Goal: Information Seeking & Learning: Learn about a topic

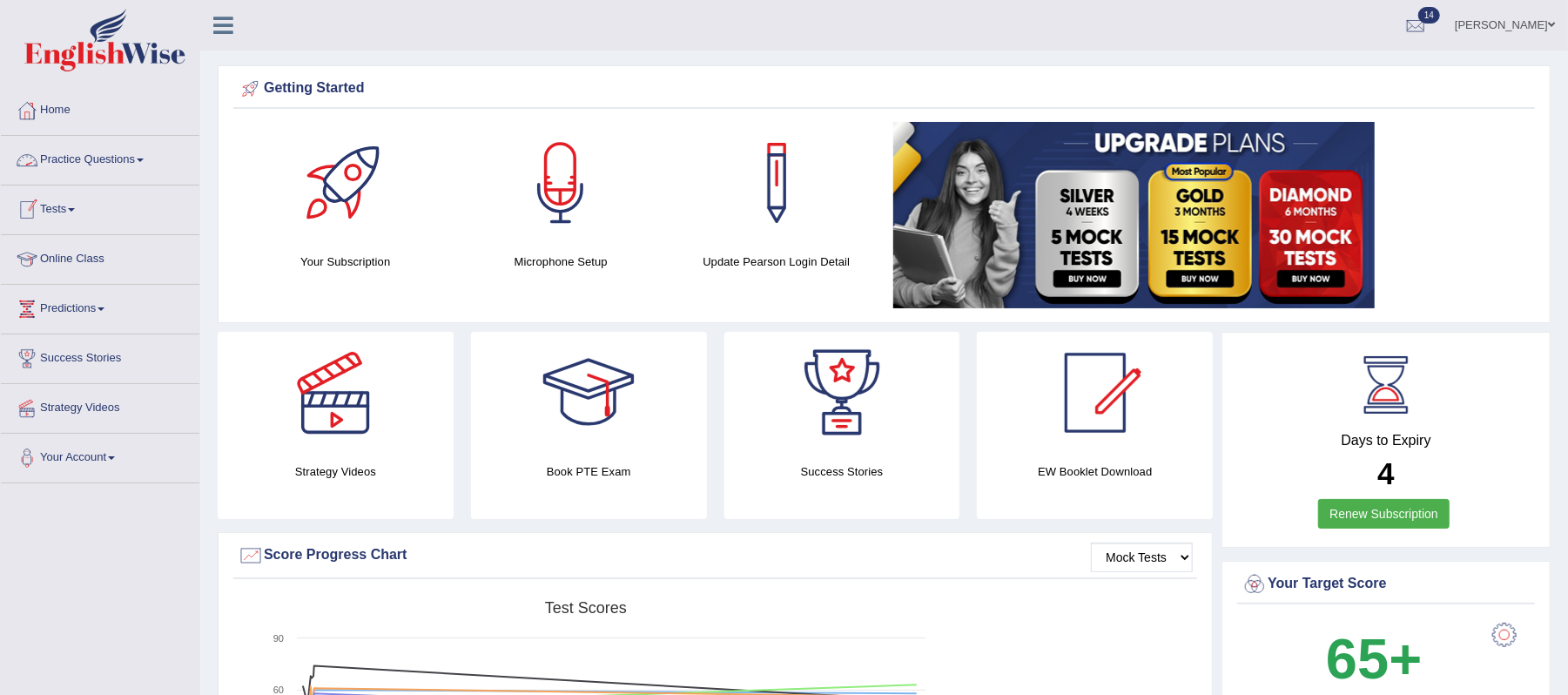
click at [143, 164] on link "Practice Questions" at bounding box center [100, 158] width 199 height 44
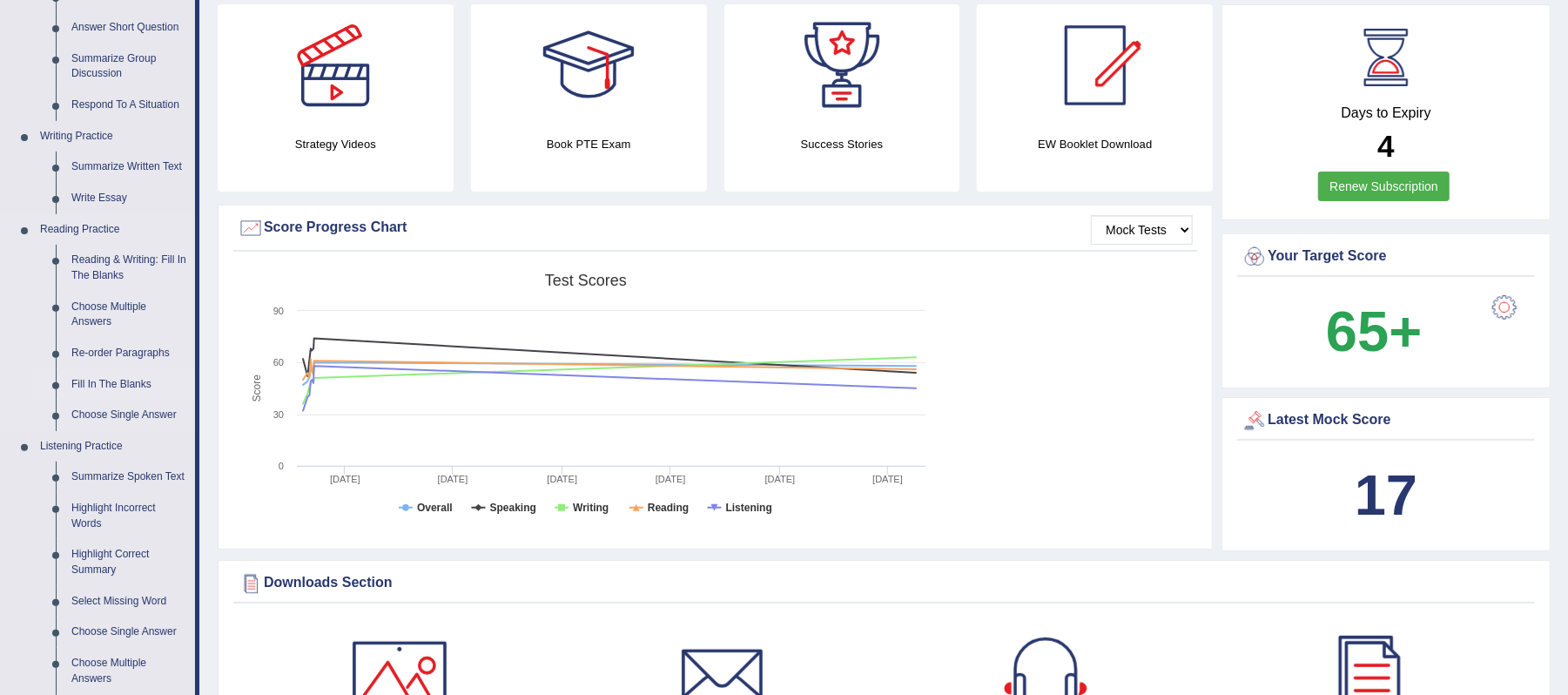
scroll to position [348, 0]
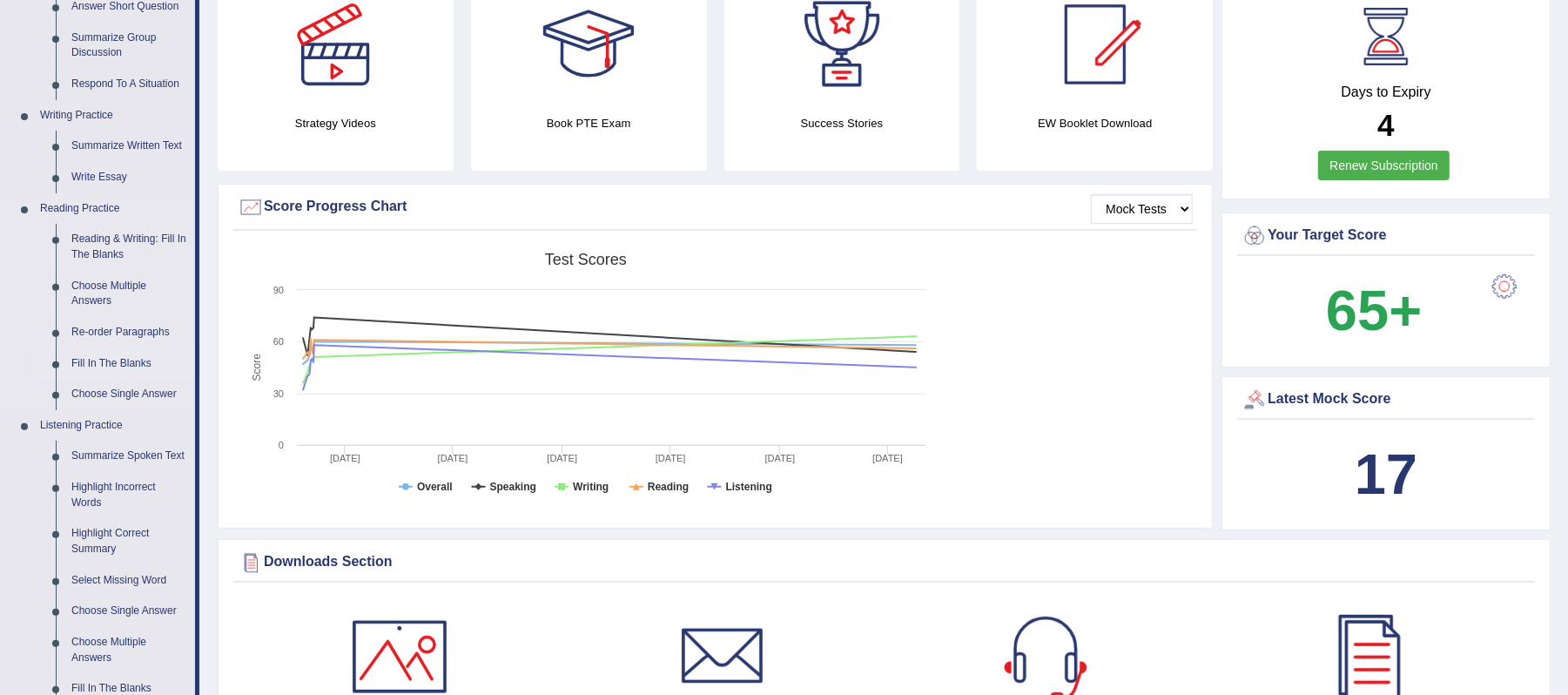
click at [118, 364] on link "Fill In The Blanks" at bounding box center [129, 364] width 131 height 31
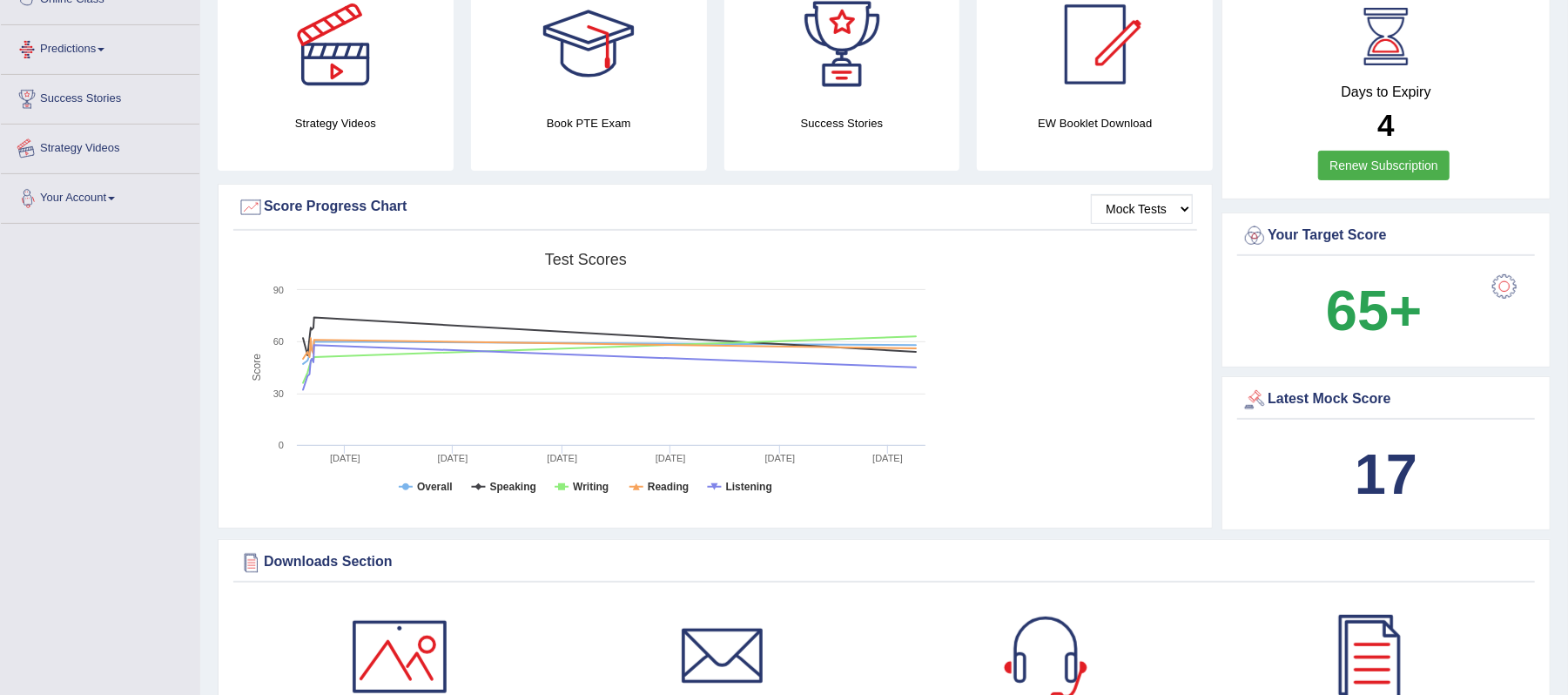
scroll to position [436, 0]
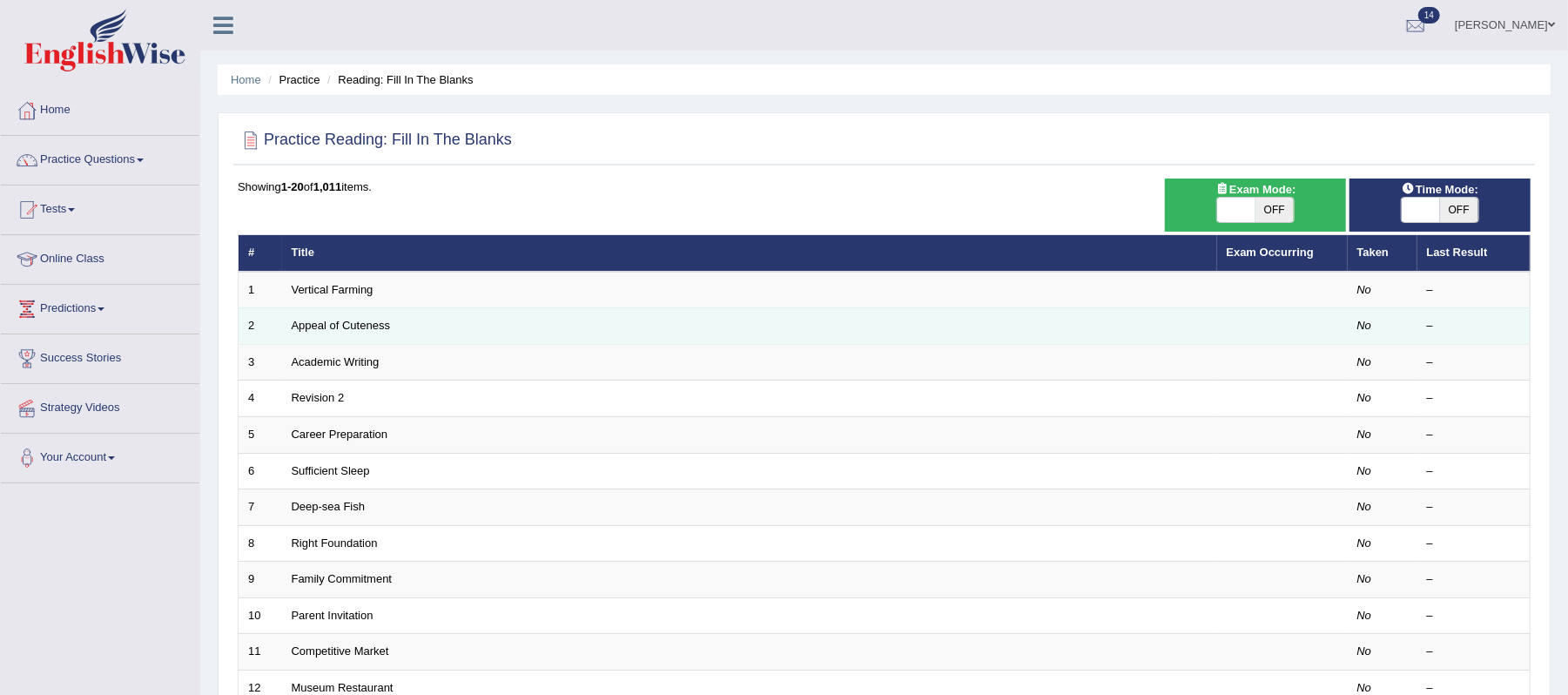
scroll to position [116, 0]
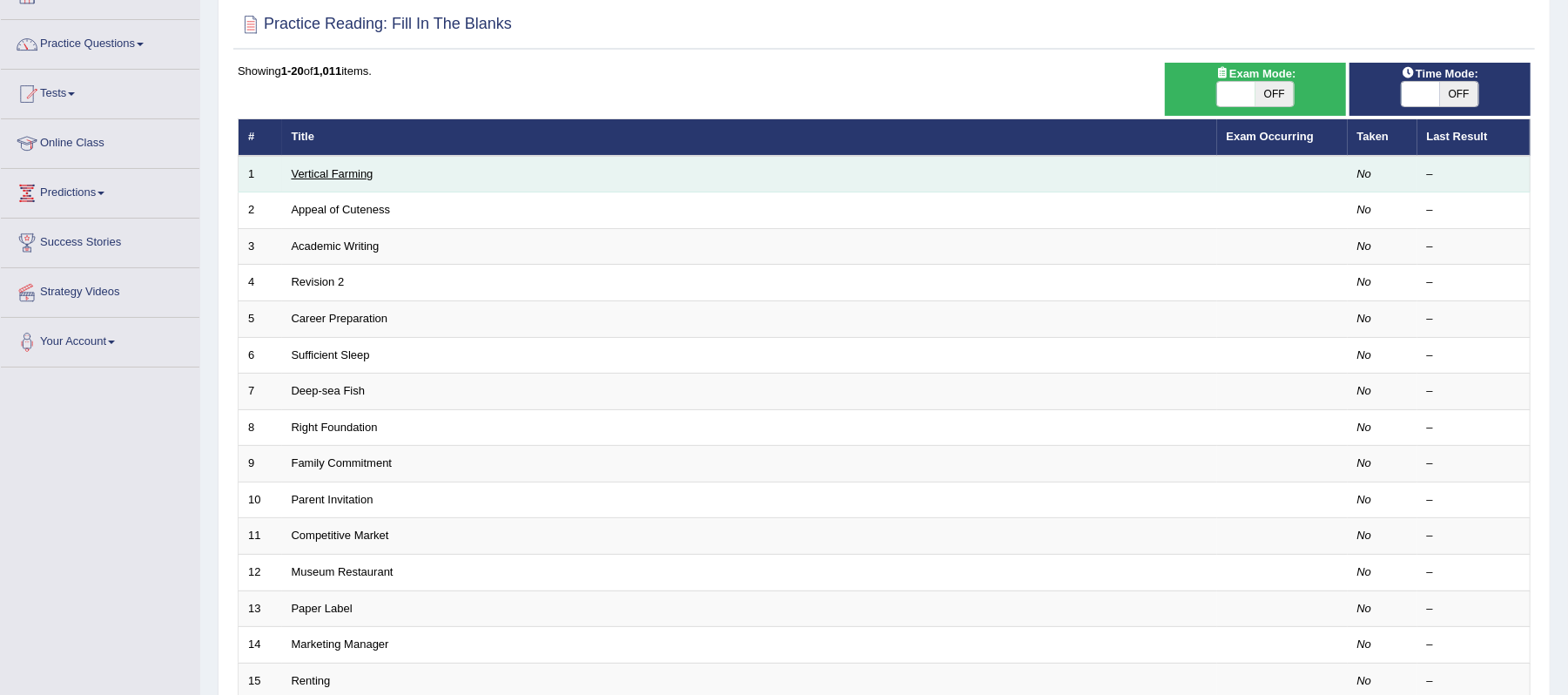
click at [318, 169] on link "Vertical Farming" at bounding box center [333, 174] width 82 height 13
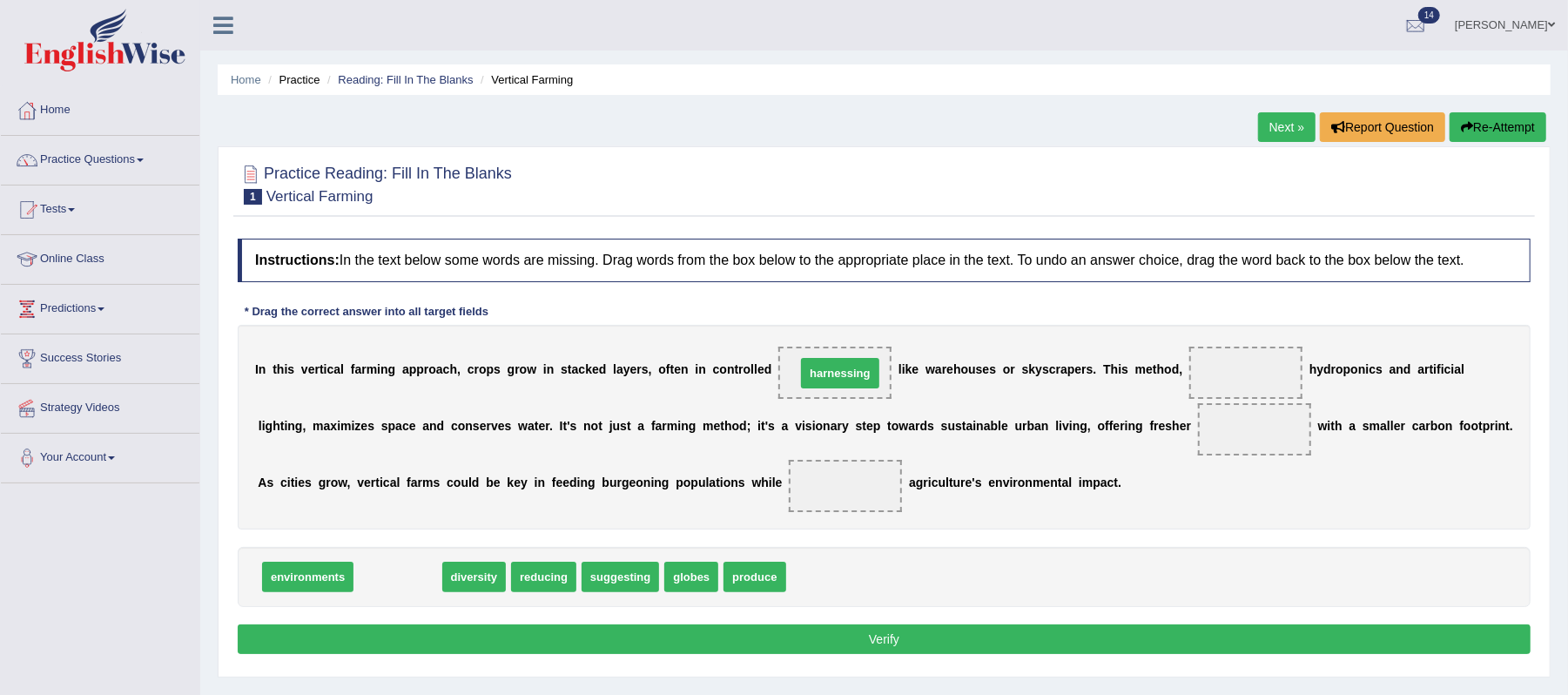
drag, startPoint x: 404, startPoint y: 586, endPoint x: 847, endPoint y: 384, distance: 486.9
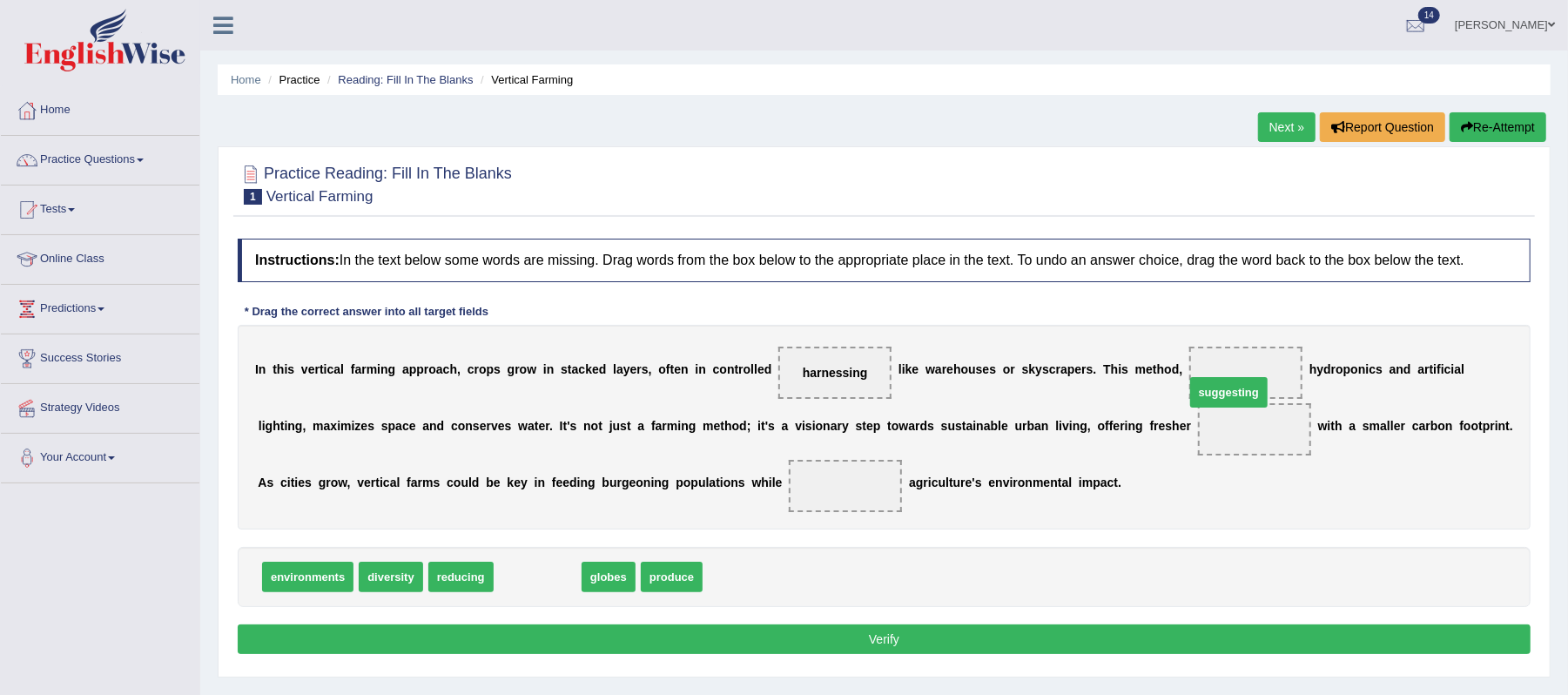
drag, startPoint x: 554, startPoint y: 583, endPoint x: 1245, endPoint y: 398, distance: 715.3
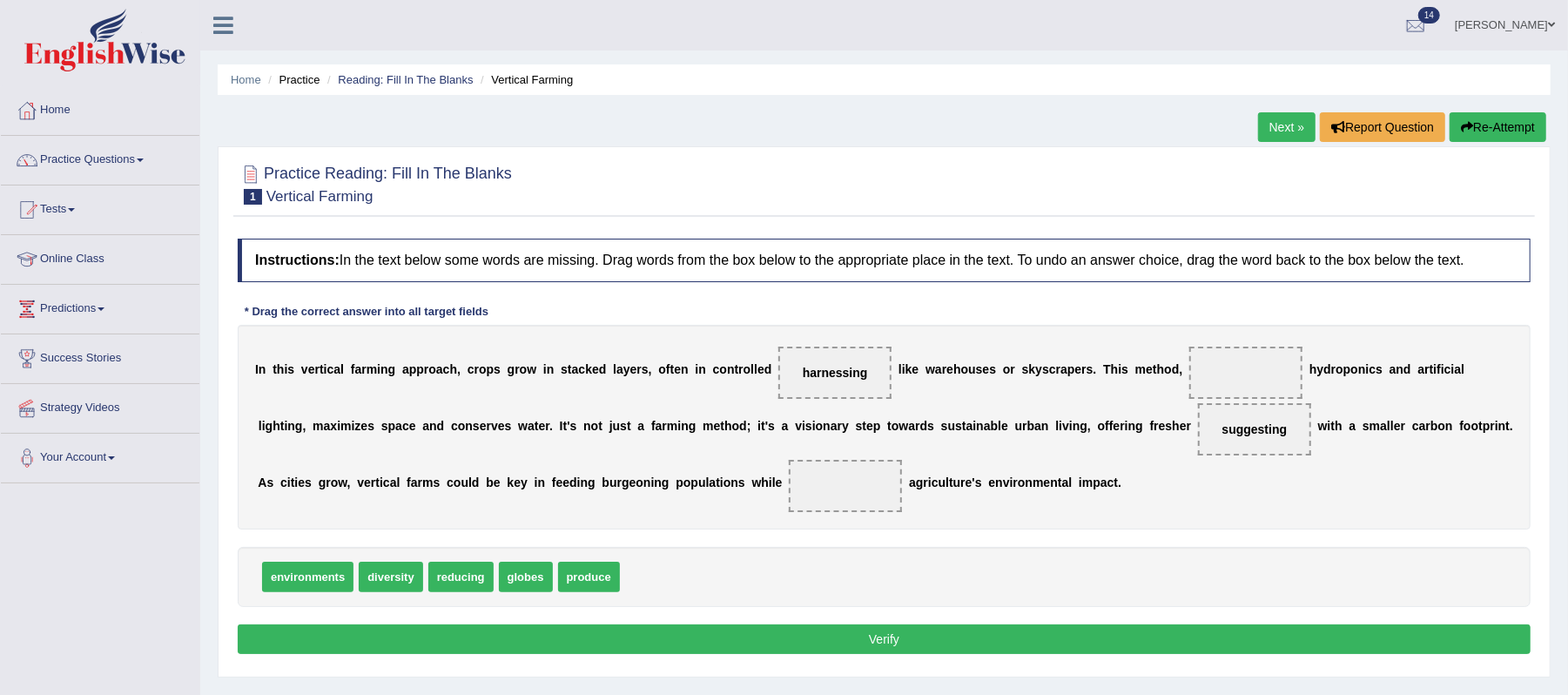
drag, startPoint x: 1226, startPoint y: 446, endPoint x: 1227, endPoint y: 376, distance: 70.0
click at [1227, 376] on div "I n t h i s v e r t i c a l f a r m i n g a p p r o a c h , c r o p s g r o w i…" at bounding box center [884, 427] width 1293 height 205
drag, startPoint x: 1254, startPoint y: 434, endPoint x: 1241, endPoint y: 385, distance: 50.7
drag, startPoint x: 317, startPoint y: 569, endPoint x: 1245, endPoint y: 420, distance: 939.9
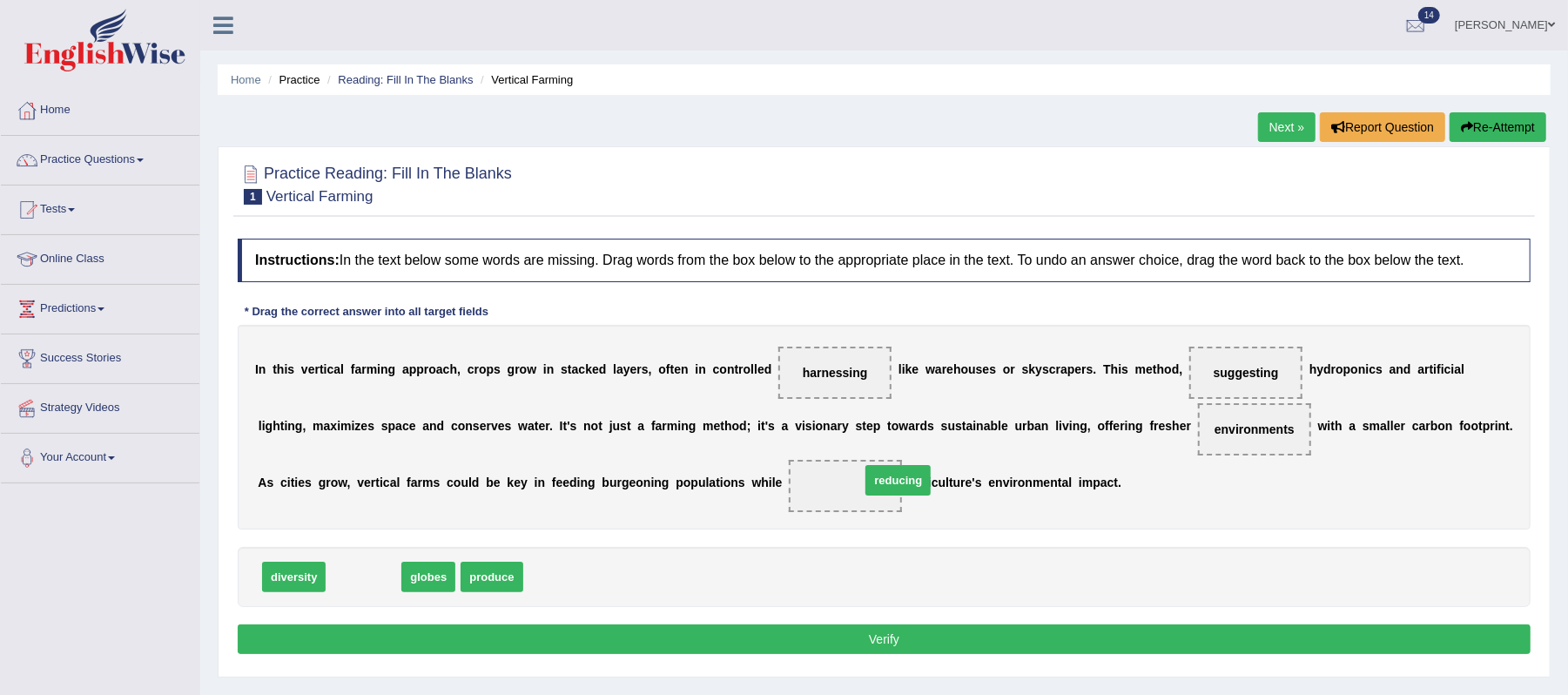
drag, startPoint x: 382, startPoint y: 586, endPoint x: 916, endPoint y: 489, distance: 542.7
click at [857, 640] on button "Verify" at bounding box center [884, 639] width 1293 height 30
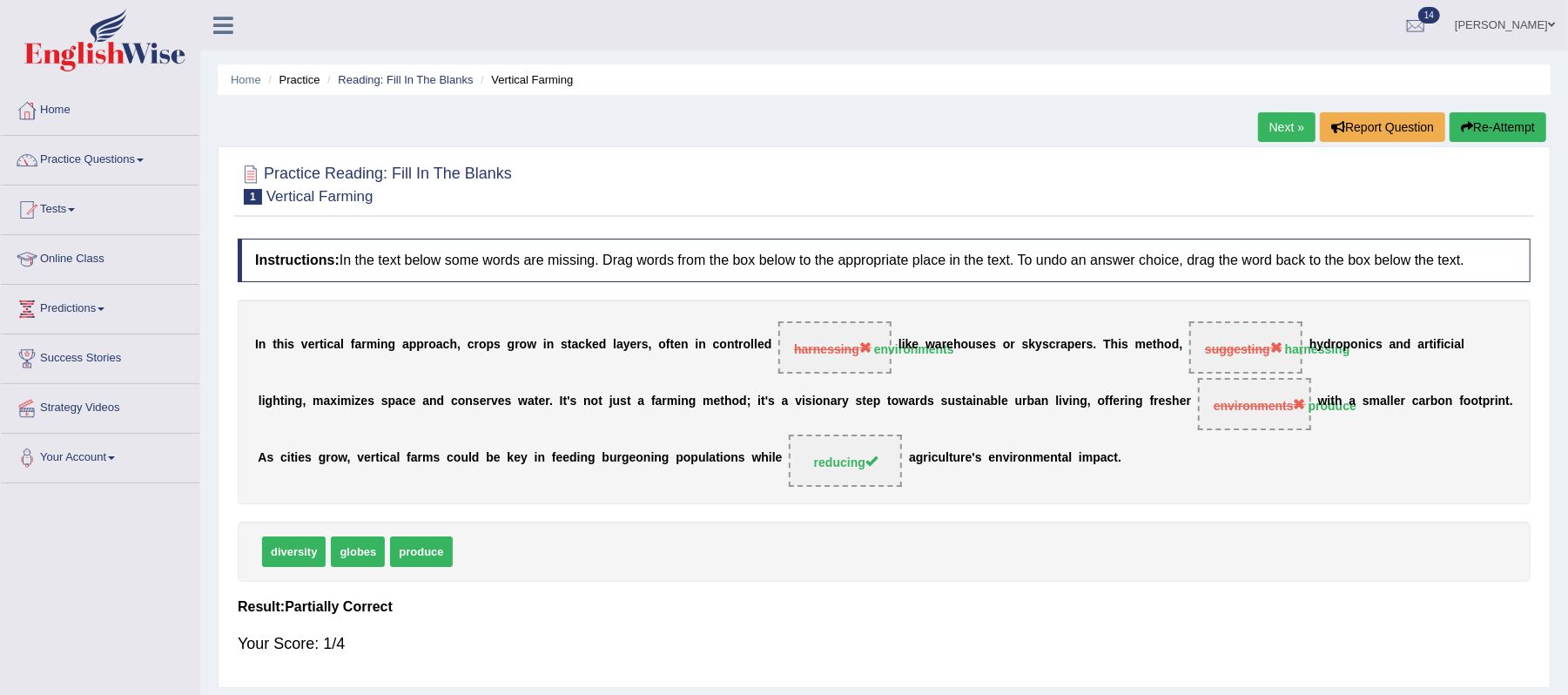
click at [1279, 137] on link "Next »" at bounding box center [1286, 127] width 57 height 30
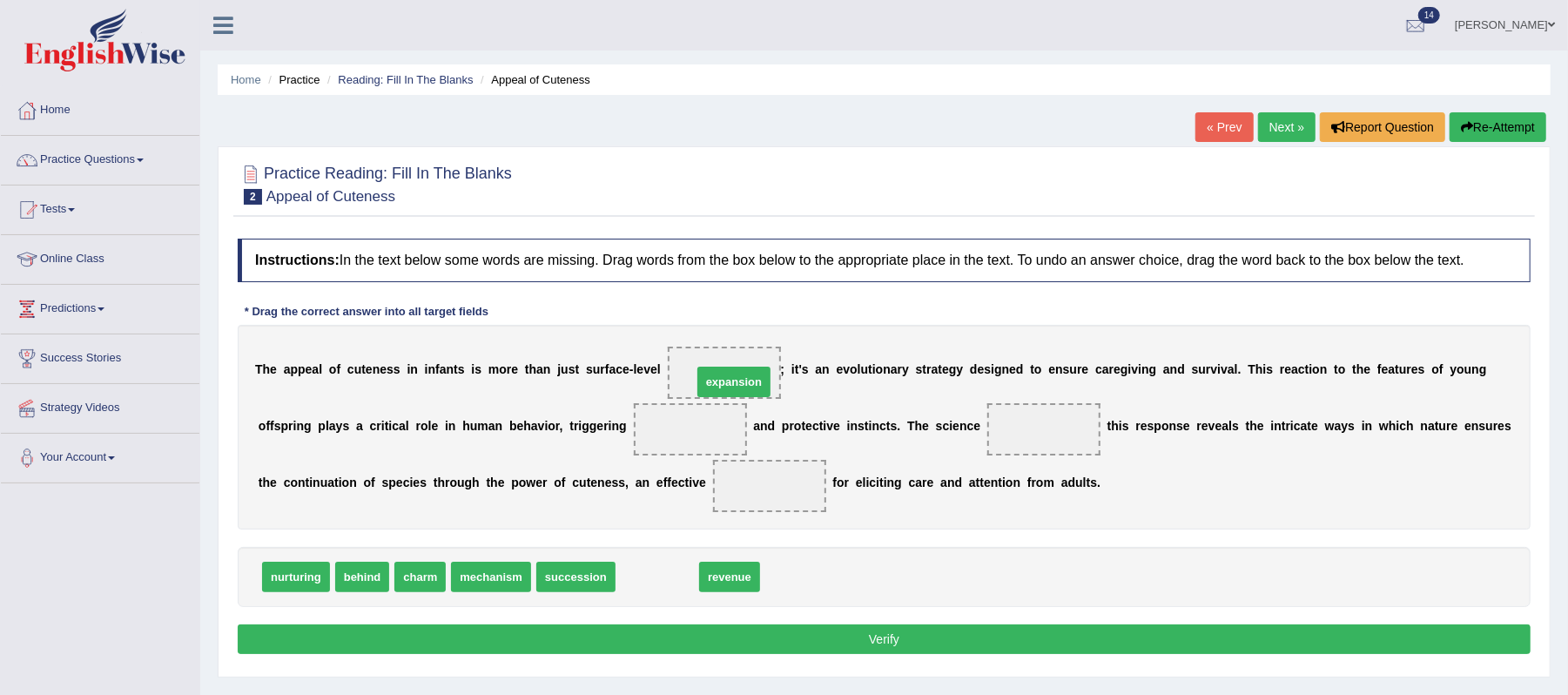
drag, startPoint x: 655, startPoint y: 580, endPoint x: 732, endPoint y: 385, distance: 209.7
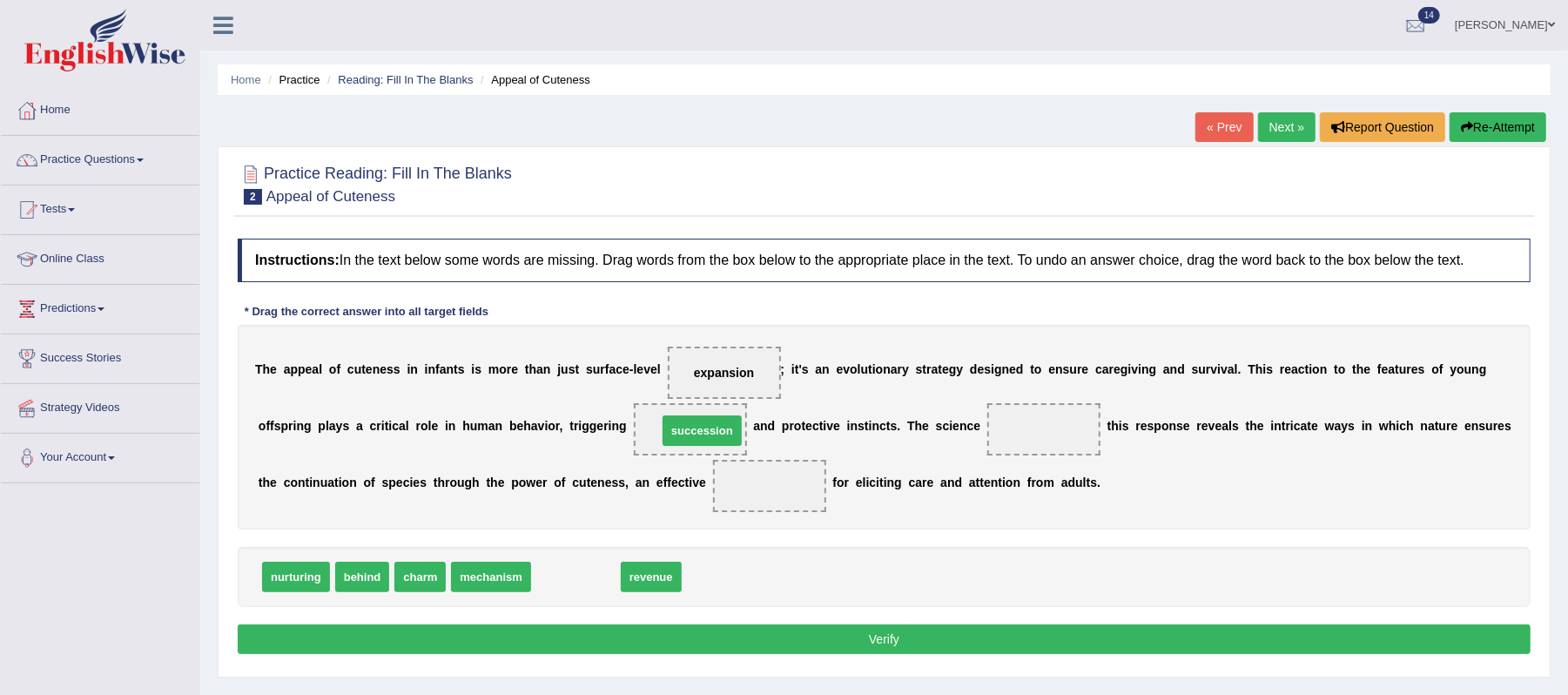
drag, startPoint x: 578, startPoint y: 579, endPoint x: 705, endPoint y: 432, distance: 194.3
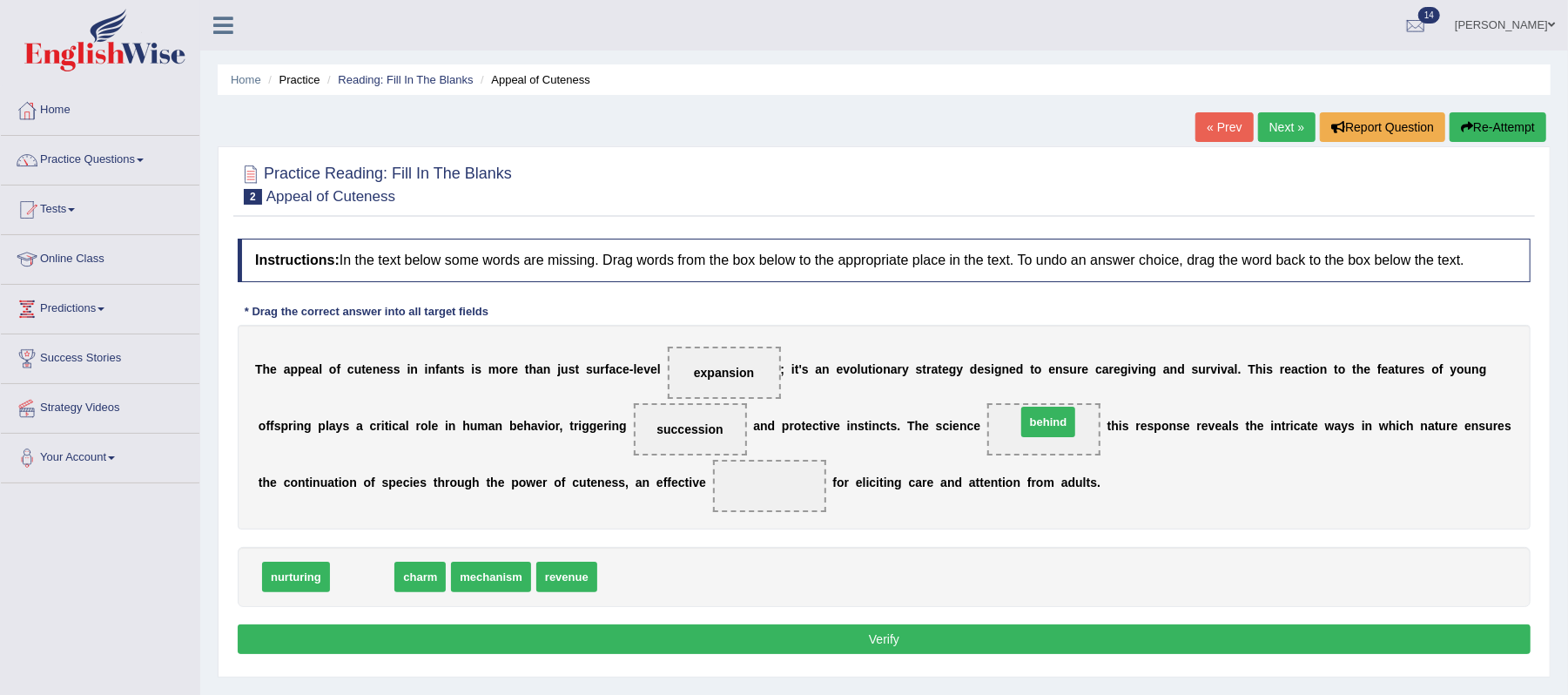
drag, startPoint x: 353, startPoint y: 587, endPoint x: 1039, endPoint y: 432, distance: 703.3
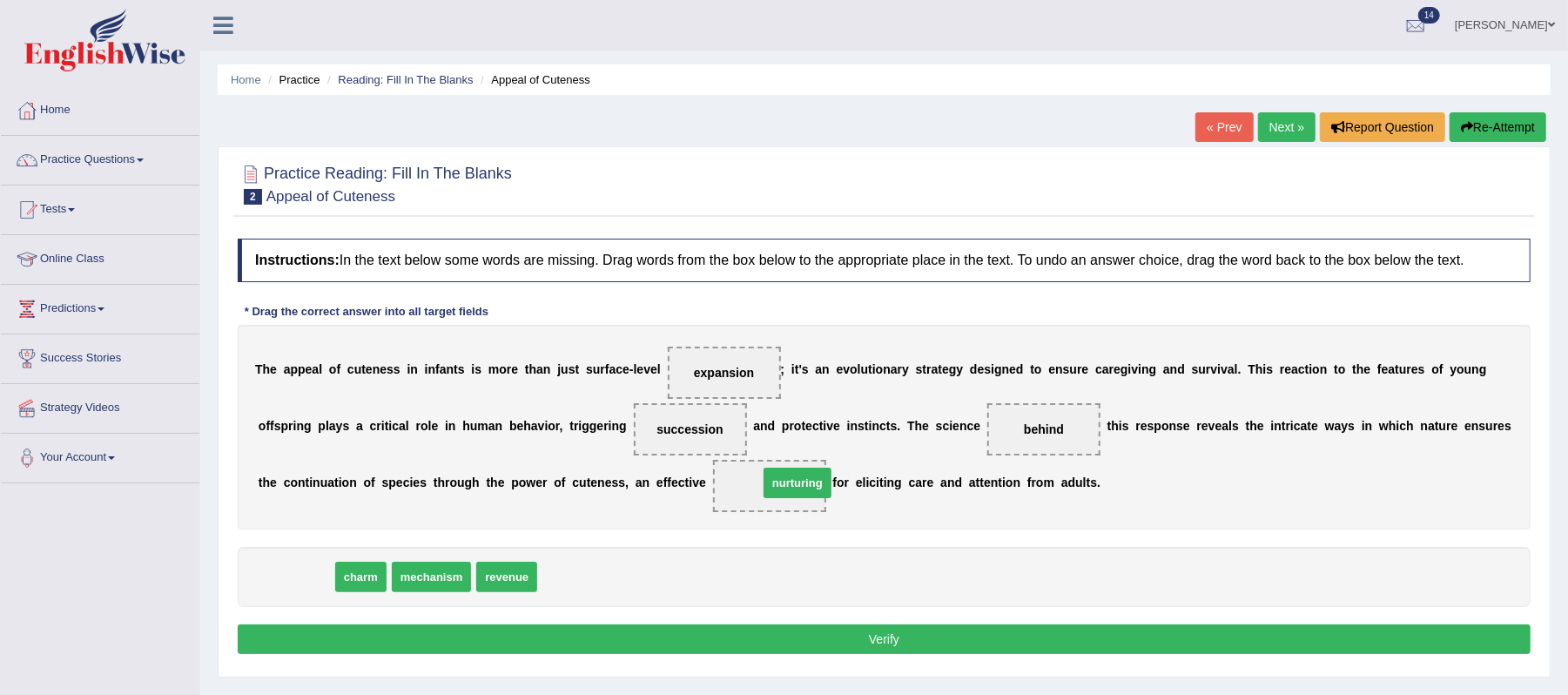
drag, startPoint x: 322, startPoint y: 579, endPoint x: 823, endPoint y: 485, distance: 509.7
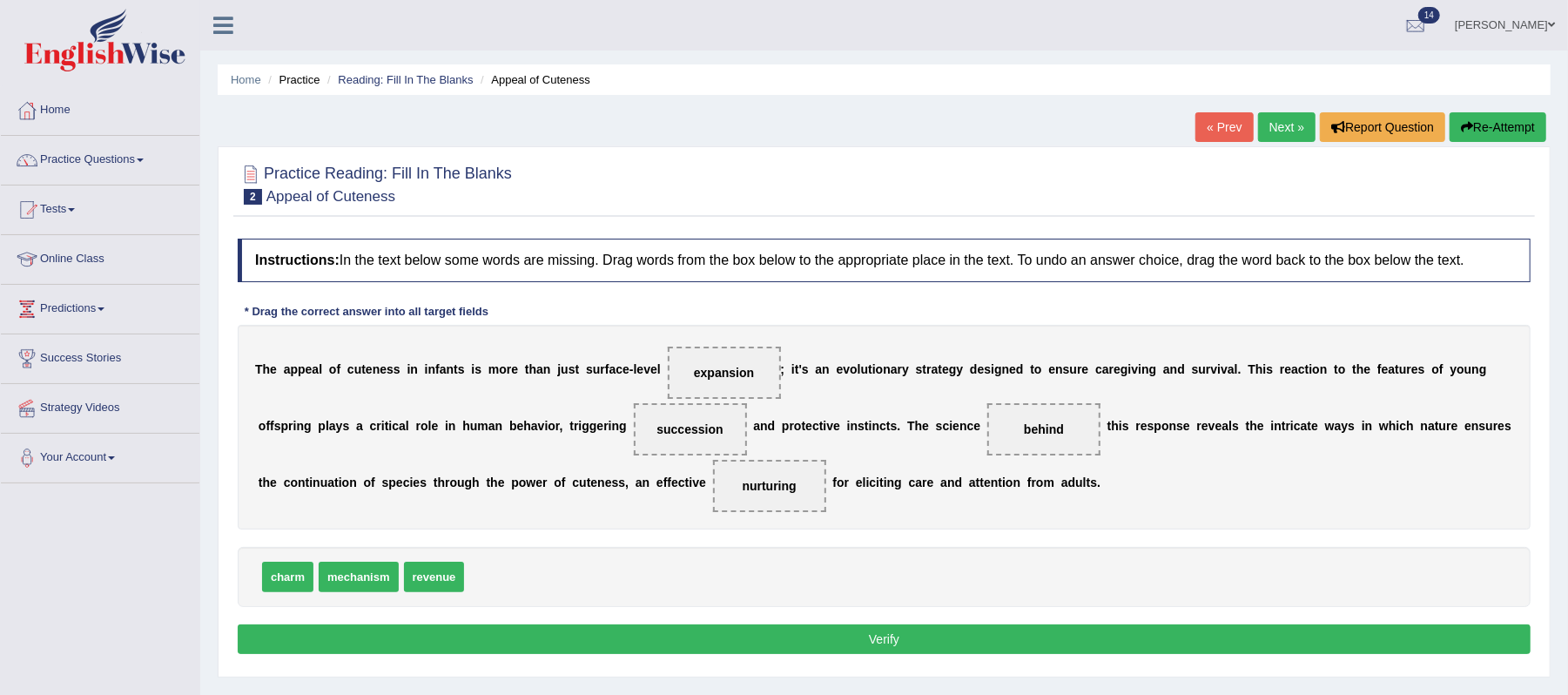
click at [875, 641] on button "Verify" at bounding box center [884, 639] width 1293 height 30
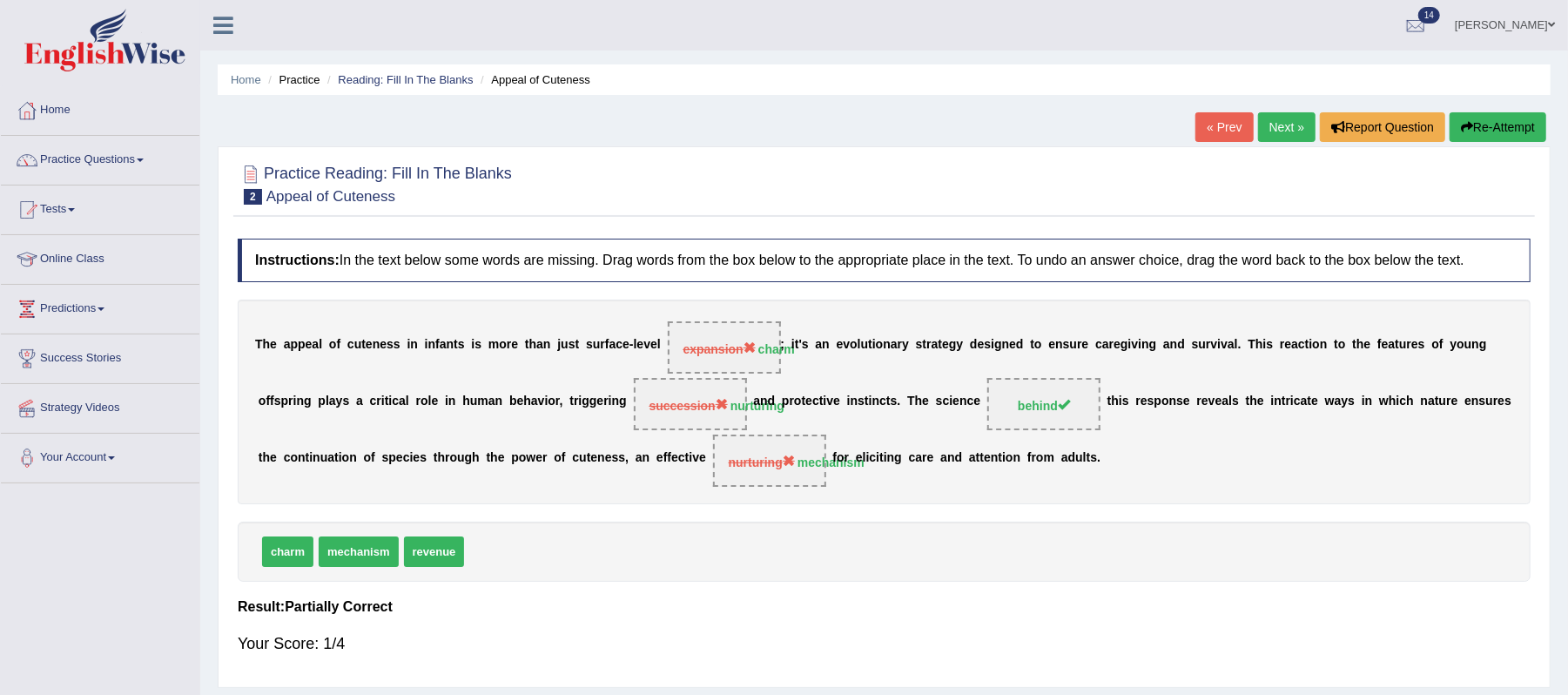
click at [1282, 128] on link "Next »" at bounding box center [1286, 127] width 57 height 30
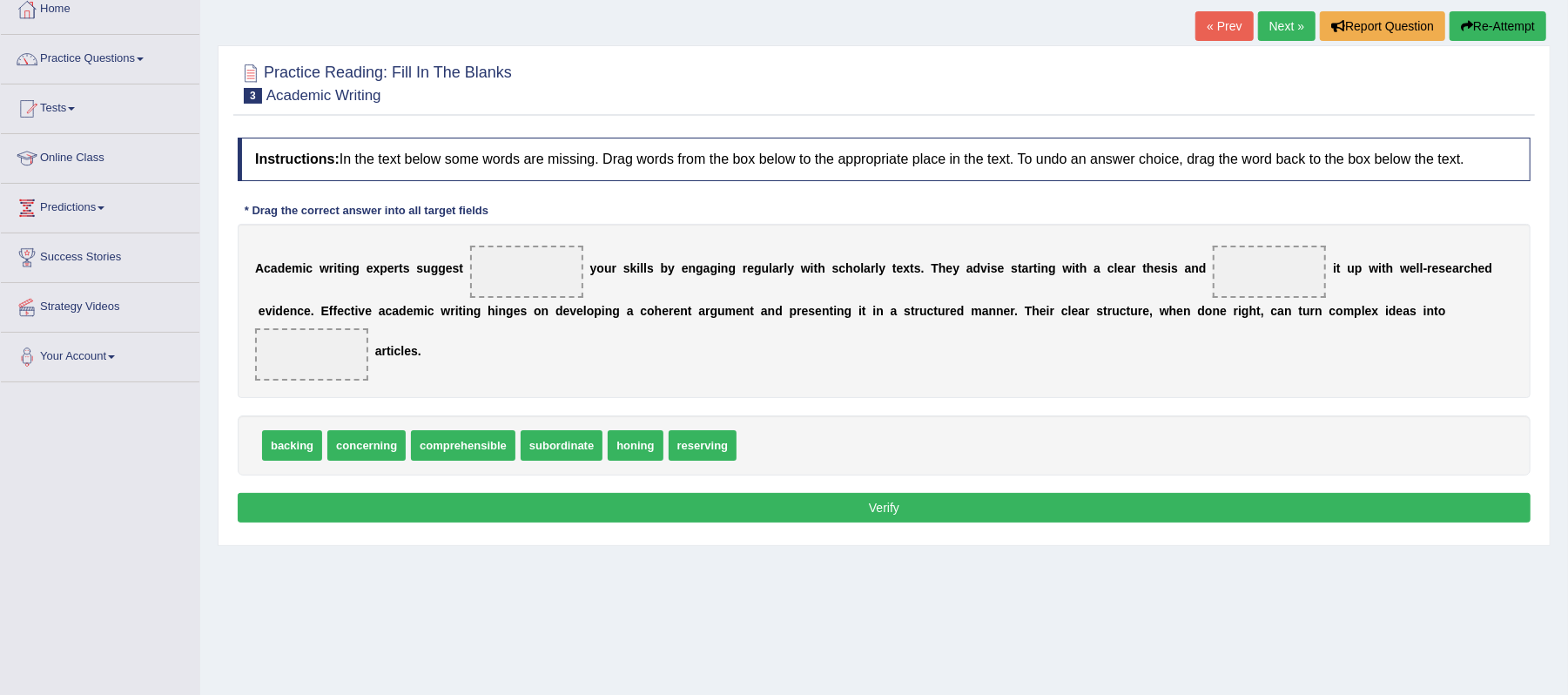
scroll to position [116, 0]
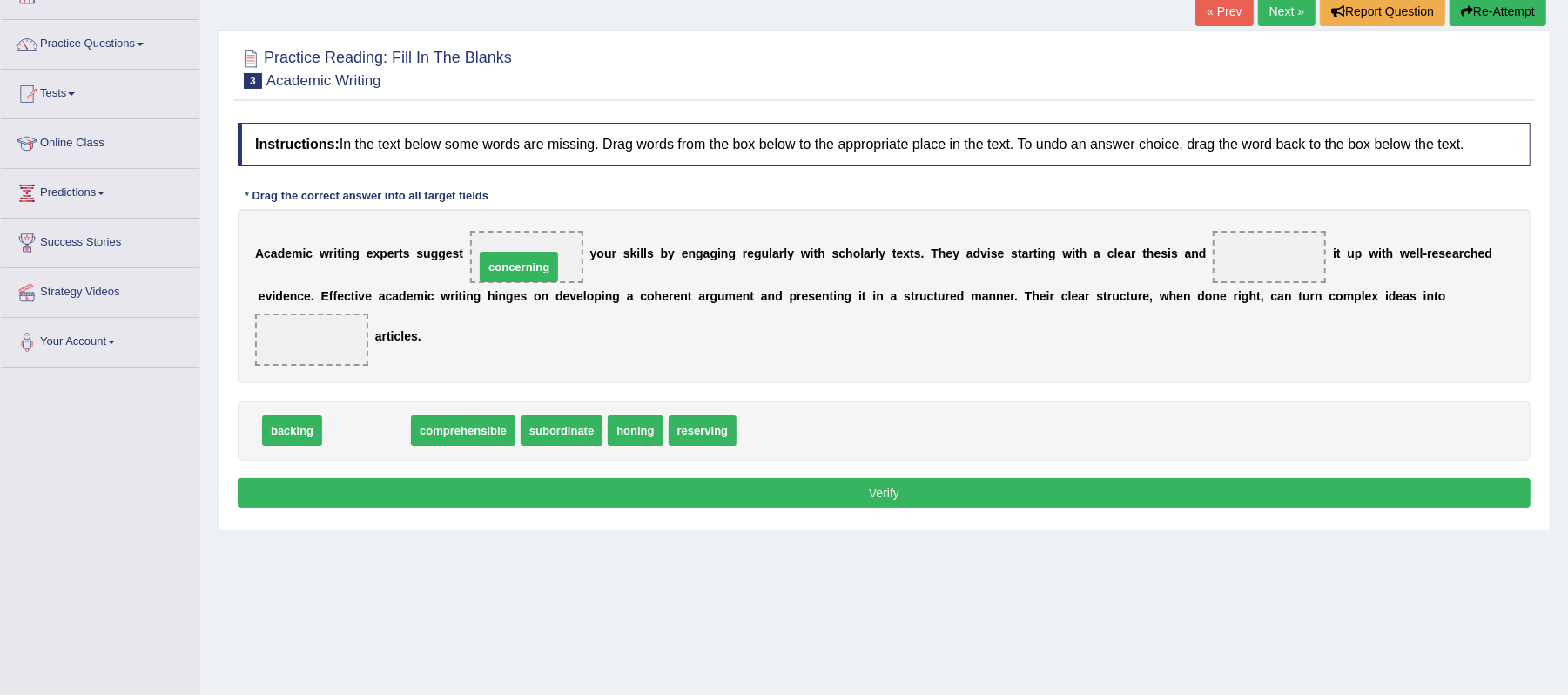
drag, startPoint x: 374, startPoint y: 437, endPoint x: 527, endPoint y: 273, distance: 224.3
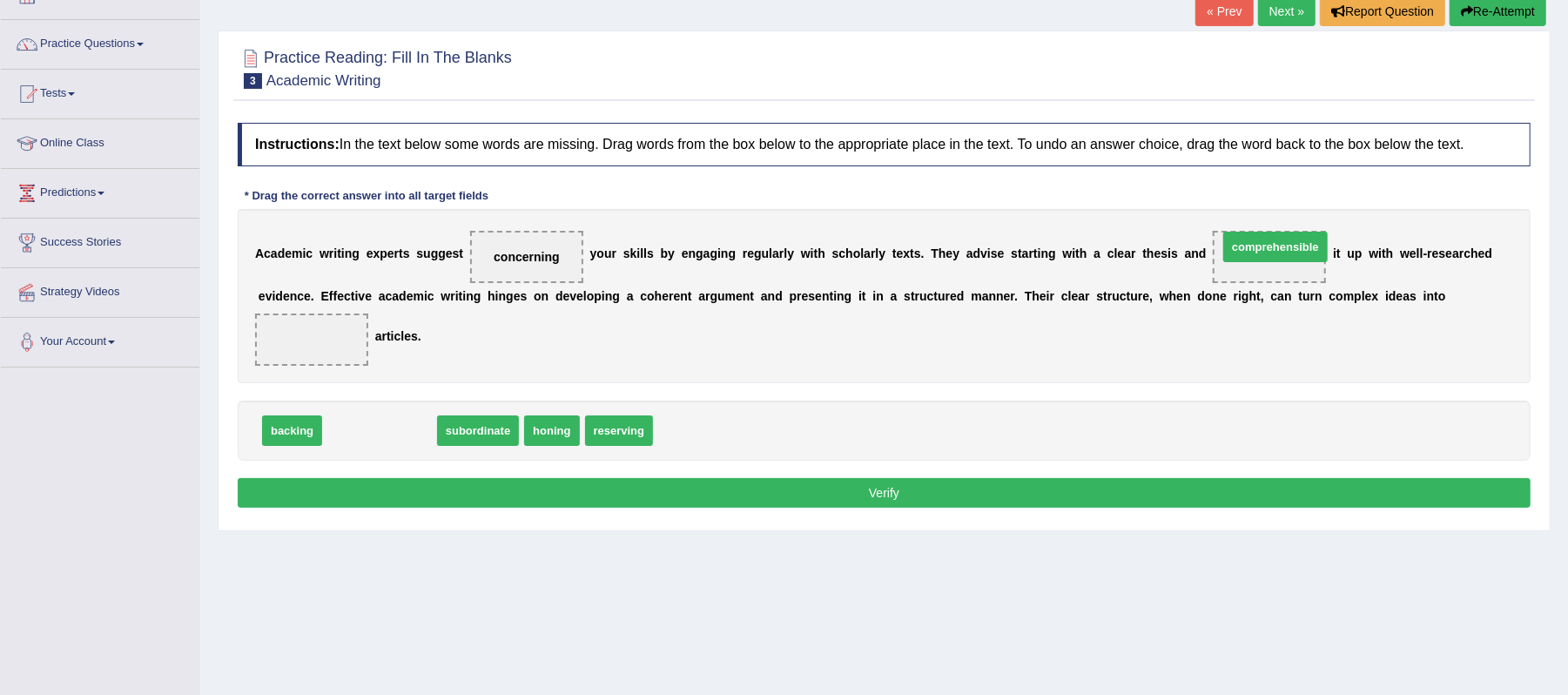
drag, startPoint x: 381, startPoint y: 427, endPoint x: 1276, endPoint y: 244, distance: 913.5
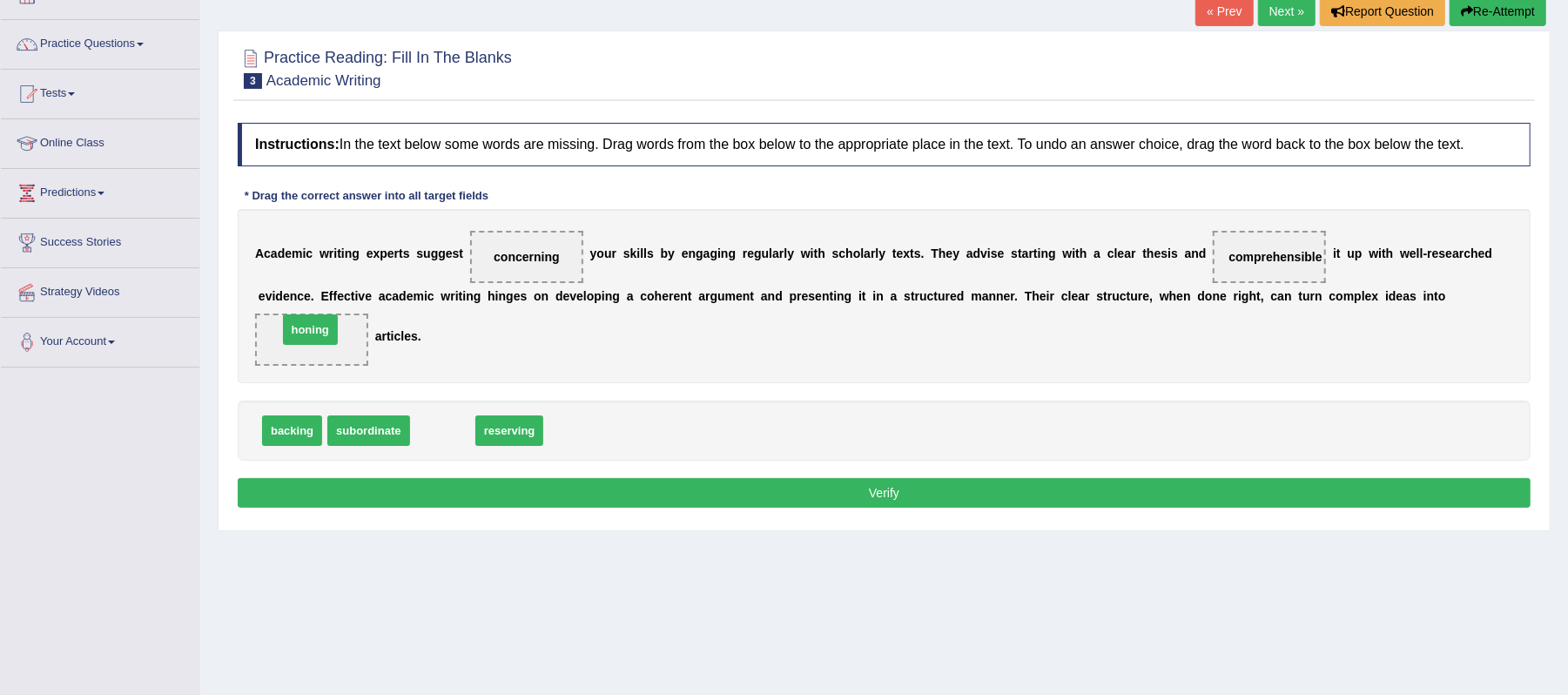
drag, startPoint x: 458, startPoint y: 435, endPoint x: 325, endPoint y: 334, distance: 167.0
click at [717, 506] on button "Verify" at bounding box center [884, 492] width 1293 height 30
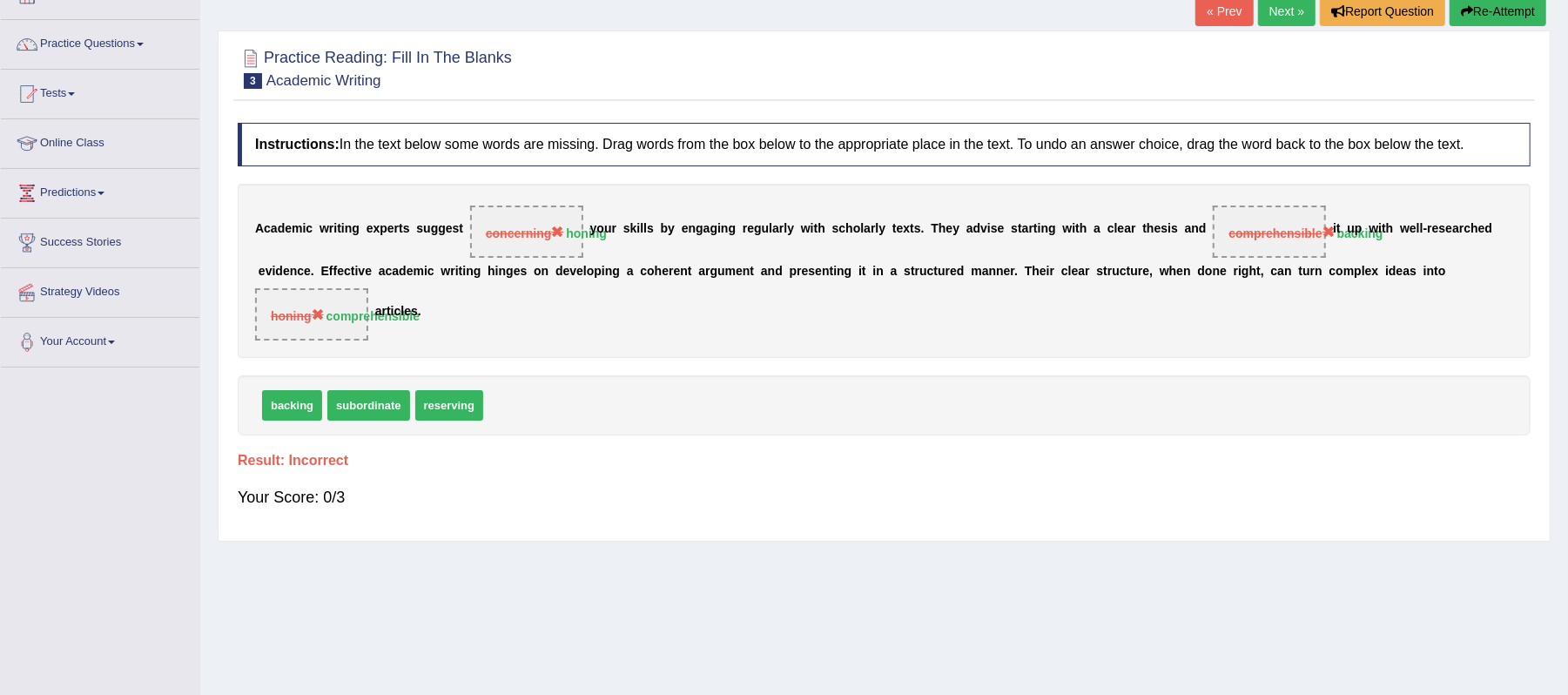
click at [1276, 11] on link "Next »" at bounding box center [1286, 10] width 57 height 30
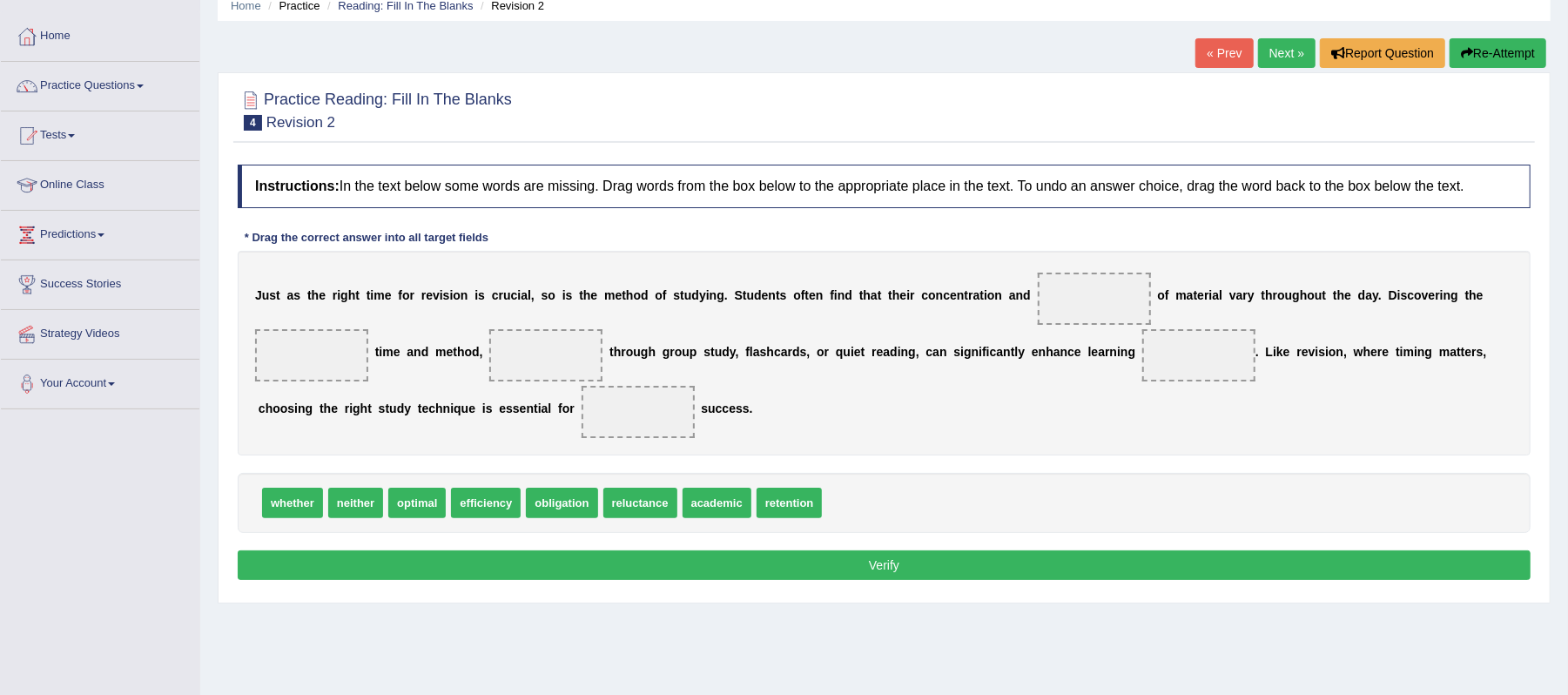
scroll to position [116, 0]
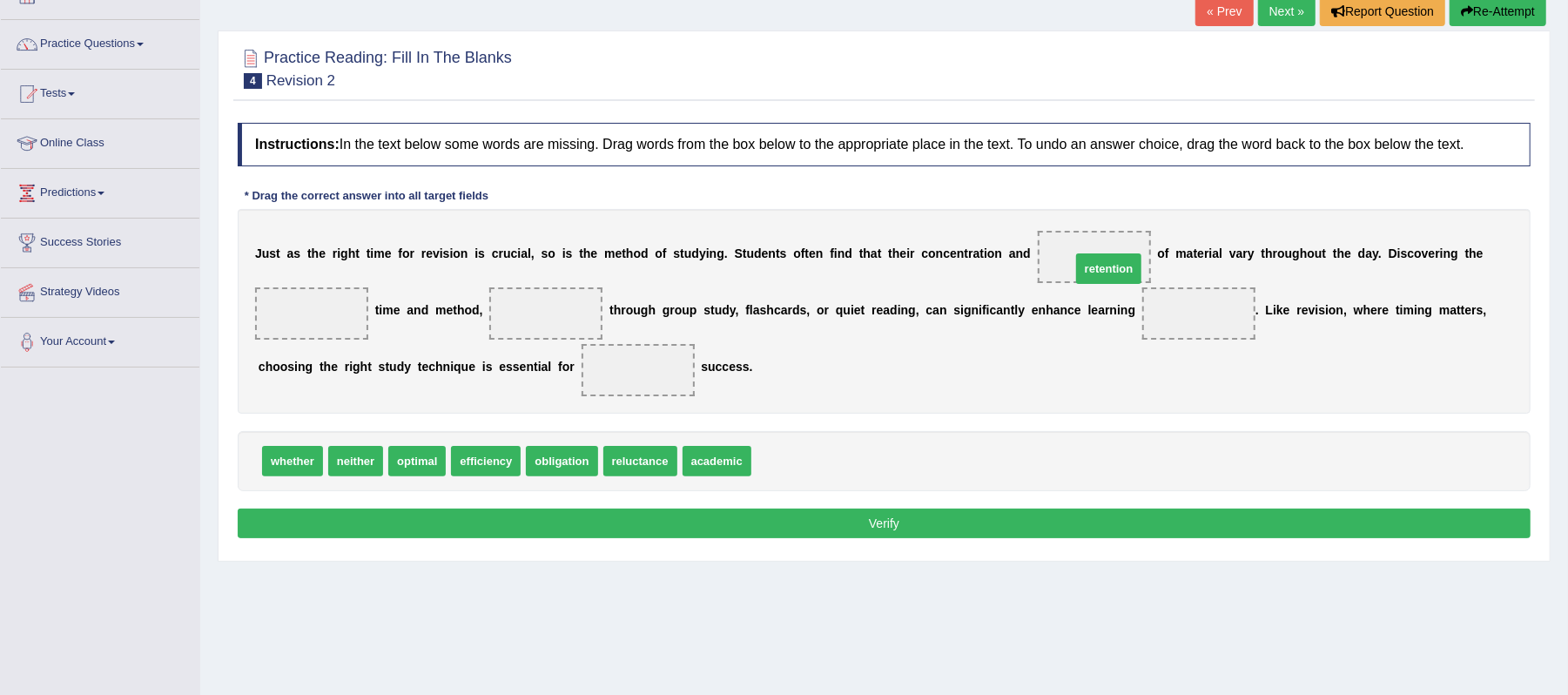
drag, startPoint x: 781, startPoint y: 464, endPoint x: 1101, endPoint y: 270, distance: 374.2
drag, startPoint x: 724, startPoint y: 465, endPoint x: 766, endPoint y: 449, distance: 44.9
drag, startPoint x: 1083, startPoint y: 251, endPoint x: 302, endPoint y: 324, distance: 784.4
drag, startPoint x: 718, startPoint y: 467, endPoint x: 1093, endPoint y: 259, distance: 428.8
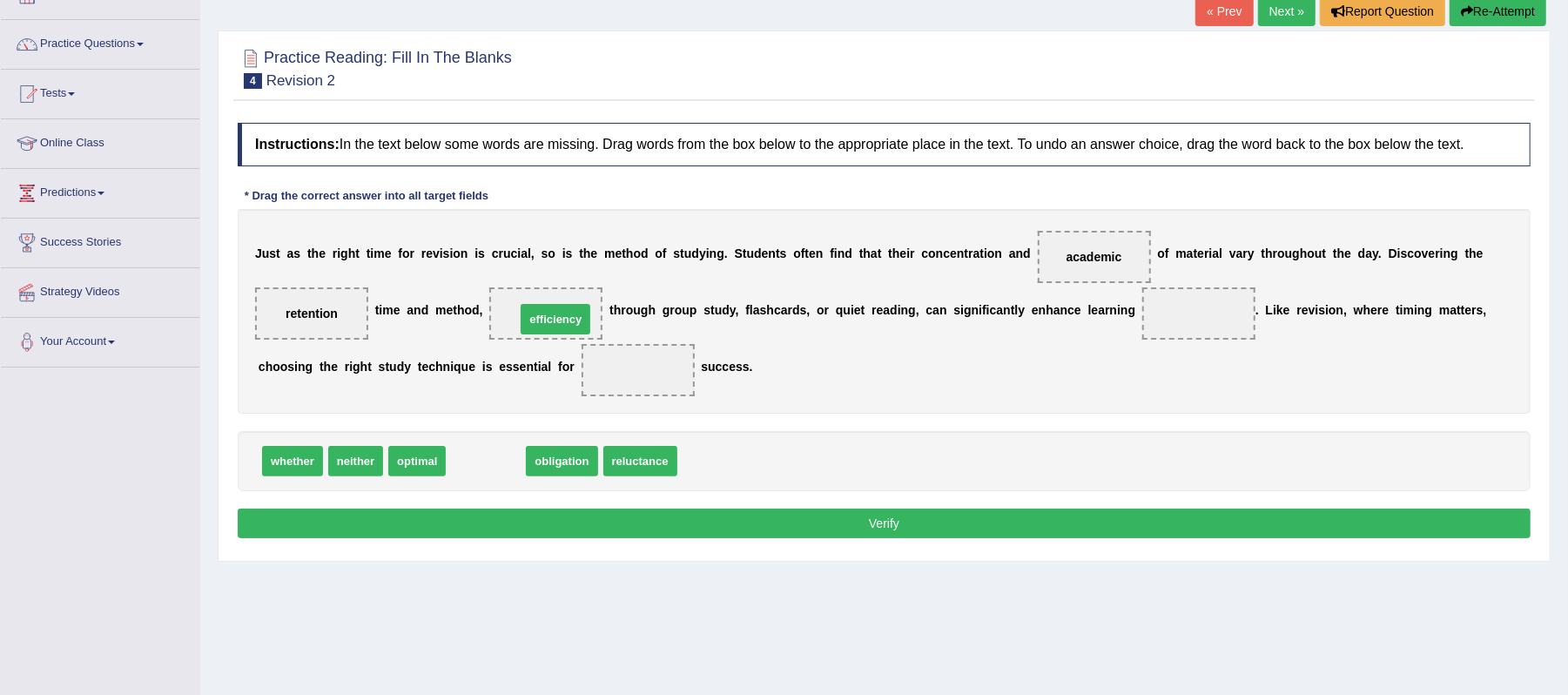
drag, startPoint x: 496, startPoint y: 464, endPoint x: 565, endPoint y: 323, distance: 157.0
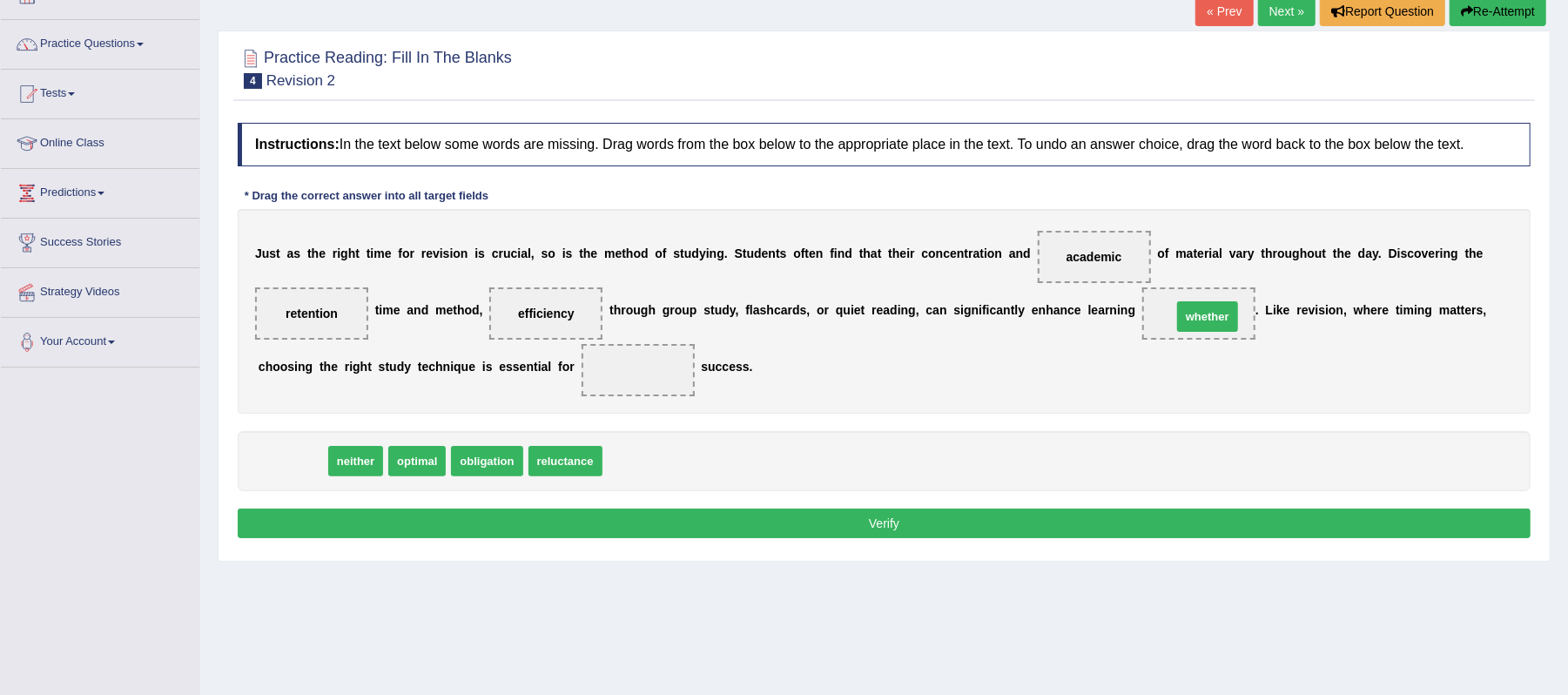
drag, startPoint x: 297, startPoint y: 465, endPoint x: 1212, endPoint y: 319, distance: 926.6
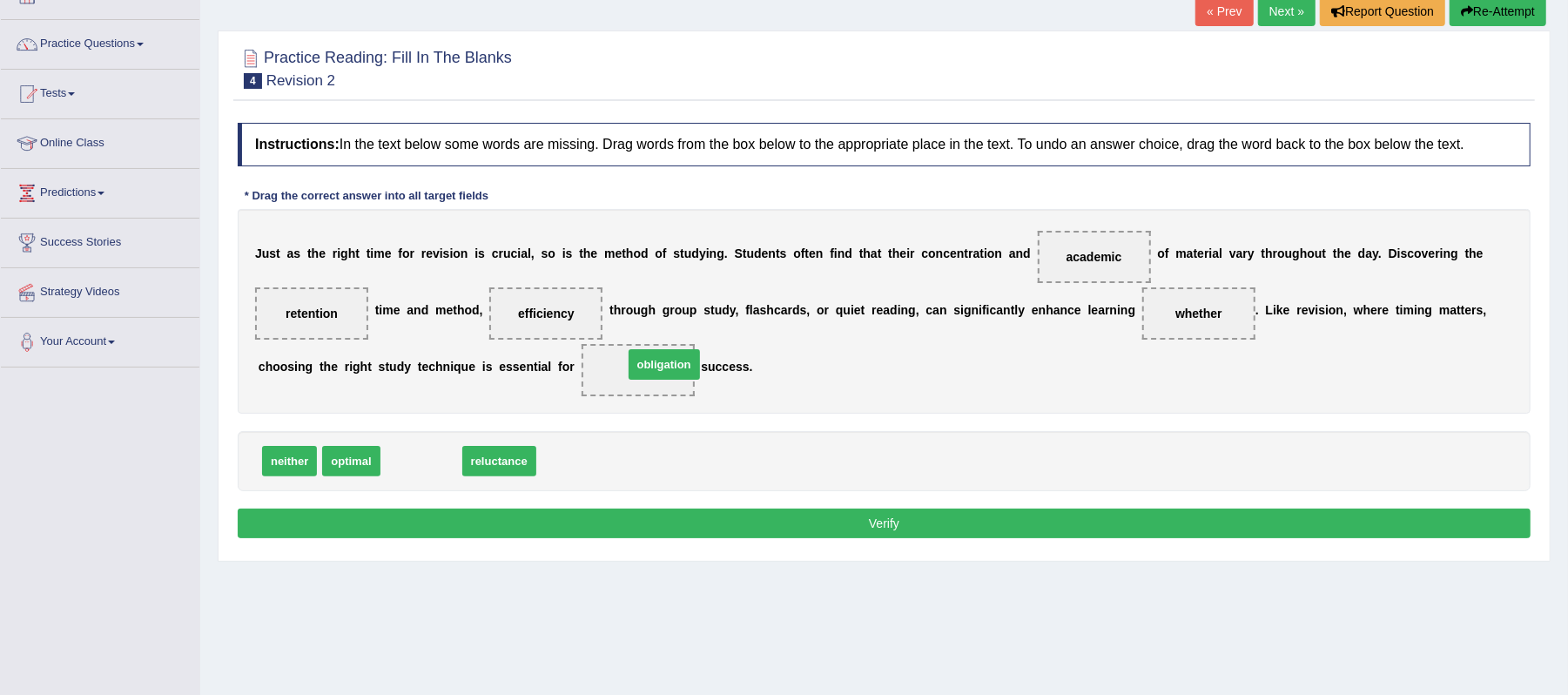
drag, startPoint x: 430, startPoint y: 464, endPoint x: 673, endPoint y: 367, distance: 261.6
click at [875, 520] on button "Verify" at bounding box center [884, 523] width 1293 height 30
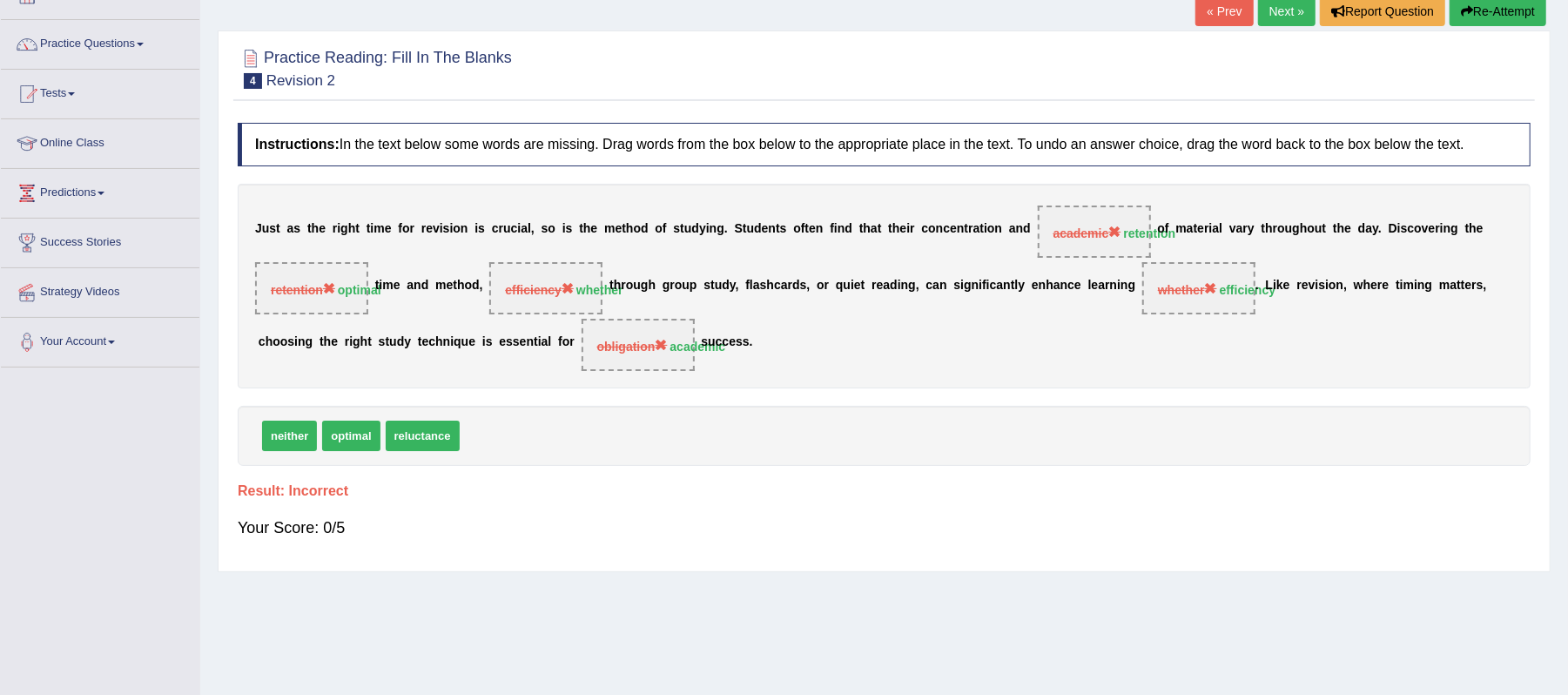
click at [1285, 11] on link "Next »" at bounding box center [1286, 10] width 57 height 30
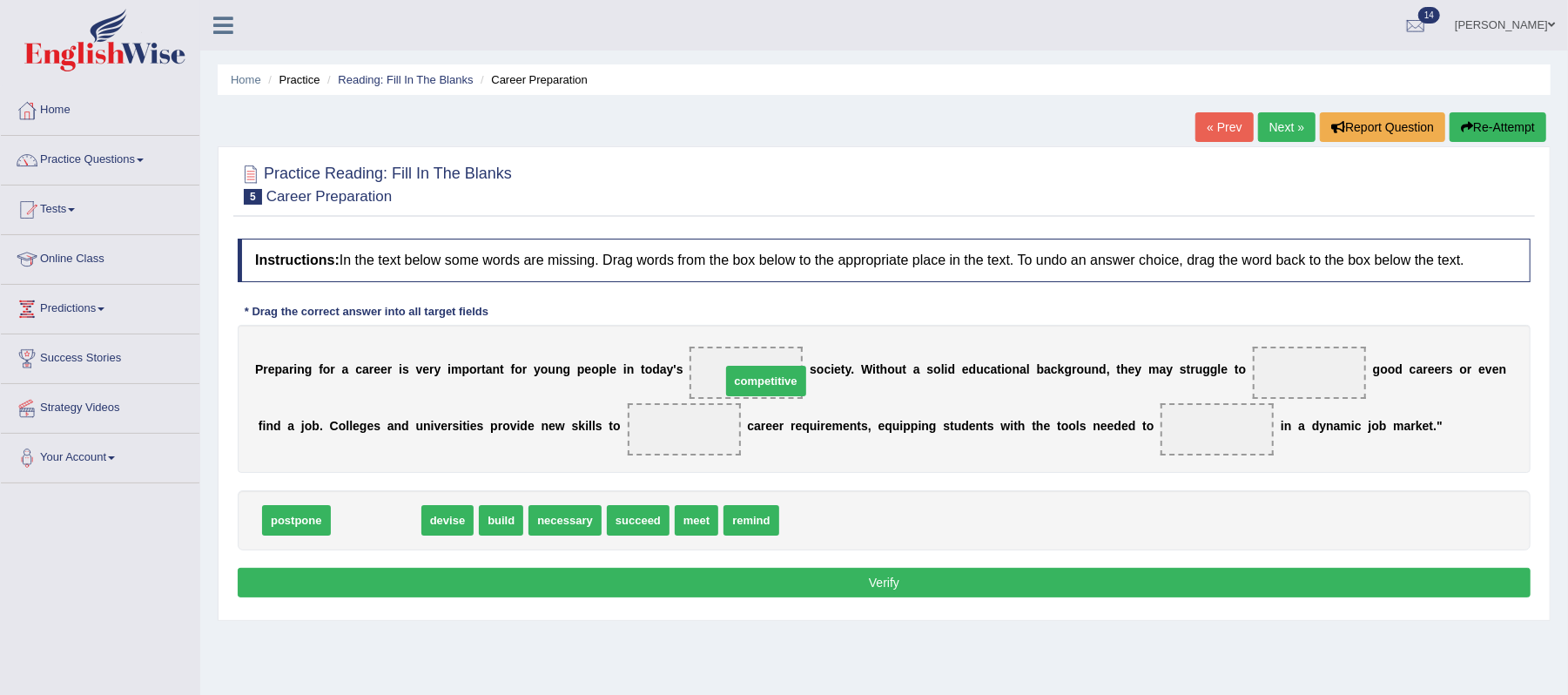
drag, startPoint x: 390, startPoint y: 519, endPoint x: 780, endPoint y: 380, distance: 414.0
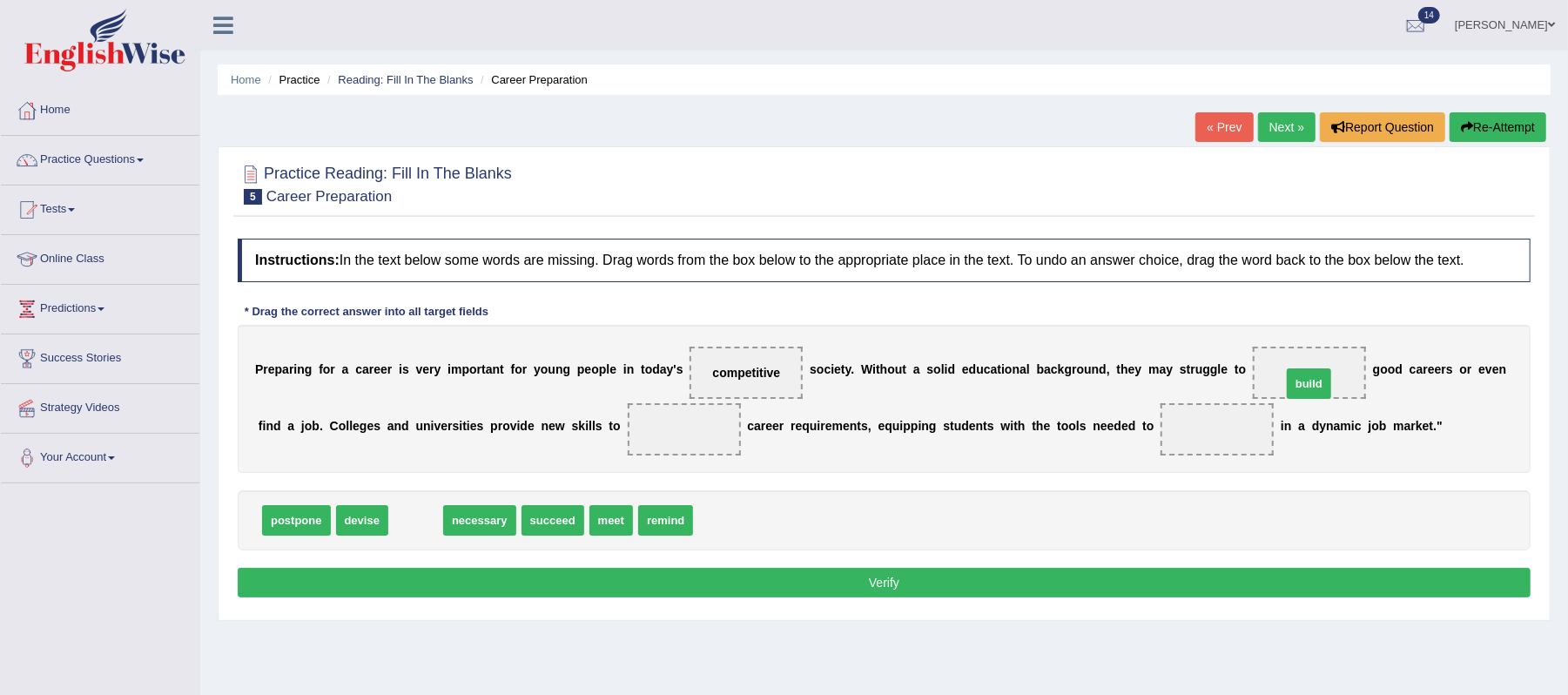
drag, startPoint x: 409, startPoint y: 521, endPoint x: 1303, endPoint y: 385, distance: 904.3
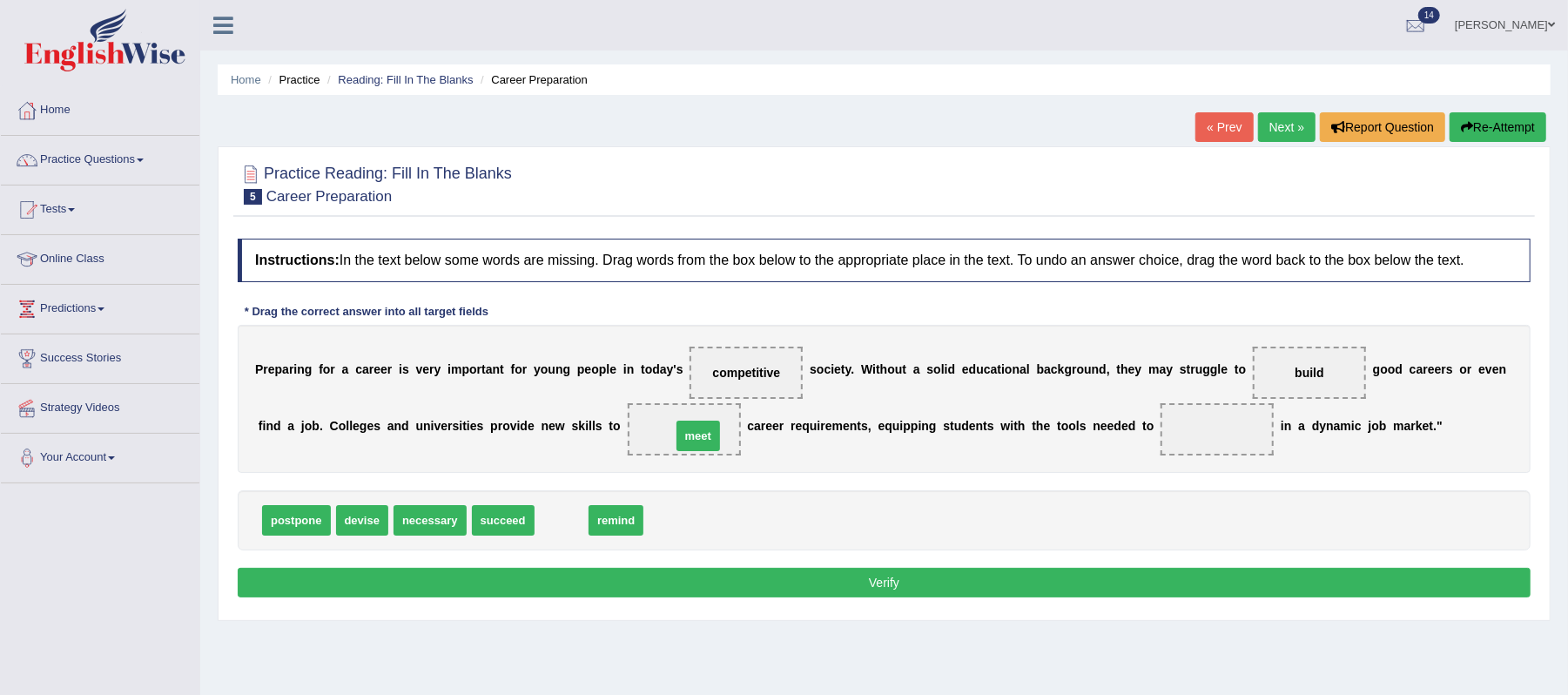
drag, startPoint x: 561, startPoint y: 524, endPoint x: 698, endPoint y: 439, distance: 161.2
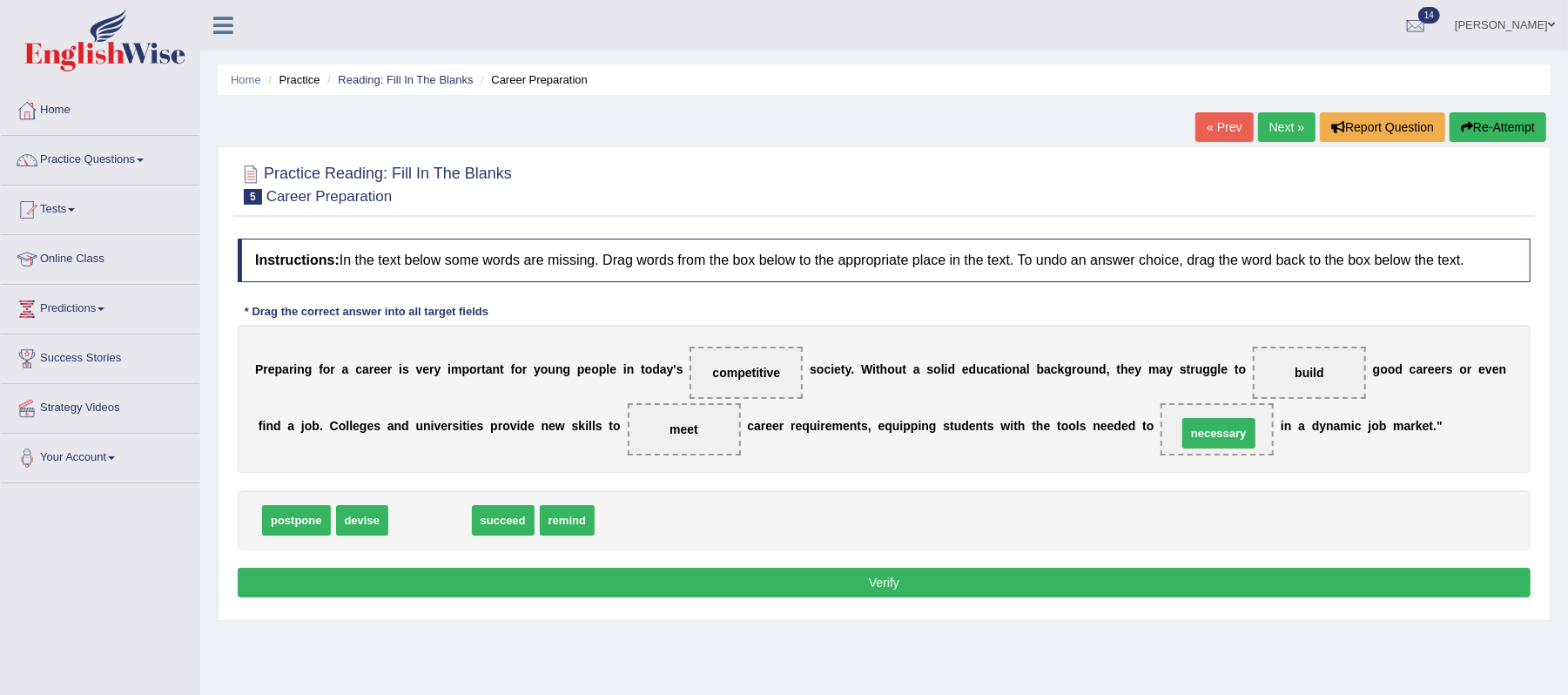
drag, startPoint x: 428, startPoint y: 520, endPoint x: 1216, endPoint y: 433, distance: 792.8
click at [946, 587] on button "Verify" at bounding box center [884, 583] width 1293 height 30
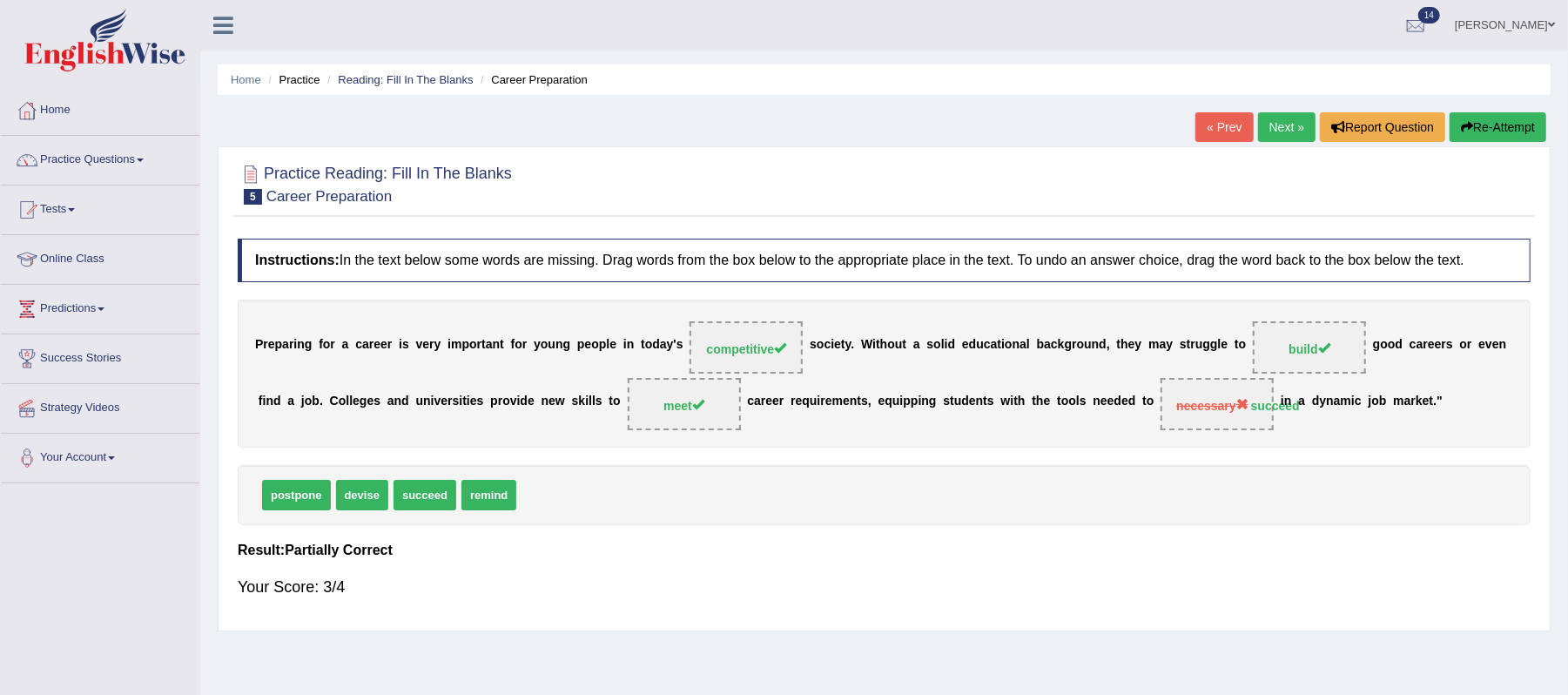
click at [1285, 137] on link "Next »" at bounding box center [1286, 127] width 57 height 30
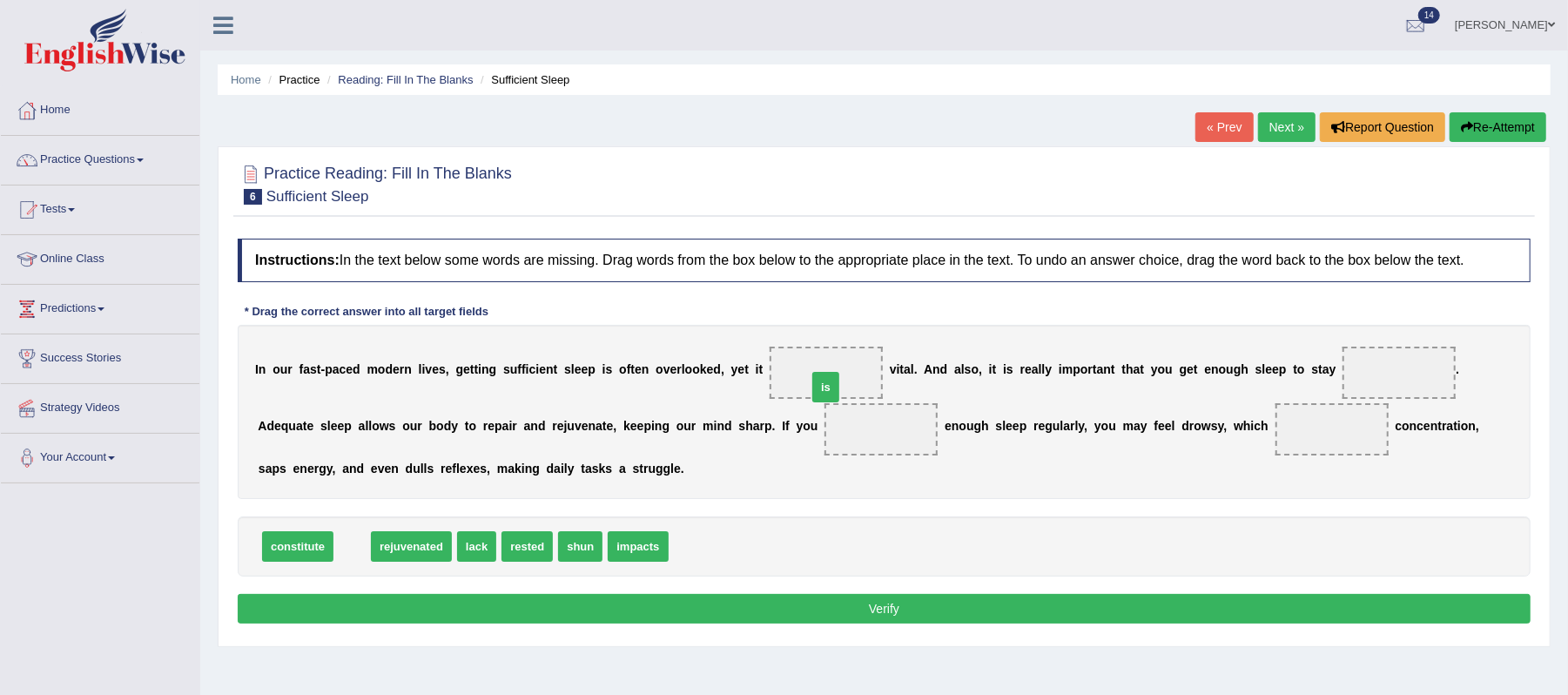
drag, startPoint x: 344, startPoint y: 548, endPoint x: 818, endPoint y: 388, distance: 500.3
click at [818, 388] on span at bounding box center [826, 372] width 113 height 52
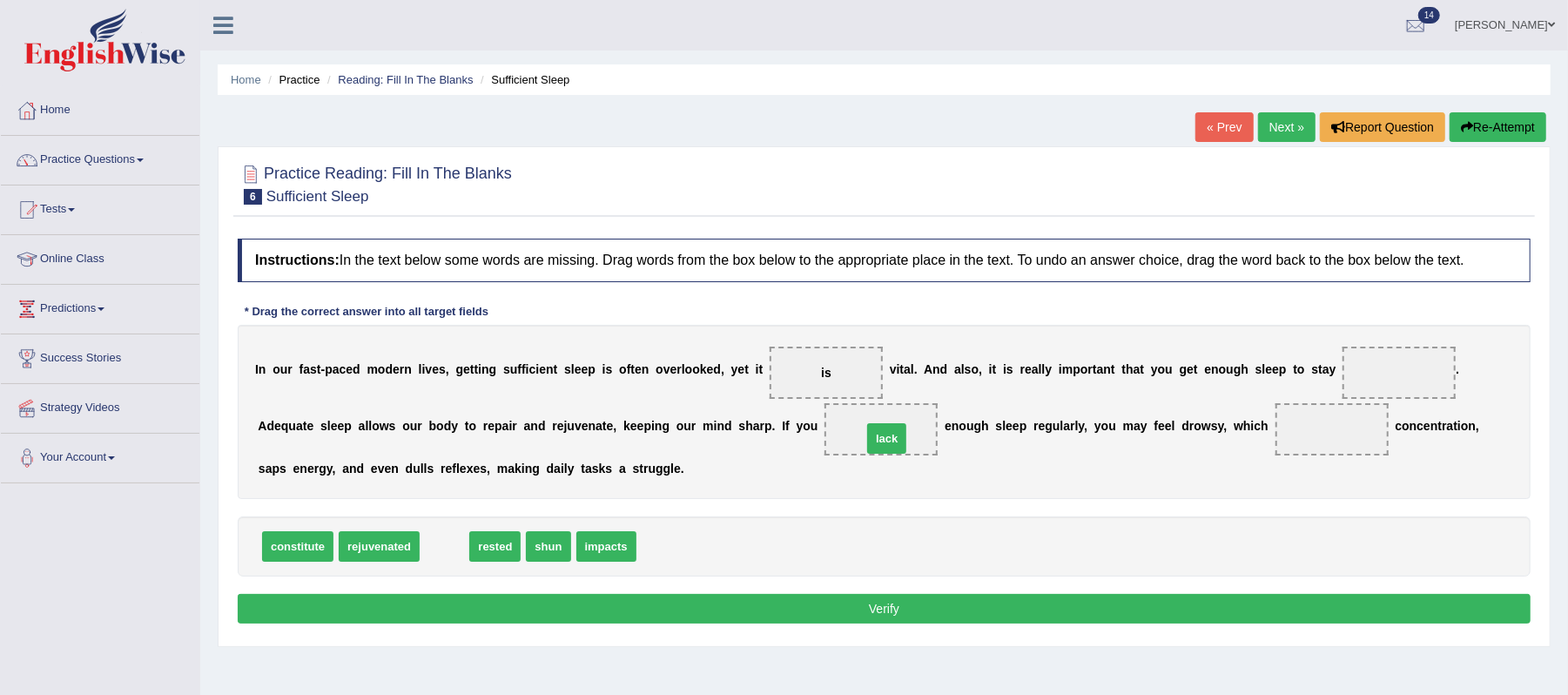
drag, startPoint x: 446, startPoint y: 550, endPoint x: 889, endPoint y: 443, distance: 455.7
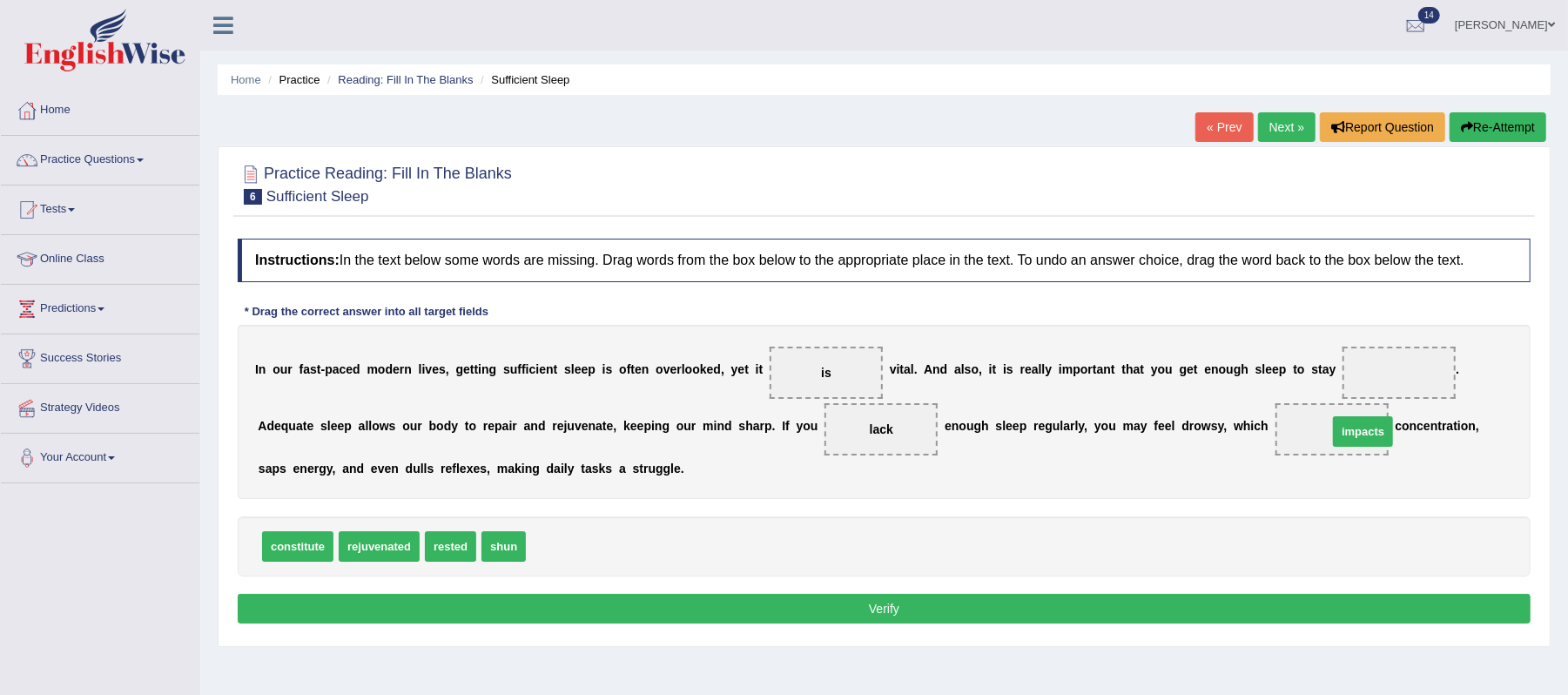
drag, startPoint x: 576, startPoint y: 550, endPoint x: 1377, endPoint y: 435, distance: 809.2
drag, startPoint x: 376, startPoint y: 551, endPoint x: 1401, endPoint y: 381, distance: 1039.0
click at [904, 610] on button "Verify" at bounding box center [884, 608] width 1293 height 30
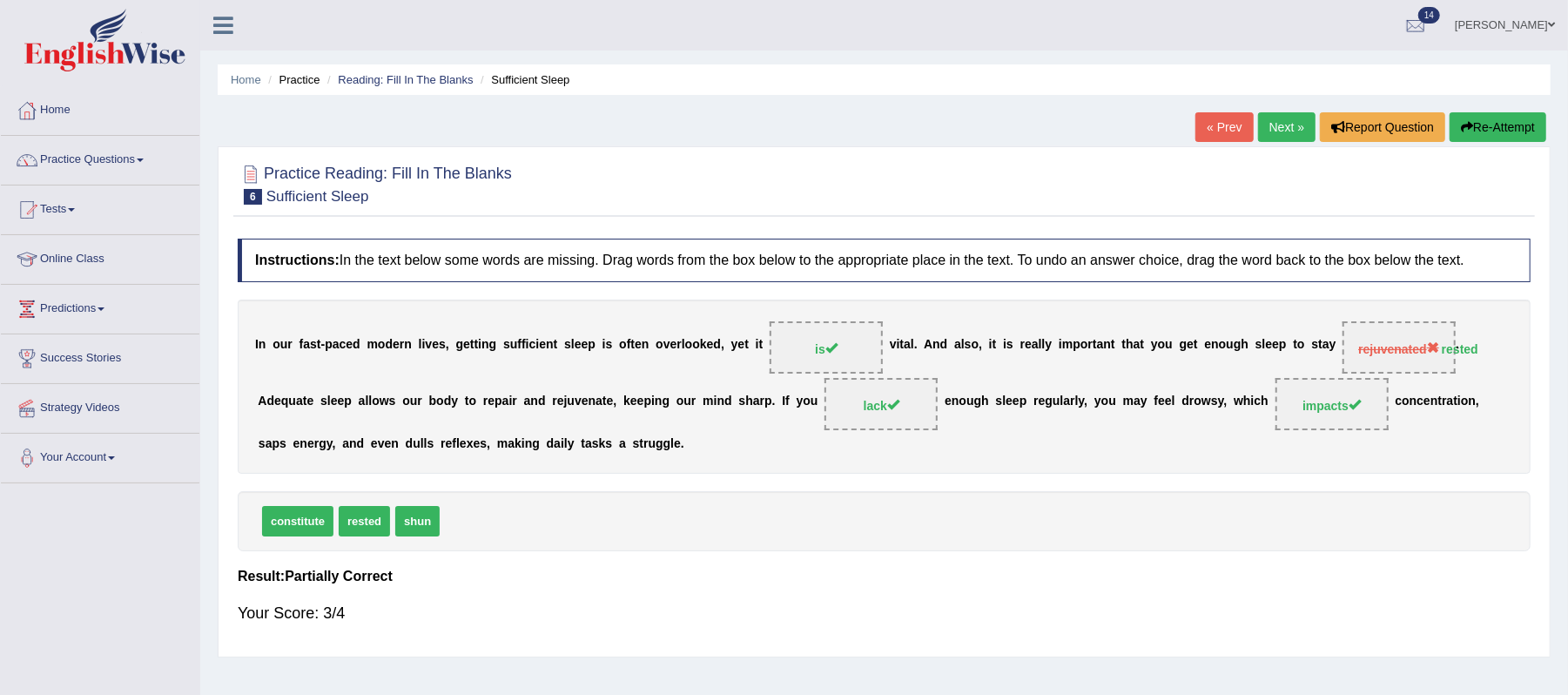
click at [1272, 129] on link "Next »" at bounding box center [1286, 127] width 57 height 30
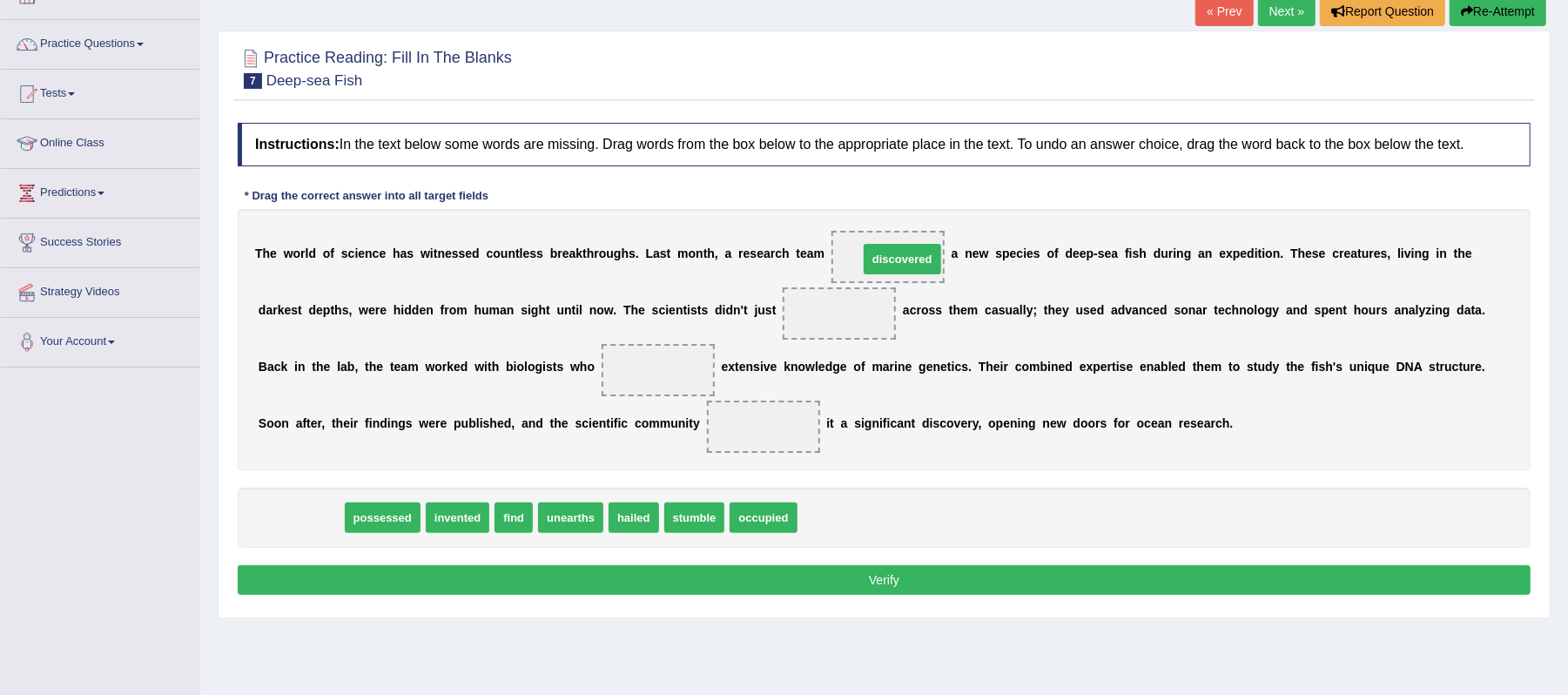
drag, startPoint x: 312, startPoint y: 516, endPoint x: 913, endPoint y: 256, distance: 654.8
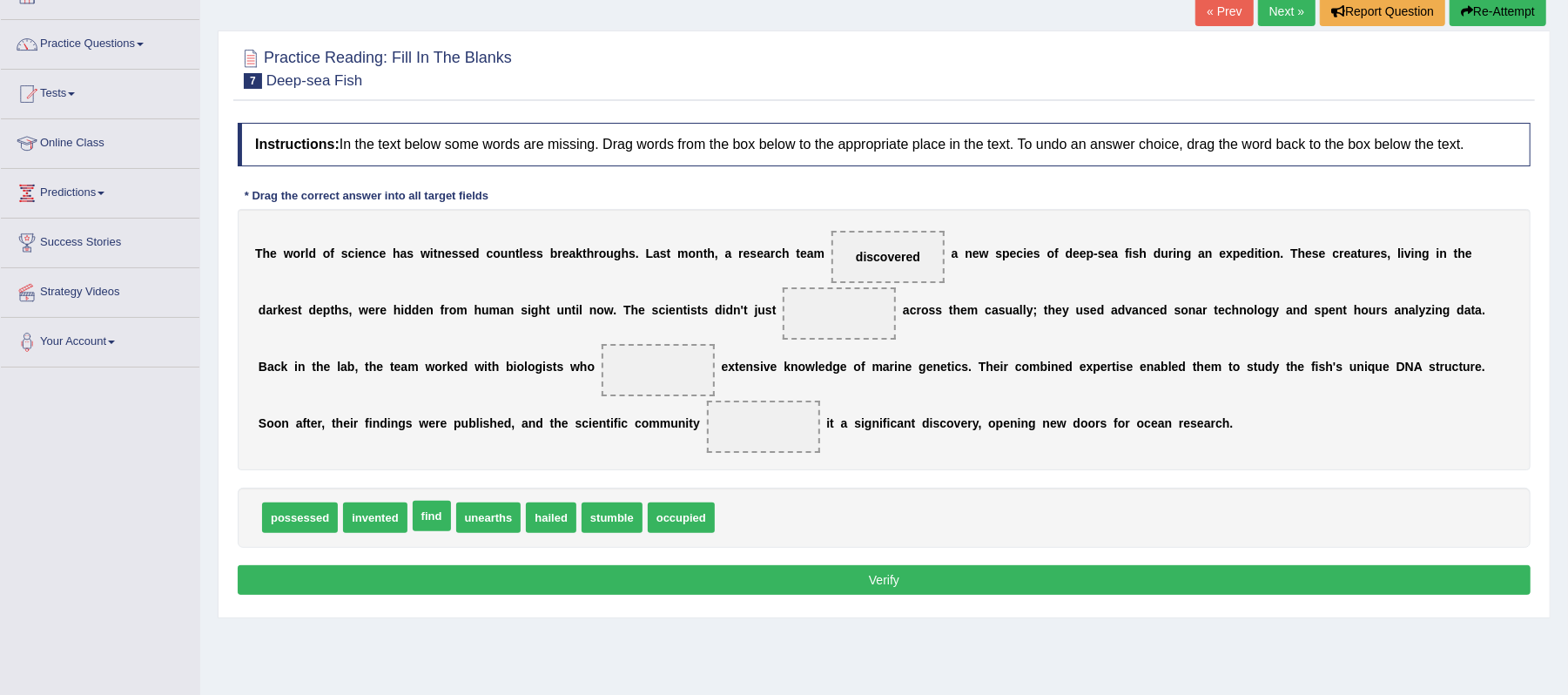
drag, startPoint x: 441, startPoint y: 521, endPoint x: 630, endPoint y: 435, distance: 207.6
click at [451, 501] on span "find" at bounding box center [432, 516] width 38 height 30
click at [651, 424] on div "T h e w o r l d o f s c i e n c e h a s w i t n e s s e d c o u n t l e s s b r…" at bounding box center [884, 340] width 1293 height 261
drag, startPoint x: 676, startPoint y: 405, endPoint x: 672, endPoint y: 378, distance: 27.3
click at [672, 378] on div "T h e w o r l d o f s c i e n c e h a s w i t n e s s e d c o u n t l e s s b r…" at bounding box center [884, 340] width 1293 height 261
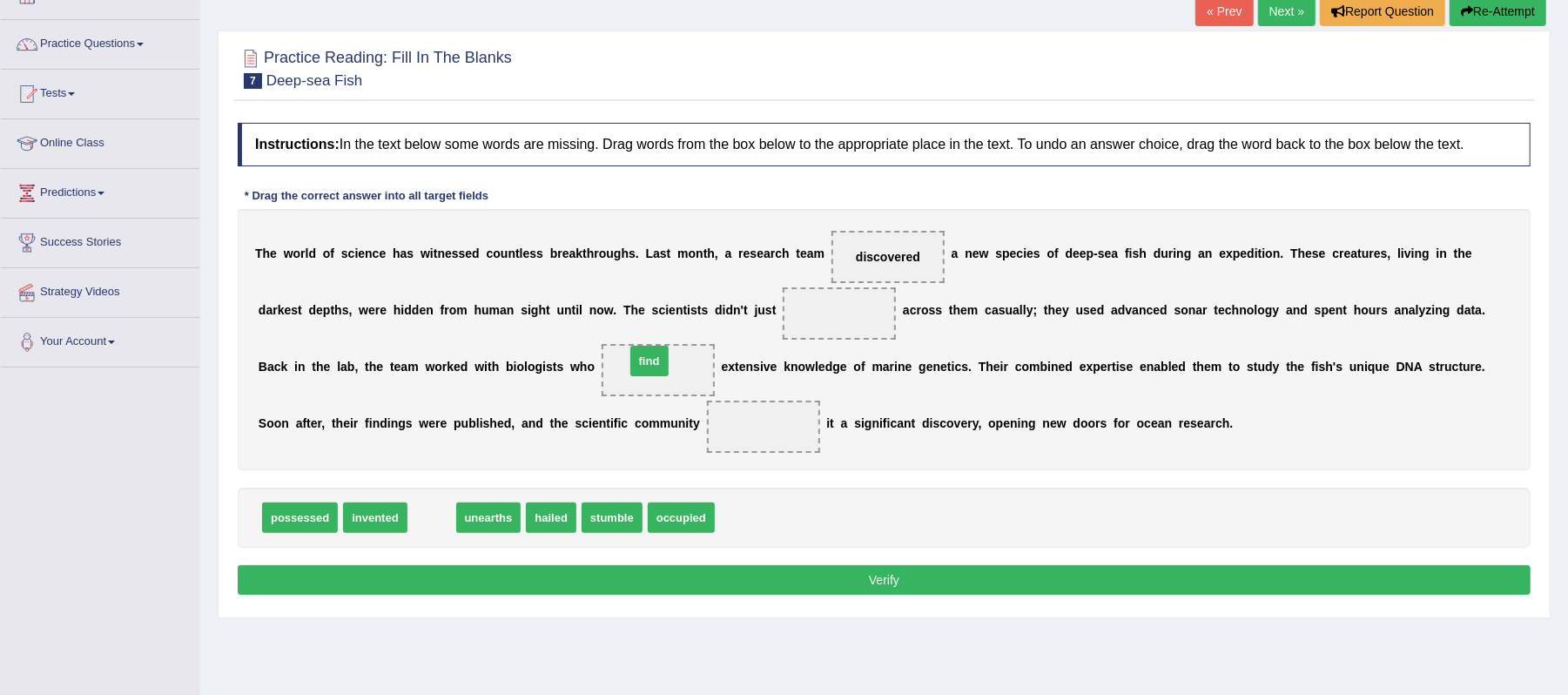
drag, startPoint x: 439, startPoint y: 526, endPoint x: 657, endPoint y: 369, distance: 268.7
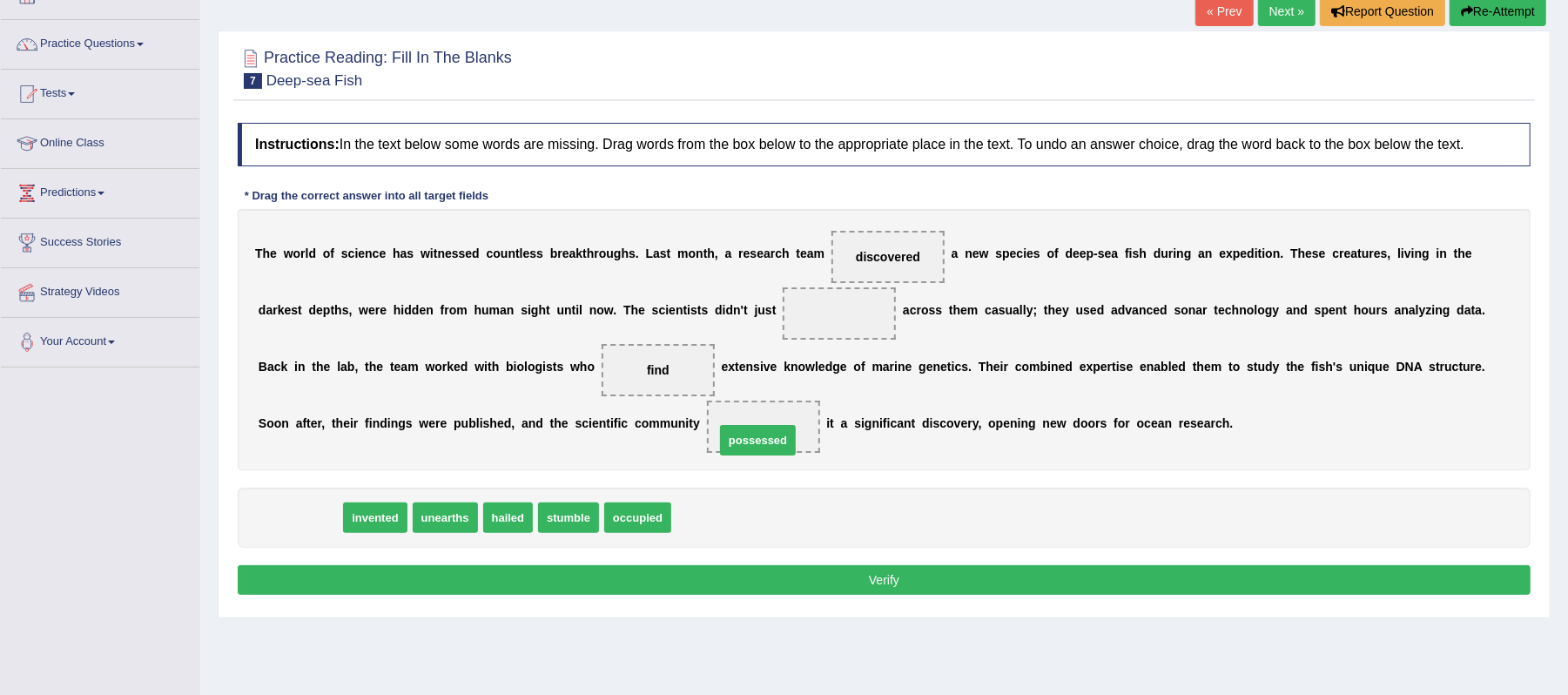
drag, startPoint x: 303, startPoint y: 519, endPoint x: 761, endPoint y: 441, distance: 464.6
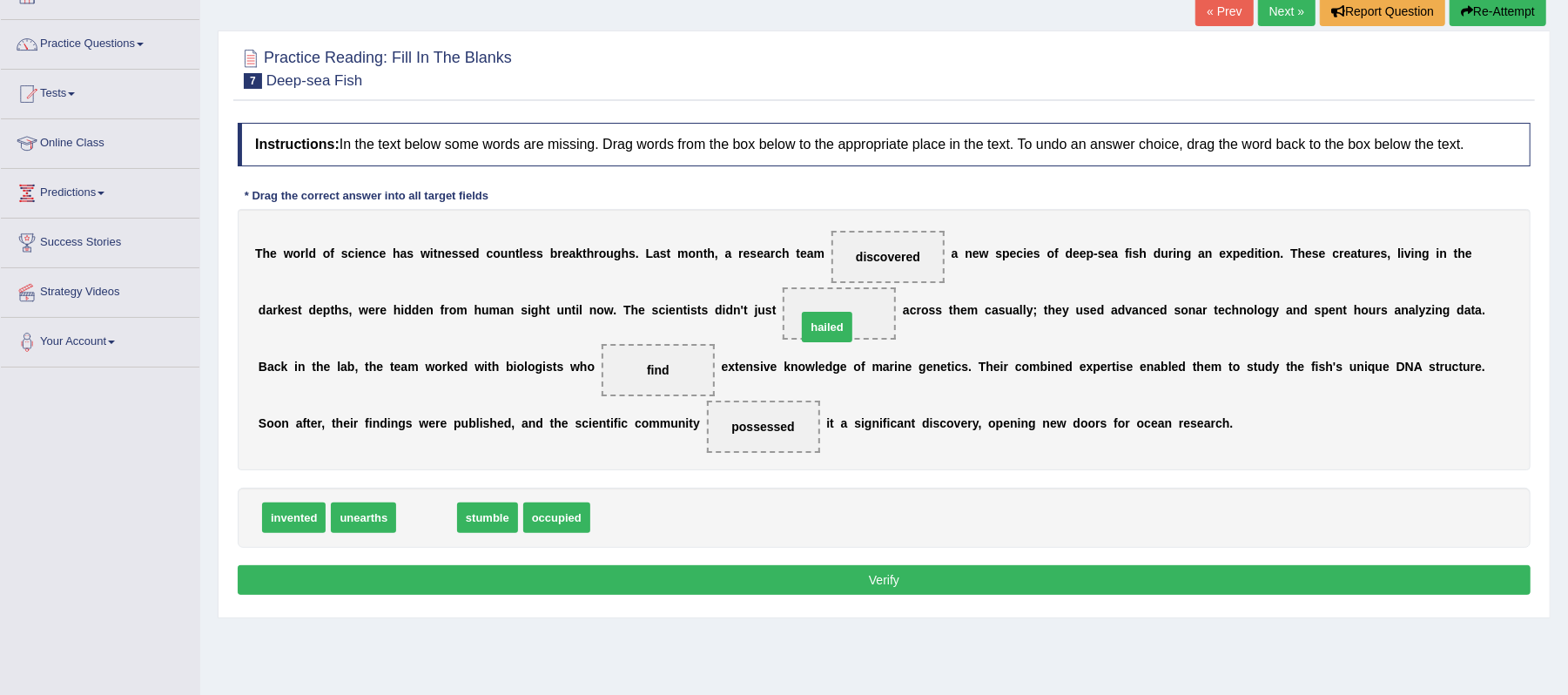
drag, startPoint x: 422, startPoint y: 519, endPoint x: 829, endPoint y: 326, distance: 450.4
click at [892, 589] on button "Verify" at bounding box center [884, 580] width 1293 height 30
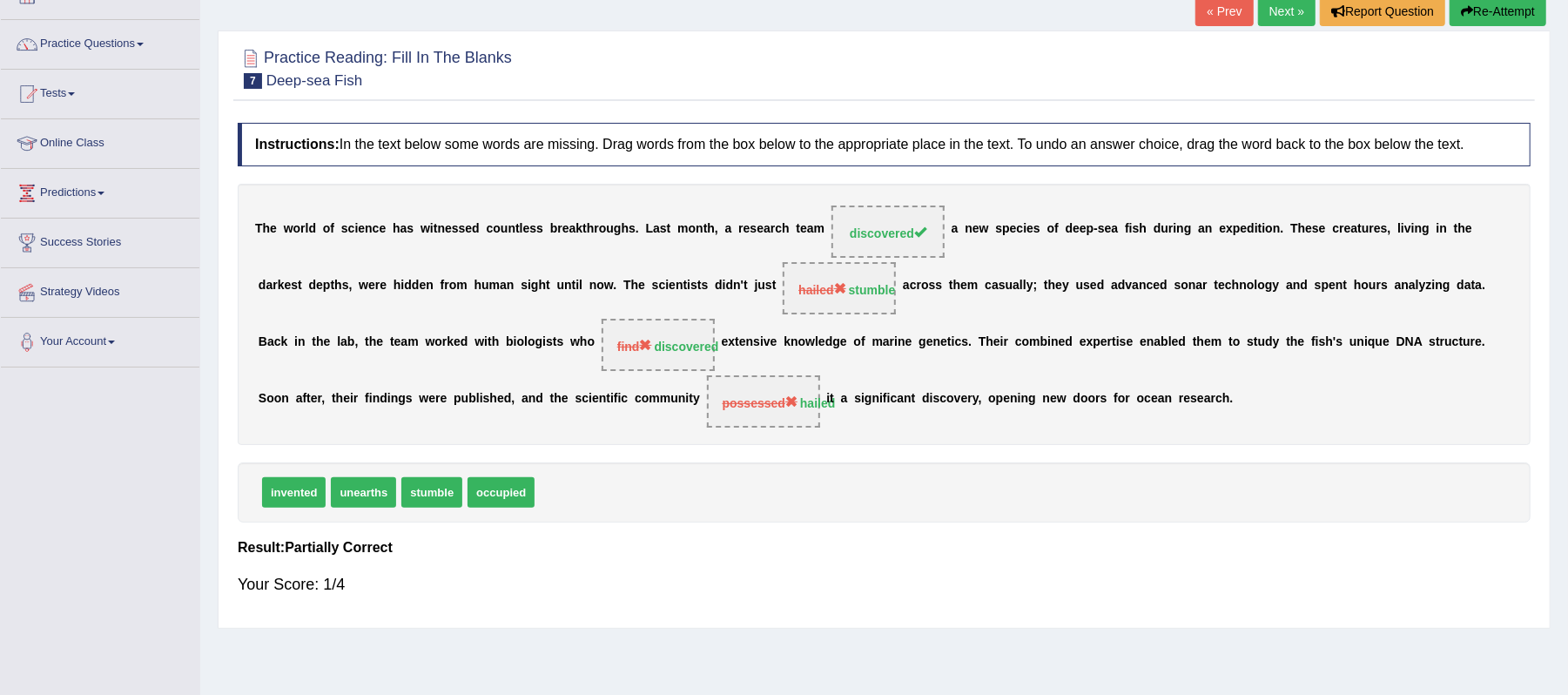
click at [1264, 15] on link "Next »" at bounding box center [1286, 10] width 57 height 30
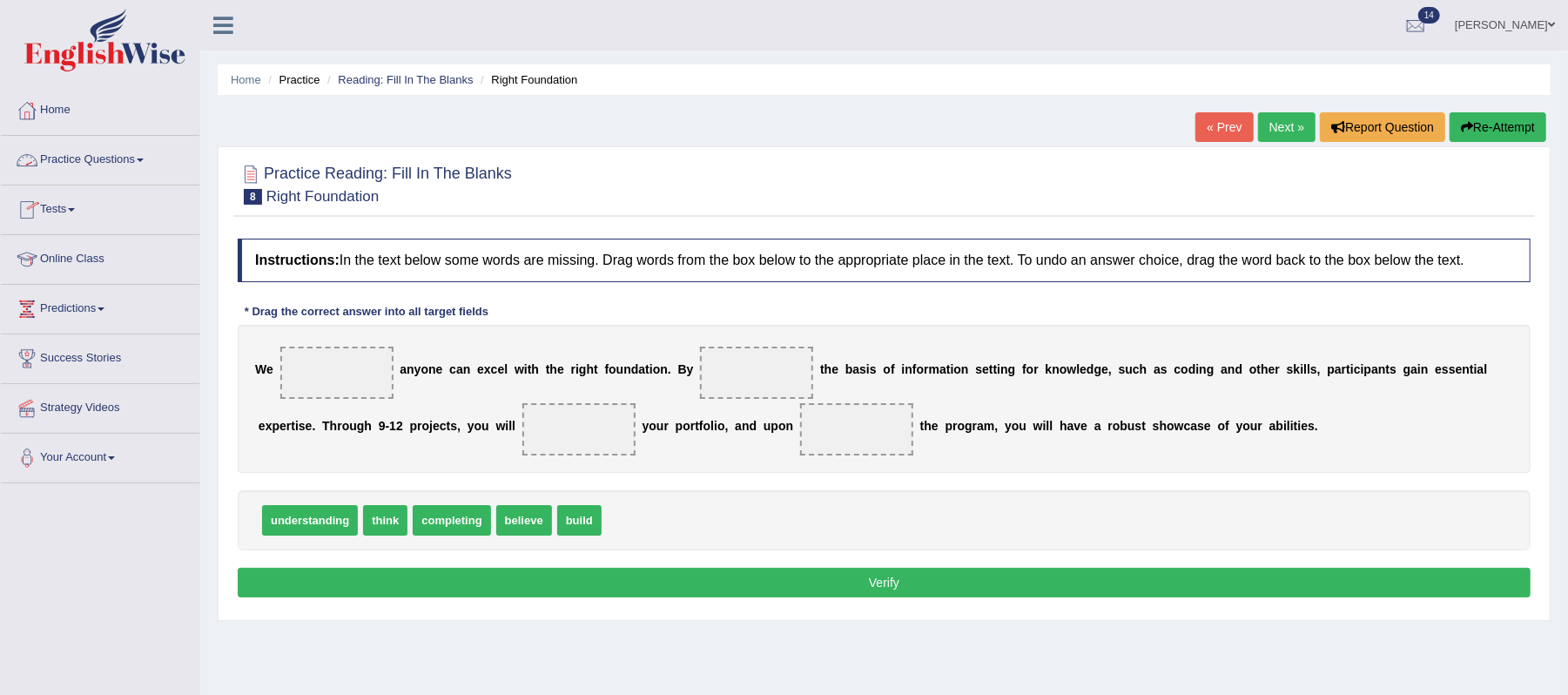
click at [147, 164] on link "Practice Questions" at bounding box center [100, 158] width 199 height 44
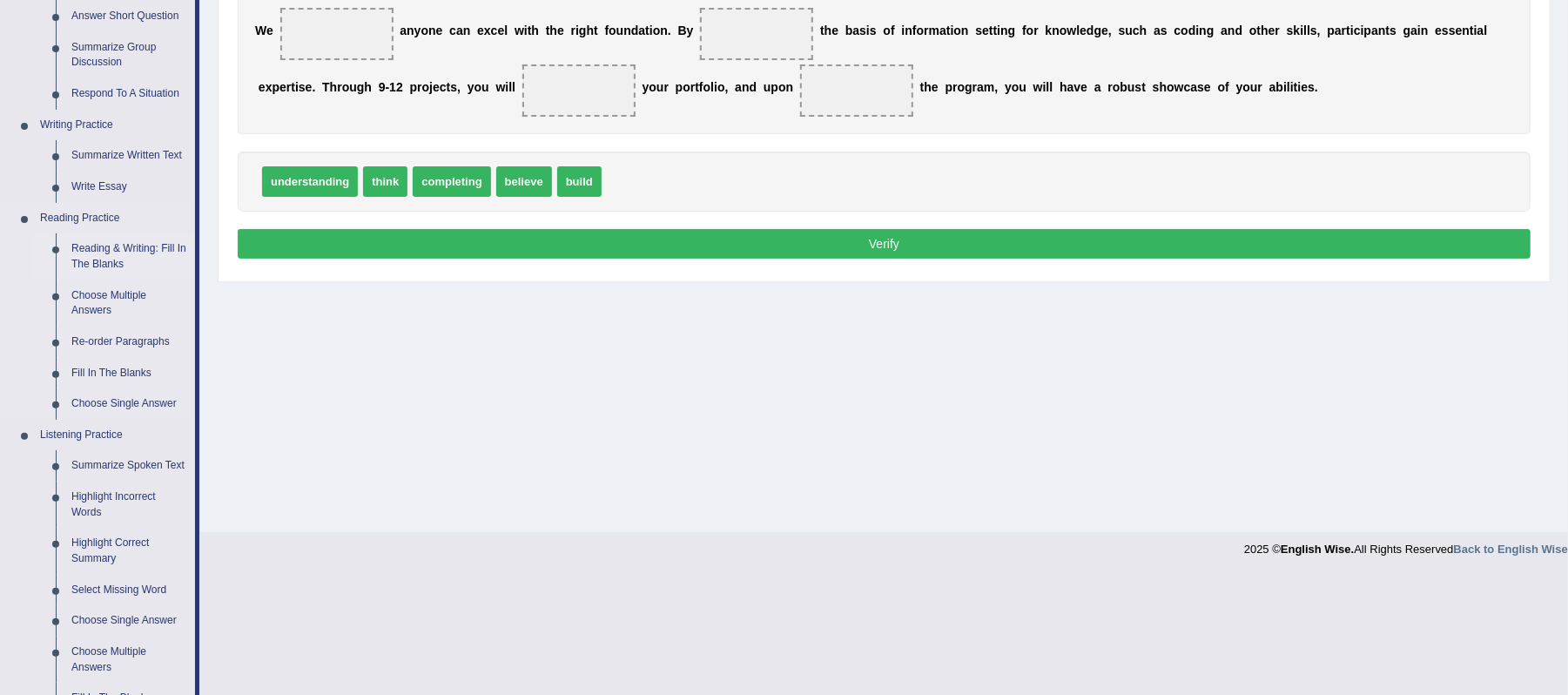
scroll to position [348, 0]
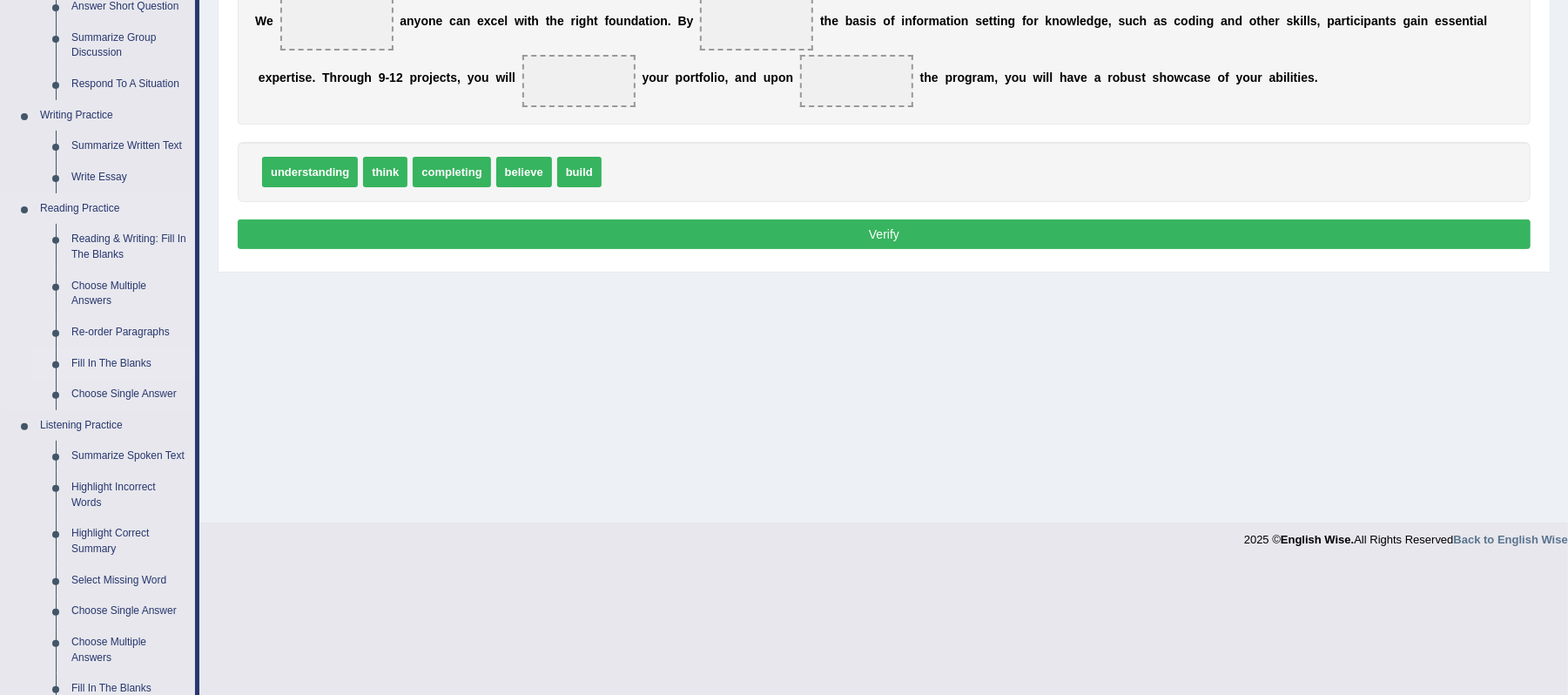
click at [128, 360] on link "Fill In The Blanks" at bounding box center [129, 364] width 131 height 31
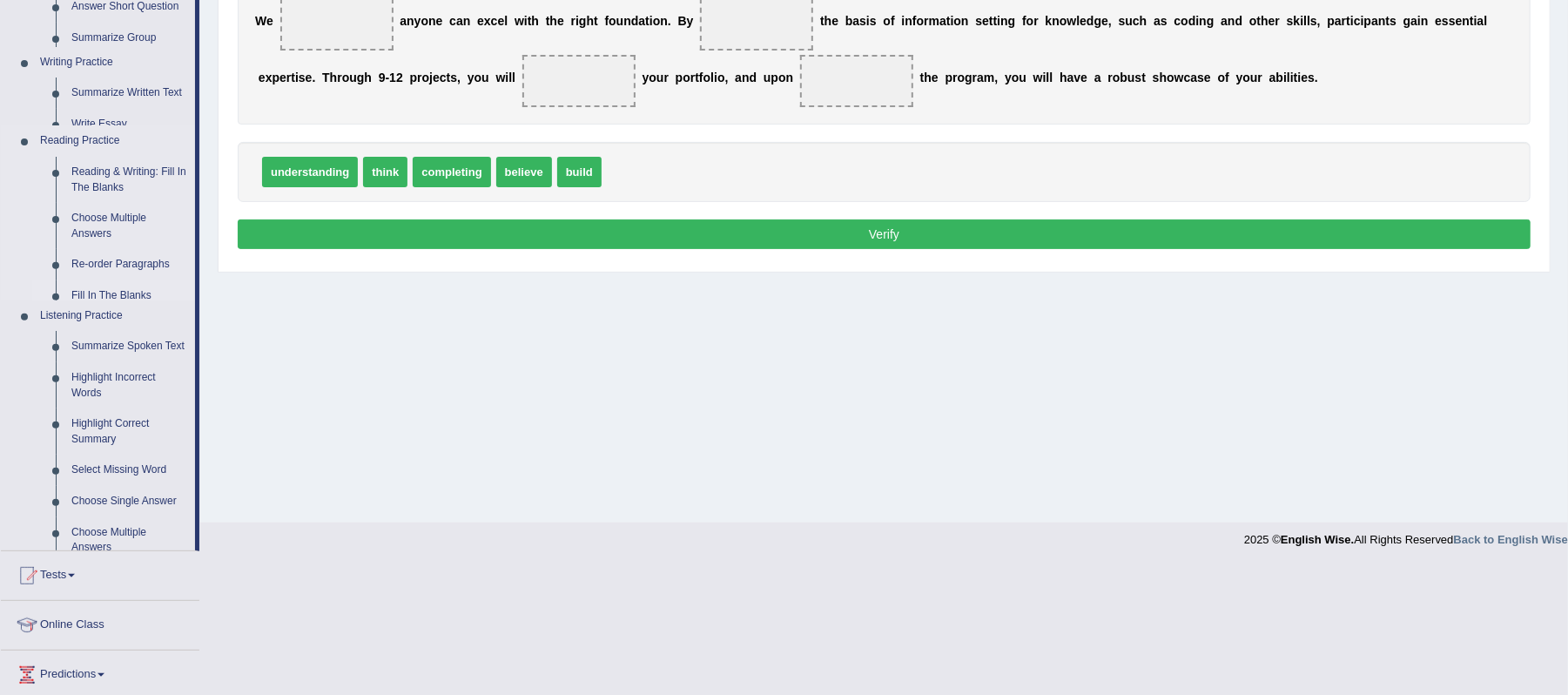
scroll to position [336, 0]
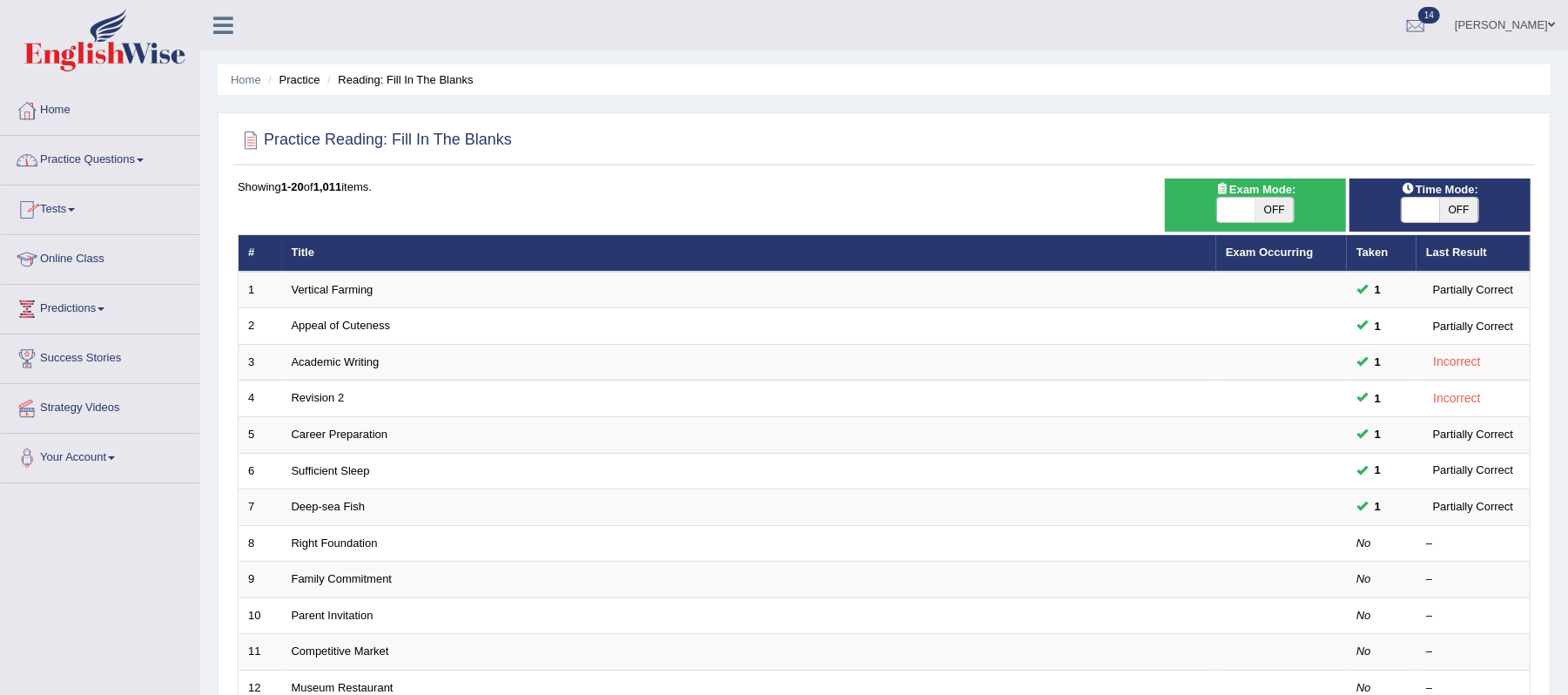
click at [149, 154] on link "Practice Questions" at bounding box center [100, 158] width 199 height 44
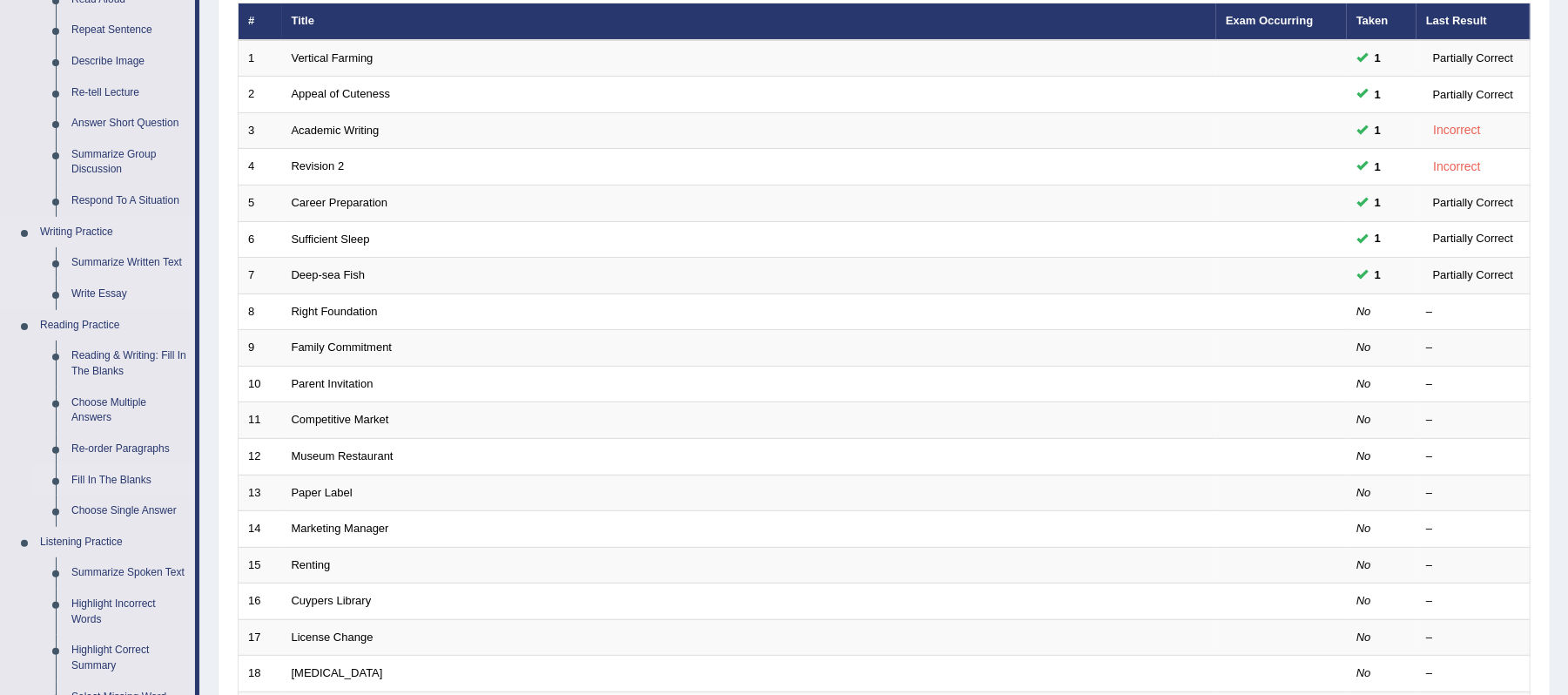
scroll to position [348, 0]
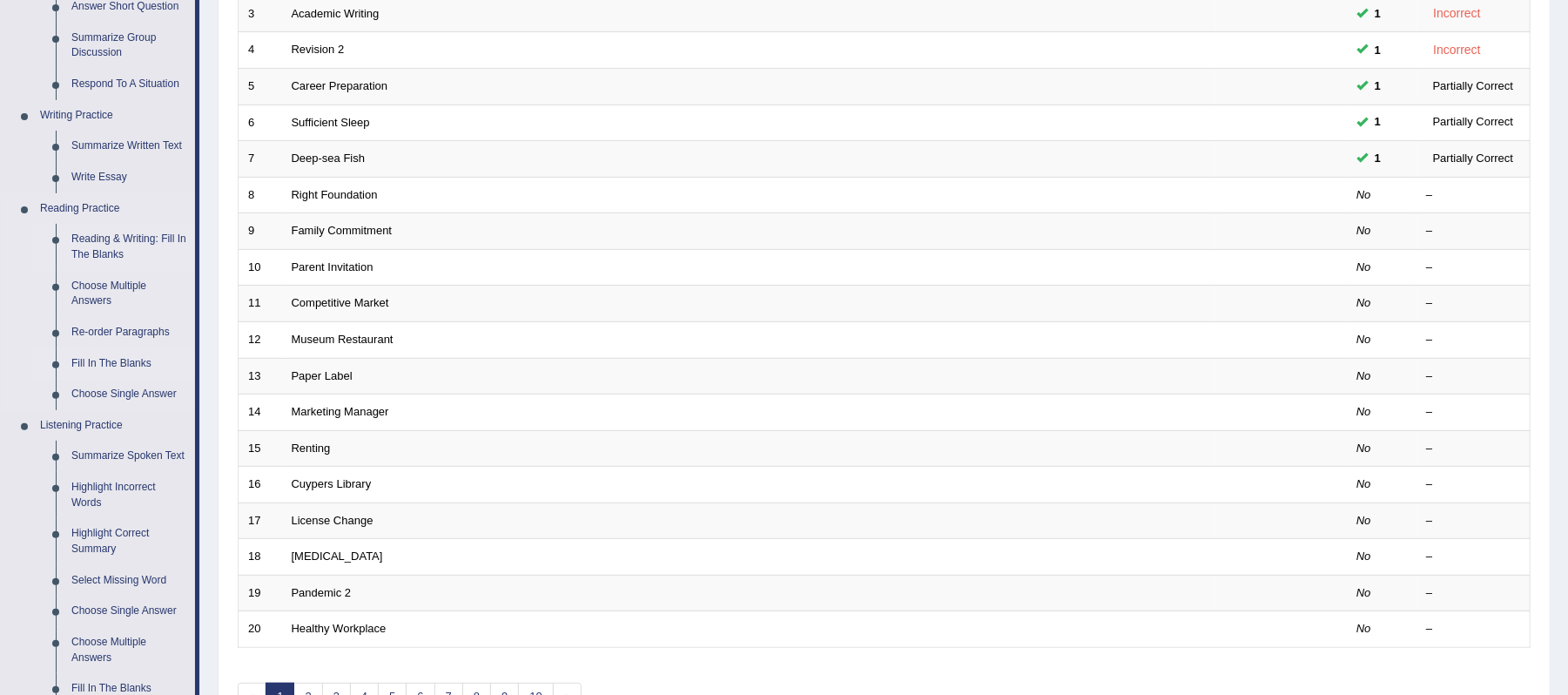
click at [119, 233] on link "Reading & Writing: Fill In The Blanks" at bounding box center [129, 247] width 131 height 46
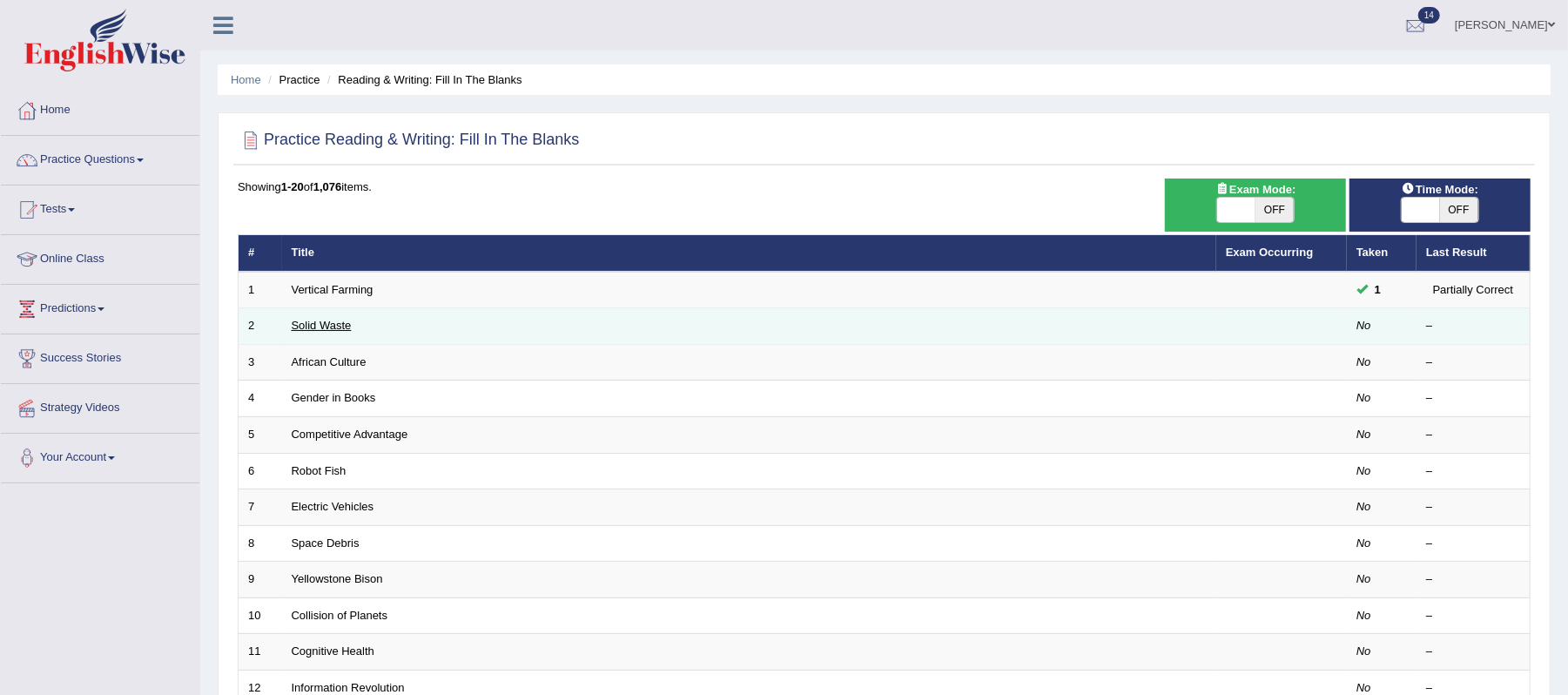
click at [310, 329] on link "Solid Waste" at bounding box center [322, 326] width 60 height 13
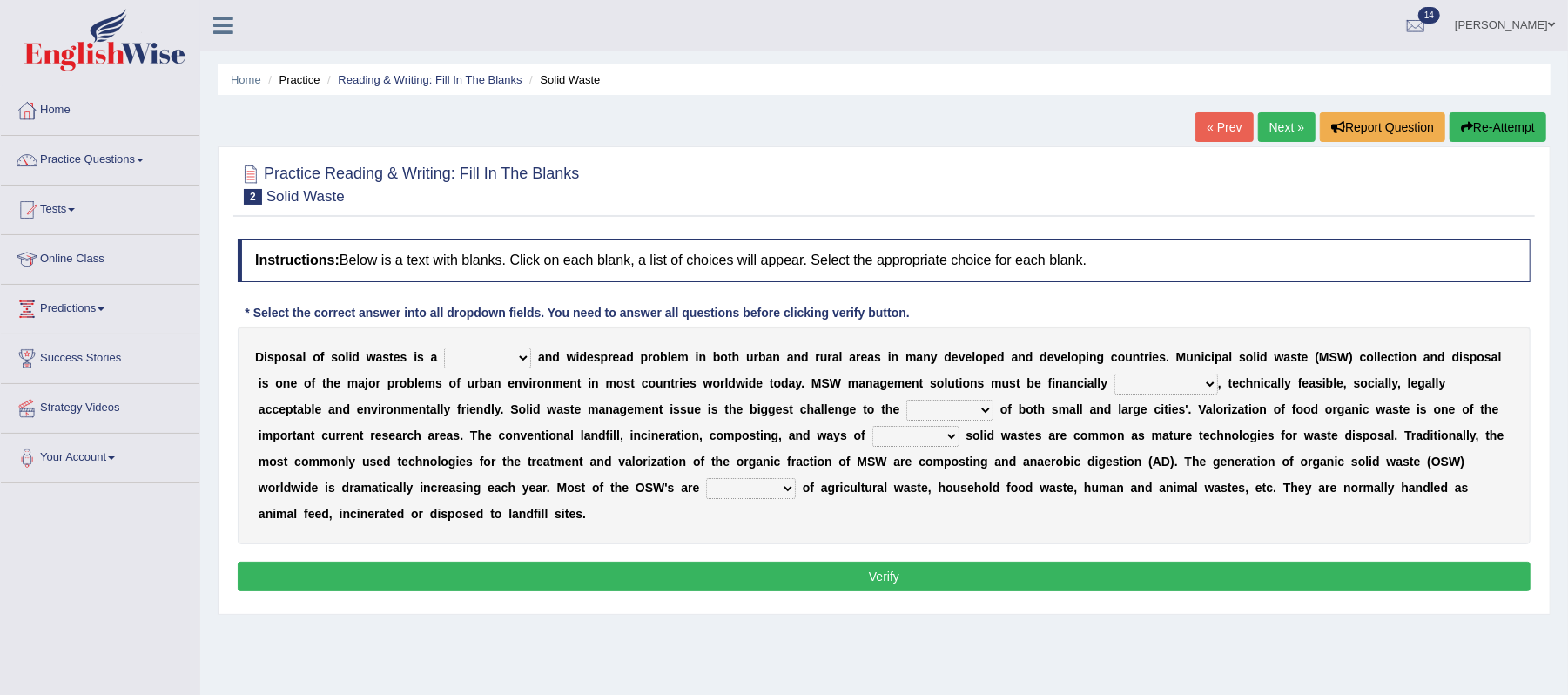
click at [526, 361] on select "slanting stinging stalling shafting" at bounding box center [487, 358] width 87 height 21
select select "stinging"
click at [444, 348] on select "slanting stinging stalling shafting" at bounding box center [487, 358] width 87 height 21
click at [1206, 388] on select "unattainable sustainable objectionable treasonable" at bounding box center [1166, 385] width 104 height 21
select select "sustainable"
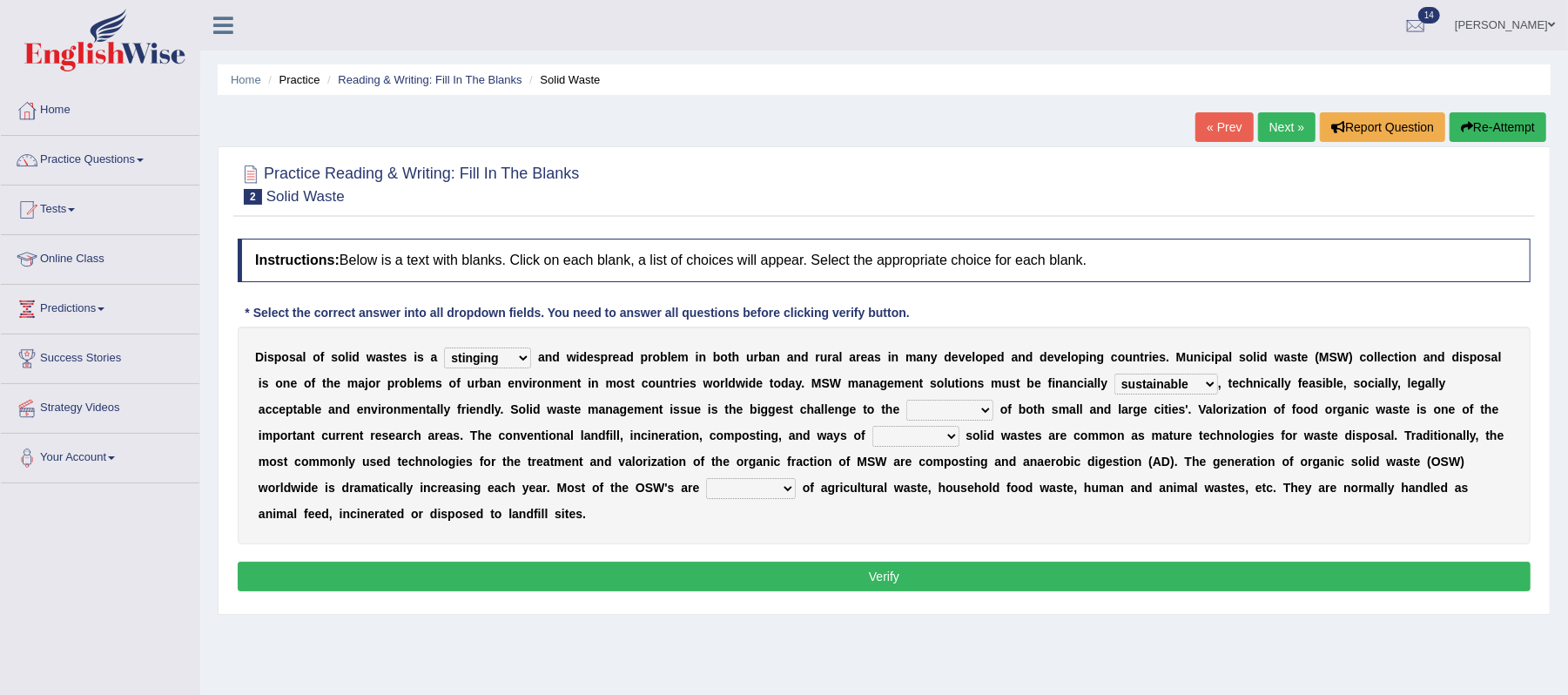
click at [1114, 374] on select "unattainable sustainable objectionable treasonable" at bounding box center [1166, 385] width 104 height 21
click at [990, 415] on select "plants culture authorities history" at bounding box center [949, 410] width 87 height 21
select select "history"
click at [906, 401] on select "plants culture authorities history" at bounding box center [949, 410] width 87 height 21
click at [956, 434] on select "reserving preserving deserving handling" at bounding box center [915, 436] width 87 height 21
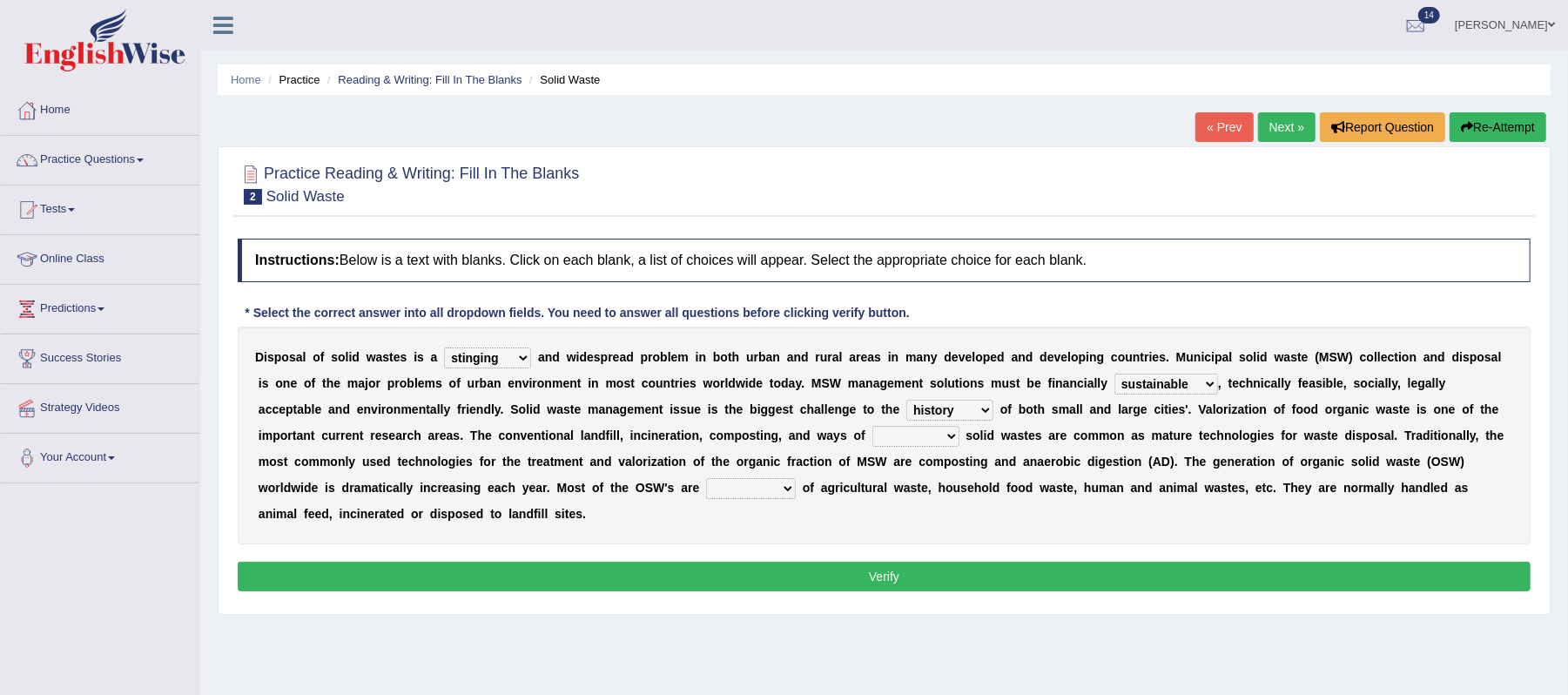
select select "reserving"
click at [872, 427] on select "reserving preserving deserving handling" at bounding box center [915, 436] width 87 height 21
click at [784, 488] on select "composed disposed composing disposing" at bounding box center [751, 488] width 89 height 21
select select "composed"
click at [706, 479] on select "composed disposed composing disposing" at bounding box center [751, 488] width 89 height 21
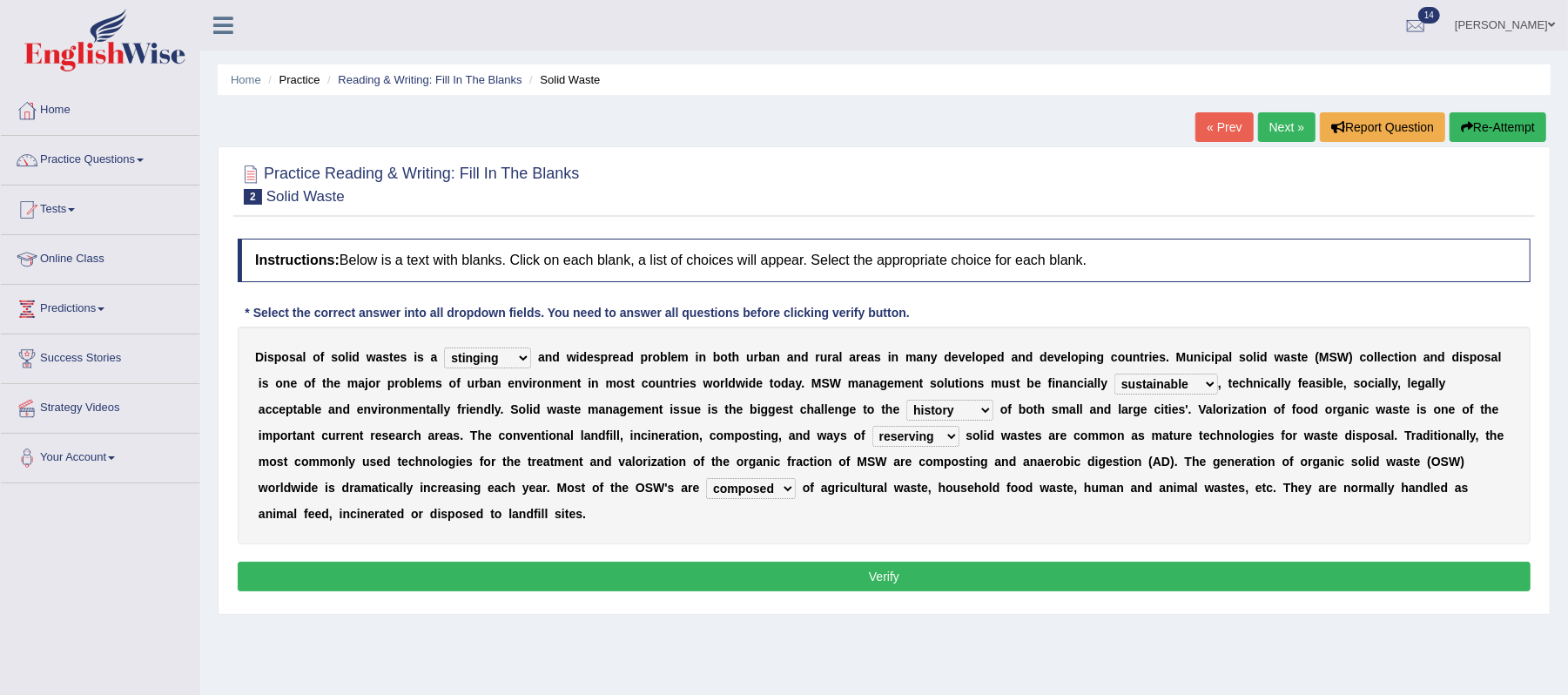
click at [875, 589] on button "Verify" at bounding box center [884, 576] width 1293 height 30
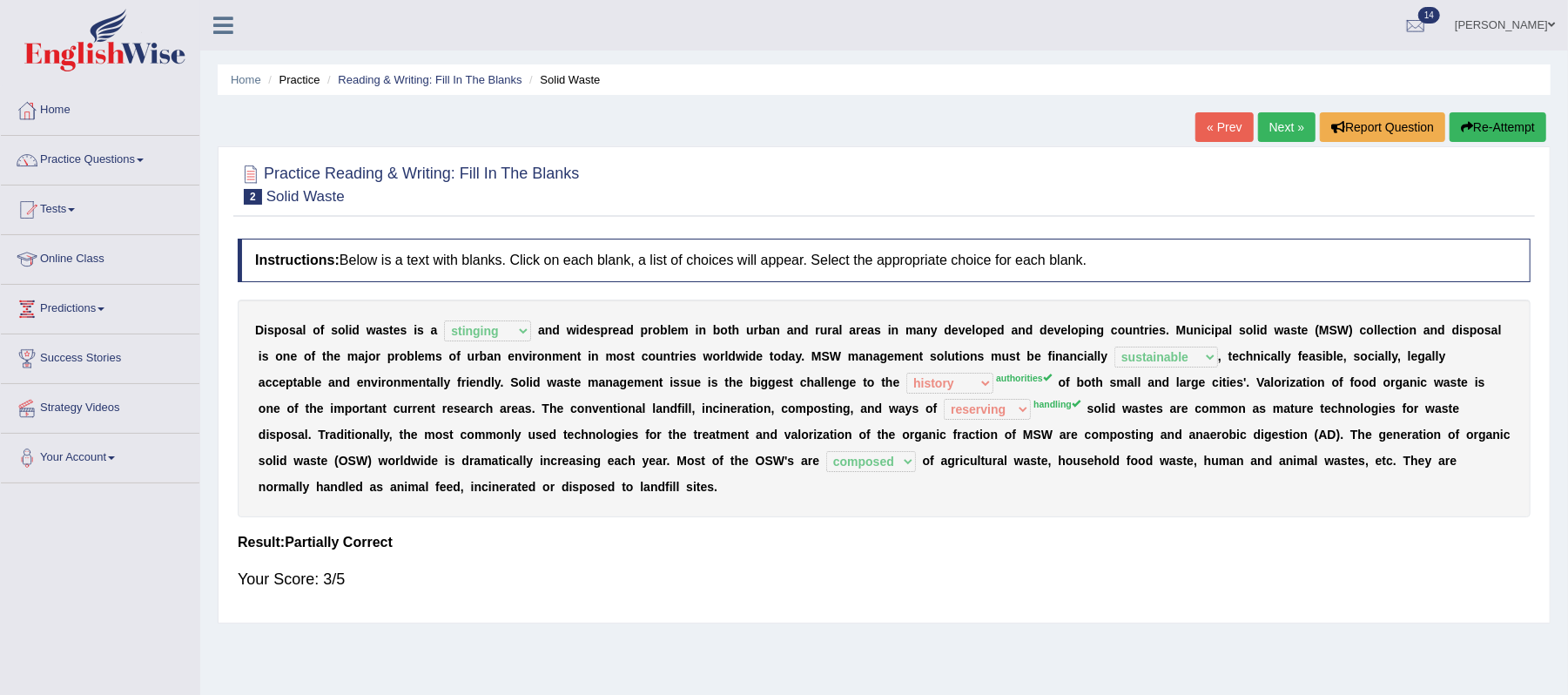
click at [1271, 130] on link "Next »" at bounding box center [1286, 127] width 57 height 30
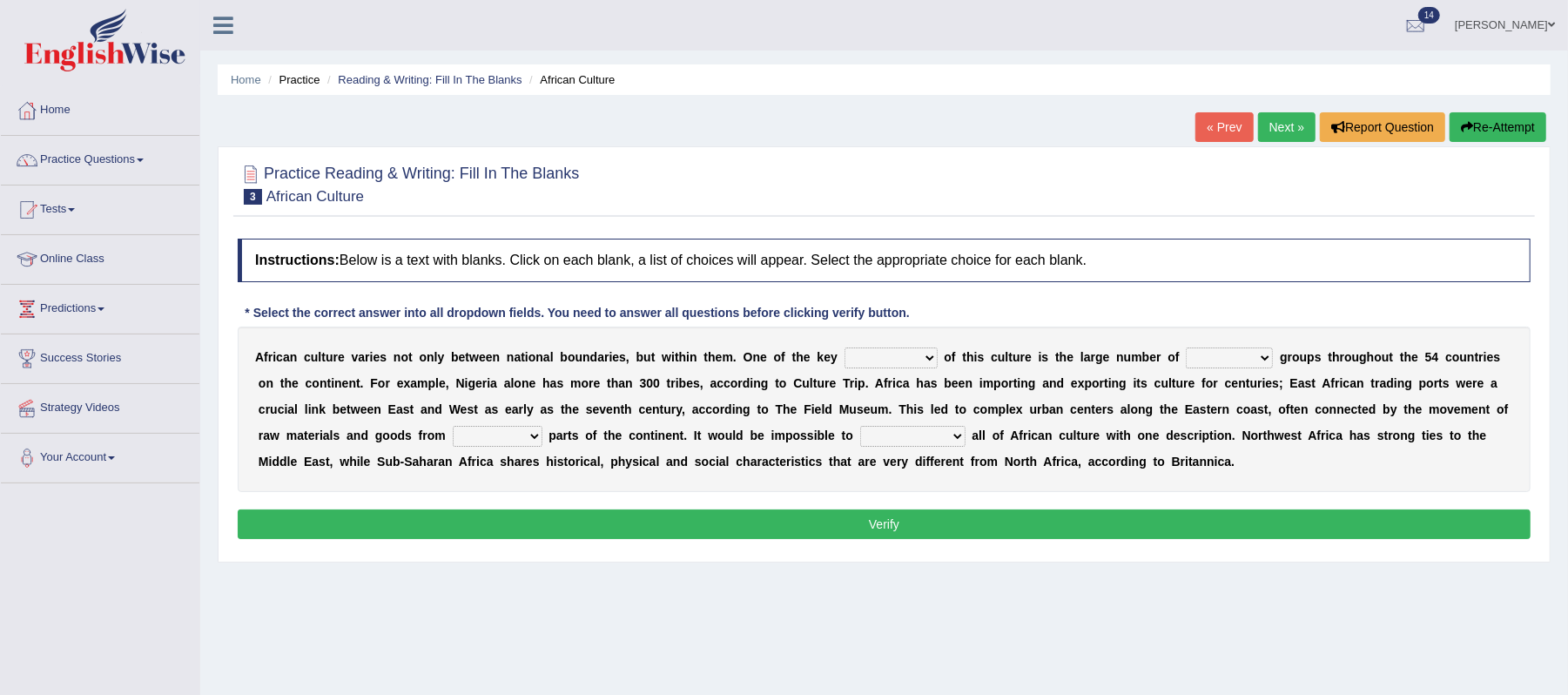
click at [931, 356] on select "conjectures features issues doubts" at bounding box center [892, 358] width 93 height 21
select select "features"
click at [845, 348] on select "conjectures features issues doubts" at bounding box center [892, 358] width 93 height 21
click at [1264, 364] on select "ethic ethnic eugenic epic" at bounding box center [1228, 358] width 87 height 21
select select "ethic"
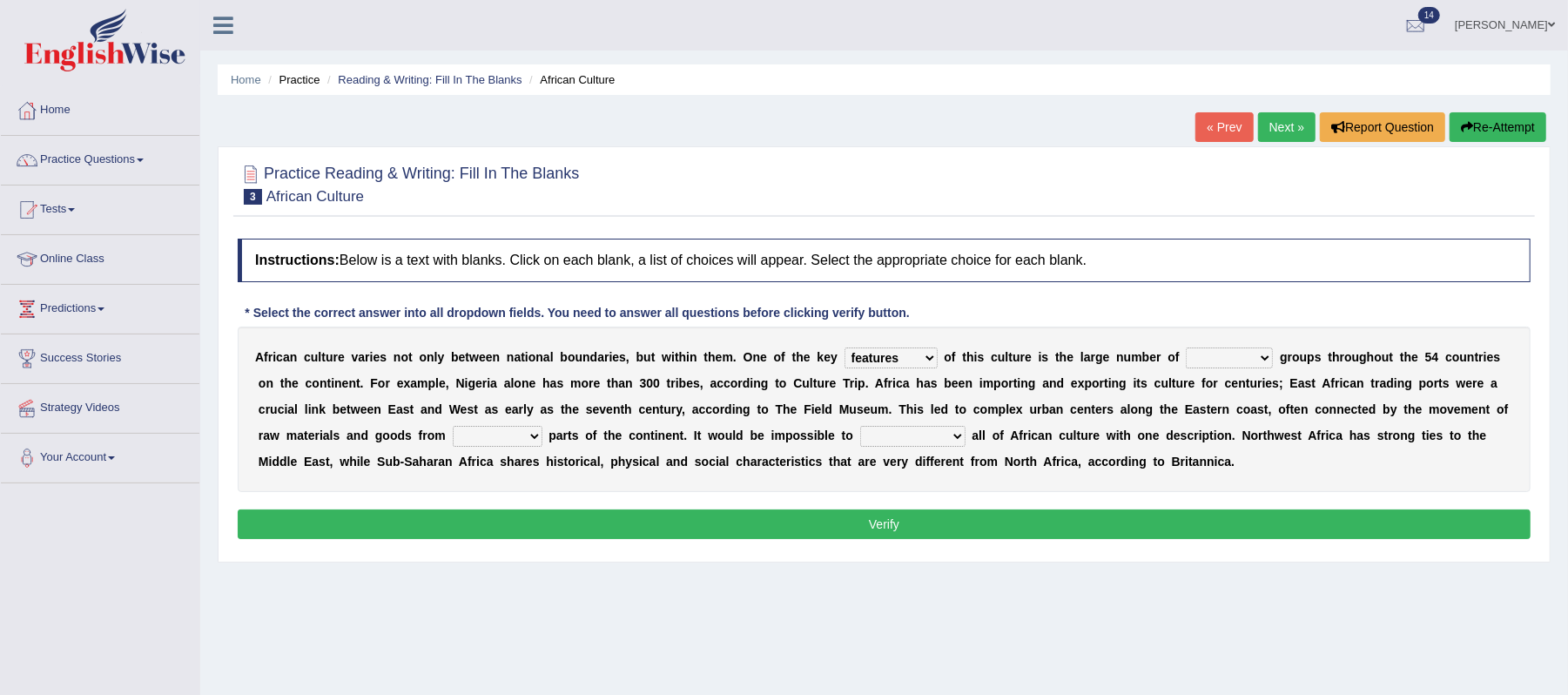
click at [1190, 348] on select "ethic ethnic eugenic epic" at bounding box center [1228, 358] width 87 height 21
click at [535, 437] on select "forelocked interlocked unlocked landlocked" at bounding box center [498, 436] width 89 height 21
select select "forelocked"
click at [453, 427] on select "forelocked interlocked unlocked landlocked" at bounding box center [498, 436] width 89 height 21
click at [963, 444] on select "characterize conceptualize symbolize synthesize" at bounding box center [912, 436] width 106 height 21
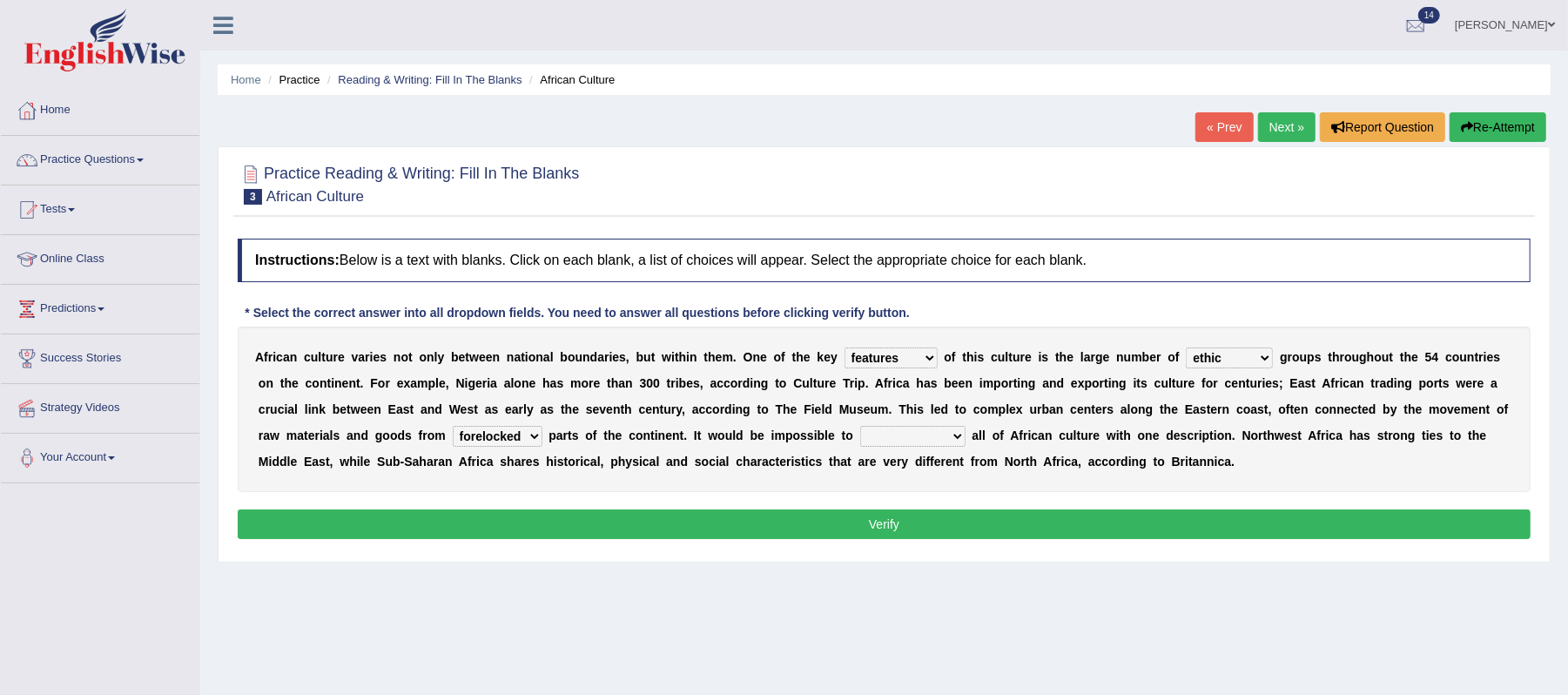
select select "symbolize"
click at [865, 427] on select "characterize conceptualize symbolize synthesize" at bounding box center [912, 436] width 106 height 21
click at [912, 530] on button "Verify" at bounding box center [884, 524] width 1293 height 30
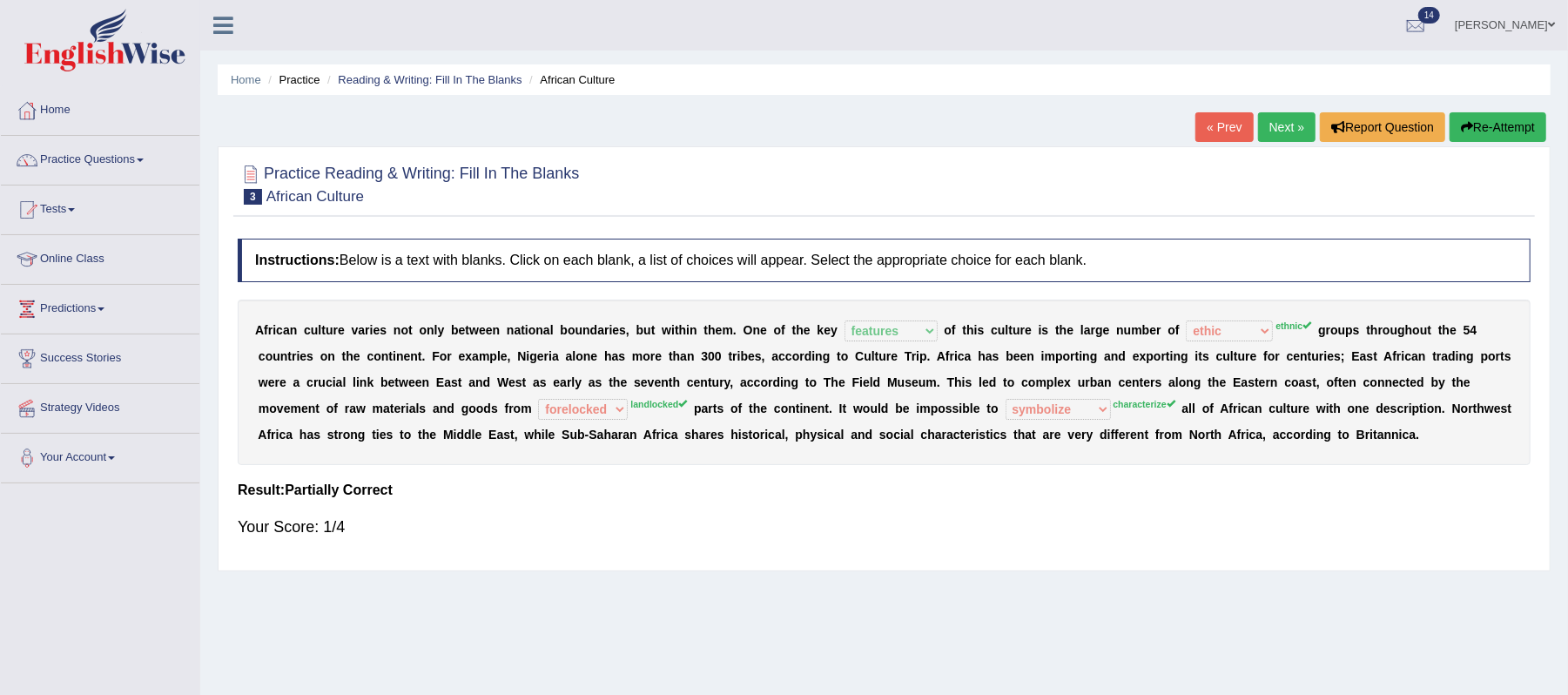
click at [1280, 120] on link "Next »" at bounding box center [1286, 127] width 57 height 30
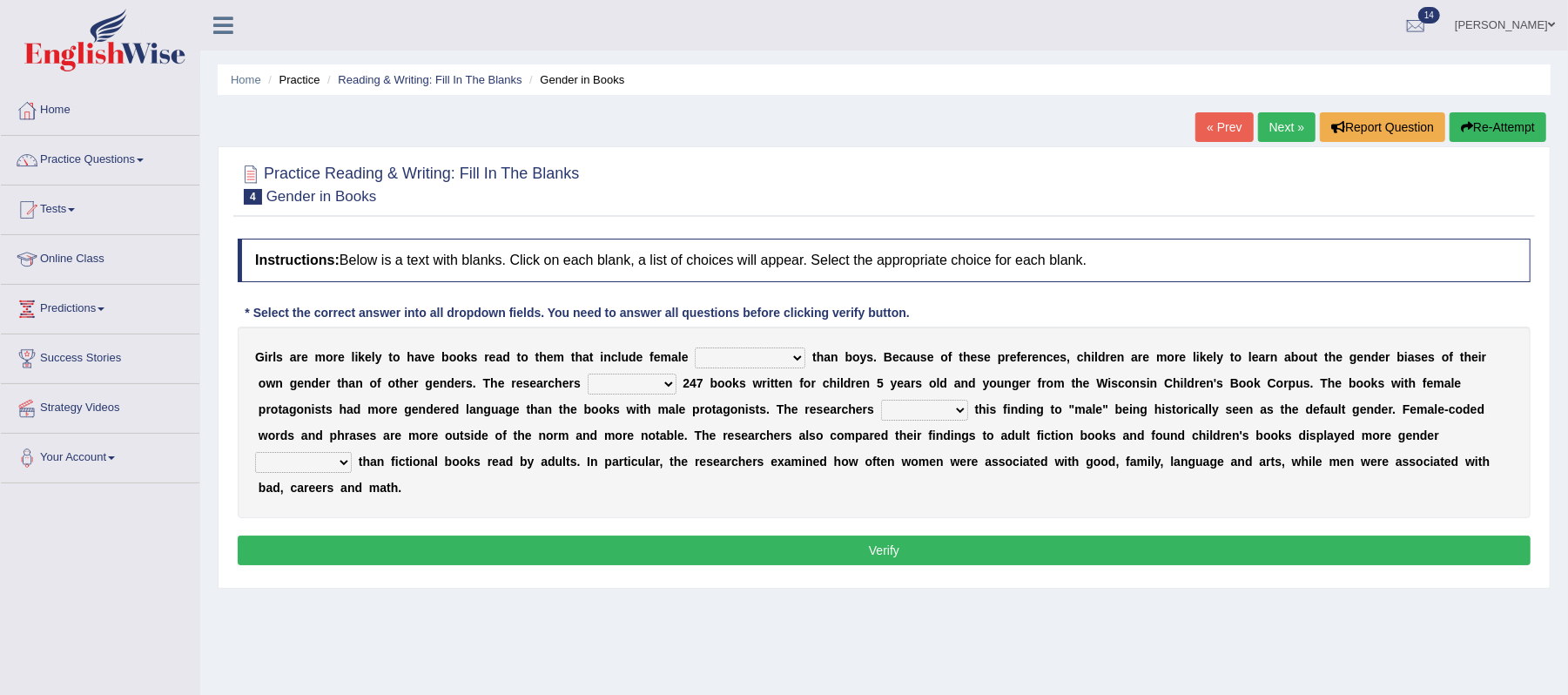
click at [798, 360] on select "protagonists cosmogonists agonists expressionists" at bounding box center [750, 358] width 110 height 21
select select "expressionists"
click at [696, 348] on select "protagonists cosmogonists agonists expressionists" at bounding box center [750, 358] width 110 height 21
click at [670, 385] on select "hydrolyzed paralyzed catalyzed analyzed" at bounding box center [632, 385] width 88 height 21
select select "catalyzed"
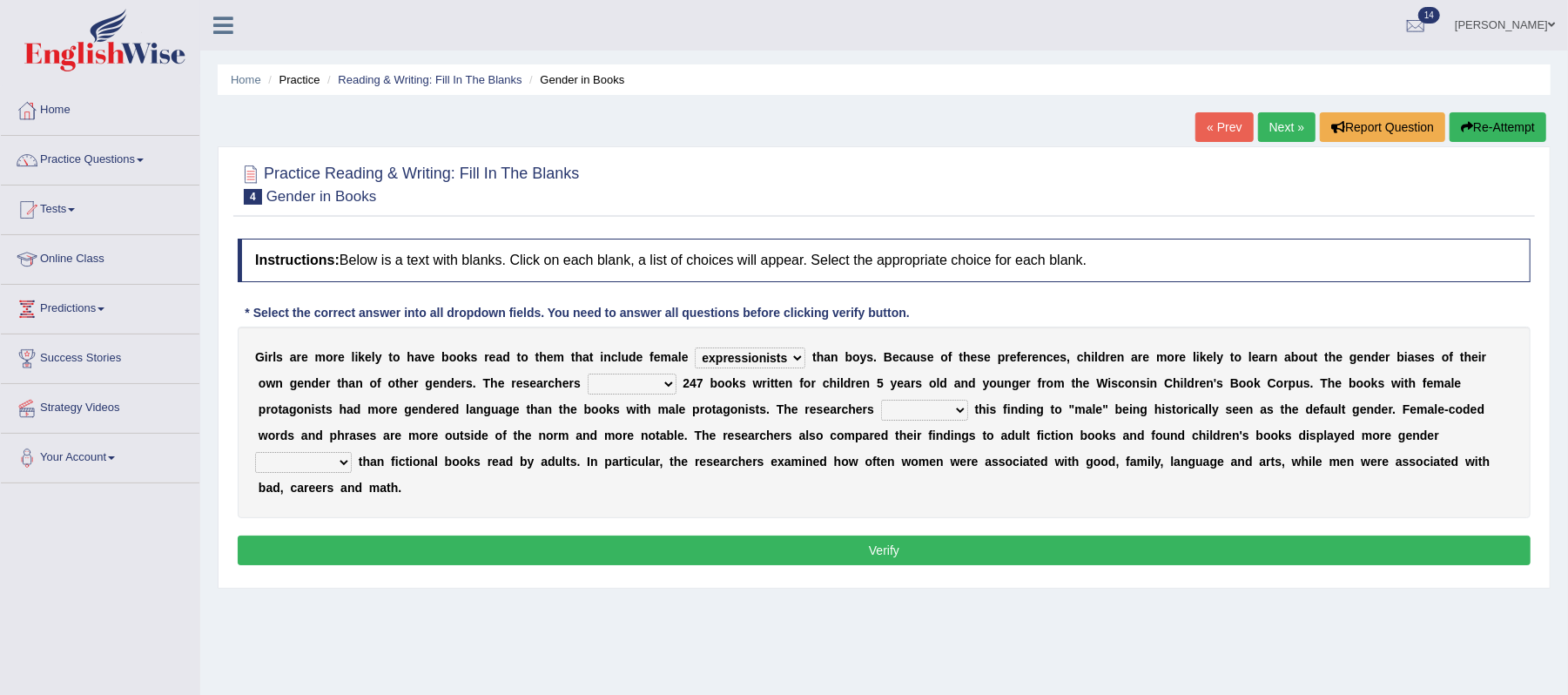
click at [588, 374] on select "hydrolyzed paralyzed catalyzed analyzed" at bounding box center [632, 385] width 88 height 21
click at [802, 359] on select "protagonists cosmogonists agonists expressionists" at bounding box center [750, 358] width 110 height 21
select select "protagonists"
click at [696, 348] on select "protagonists cosmogonists agonists expressionists" at bounding box center [750, 358] width 110 height 21
click at [957, 412] on select "contribute tribute distribute attribute" at bounding box center [924, 410] width 87 height 21
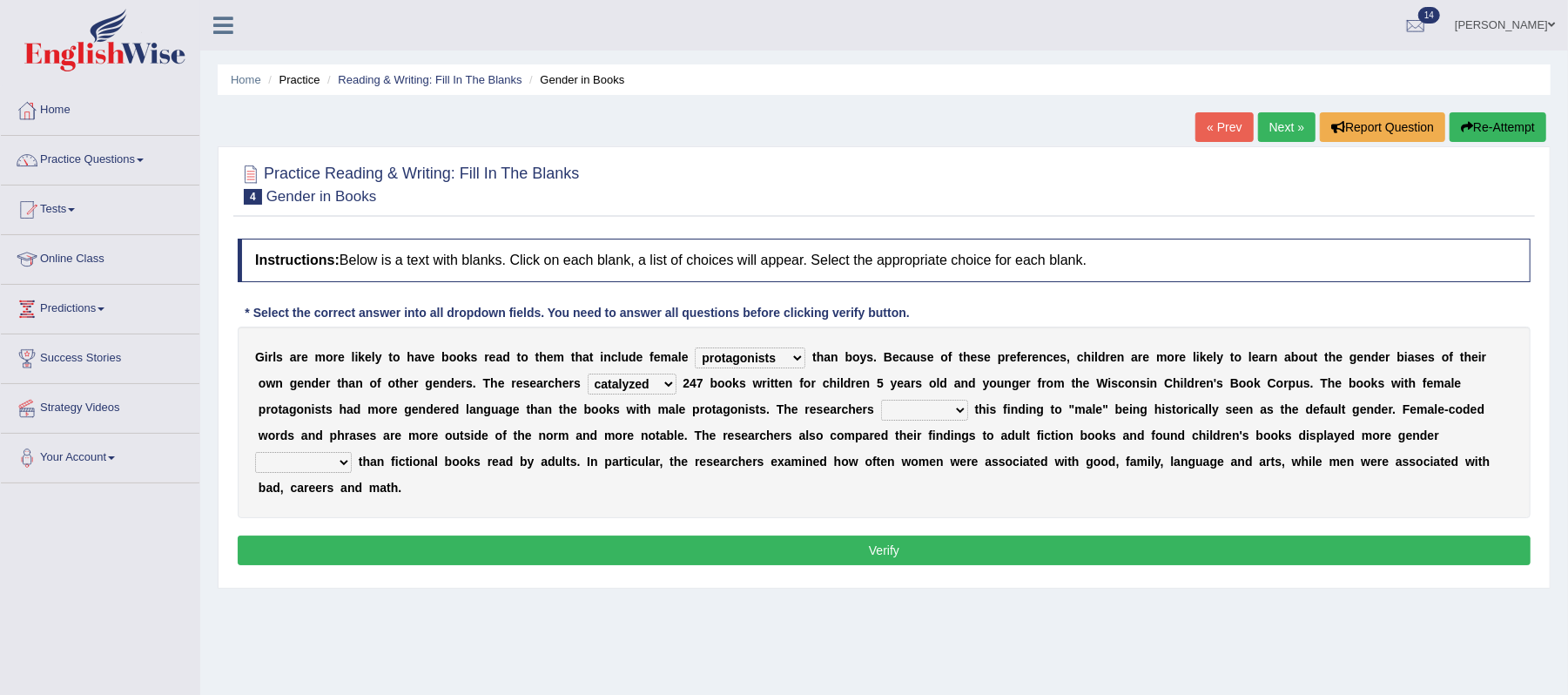
select select "contribute"
click at [881, 401] on select "contribute tribute distribute attribute" at bounding box center [924, 410] width 87 height 21
click at [343, 464] on select "stereotypes teletypes prototypes electrotypes" at bounding box center [304, 463] width 97 height 21
select select "prototypes"
click at [255, 453] on select "stereotypes teletypes prototypes electrotypes" at bounding box center [304, 463] width 97 height 21
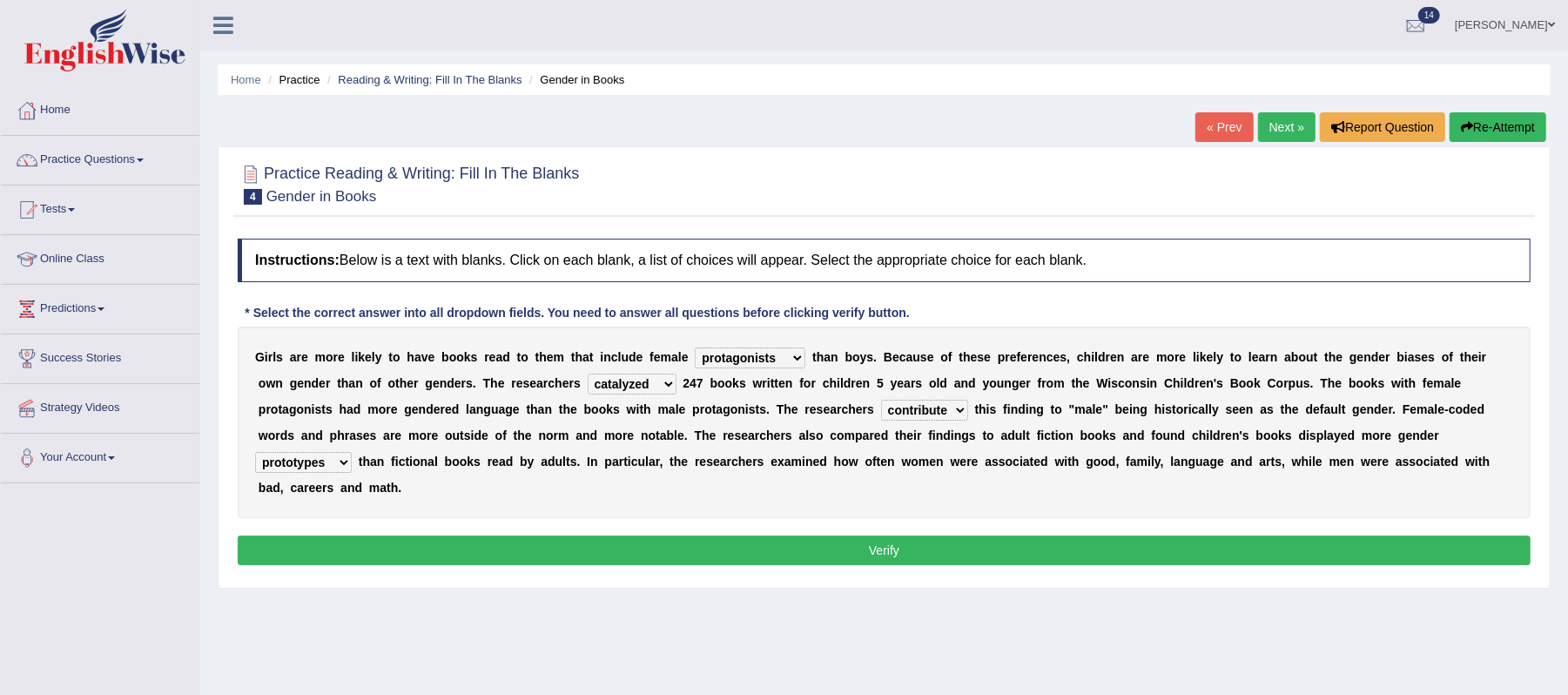
click at [648, 559] on button "Verify" at bounding box center [884, 550] width 1293 height 30
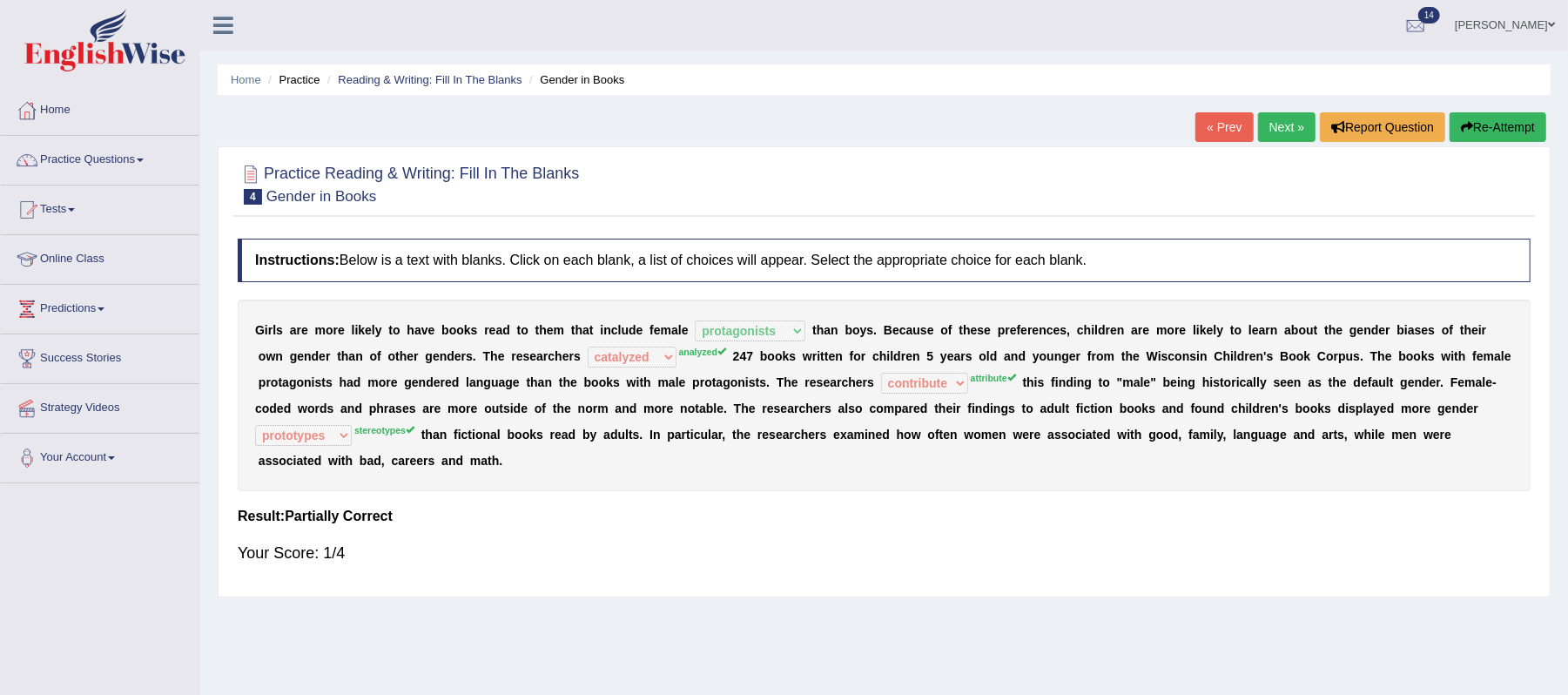
click at [1272, 120] on link "Next »" at bounding box center [1286, 127] width 57 height 30
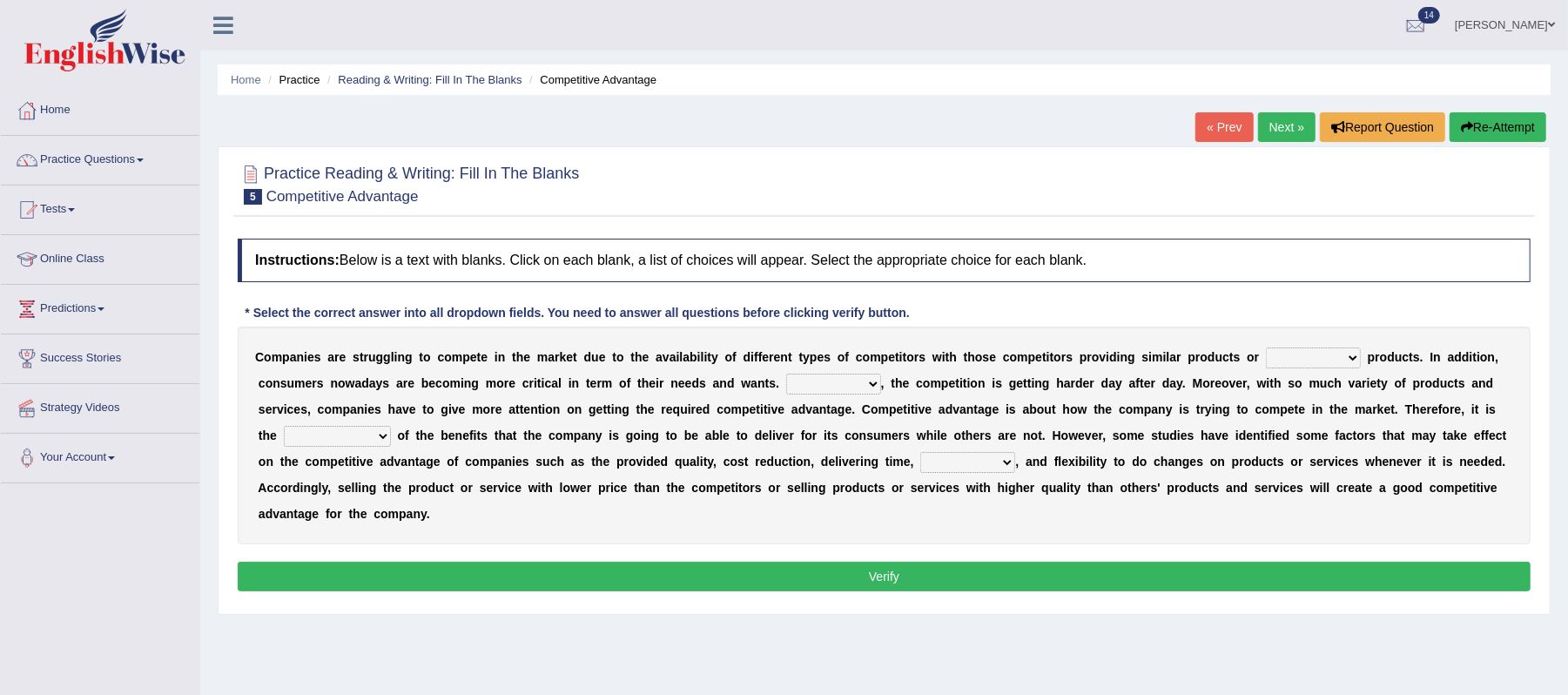
click at [1361, 364] on select "constitution restitution substitution institution" at bounding box center [1313, 358] width 95 height 21
select select "substitution"
click at [1265, 348] on select "constitution restitution substitution institution" at bounding box center [1313, 358] width 95 height 21
click at [879, 390] on select "However Instead Additionally Therefore" at bounding box center [833, 385] width 95 height 21
click at [786, 374] on select "However Instead Additionally Therefore" at bounding box center [833, 385] width 95 height 21
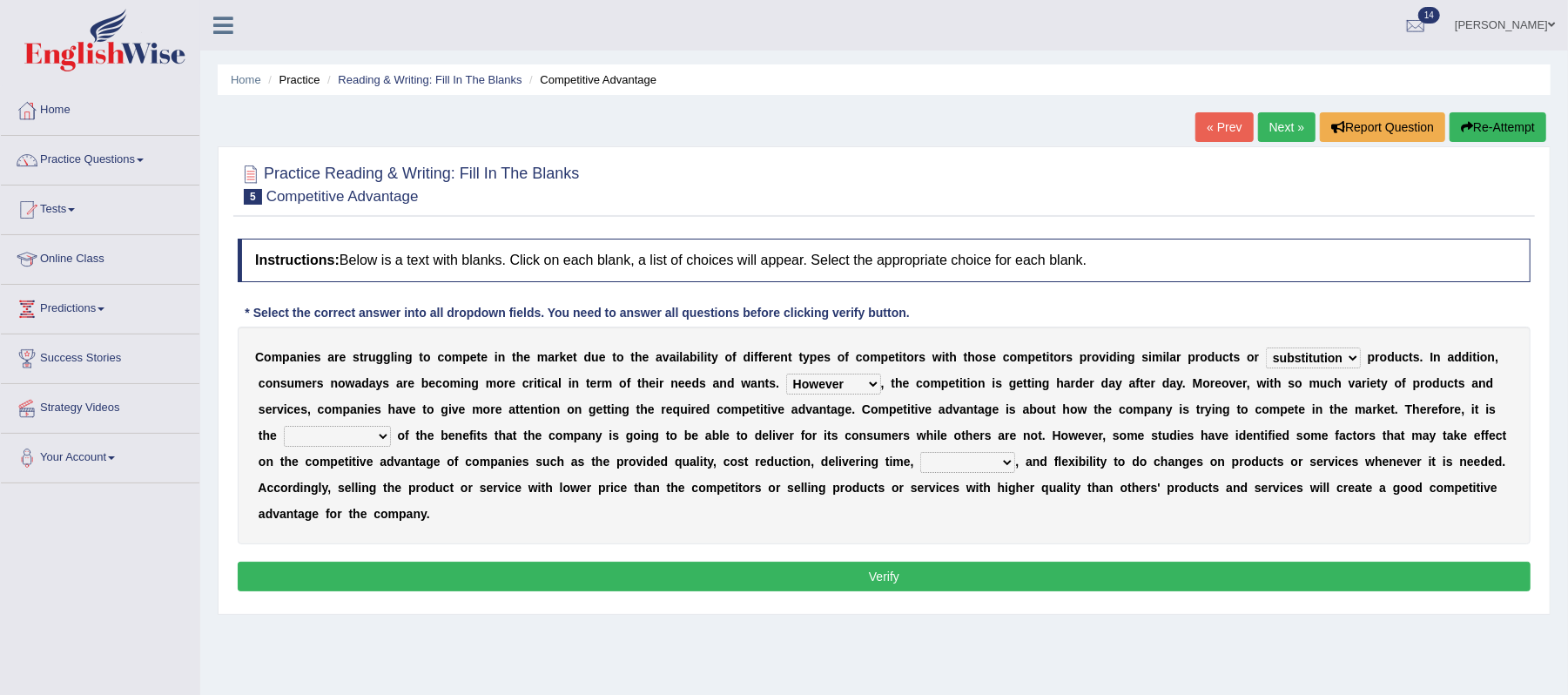
click at [877, 387] on select "However Instead Additionally Therefore" at bounding box center [833, 385] width 95 height 21
select select "Additionally"
click at [786, 374] on select "However Instead Additionally Therefore" at bounding box center [833, 385] width 95 height 21
click at [384, 437] on select "dissemination ordination determination incarnation" at bounding box center [337, 436] width 108 height 21
select select "incarnation"
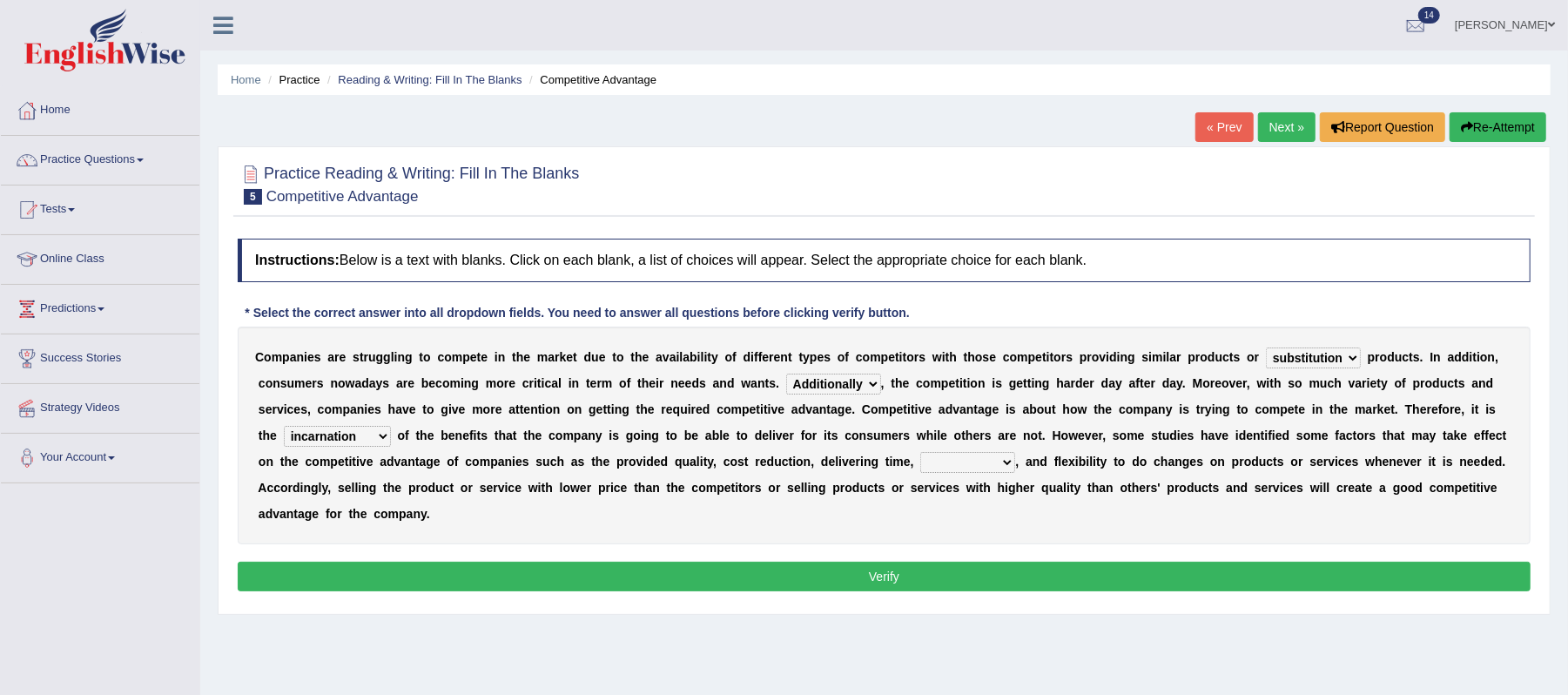
click at [284, 427] on select "dissemination ordination determination incarnation" at bounding box center [337, 436] width 108 height 21
click at [1015, 461] on select "captivation aggregation deprivation innovation" at bounding box center [968, 463] width 95 height 21
select select "captivation"
click at [921, 453] on select "captivation aggregation deprivation innovation" at bounding box center [968, 463] width 95 height 21
click at [928, 579] on button "Verify" at bounding box center [884, 576] width 1293 height 30
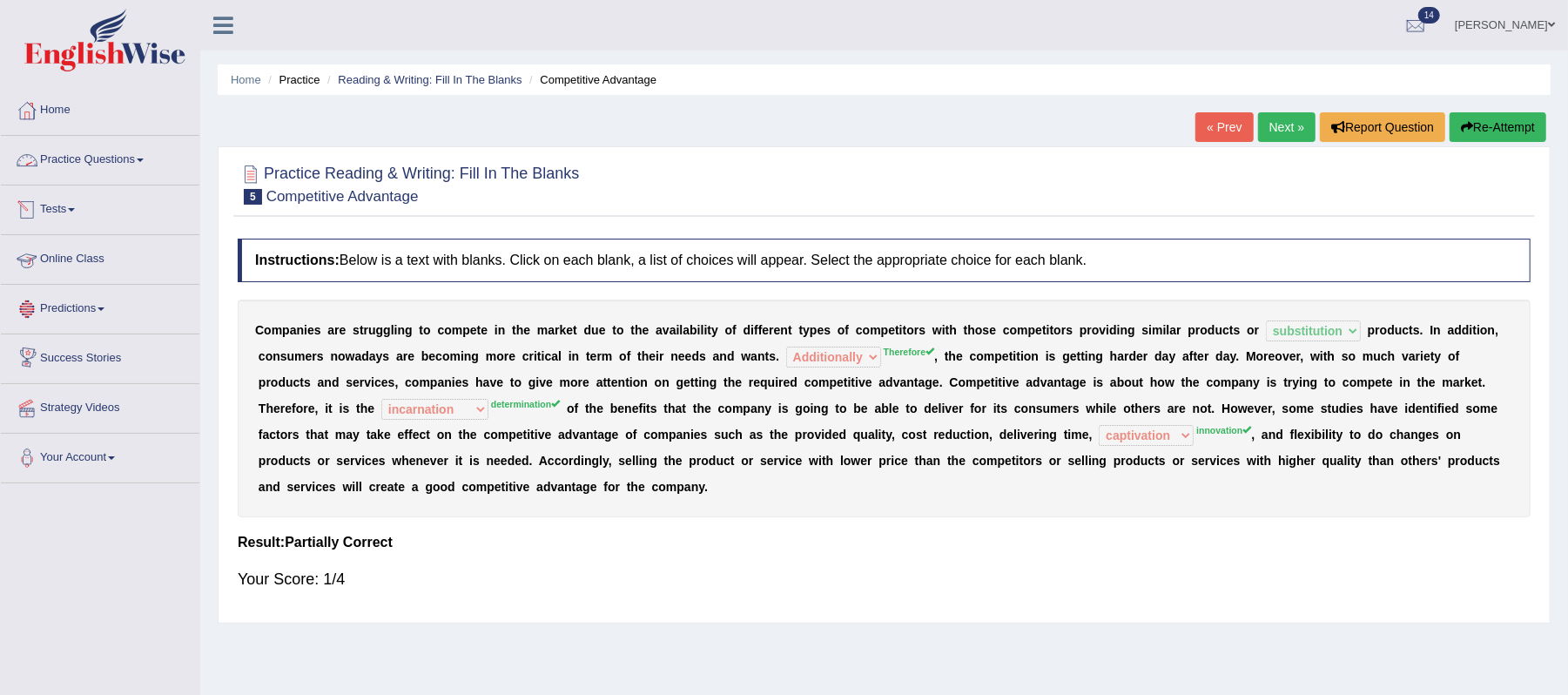
click at [144, 161] on span at bounding box center [140, 161] width 7 height 4
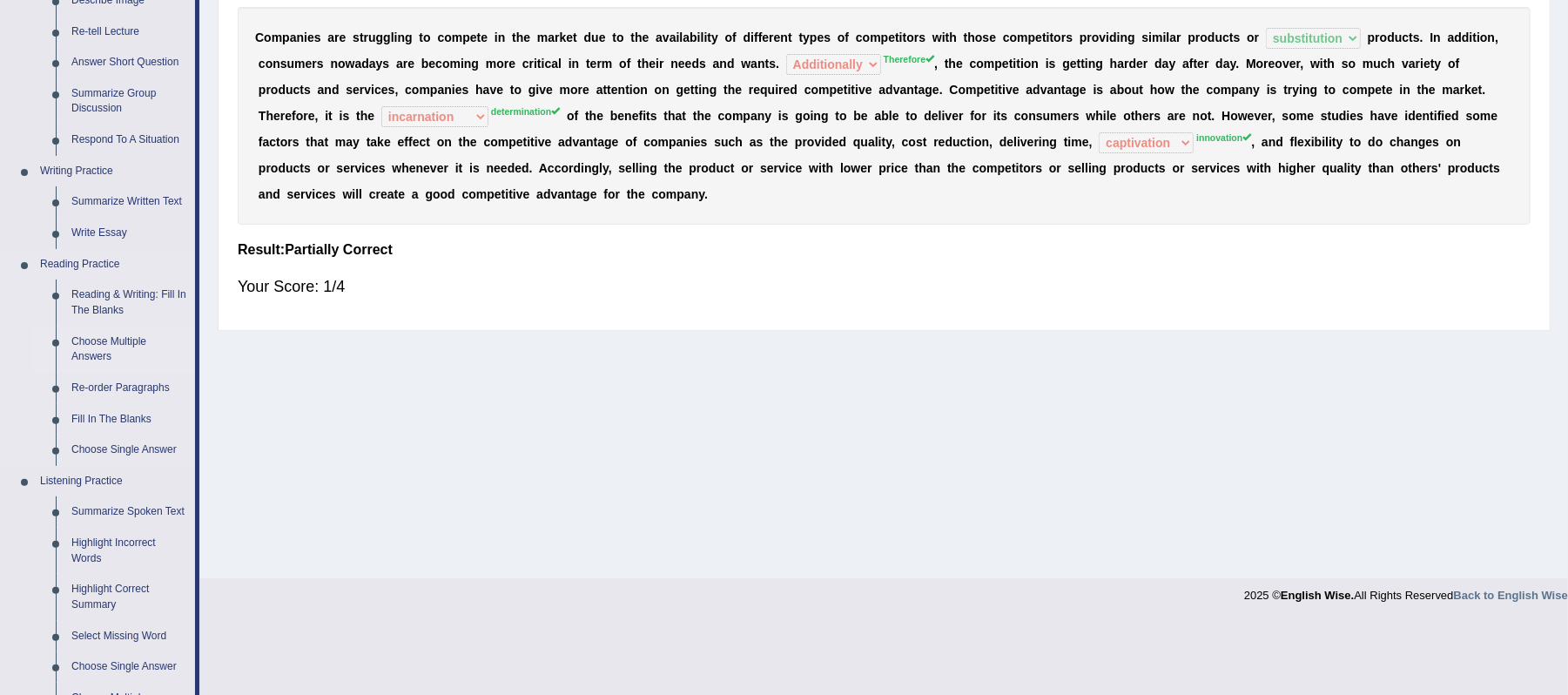
scroll to position [465, 0]
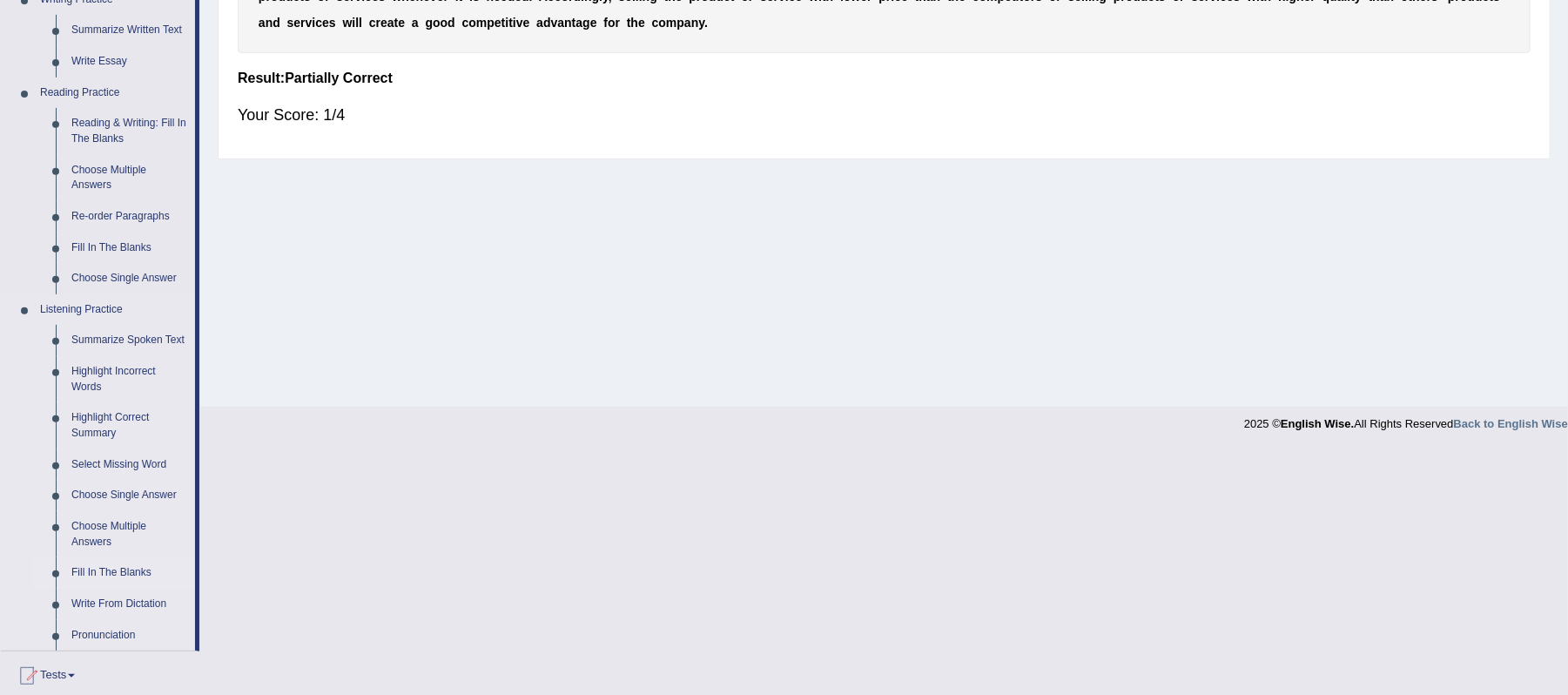
click at [127, 579] on link "Fill In The Blanks" at bounding box center [129, 573] width 131 height 31
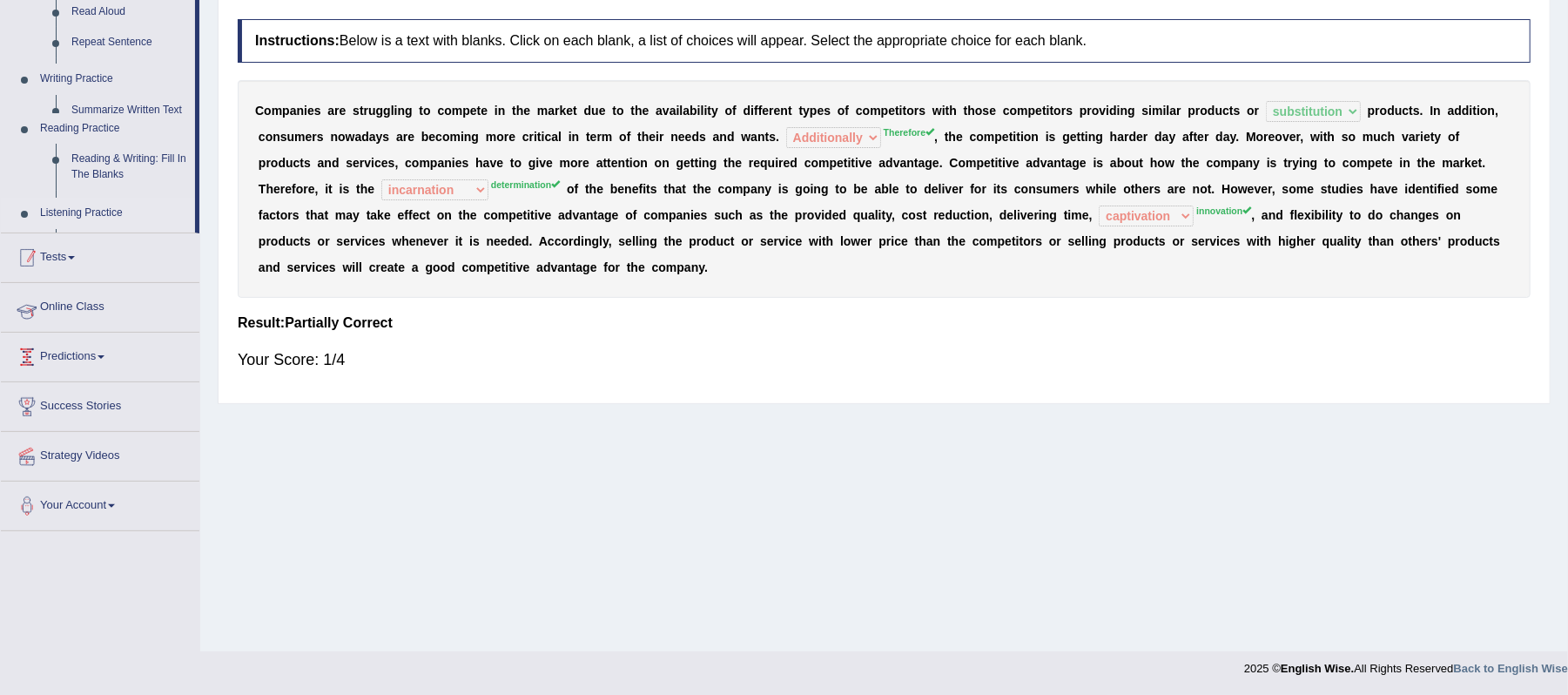
scroll to position [220, 0]
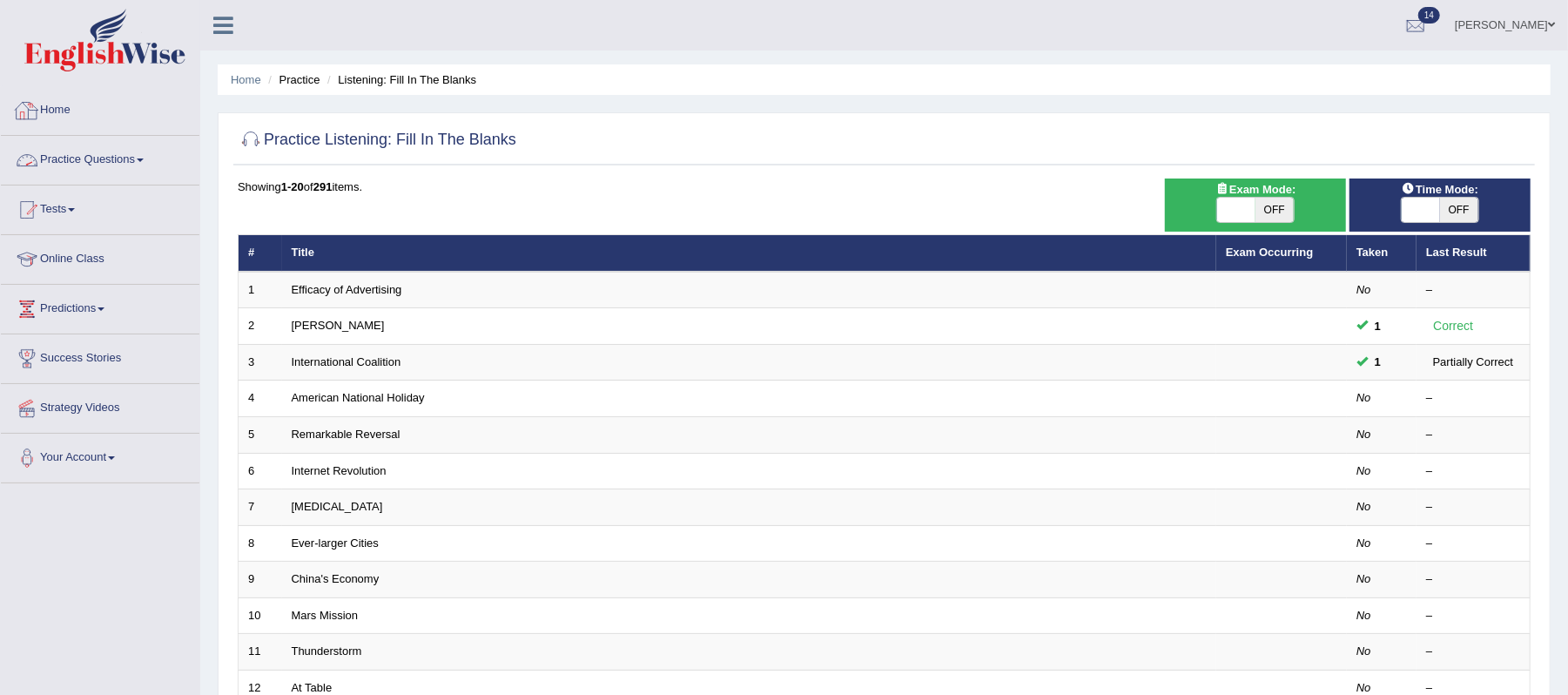
click at [139, 159] on link "Practice Questions" at bounding box center [100, 158] width 199 height 44
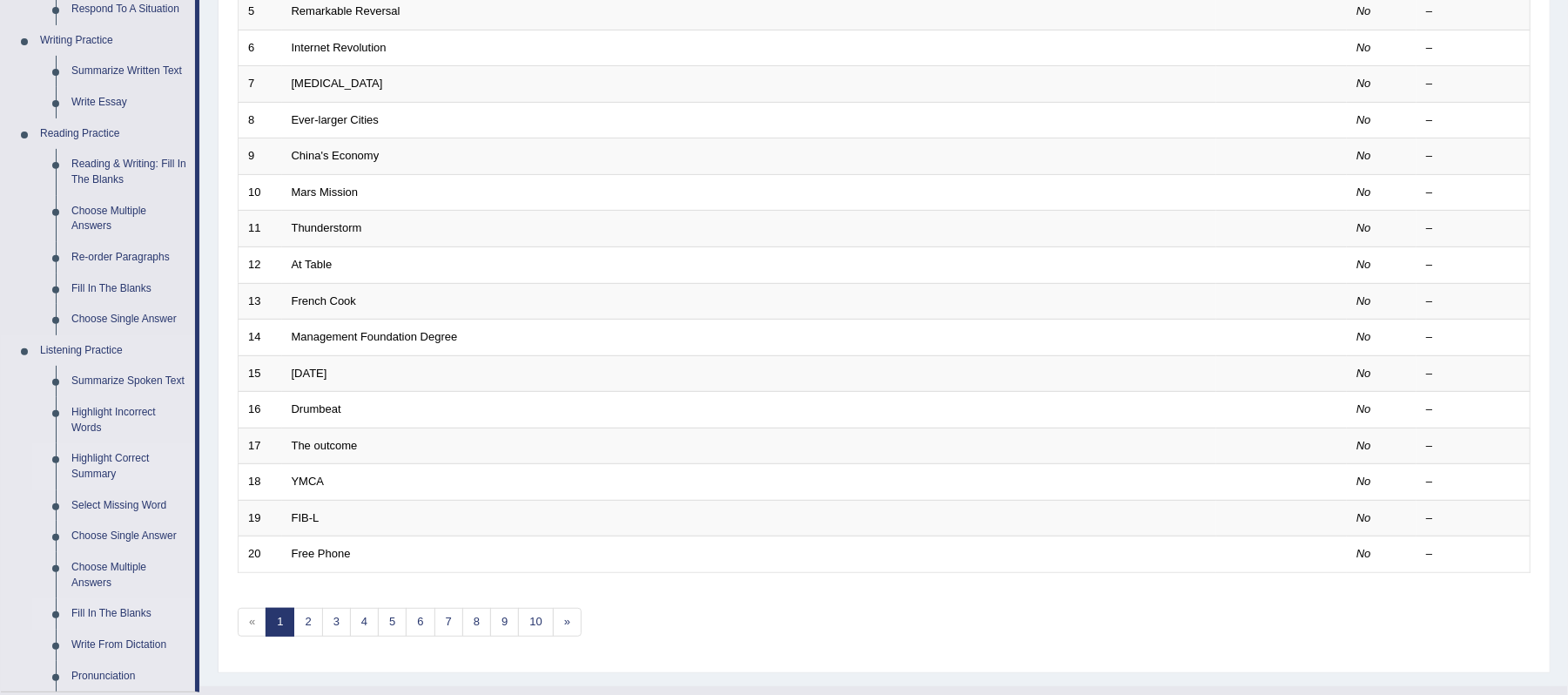
scroll to position [465, 0]
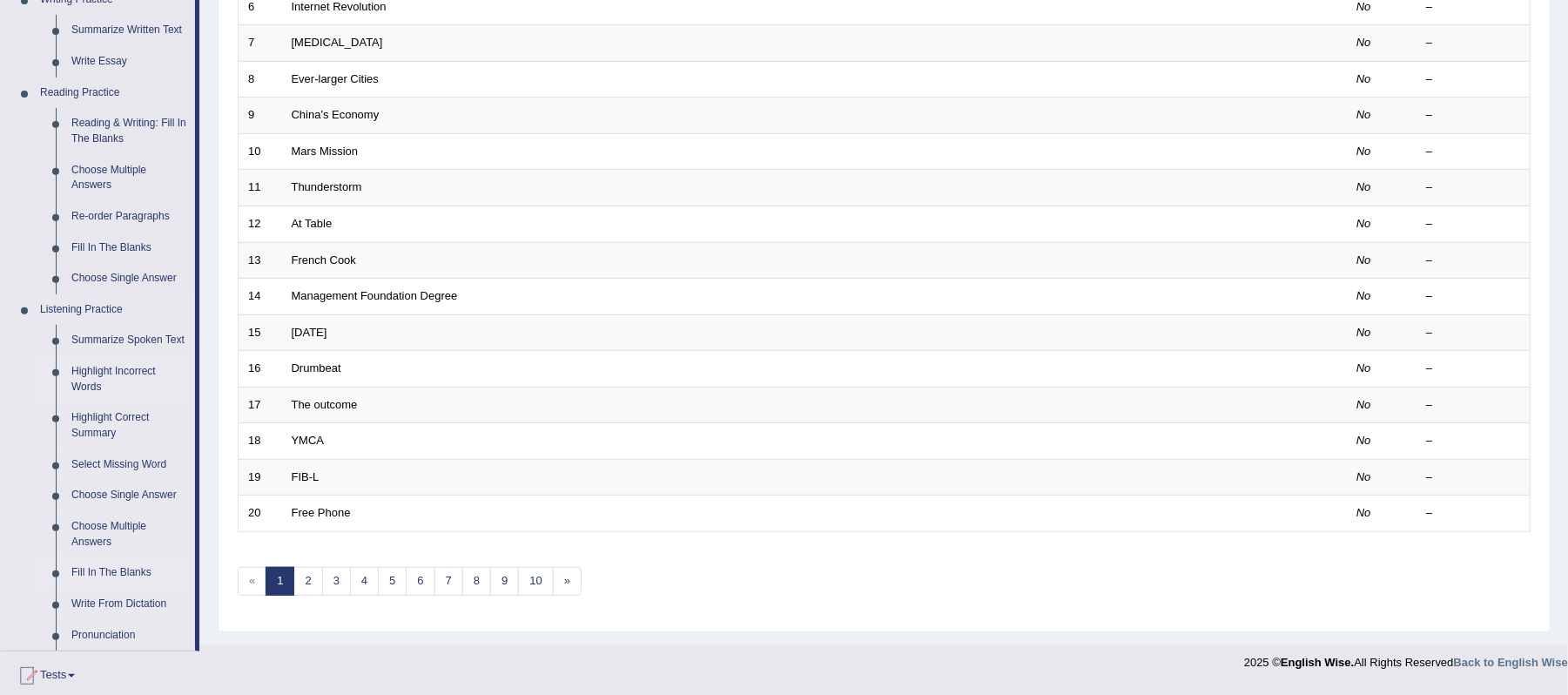
click at [120, 369] on link "Highlight Incorrect Words" at bounding box center [129, 379] width 131 height 46
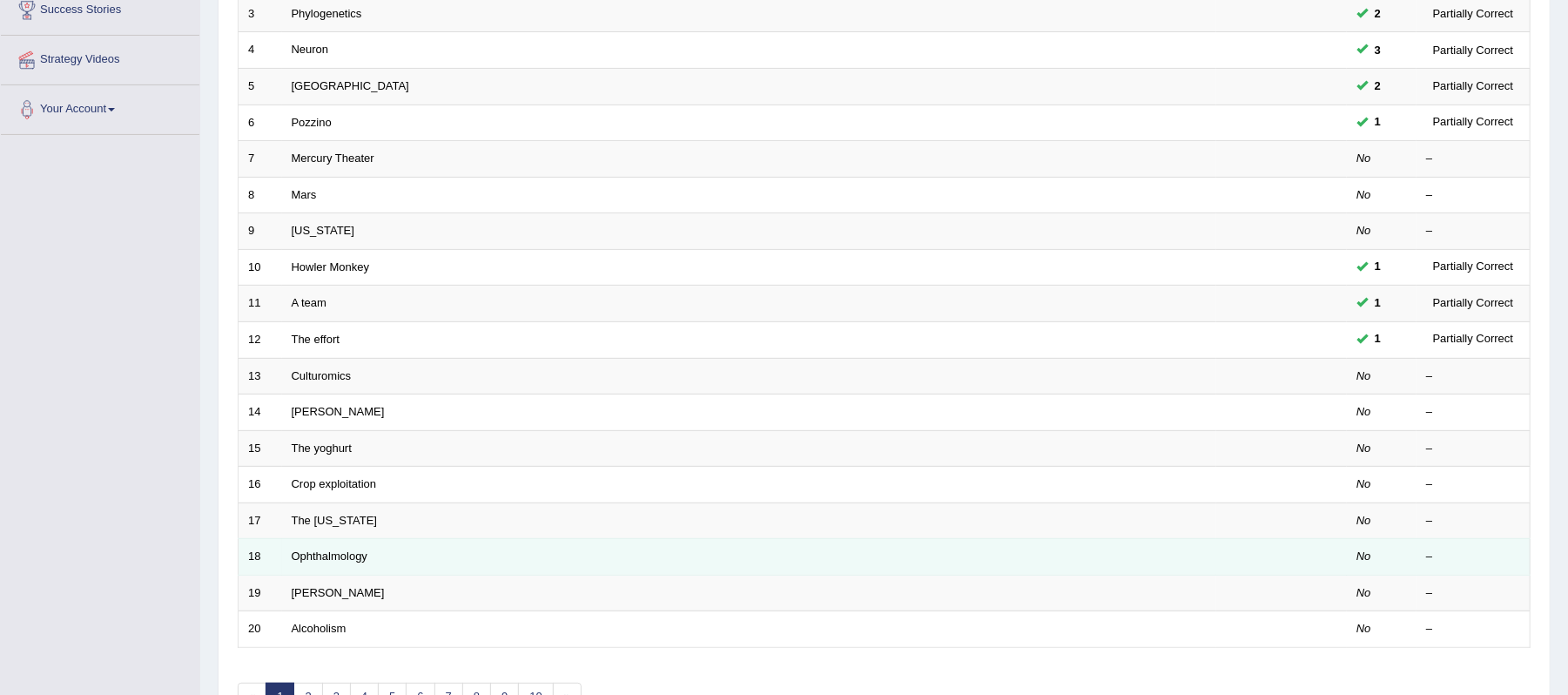
scroll to position [231, 0]
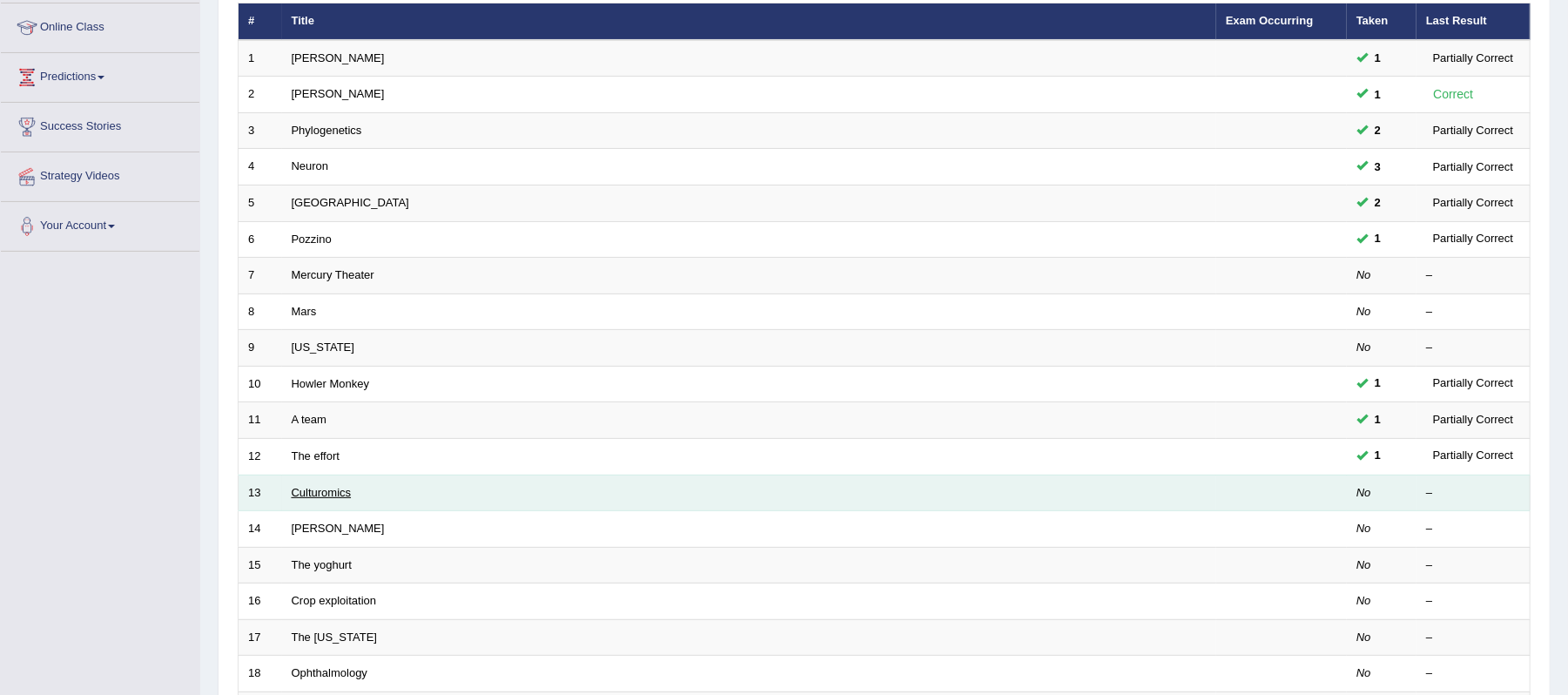
click at [314, 496] on link "Culturomics" at bounding box center [322, 493] width 60 height 13
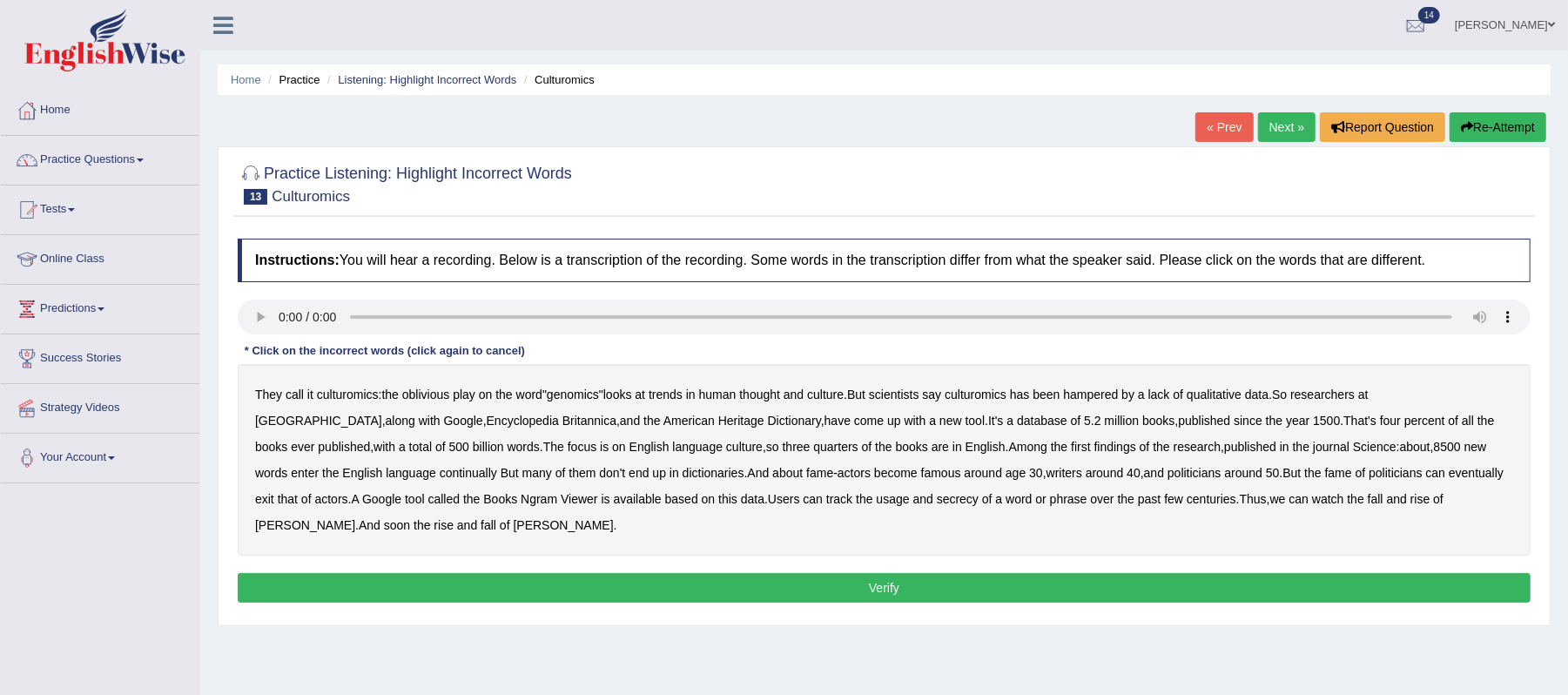
click at [1236, 401] on b "qualitative" at bounding box center [1214, 394] width 55 height 14
click at [440, 472] on b "continually" at bounding box center [468, 473] width 57 height 14
click at [937, 504] on b "secrecy" at bounding box center [958, 499] width 42 height 14
click at [750, 586] on button "Verify" at bounding box center [884, 587] width 1293 height 30
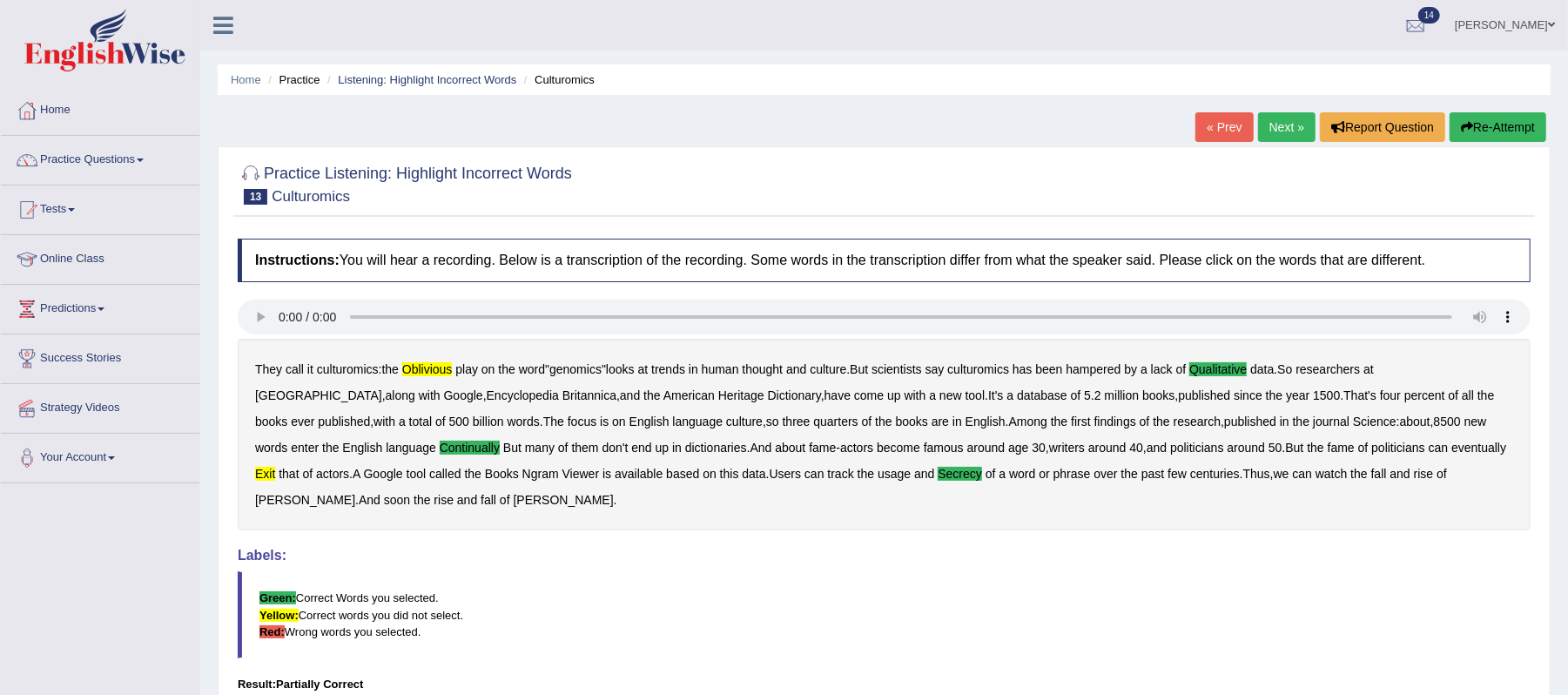
scroll to position [116, 0]
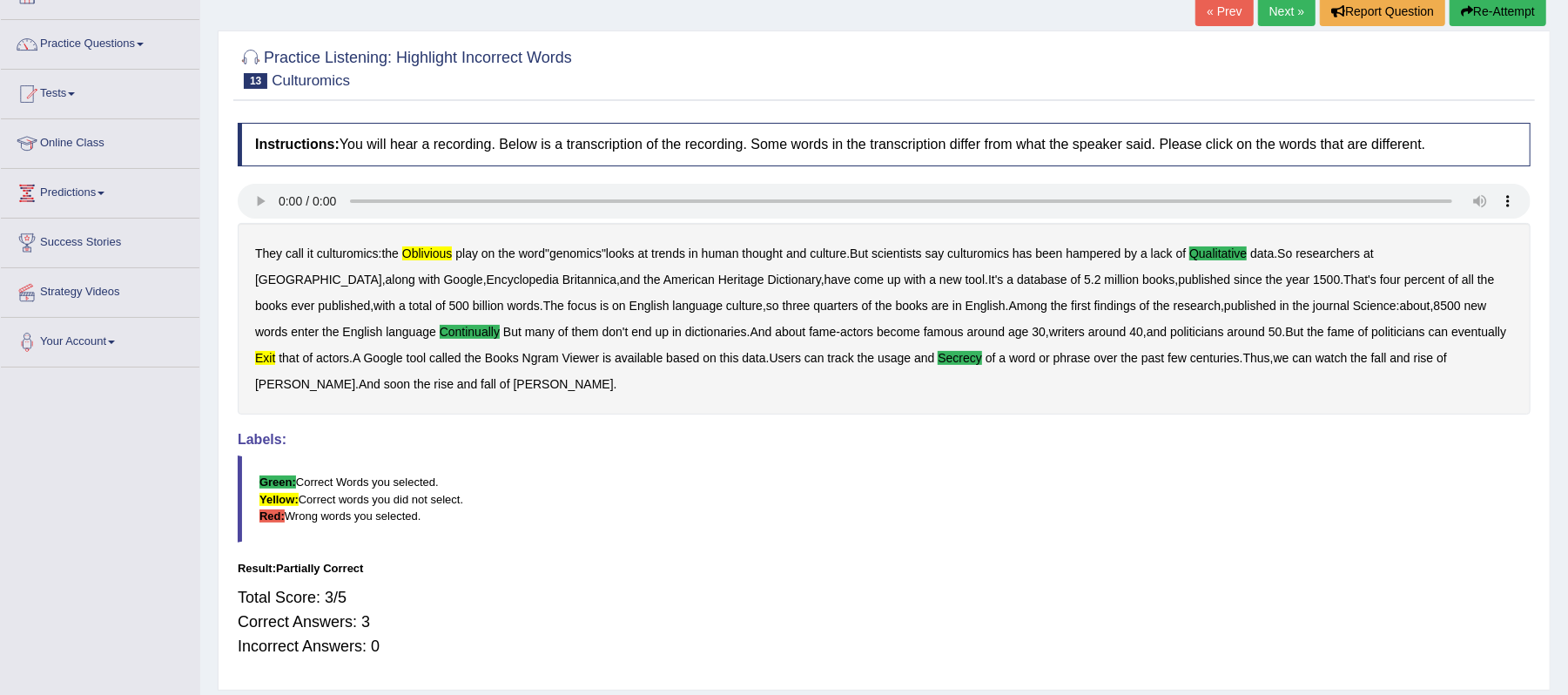
click at [1278, 14] on link "Next »" at bounding box center [1286, 10] width 57 height 30
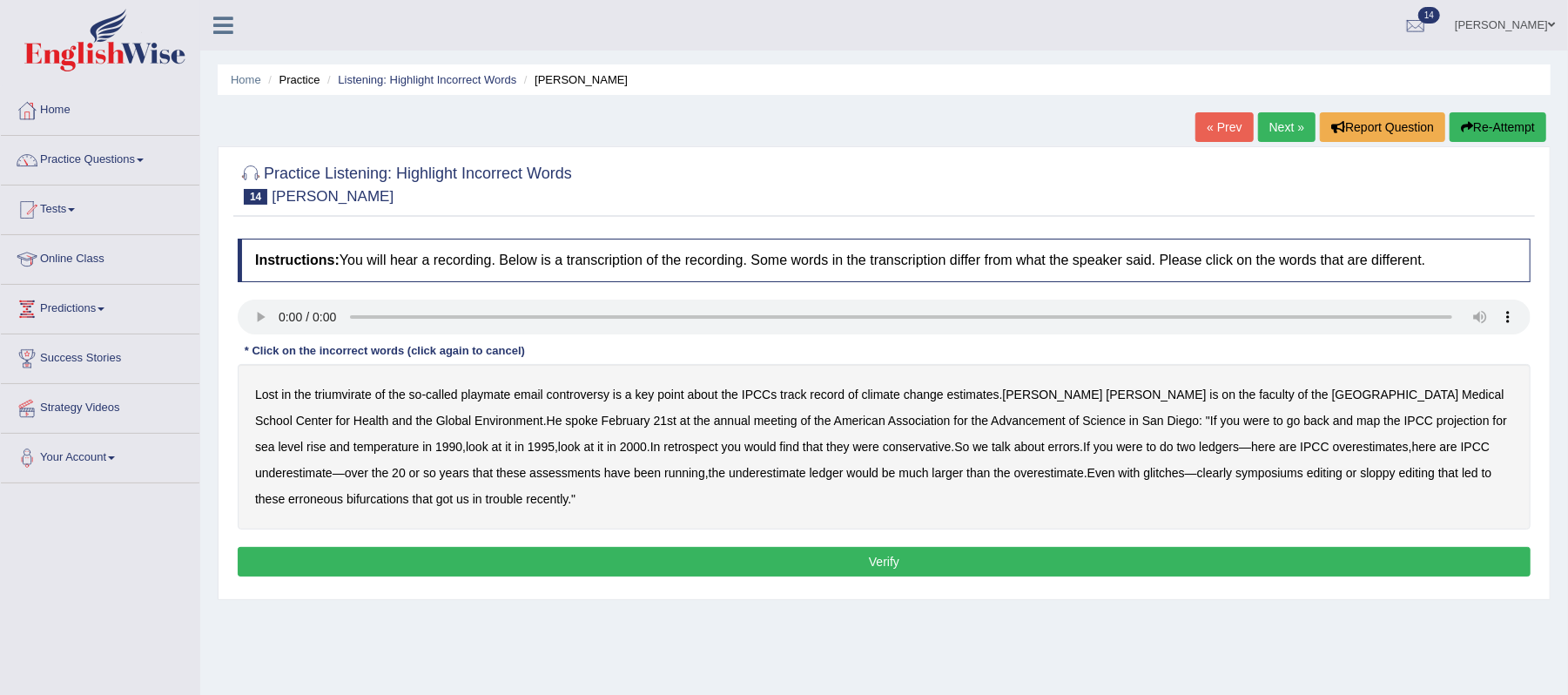
click at [495, 395] on b "playmate" at bounding box center [486, 394] width 49 height 14
click at [663, 447] on b "retrospect" at bounding box center [690, 447] width 54 height 14
click at [1235, 472] on b "symposiums" at bounding box center [1268, 473] width 68 height 14
click at [899, 577] on button "Verify" at bounding box center [884, 562] width 1293 height 30
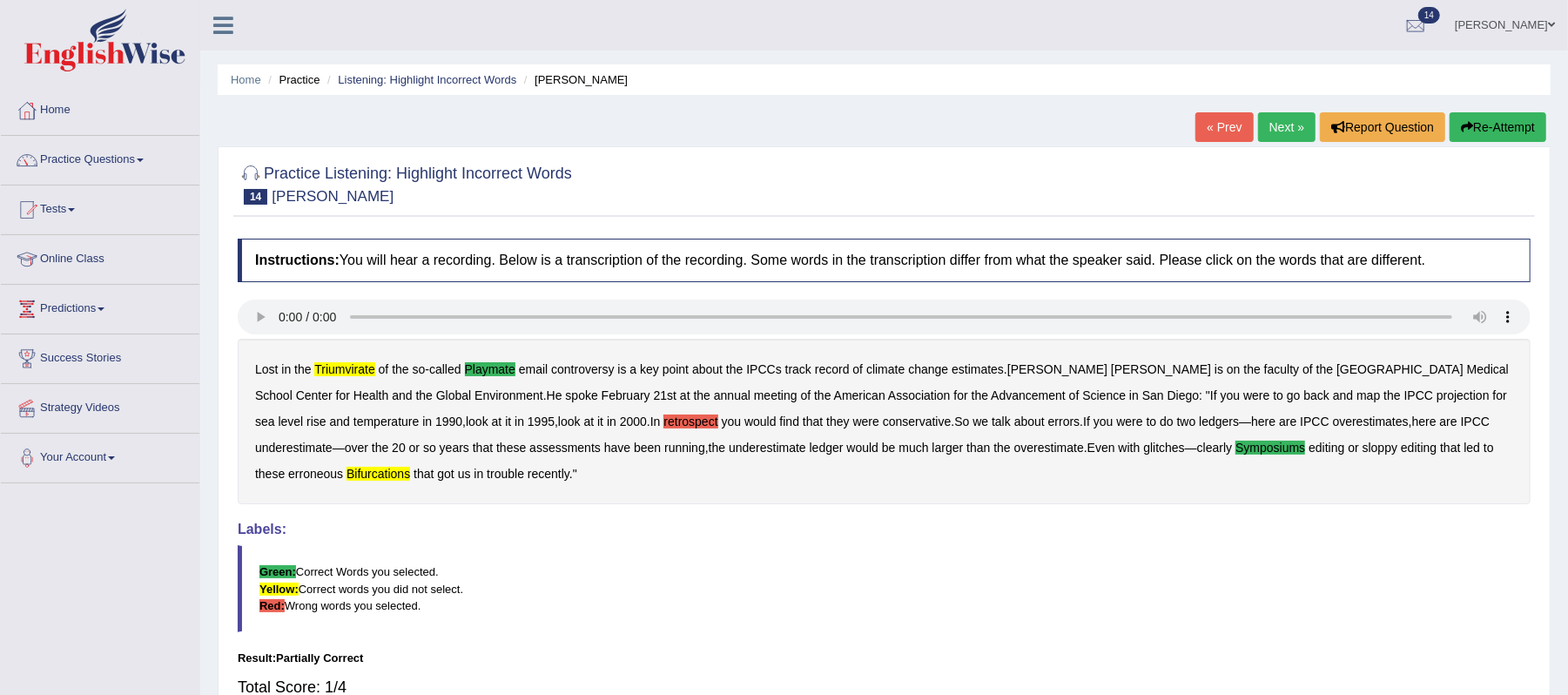
click at [1280, 129] on link "Next »" at bounding box center [1286, 127] width 57 height 30
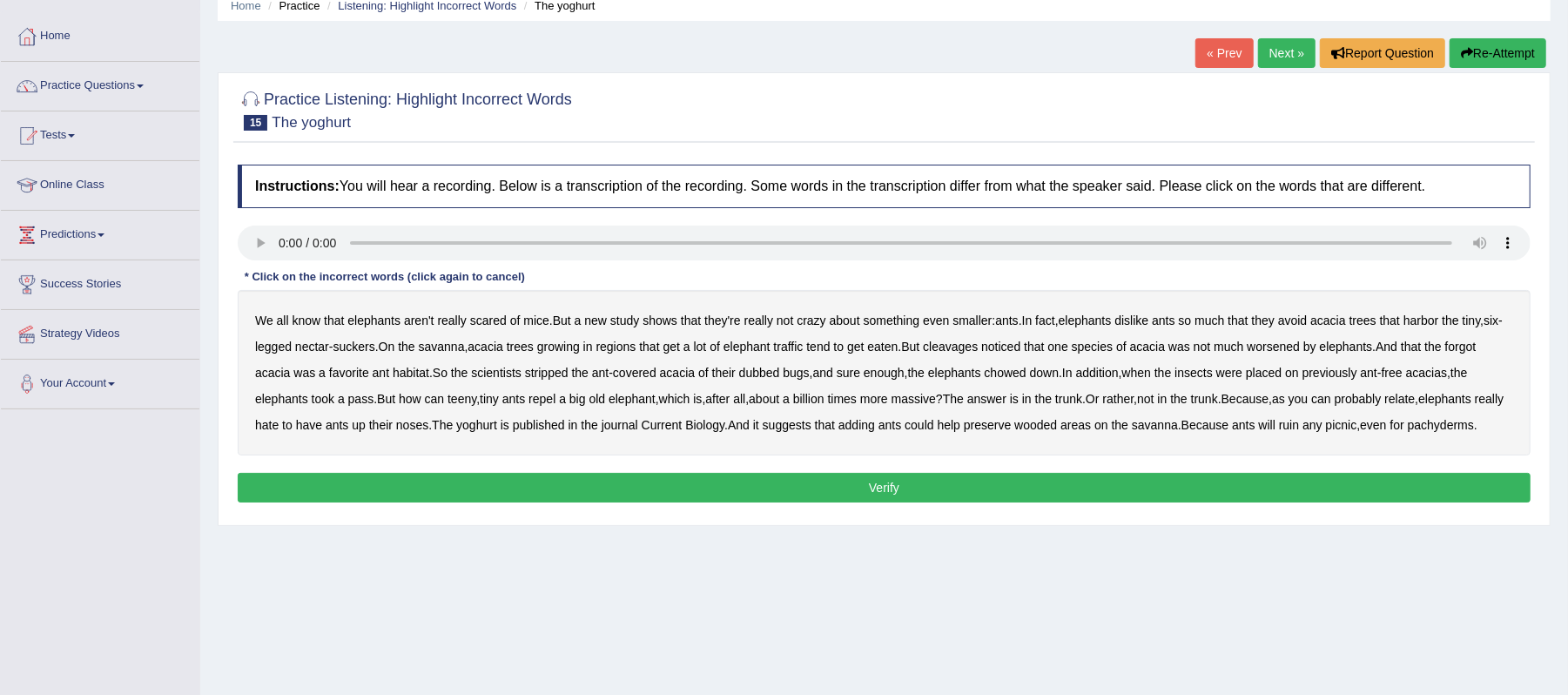
scroll to position [116, 0]
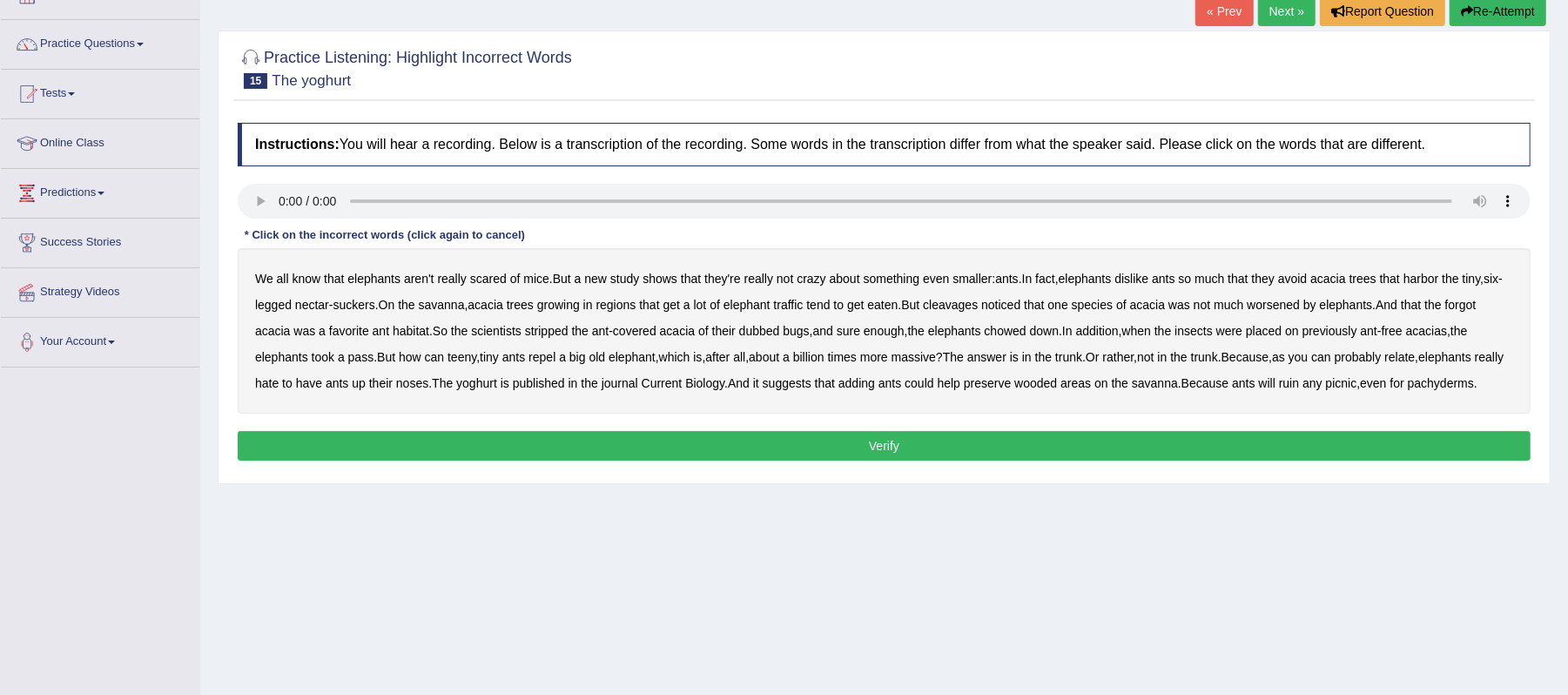
click at [978, 310] on b "cleavages" at bounding box center [951, 305] width 55 height 14
click at [1300, 304] on b "worsened" at bounding box center [1273, 305] width 53 height 14
click at [768, 332] on b "dubbed" at bounding box center [759, 330] width 41 height 14
click at [735, 461] on button "Verify" at bounding box center [884, 446] width 1293 height 30
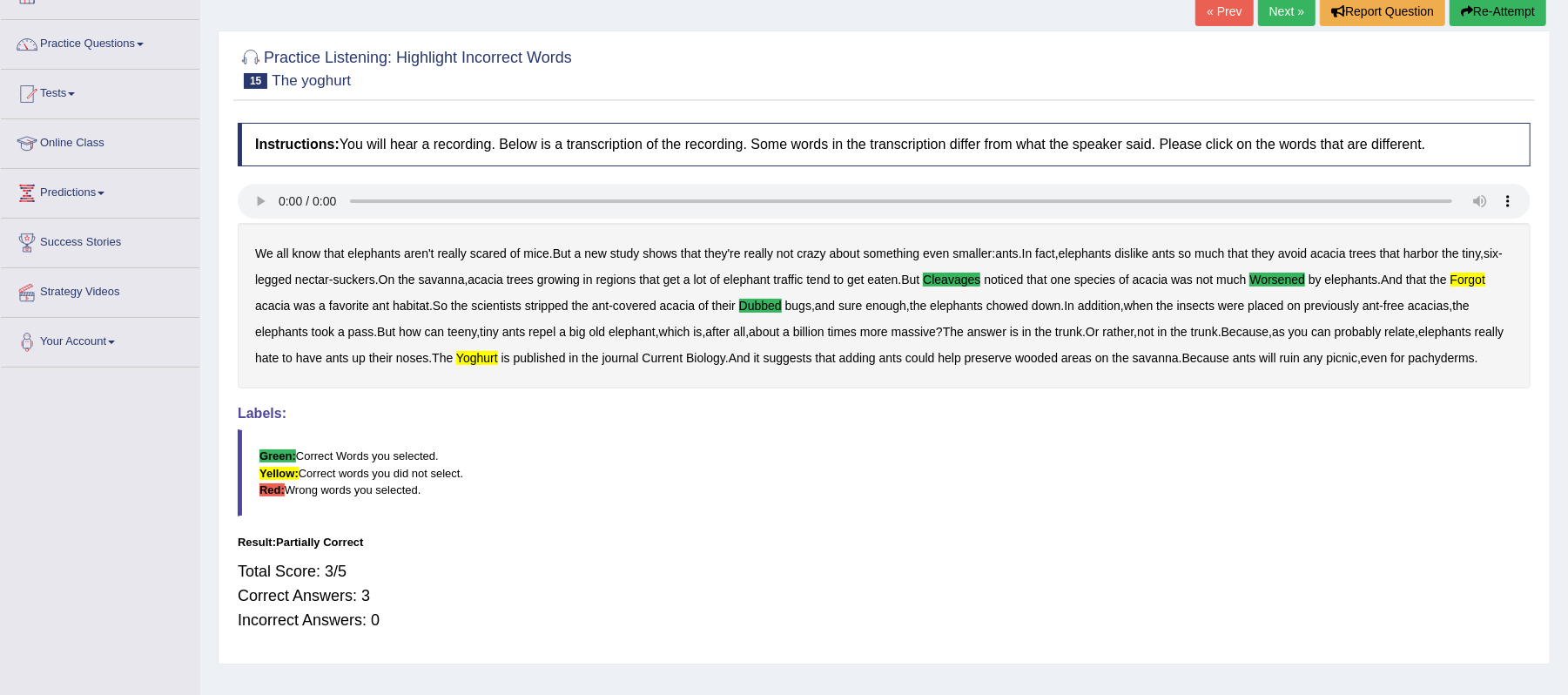
click at [1275, 9] on link "Next »" at bounding box center [1286, 10] width 57 height 30
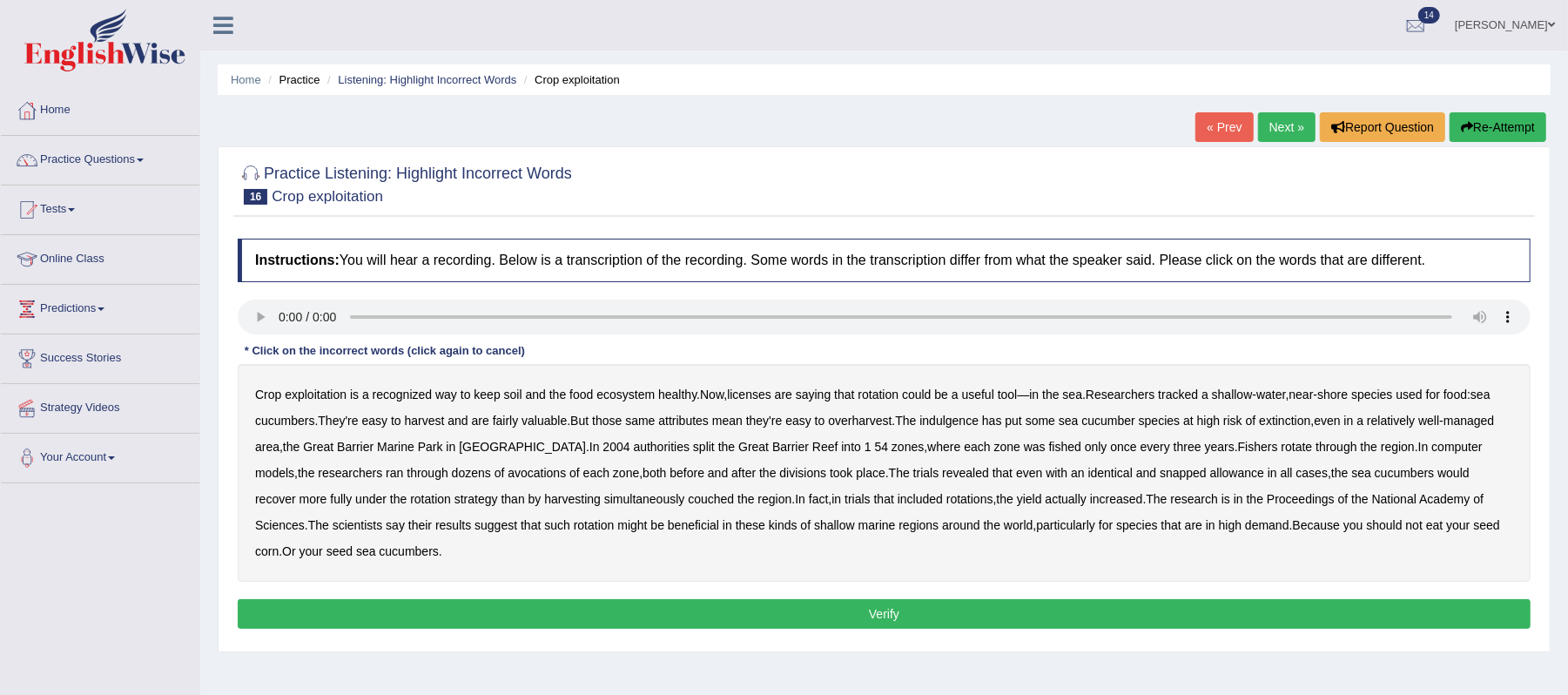
click at [753, 392] on b "licenses" at bounding box center [749, 394] width 45 height 14
click at [970, 429] on div "Crop exploitation is a recognized way to keep soil and the food ecosystem healt…" at bounding box center [884, 472] width 1293 height 218
click at [949, 416] on b "indulgence" at bounding box center [949, 421] width 59 height 14
click at [507, 474] on b "avocations" at bounding box center [536, 473] width 58 height 14
click at [1160, 470] on b "snapped" at bounding box center [1183, 473] width 47 height 14
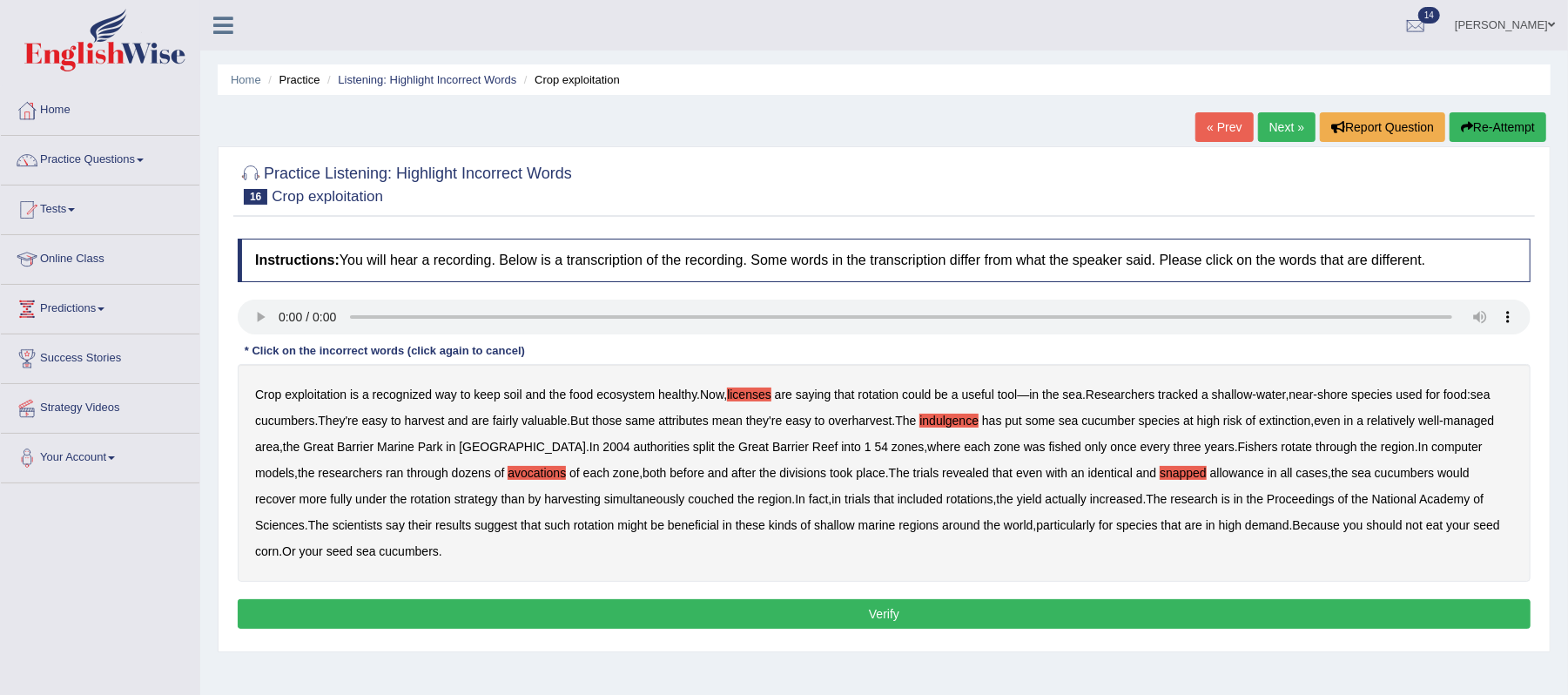
click at [688, 502] on b "couched" at bounding box center [711, 499] width 46 height 14
click at [694, 617] on button "Verify" at bounding box center [884, 614] width 1293 height 30
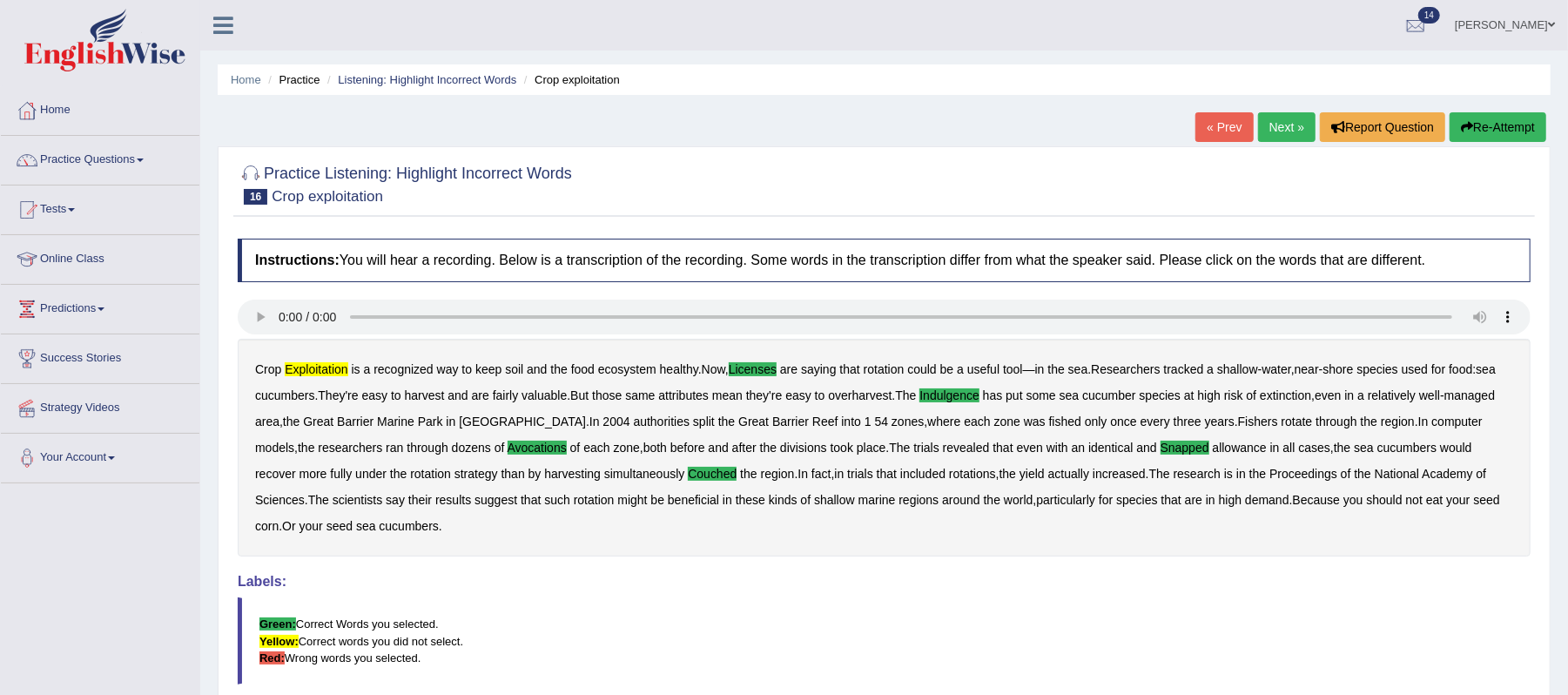
click at [1264, 123] on link "Next »" at bounding box center [1286, 127] width 57 height 30
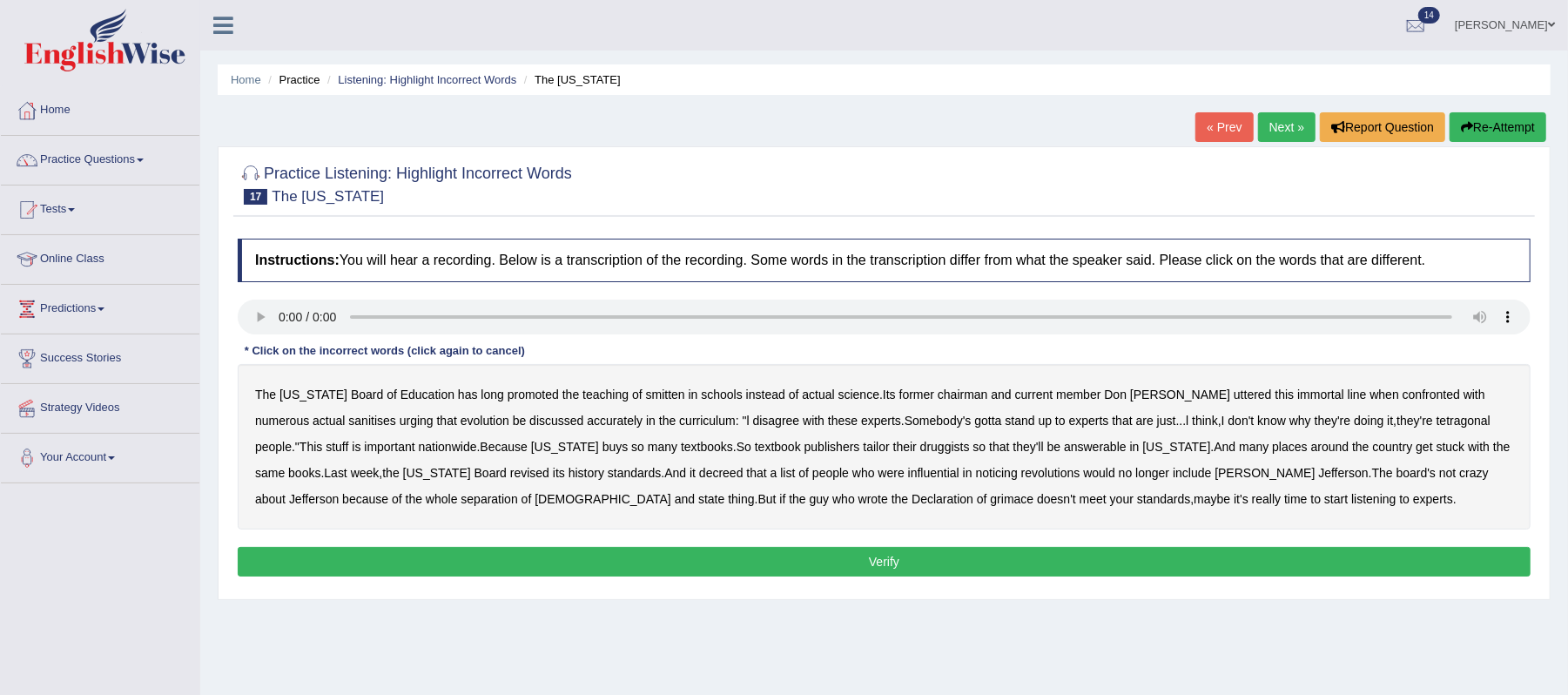
click at [646, 399] on b "smitten" at bounding box center [665, 394] width 39 height 14
click at [1437, 419] on b "tetragonal" at bounding box center [1463, 421] width 54 height 14
click at [920, 453] on b "druggists" at bounding box center [945, 447] width 49 height 14
click at [1064, 446] on b "answerable" at bounding box center [1095, 447] width 63 height 14
click at [976, 471] on b "noticing" at bounding box center [997, 473] width 42 height 14
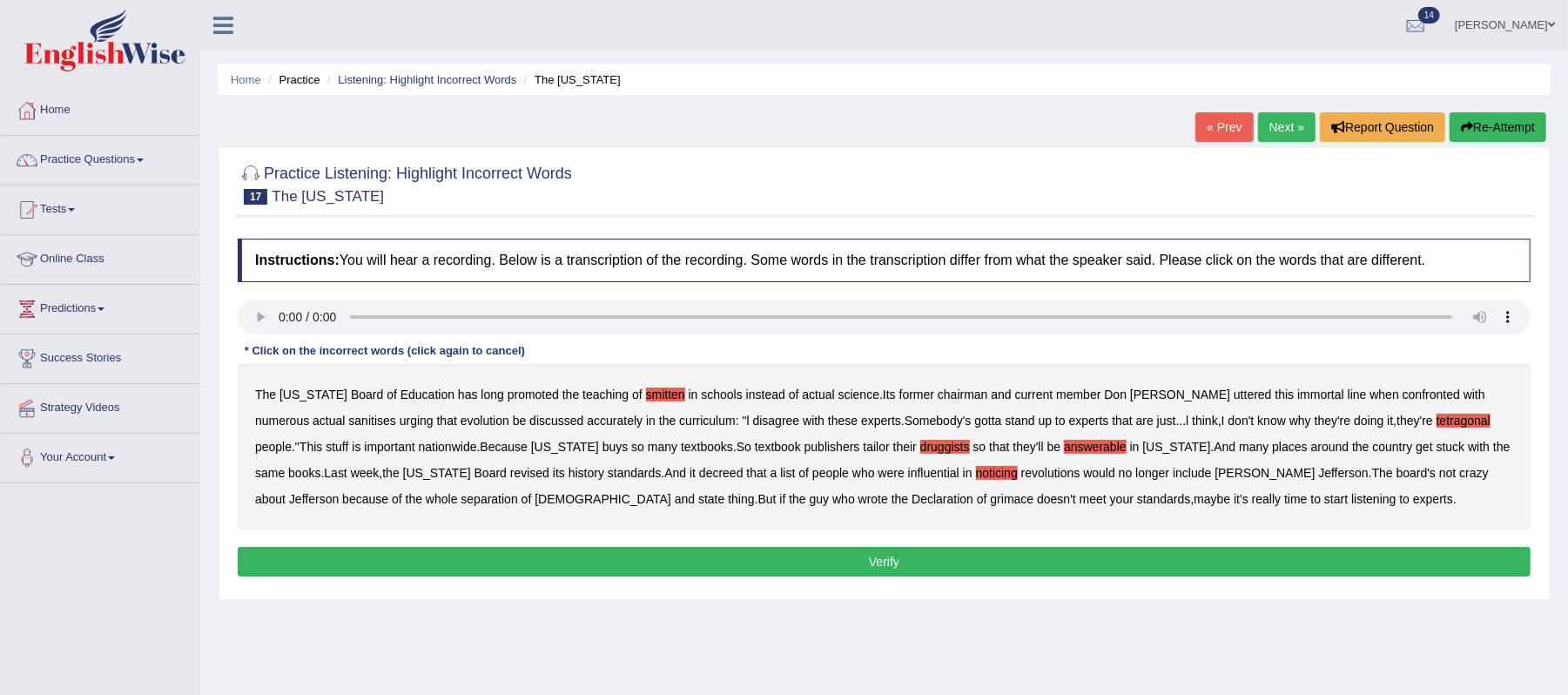
click at [586, 502] on div "The Texas Board of Education has long promoted the teaching of smitten in schoo…" at bounding box center [884, 447] width 1293 height 166
click at [586, 499] on div "The Texas Board of Education has long promoted the teaching of smitten in schoo…" at bounding box center [884, 447] width 1293 height 166
click at [858, 497] on b "wrote" at bounding box center [872, 499] width 29 height 14
click at [890, 561] on button "Verify" at bounding box center [884, 562] width 1293 height 30
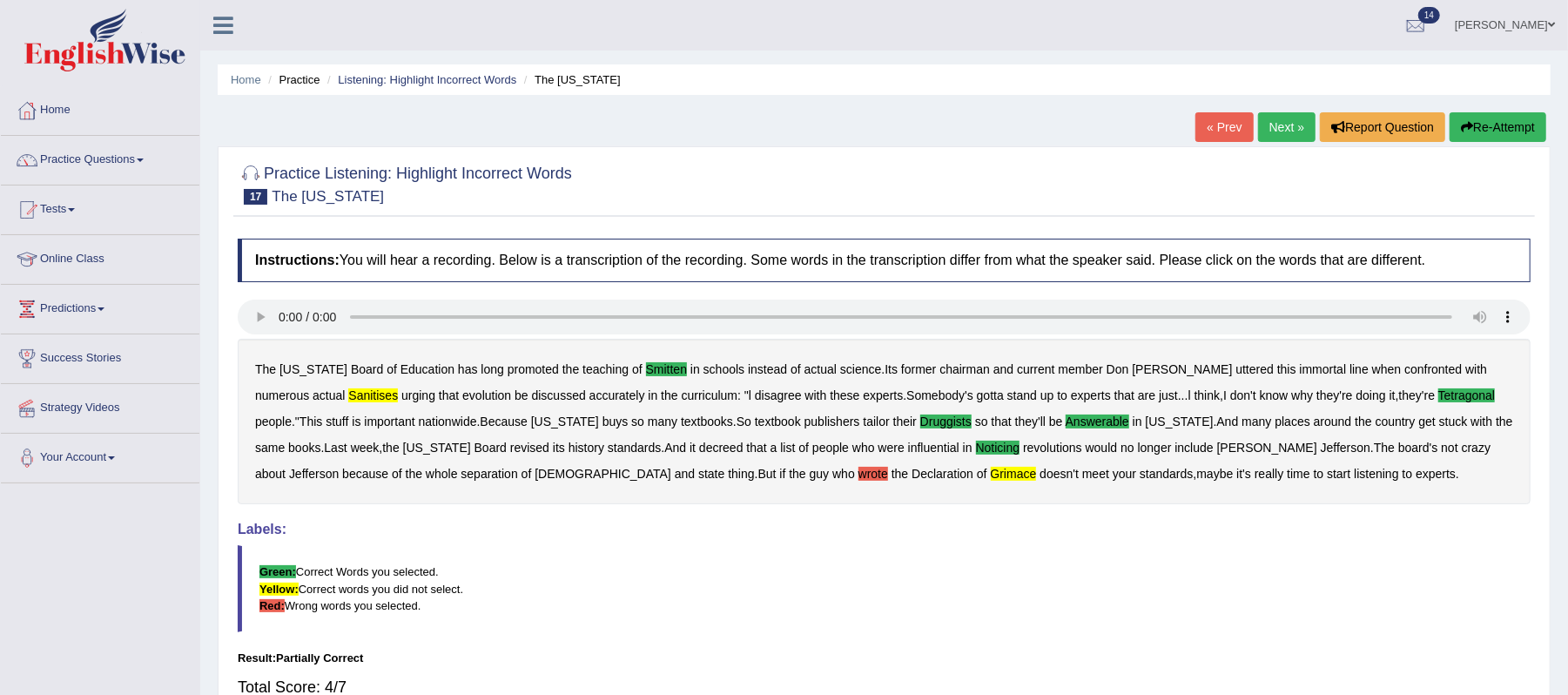
scroll to position [116, 0]
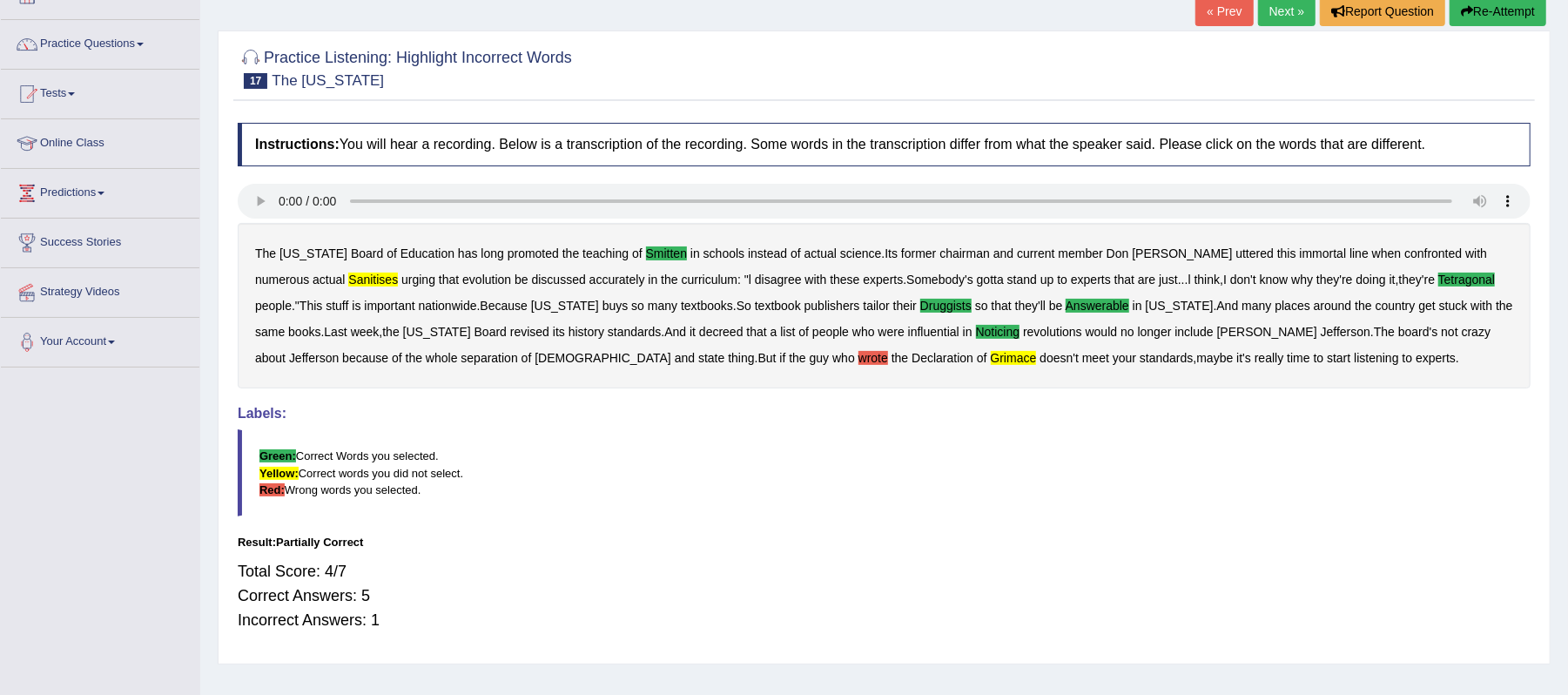
click at [1286, 15] on link "Next »" at bounding box center [1286, 10] width 57 height 30
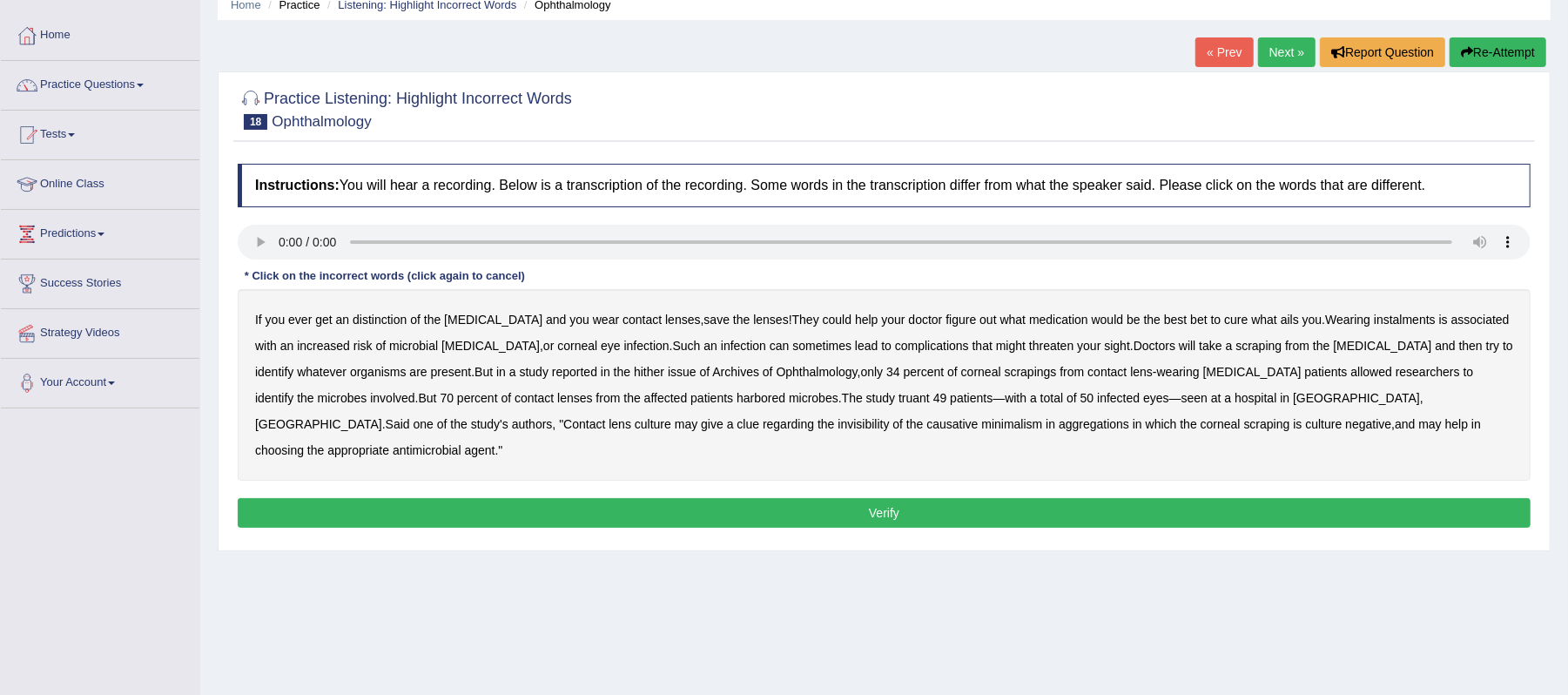
scroll to position [116, 0]
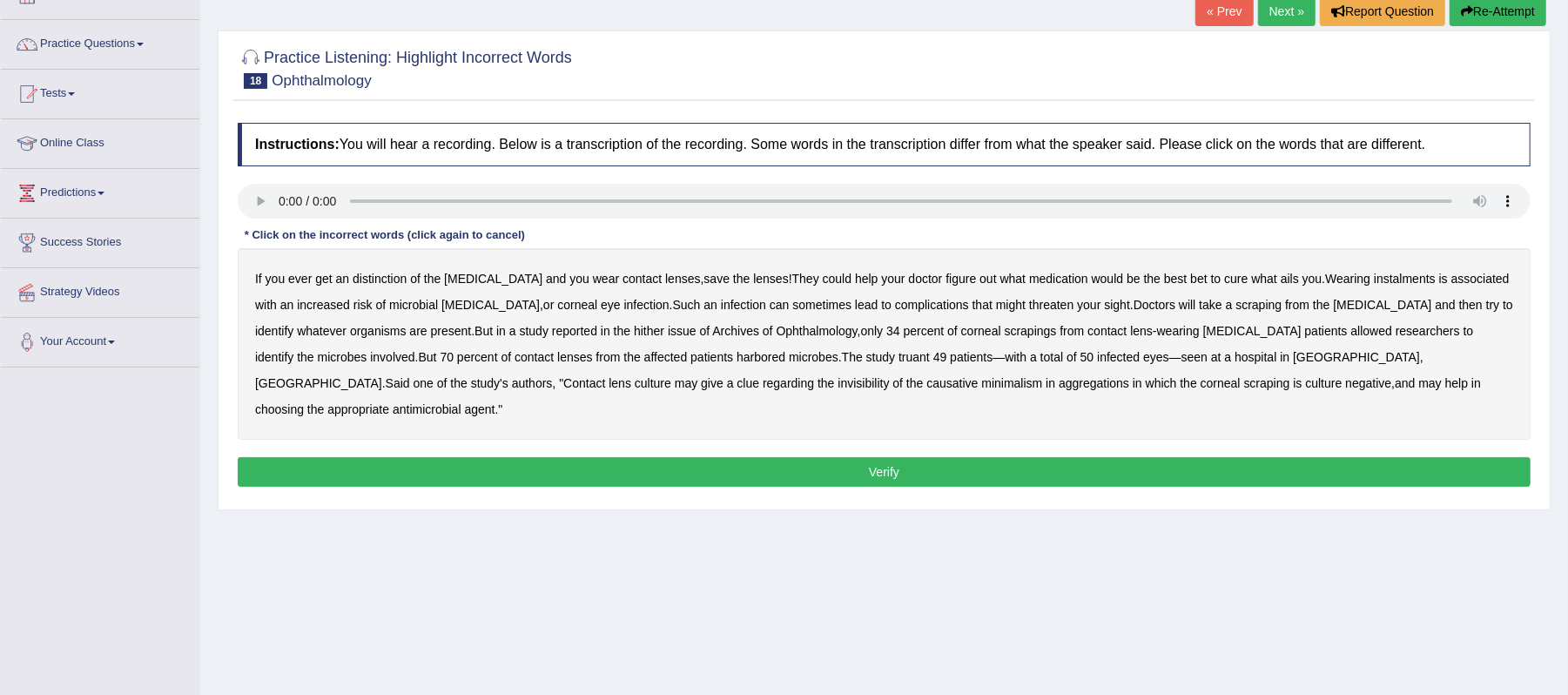
click at [397, 284] on b "distinction" at bounding box center [380, 278] width 54 height 14
click at [1374, 284] on b "instalments" at bounding box center [1404, 278] width 62 height 14
click at [540, 324] on div "If you ever get an distinction of the cornea and you wear contact lenses , save…" at bounding box center [884, 344] width 1293 height 191
click at [634, 334] on b "hither" at bounding box center [649, 330] width 30 height 14
click at [837, 387] on b "invisibility" at bounding box center [863, 383] width 51 height 14
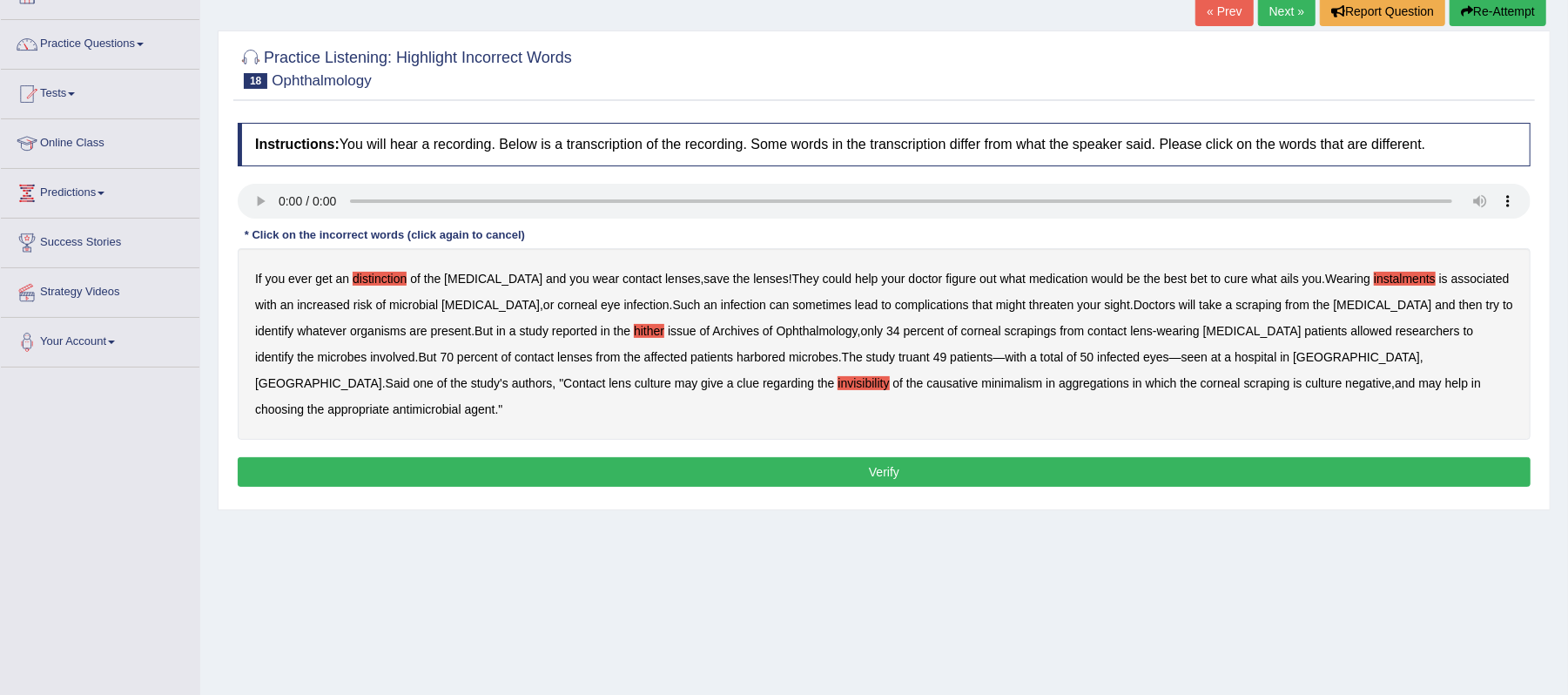
click at [1059, 387] on b "aggregations" at bounding box center [1094, 383] width 70 height 14
click at [1030, 457] on button "Verify" at bounding box center [884, 471] width 1293 height 30
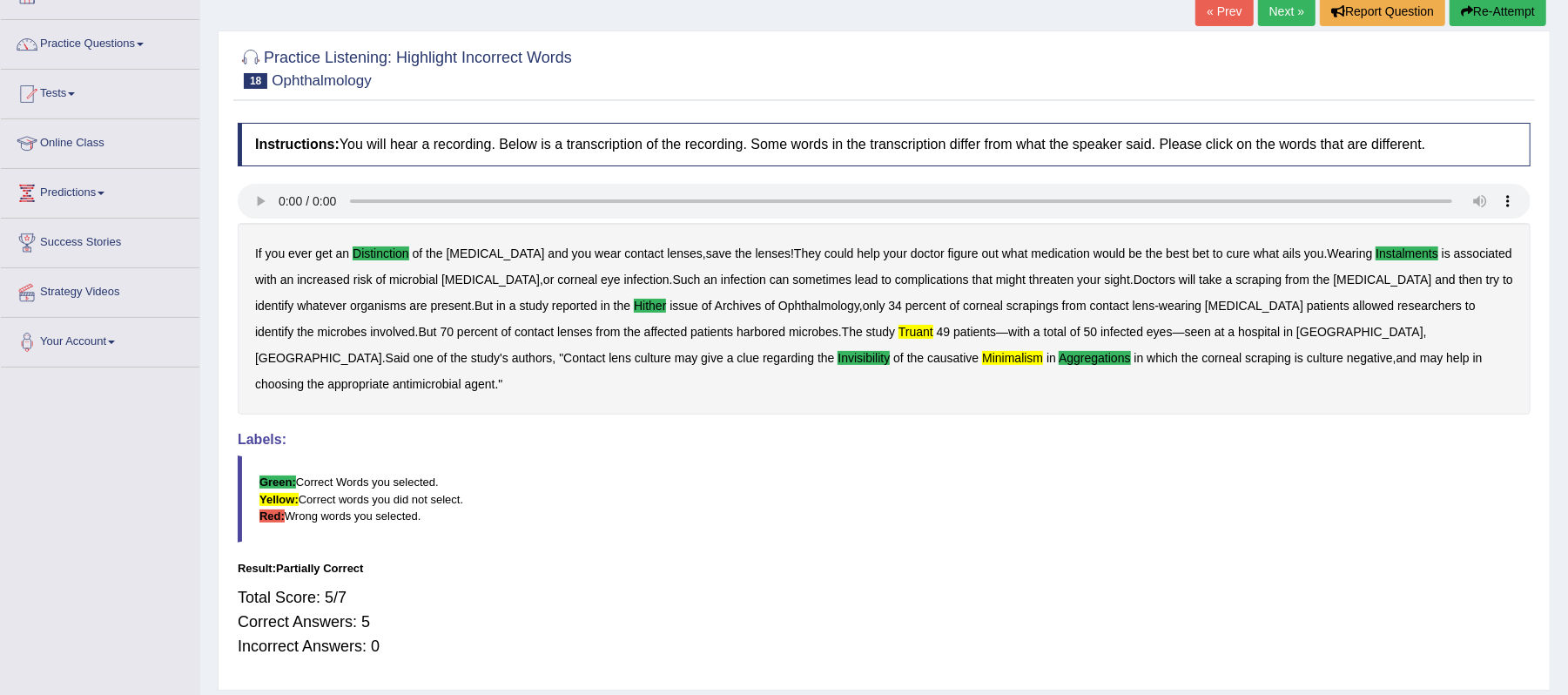
click at [1273, 15] on link "Next »" at bounding box center [1286, 10] width 57 height 30
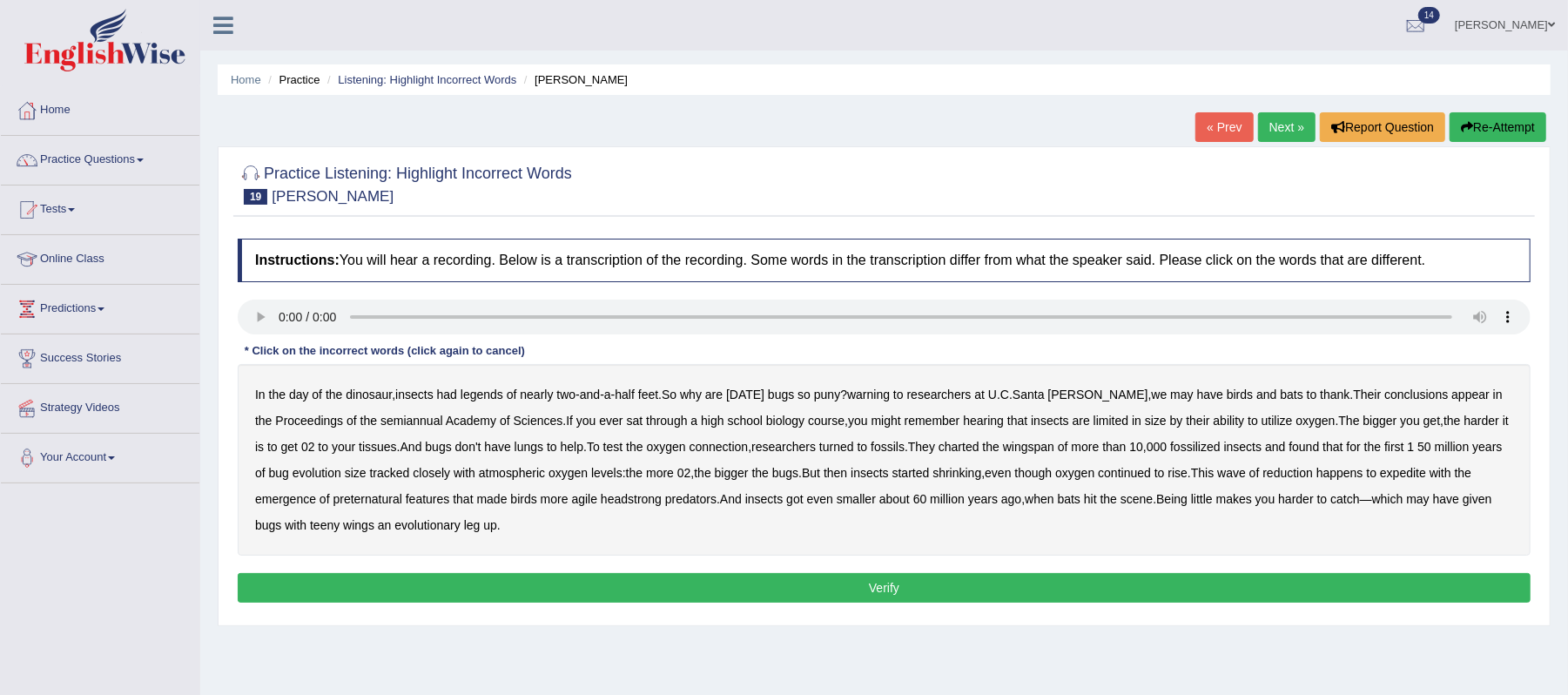
click at [890, 392] on b "warning" at bounding box center [868, 394] width 43 height 14
click at [390, 422] on b "semiannual" at bounding box center [412, 421] width 63 height 14
click at [366, 475] on b "size" at bounding box center [355, 473] width 22 height 14
click at [544, 474] on b "atmospheric" at bounding box center [512, 473] width 67 height 14
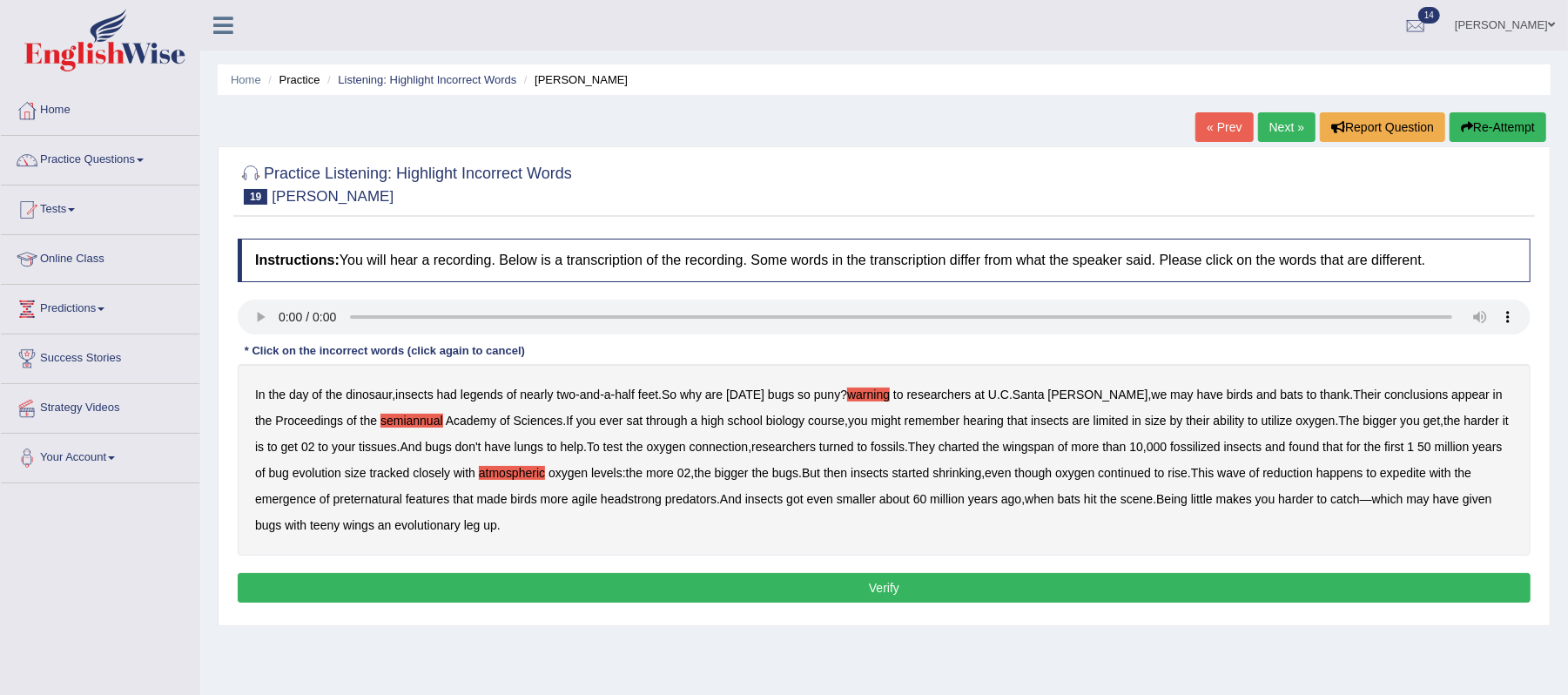
click at [402, 499] on b "preternatural" at bounding box center [367, 499] width 69 height 14
click at [562, 584] on button "Verify" at bounding box center [884, 587] width 1293 height 30
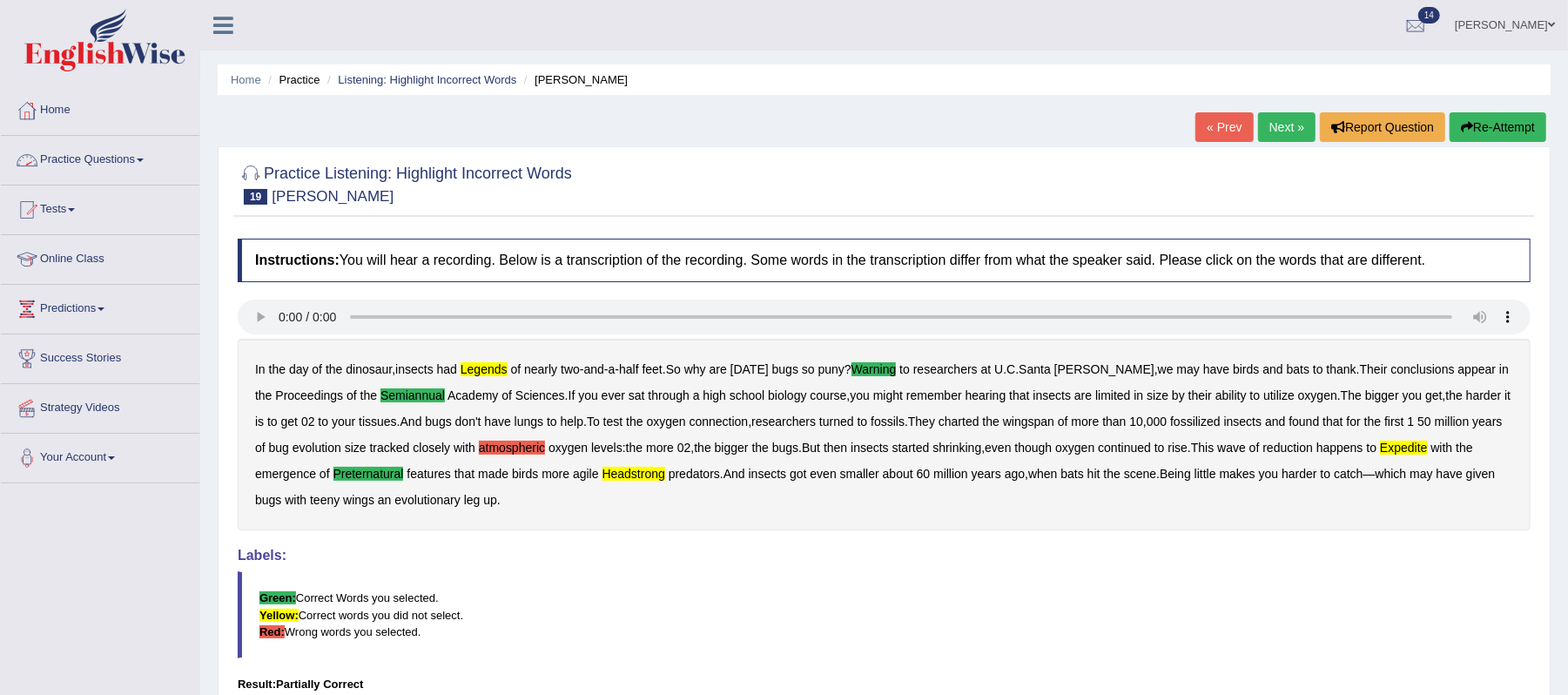
click at [148, 164] on link "Practice Questions" at bounding box center [100, 158] width 199 height 44
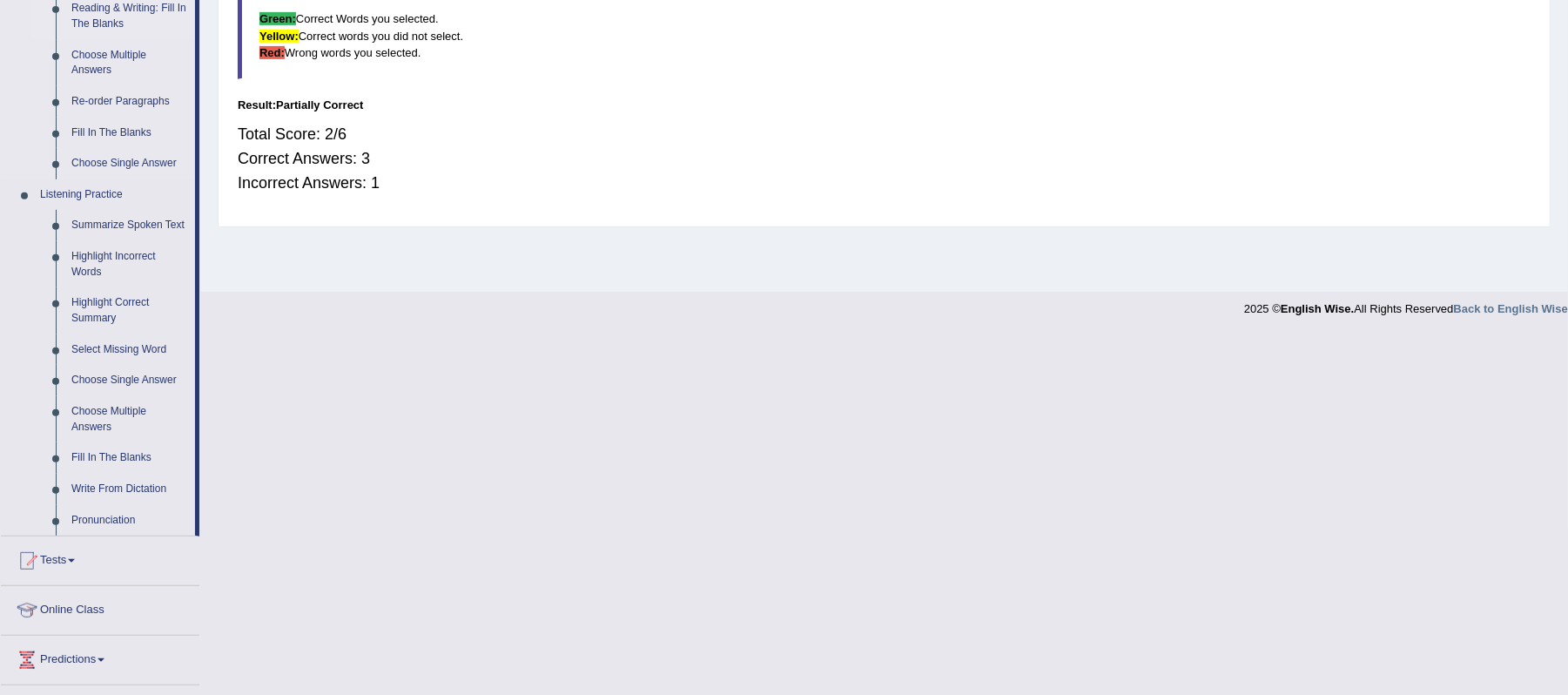
scroll to position [580, 0]
click at [126, 454] on link "Fill In The Blanks" at bounding box center [129, 457] width 131 height 31
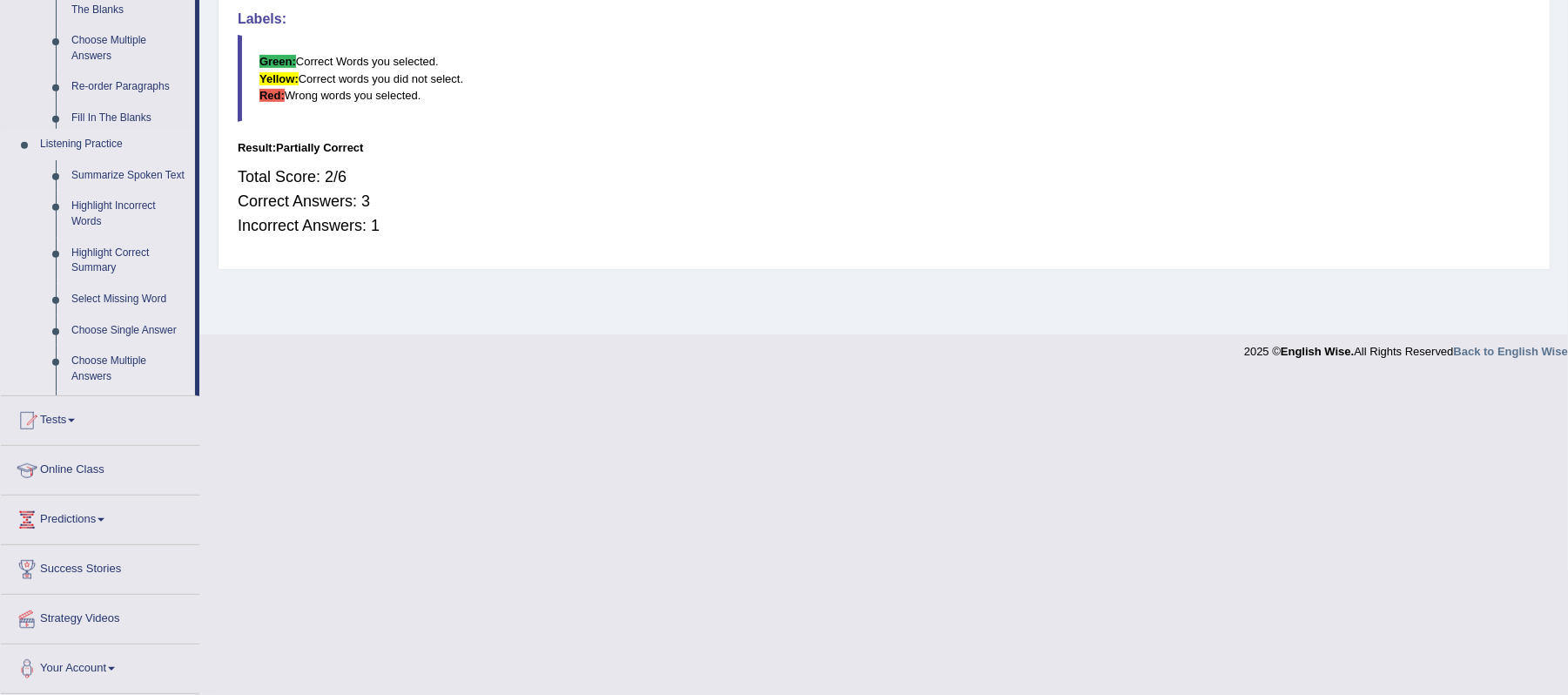
scroll to position [220, 0]
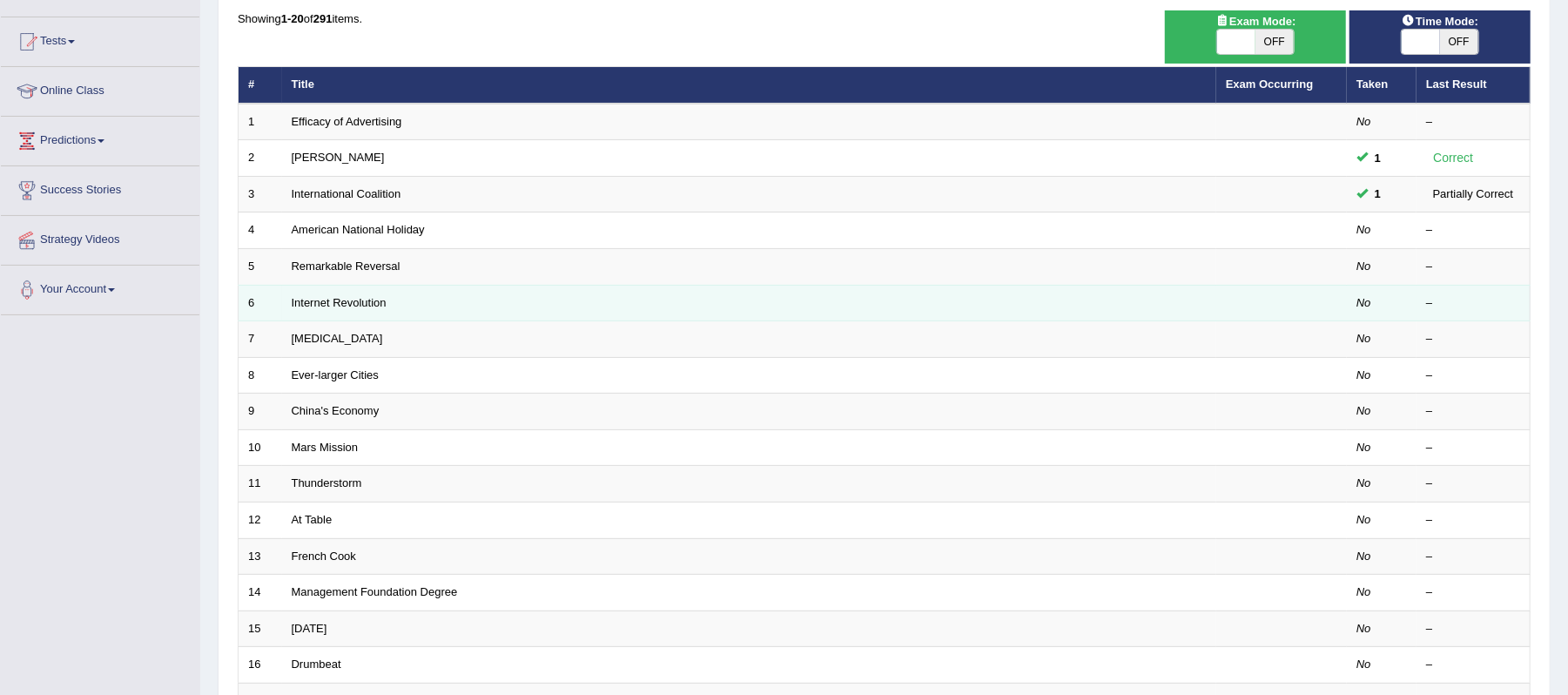
scroll to position [116, 0]
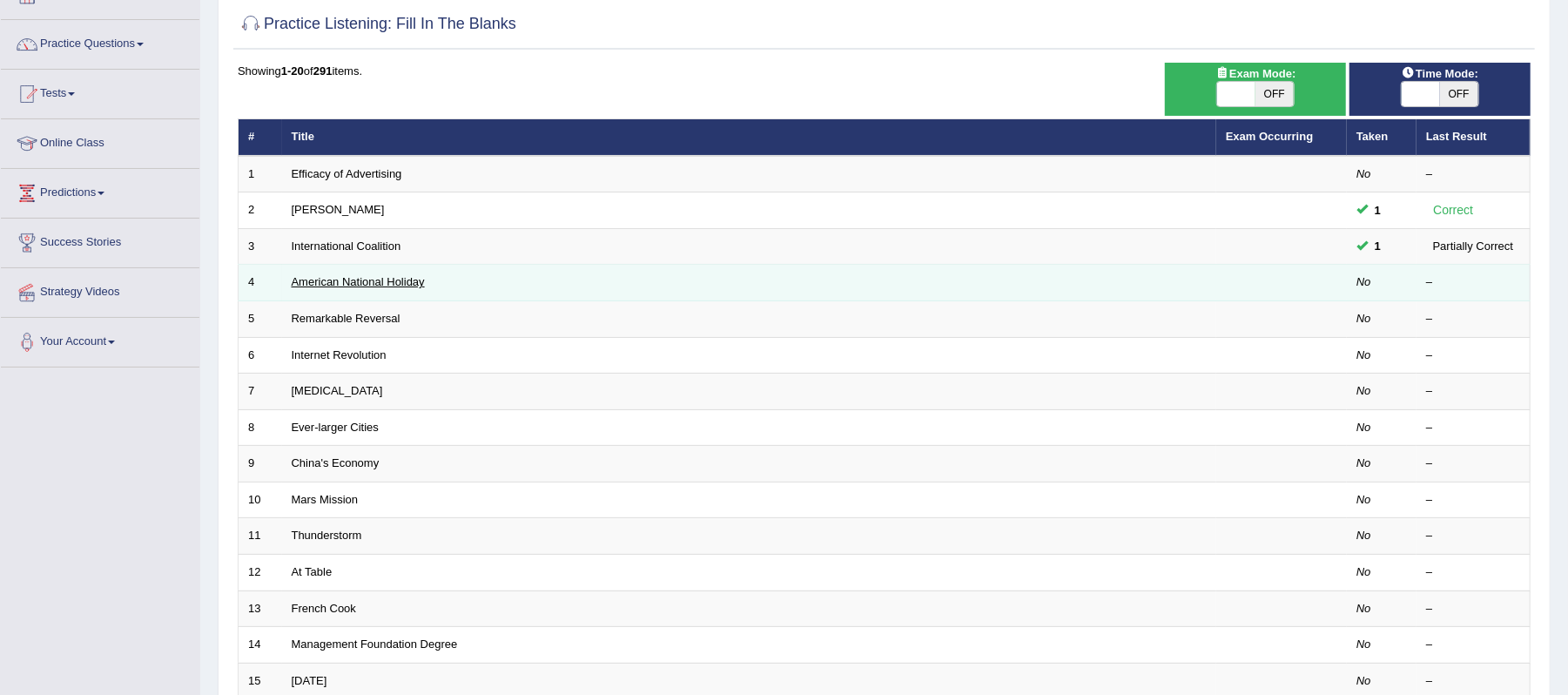
click at [344, 281] on link "American National Holiday" at bounding box center [359, 282] width 133 height 13
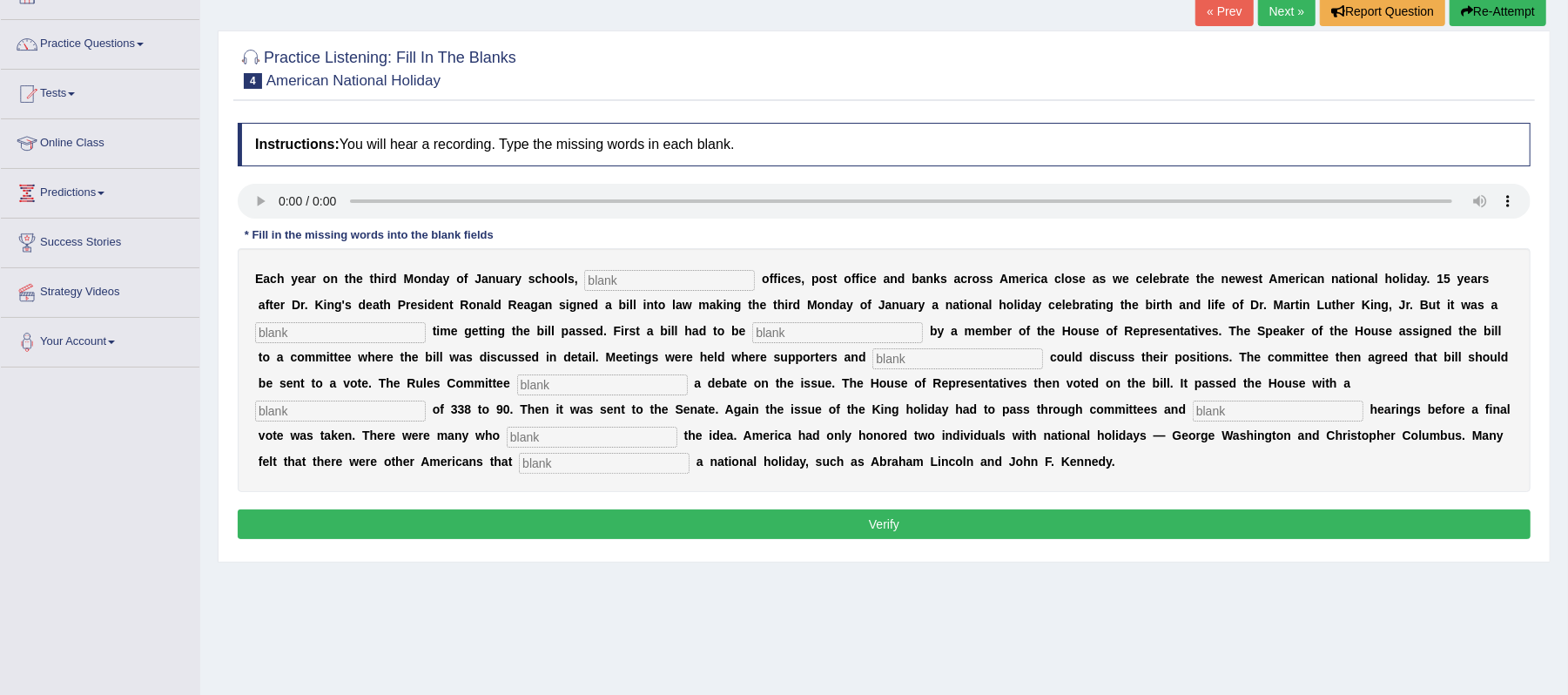
click at [679, 277] on input "text" at bounding box center [669, 281] width 170 height 21
type input "federal"
click at [384, 334] on input "text" at bounding box center [340, 333] width 170 height 21
type input "tough"
click at [853, 325] on input "text" at bounding box center [837, 333] width 170 height 21
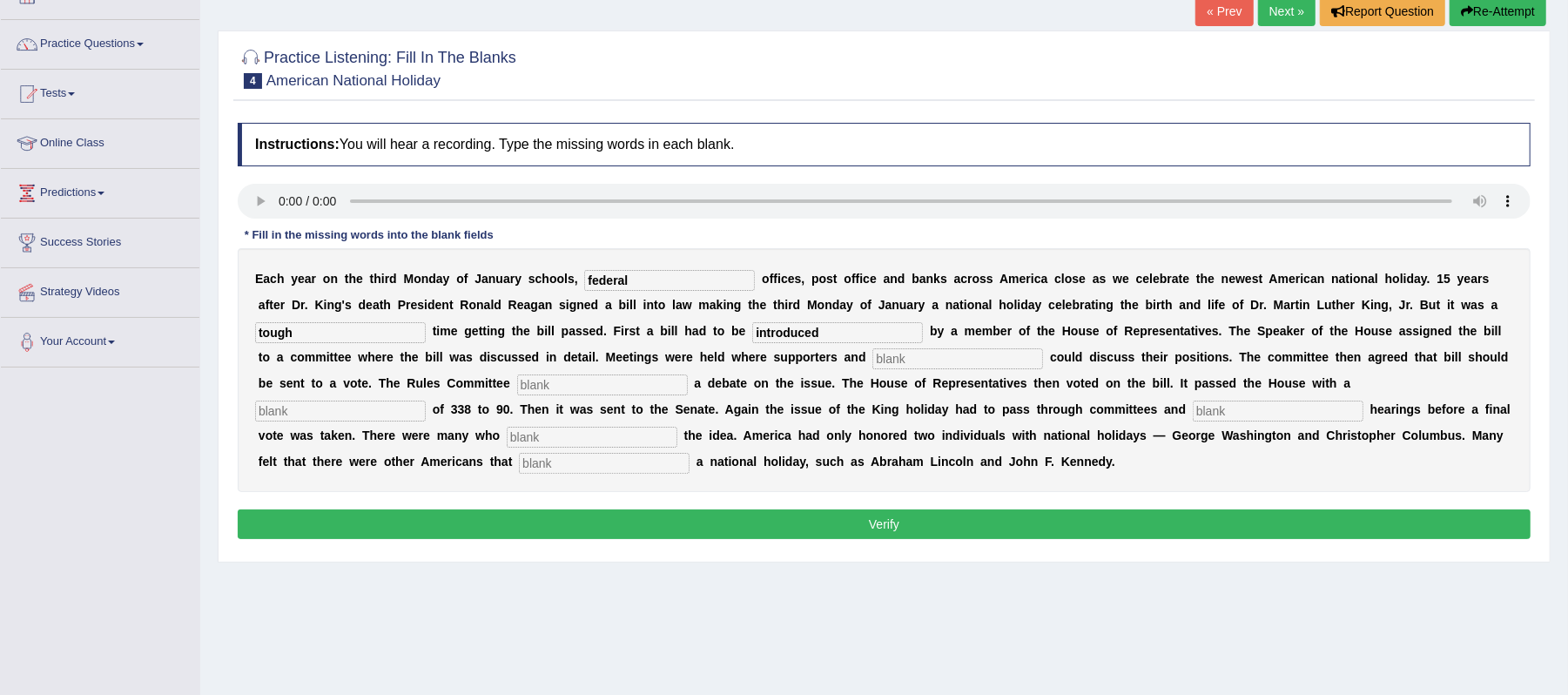
type input "introduced"
click at [990, 357] on input "text" at bounding box center [957, 359] width 170 height 21
type input "pioners"
click at [609, 384] on input "text" at bounding box center [601, 385] width 170 height 21
type input "schedule"
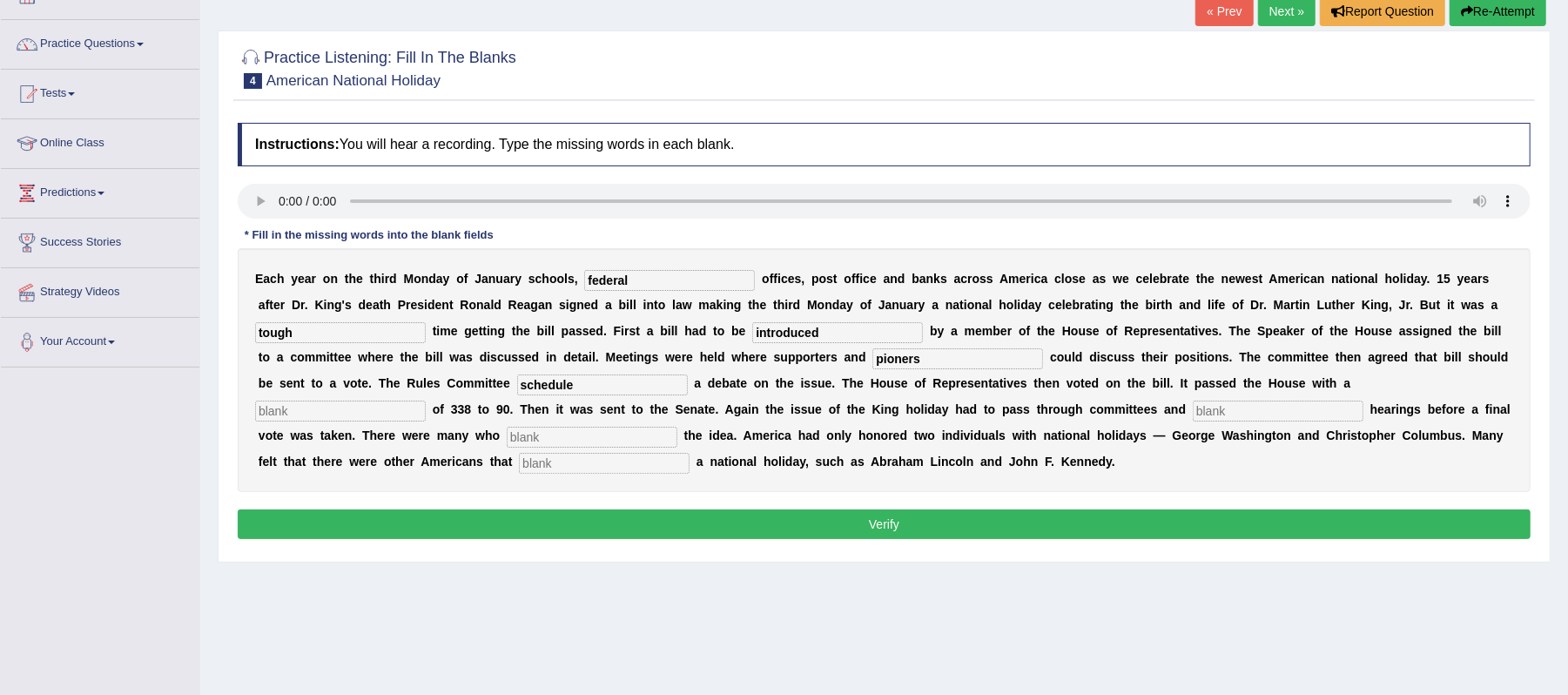
click at [323, 413] on input "text" at bounding box center [340, 411] width 170 height 21
click at [1251, 405] on input "text" at bounding box center [1278, 411] width 170 height 21
type input "public"
click at [638, 433] on input "text" at bounding box center [592, 437] width 170 height 21
type input "a"
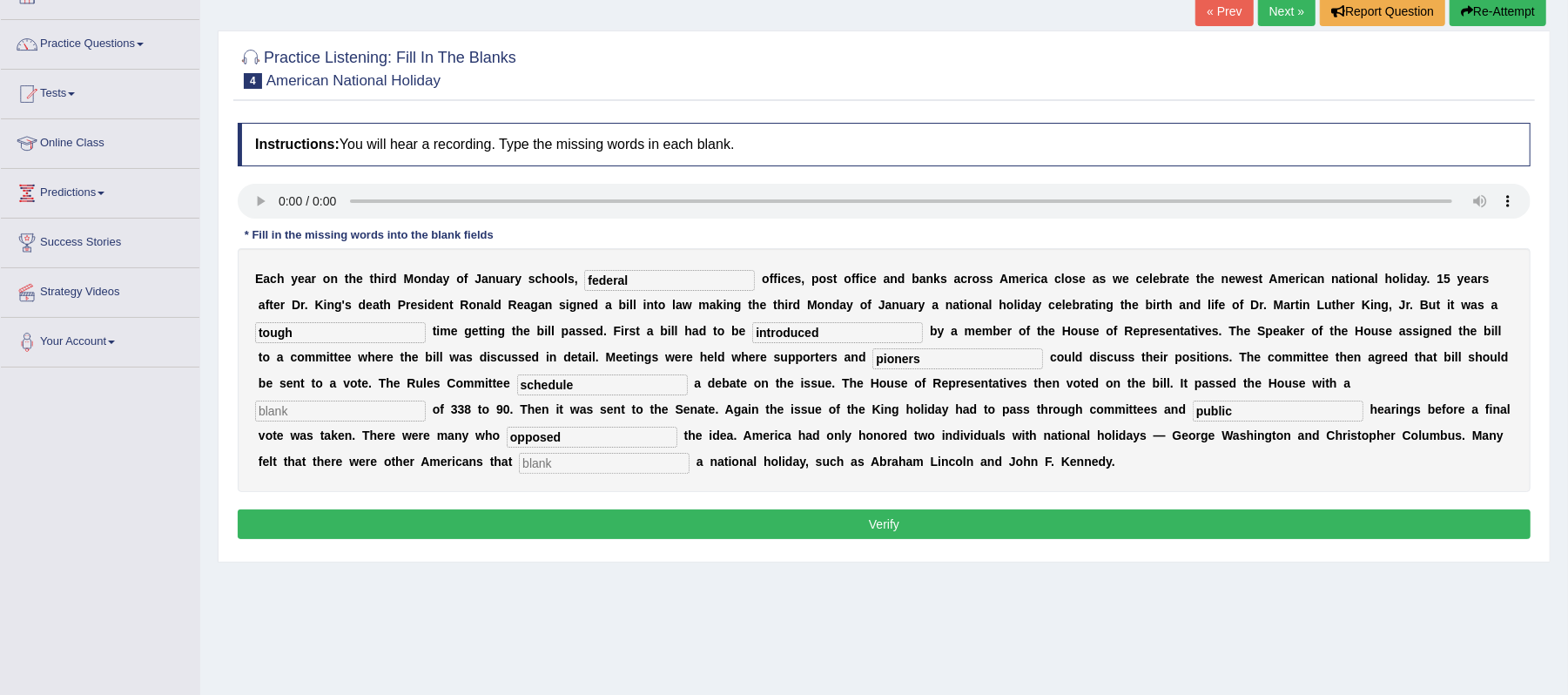
type input "opposed"
click at [646, 470] on input "text" at bounding box center [603, 464] width 170 height 21
type input "diserved"
click at [778, 535] on button "Verify" at bounding box center [884, 524] width 1293 height 30
click at [954, 521] on button "Verify" at bounding box center [884, 524] width 1293 height 30
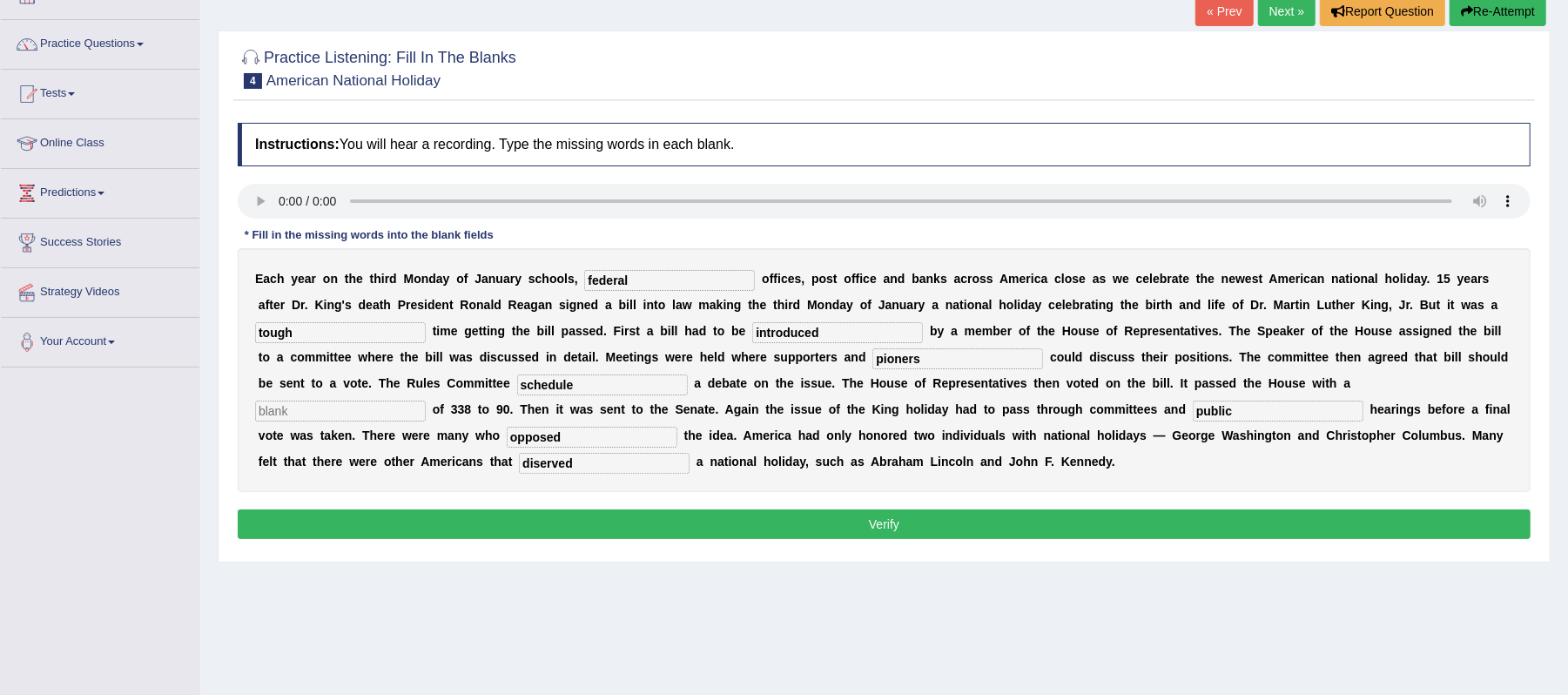
click at [382, 409] on input "text" at bounding box center [340, 411] width 170 height 21
type input "committe"
click at [793, 530] on button "Verify" at bounding box center [884, 524] width 1293 height 30
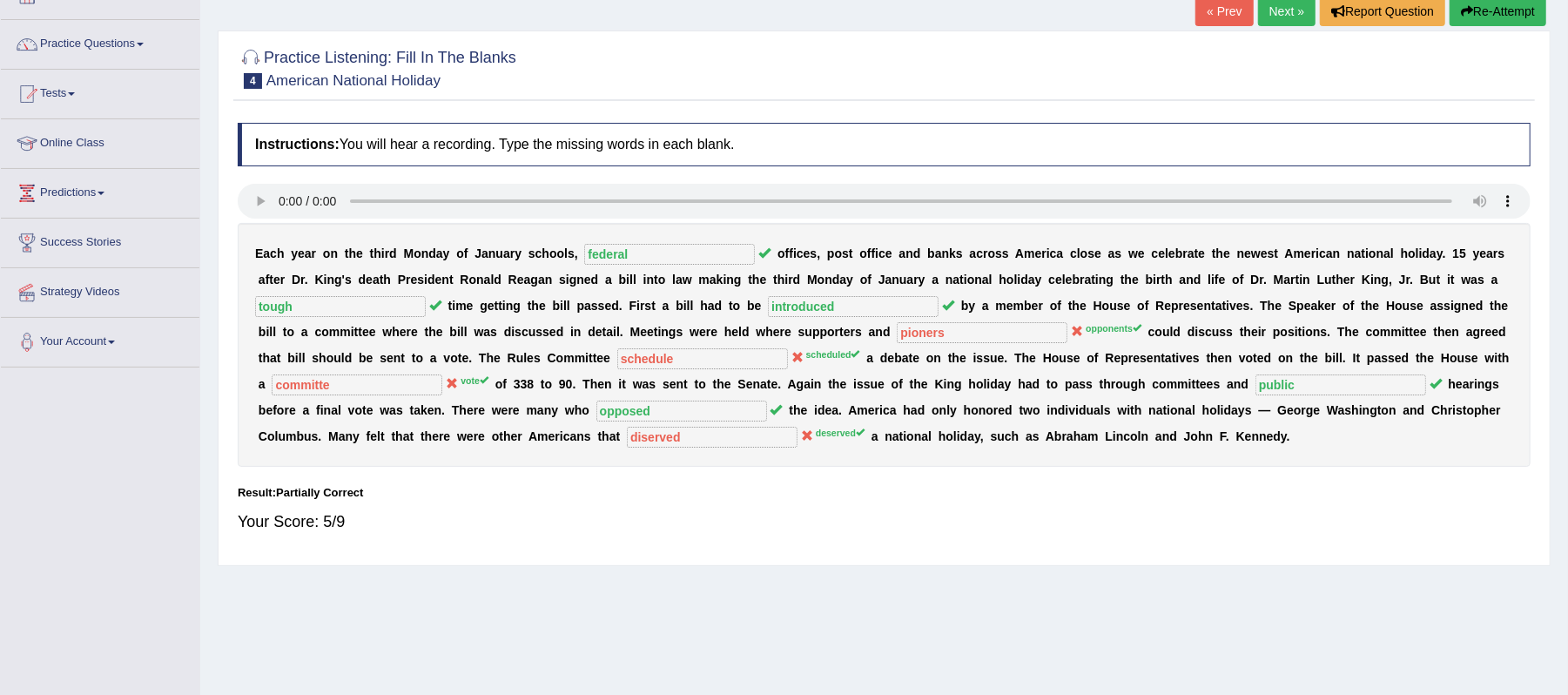
click at [1293, 15] on link "Next »" at bounding box center [1286, 10] width 57 height 30
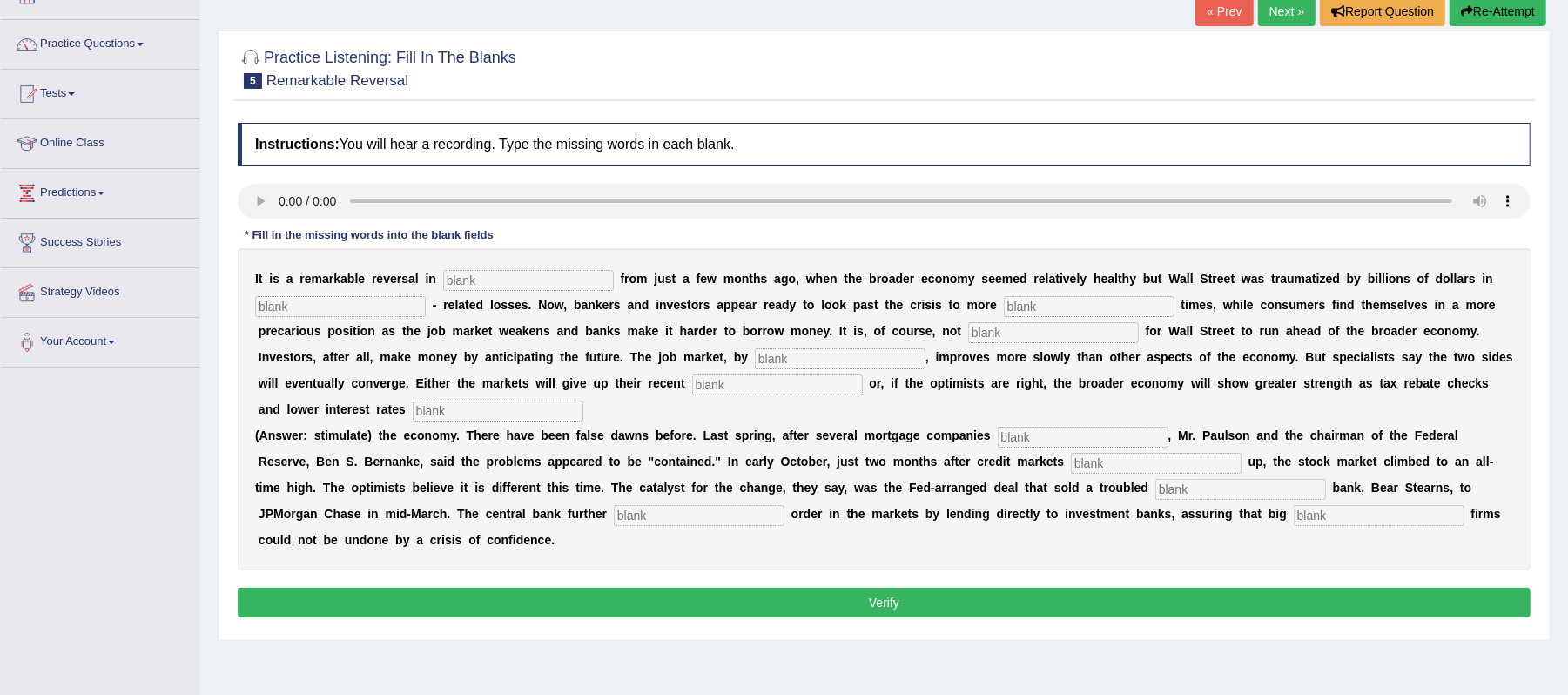
drag, startPoint x: 527, startPoint y: 284, endPoint x: 486, endPoint y: 315, distance: 51.4
click at [527, 283] on input "text" at bounding box center [528, 281] width 170 height 21
type input "attitude"
click at [310, 310] on input "text" at bounding box center [340, 307] width 170 height 21
type input "morguage"
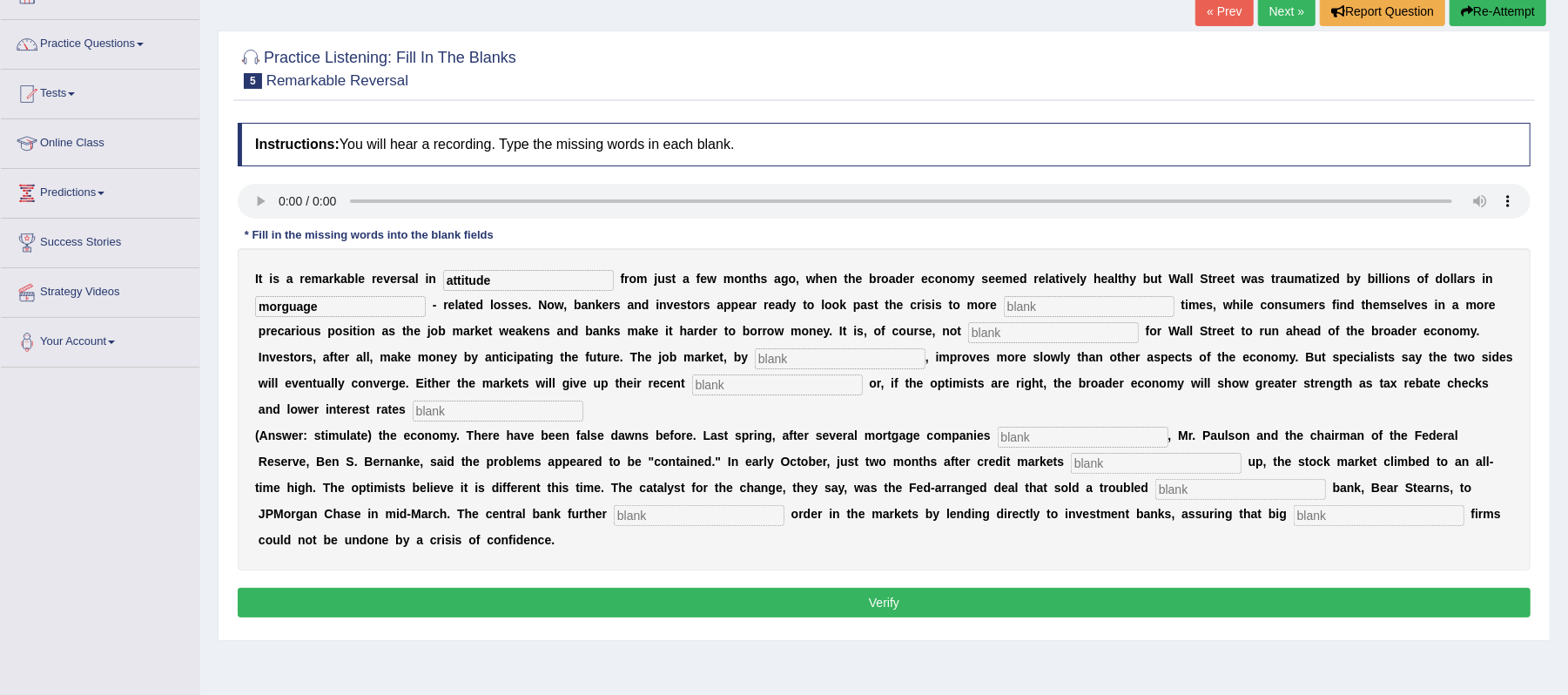
click at [1080, 308] on input "text" at bounding box center [1088, 307] width 170 height 21
type input "profitable"
click at [990, 333] on input "text" at bounding box center [1052, 333] width 170 height 21
type input "uncommon"
click at [900, 364] on input "text" at bounding box center [839, 359] width 170 height 21
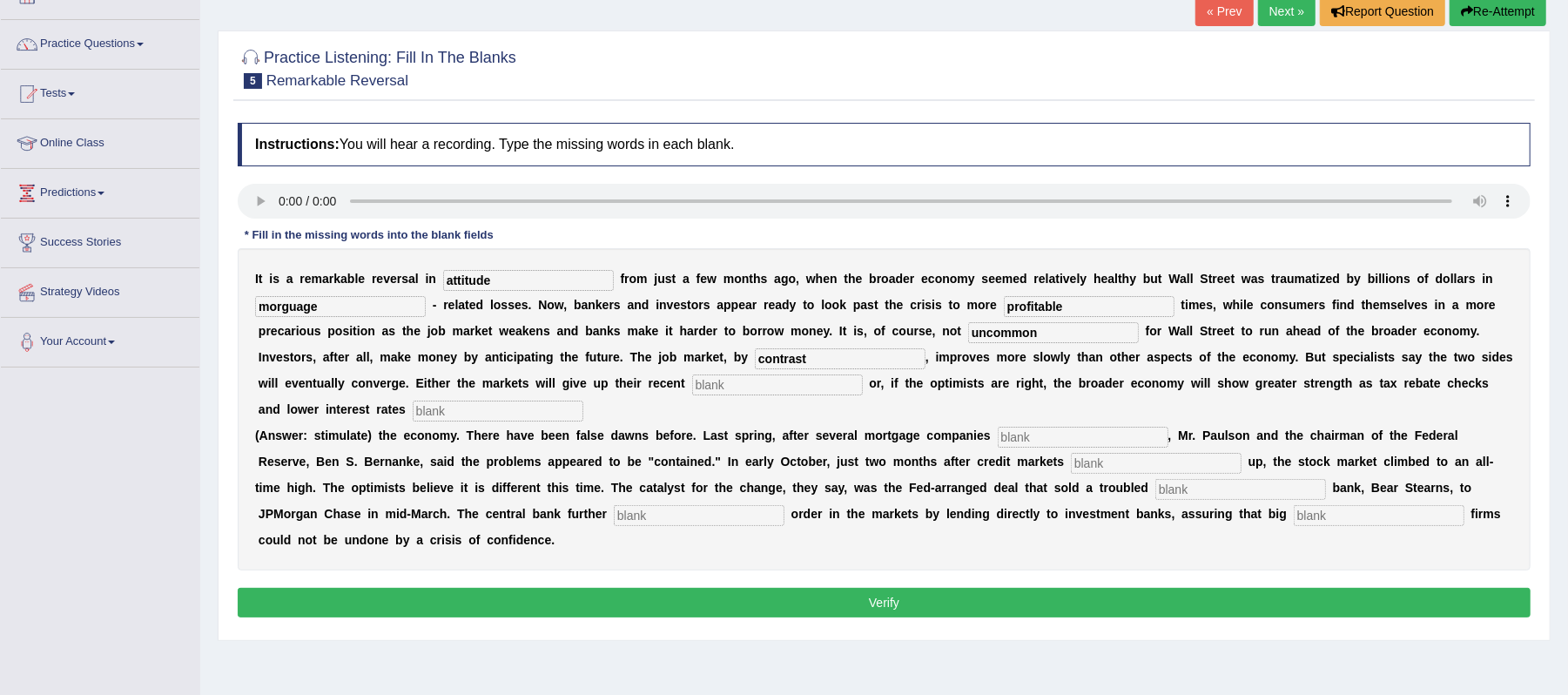
type input "contrast"
click at [568, 413] on input "text" at bounding box center [498, 411] width 170 height 21
click at [1070, 437] on input "text" at bounding box center [1083, 437] width 170 height 21
type input "collaps"
click at [1101, 472] on input "text" at bounding box center [1155, 464] width 170 height 21
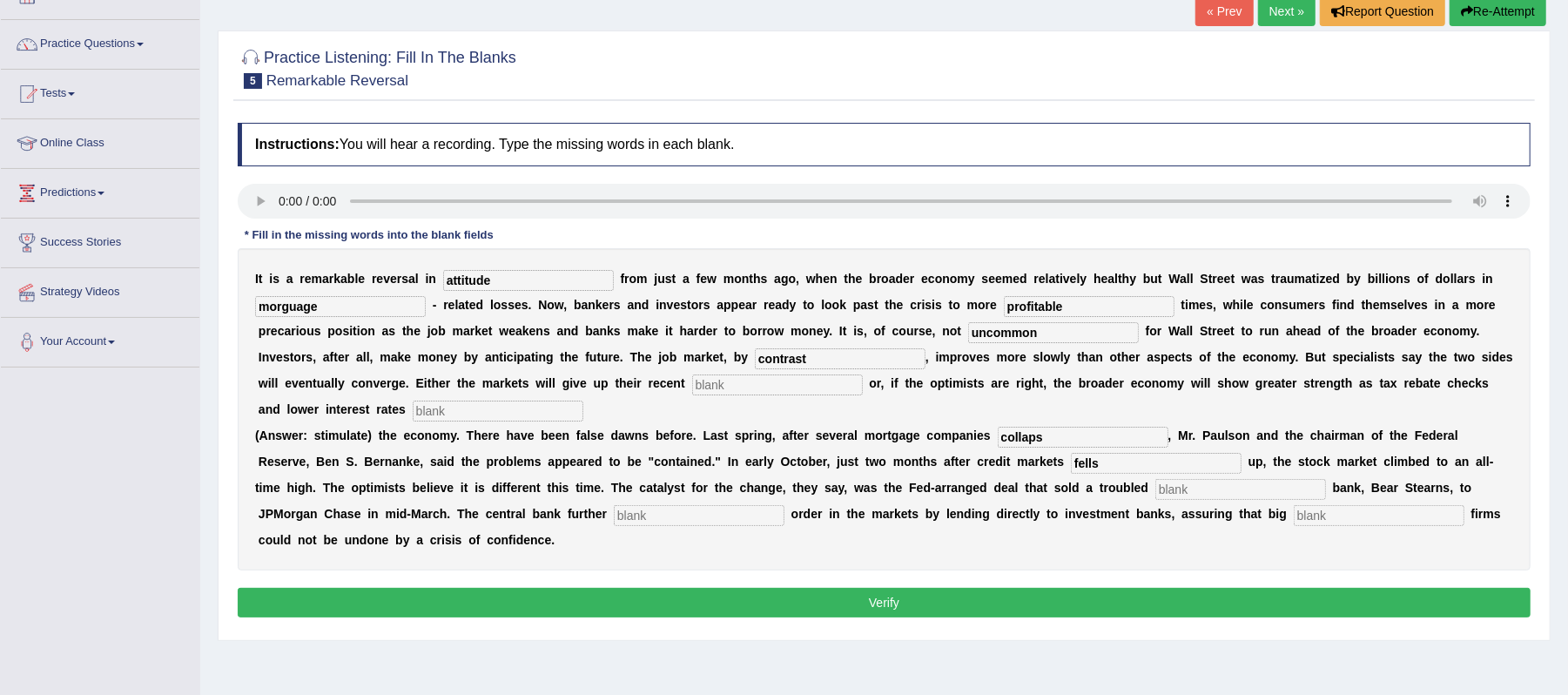
type input "fells"
click at [1223, 487] on input "text" at bounding box center [1240, 489] width 170 height 21
type input "invesment"
click at [674, 524] on input "text" at bounding box center [698, 516] width 170 height 21
type input "veshire"
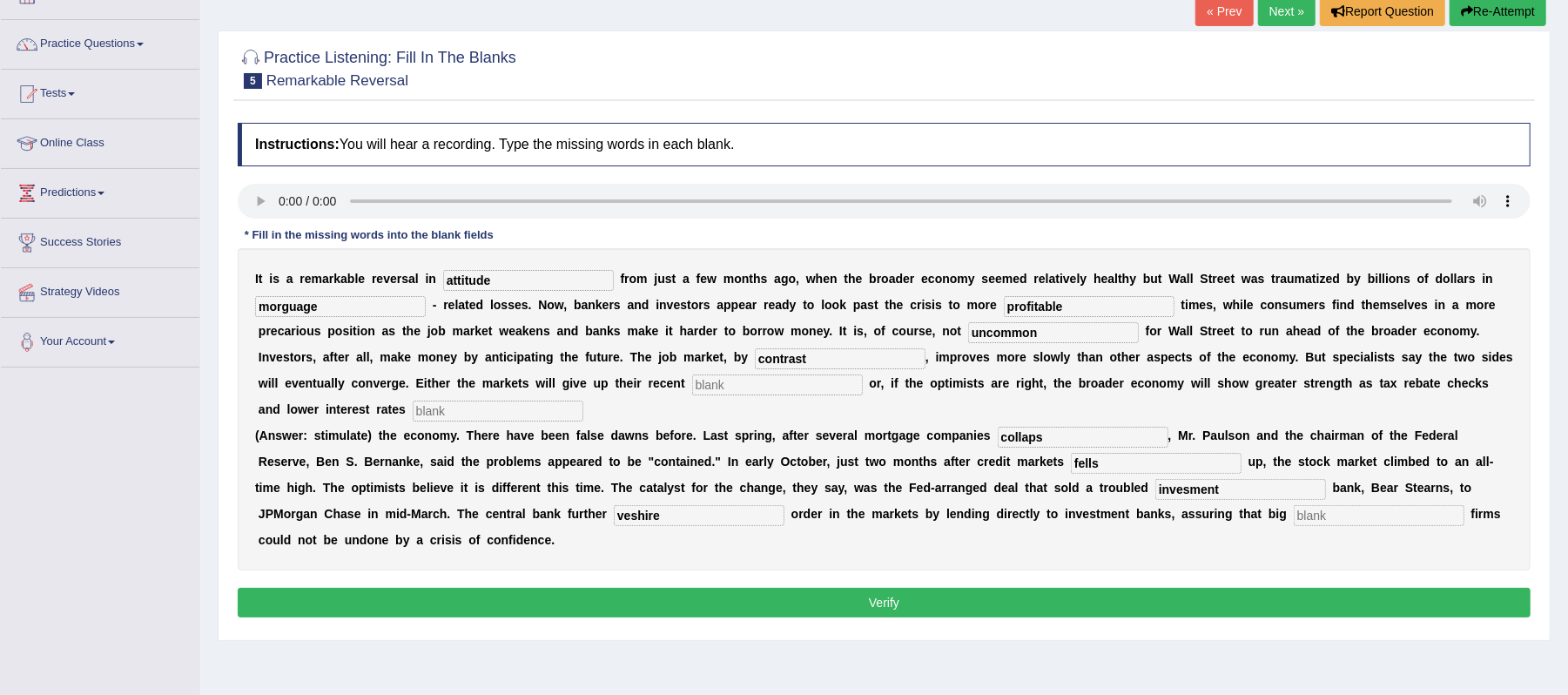
click at [1348, 509] on input "text" at bounding box center [1379, 516] width 170 height 21
type input "security"
click at [1316, 600] on button "Verify" at bounding box center [884, 603] width 1293 height 30
click at [810, 385] on input "text" at bounding box center [776, 385] width 170 height 21
type input "a"
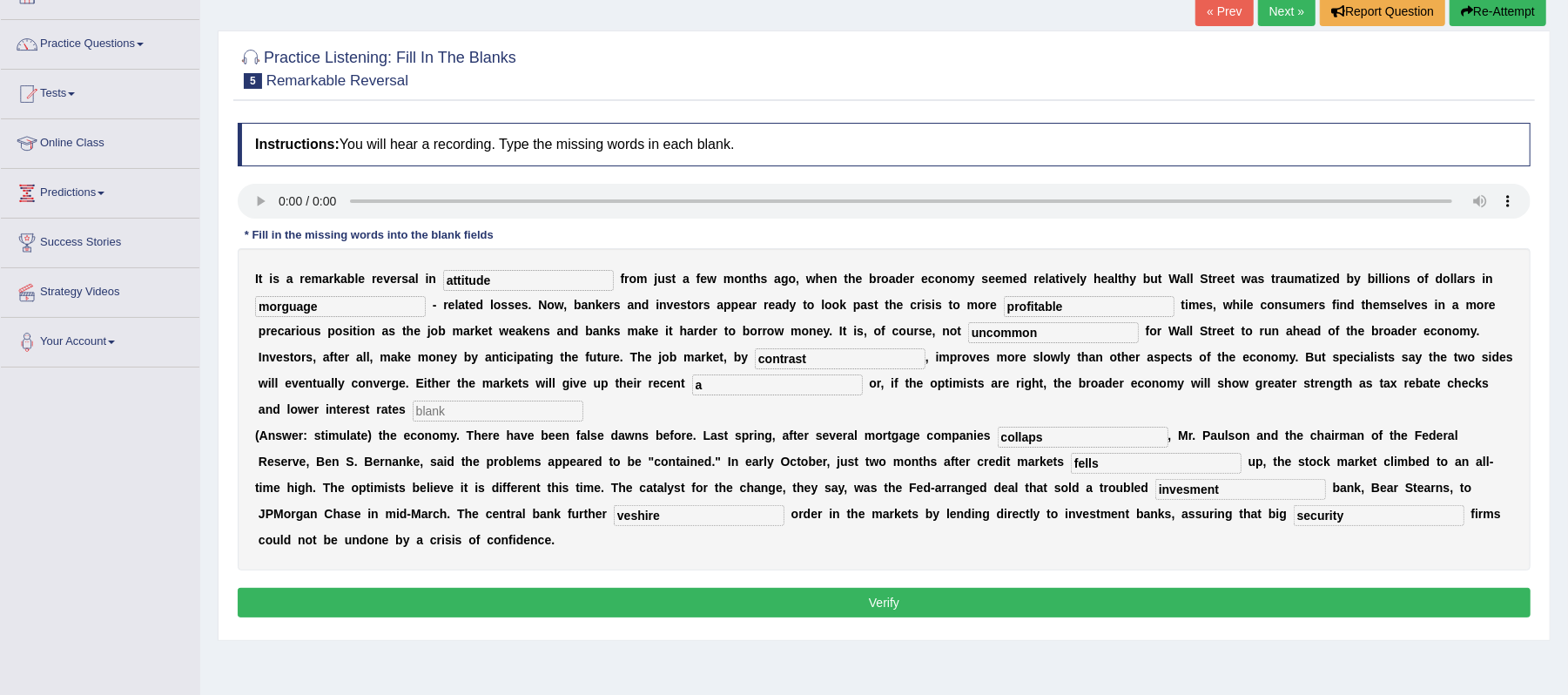
click at [524, 408] on input "text" at bounding box center [498, 411] width 170 height 21
type input "b"
click at [920, 600] on button "Verify" at bounding box center [884, 603] width 1293 height 30
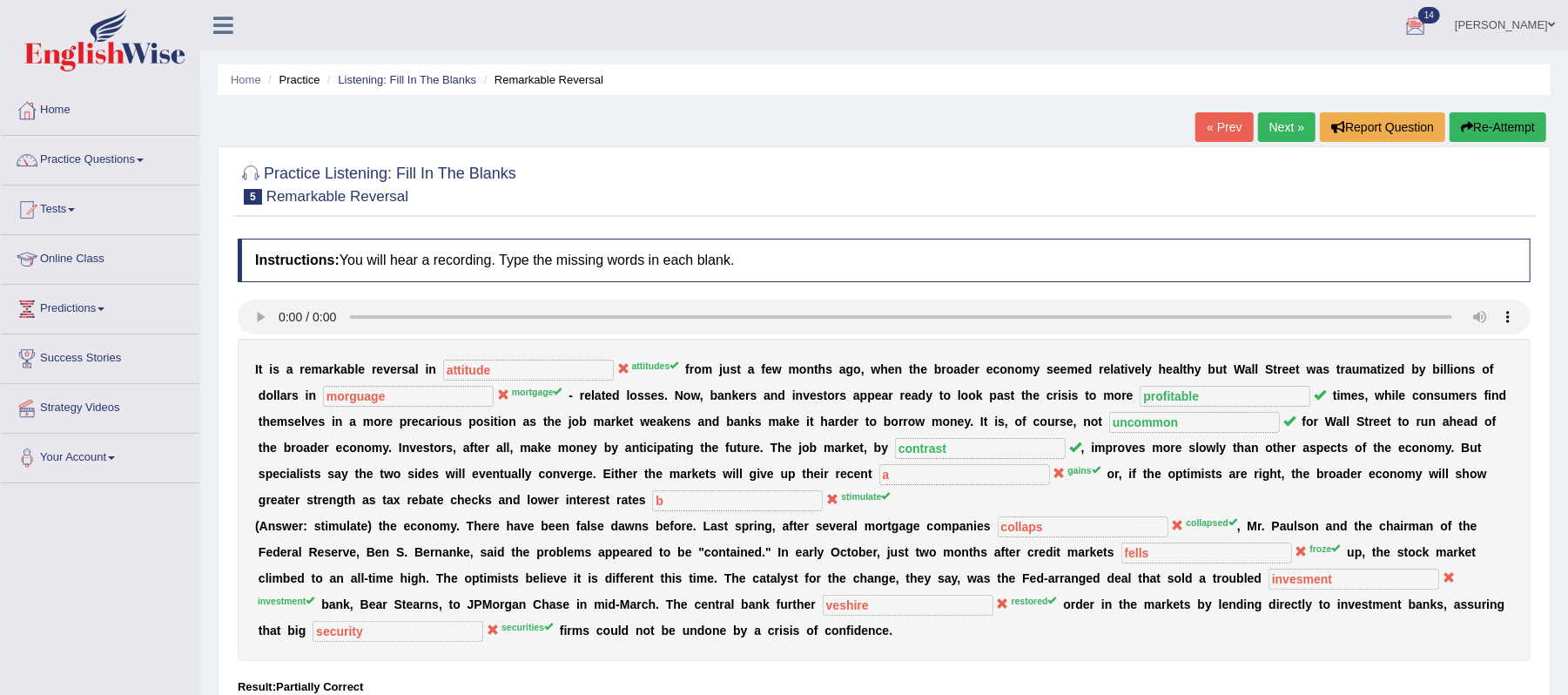
click at [1480, 129] on button "Re-Attempt" at bounding box center [1498, 127] width 97 height 30
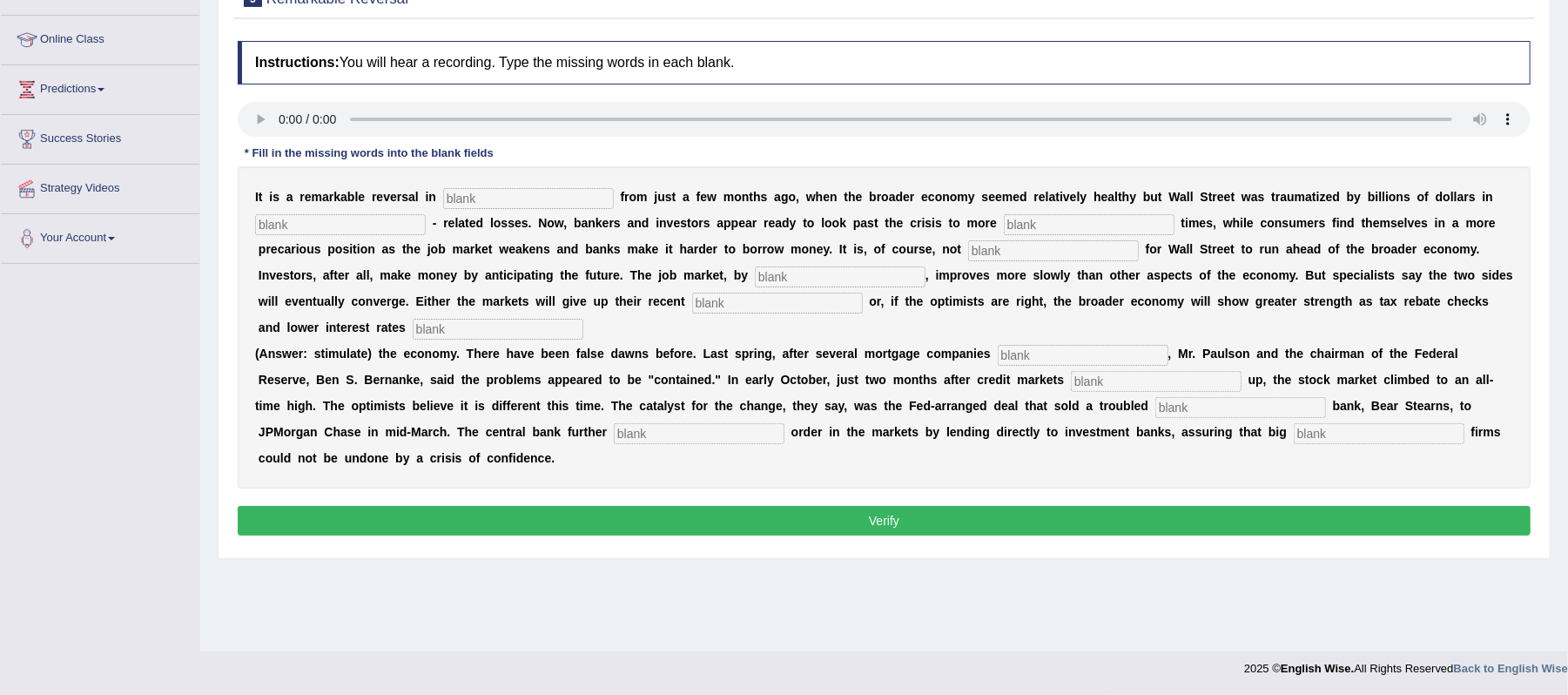
click at [471, 200] on input "text" at bounding box center [528, 199] width 170 height 21
type input "attitudes"
click at [335, 227] on input "text" at bounding box center [340, 225] width 170 height 21
type input "mortgage"
click at [1038, 220] on input "text" at bounding box center [1088, 225] width 170 height 21
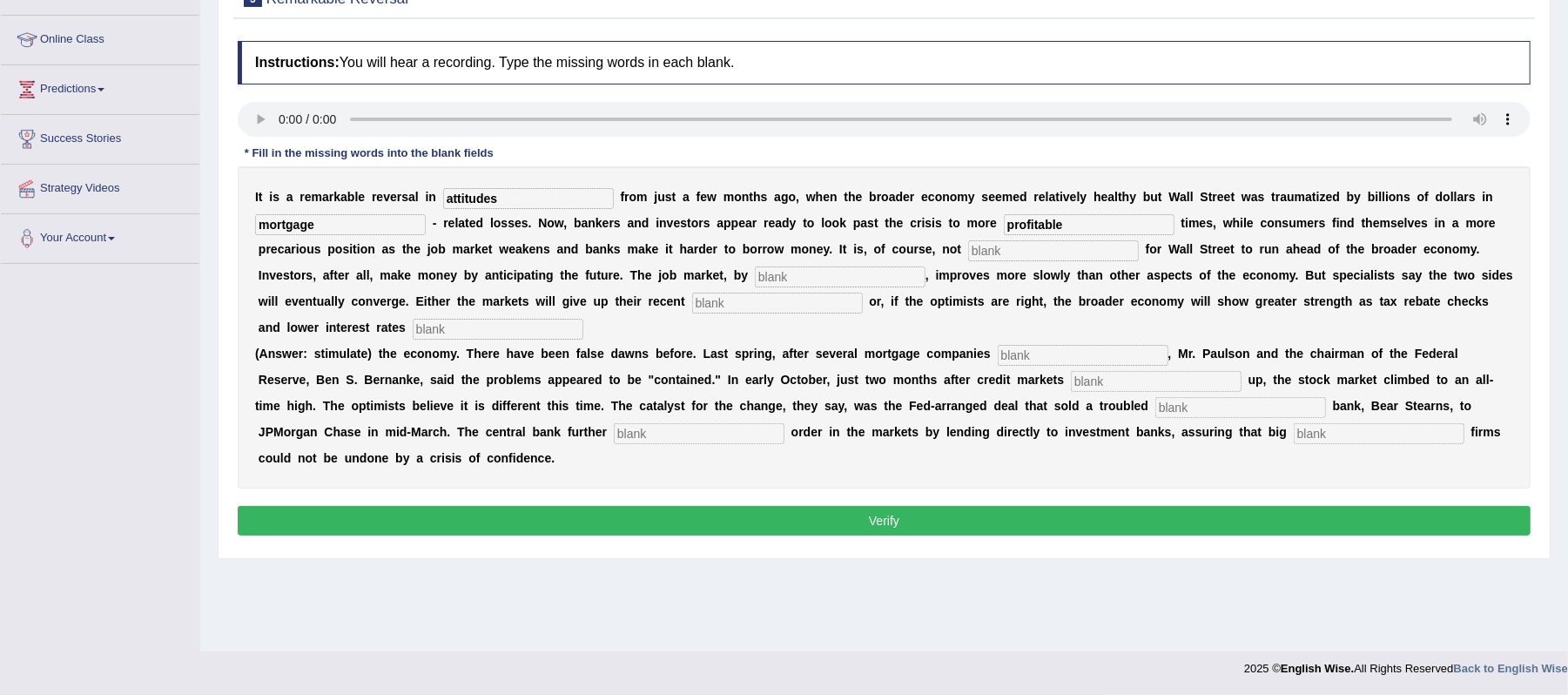
type input "profitable"
click at [1001, 252] on input "text" at bounding box center [1052, 251] width 170 height 21
type input "uncommon"
click at [814, 275] on input "text" at bounding box center [839, 277] width 170 height 21
type input "contrast"
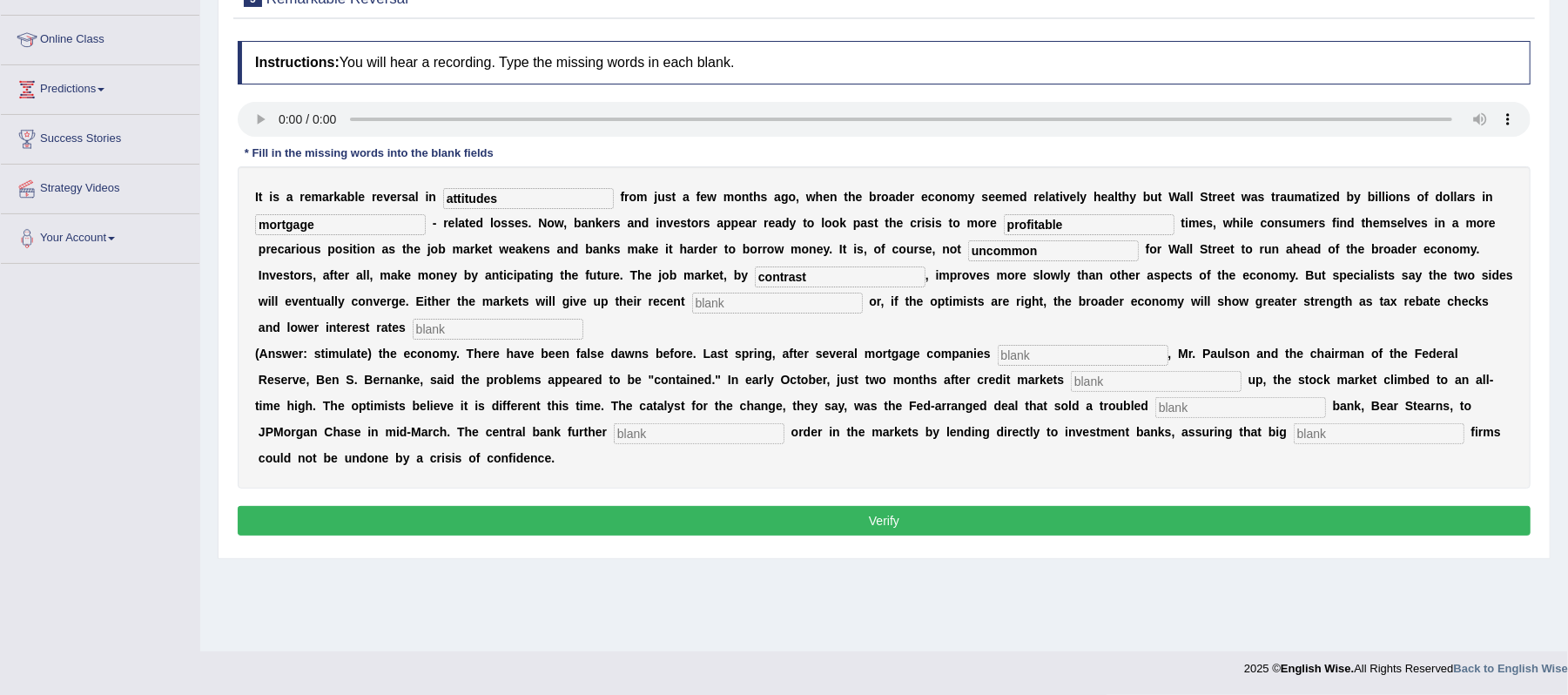
click at [788, 292] on div "I t i s a r e m a r k a b l e r e v e r s a l i n attitudes f r o m j u s t a f…" at bounding box center [884, 328] width 1293 height 323
click at [791, 303] on input "text" at bounding box center [776, 303] width 170 height 21
type input "gains"
click at [509, 335] on input "text" at bounding box center [498, 329] width 170 height 21
click at [1038, 360] on input "text" at bounding box center [1083, 355] width 170 height 21
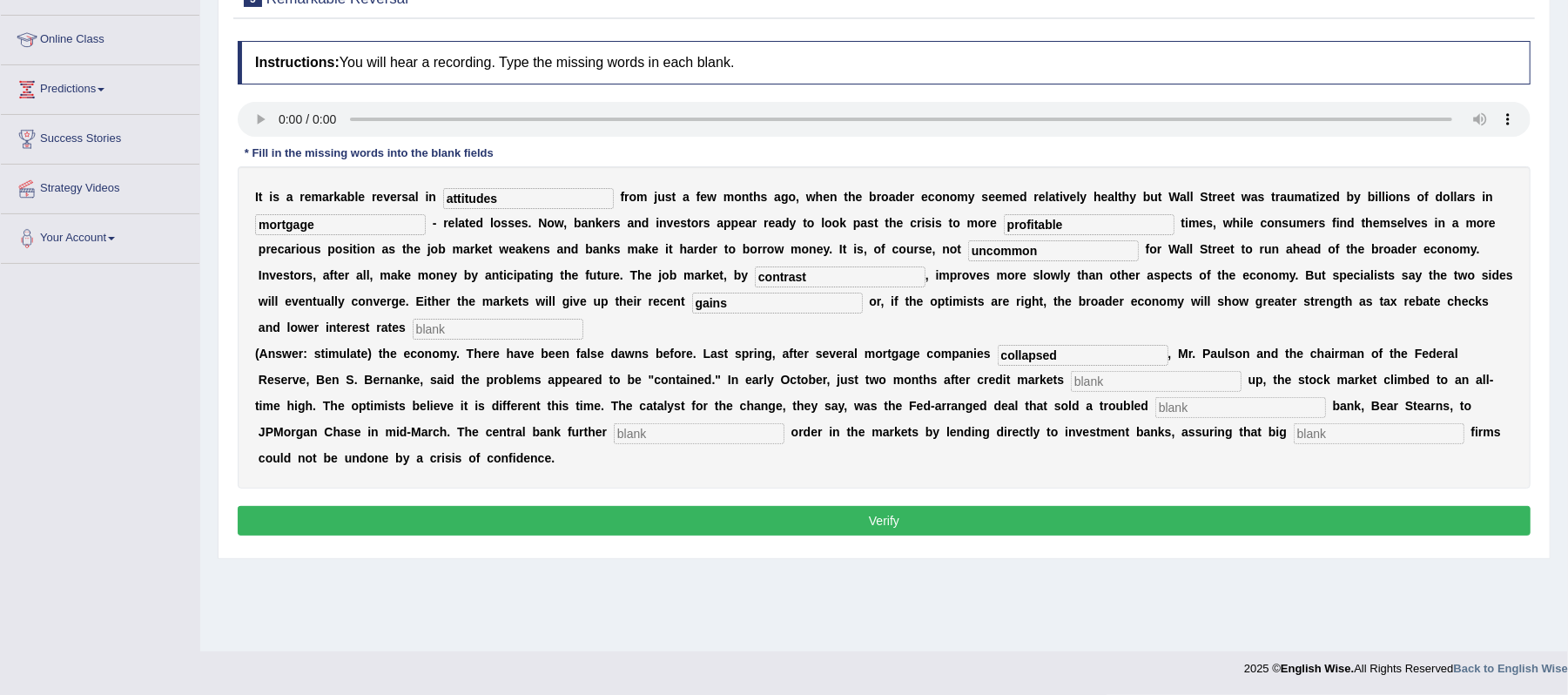
type input "collapsed"
click at [1156, 390] on input "text" at bounding box center [1155, 382] width 170 height 21
type input "froze"
click at [1212, 405] on input "text" at bounding box center [1240, 407] width 170 height 21
type input "investment"
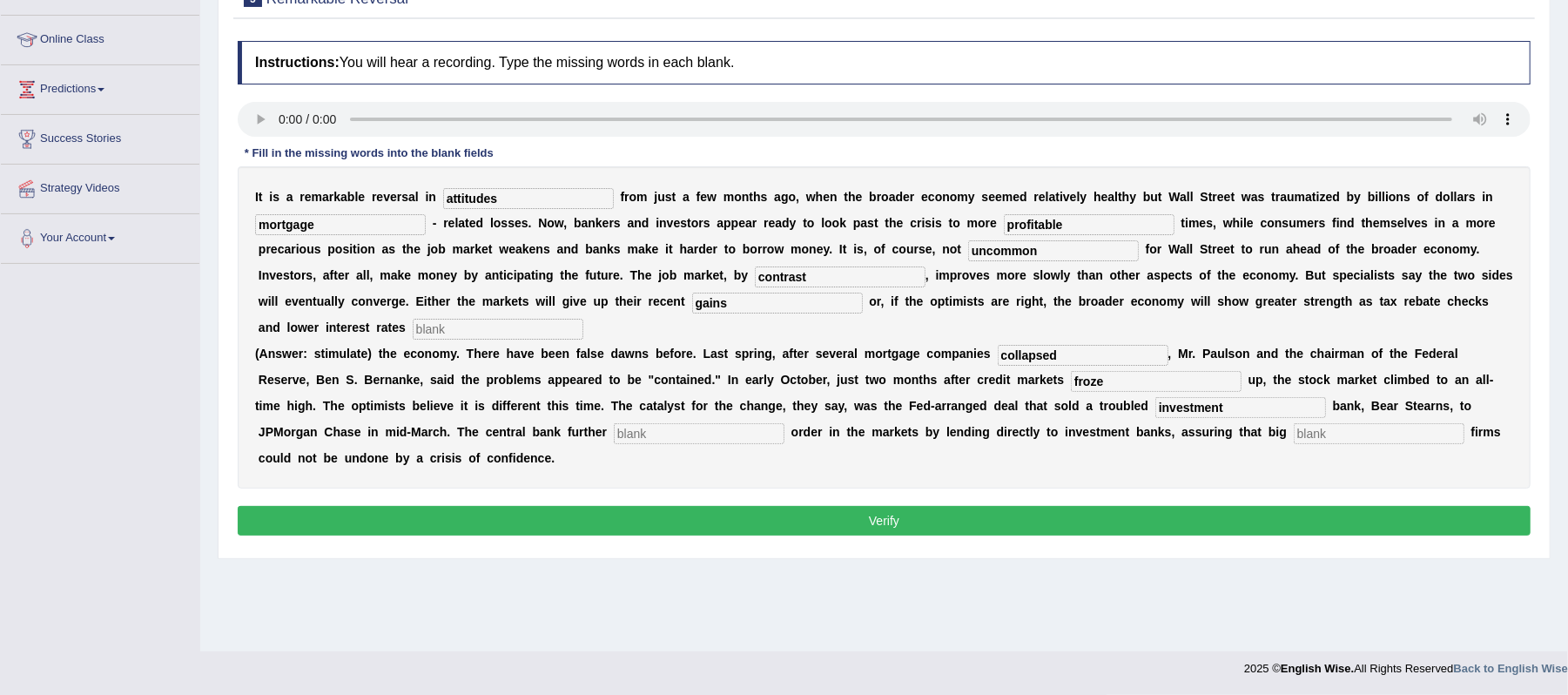
click at [655, 429] on input "text" at bounding box center [698, 434] width 170 height 21
type input "restored"
click at [1352, 427] on input "text" at bounding box center [1379, 434] width 170 height 21
type input "securities"
click at [507, 333] on input "text" at bounding box center [498, 329] width 170 height 21
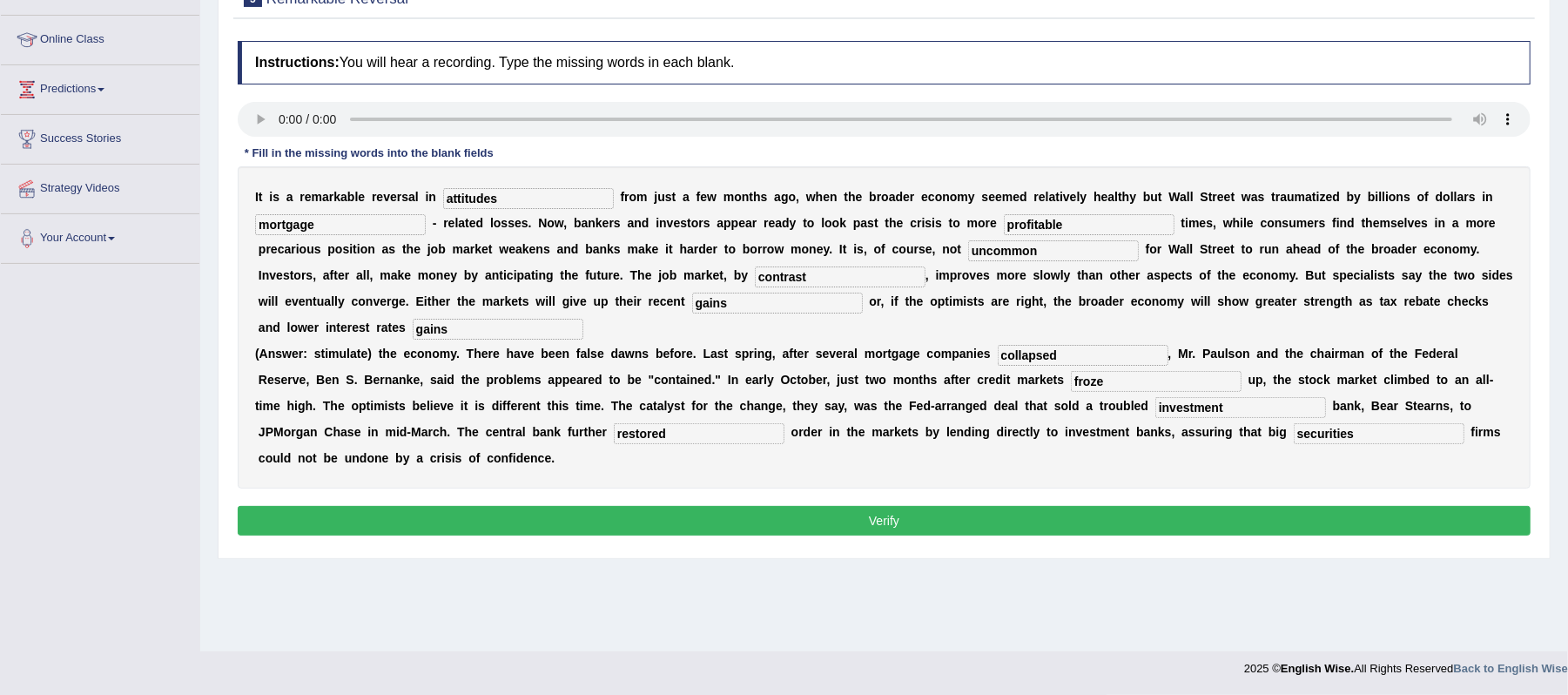
type input "gains"
click at [783, 305] on input "gains" at bounding box center [776, 303] width 170 height 21
type input "g"
type input "stimulate"
click at [946, 530] on button "Verify" at bounding box center [884, 521] width 1293 height 30
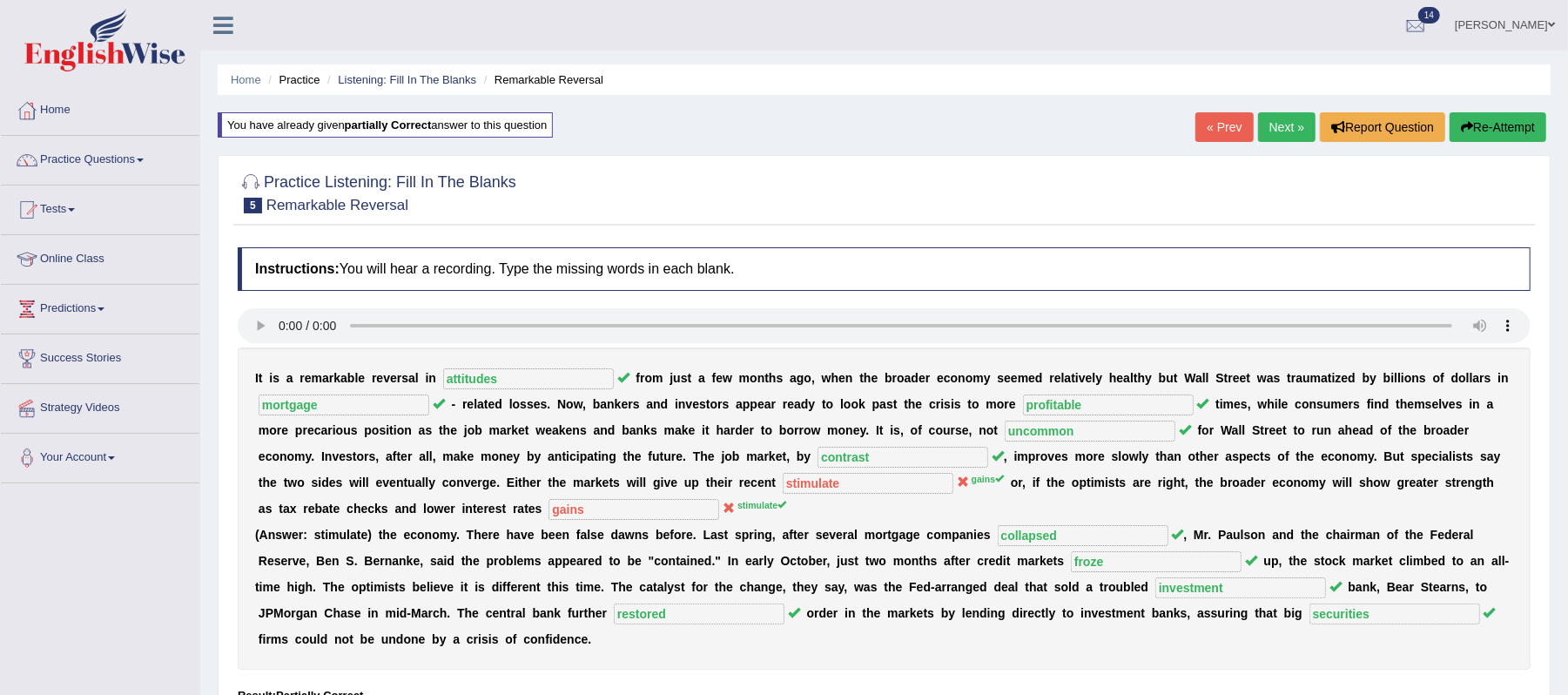
click at [1258, 129] on link "Next »" at bounding box center [1286, 127] width 57 height 30
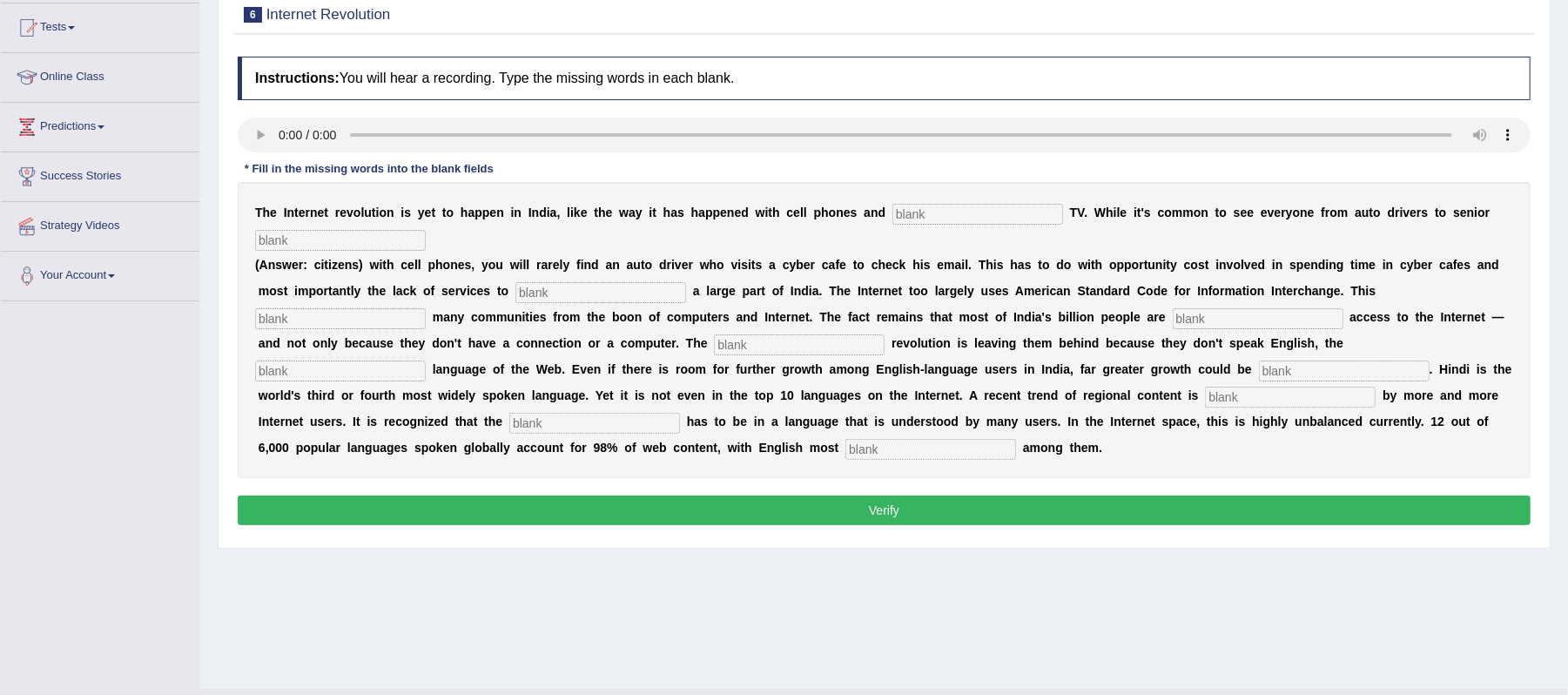
scroll to position [220, 0]
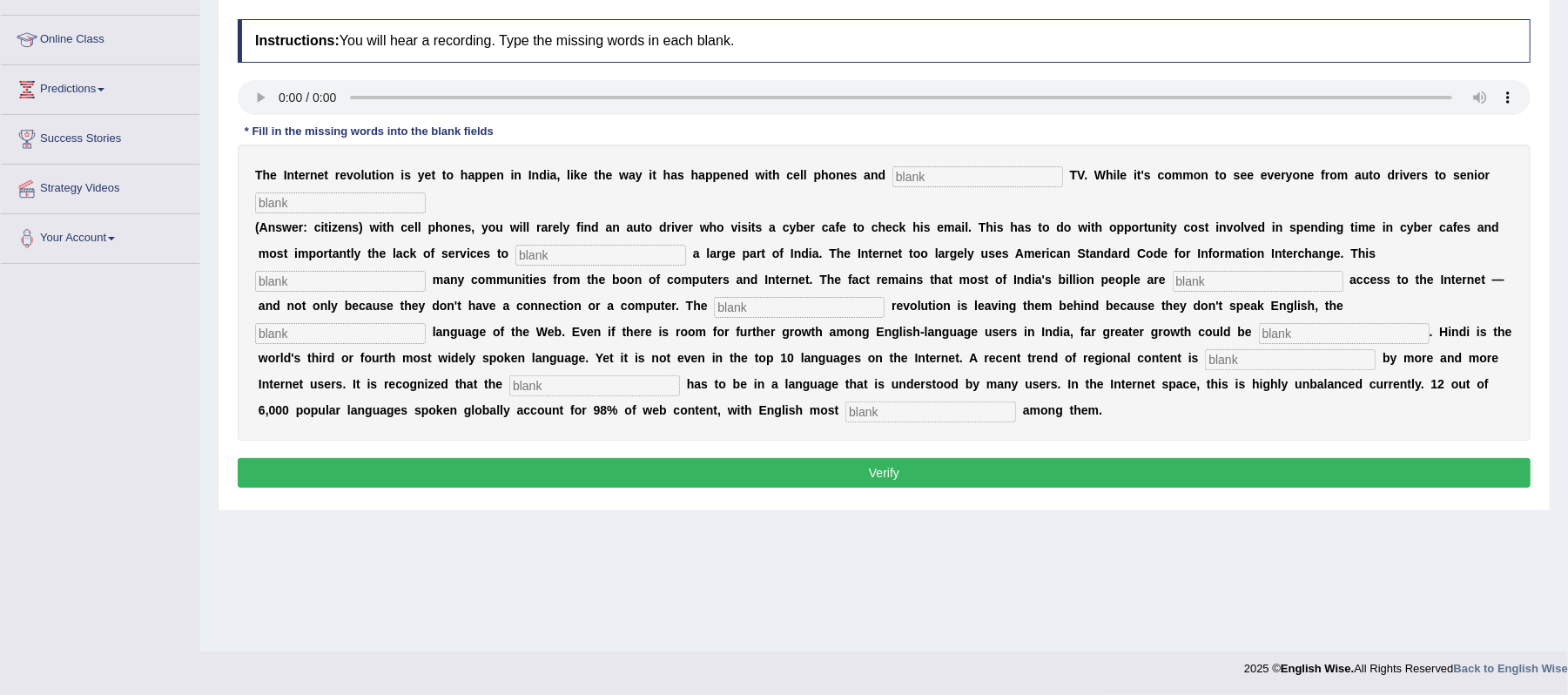
click at [941, 176] on input "text" at bounding box center [977, 177] width 170 height 21
type input "cable"
click at [323, 200] on input "text" at bounding box center [340, 203] width 170 height 21
type input "citizens"
click at [620, 263] on input "text" at bounding box center [600, 255] width 170 height 21
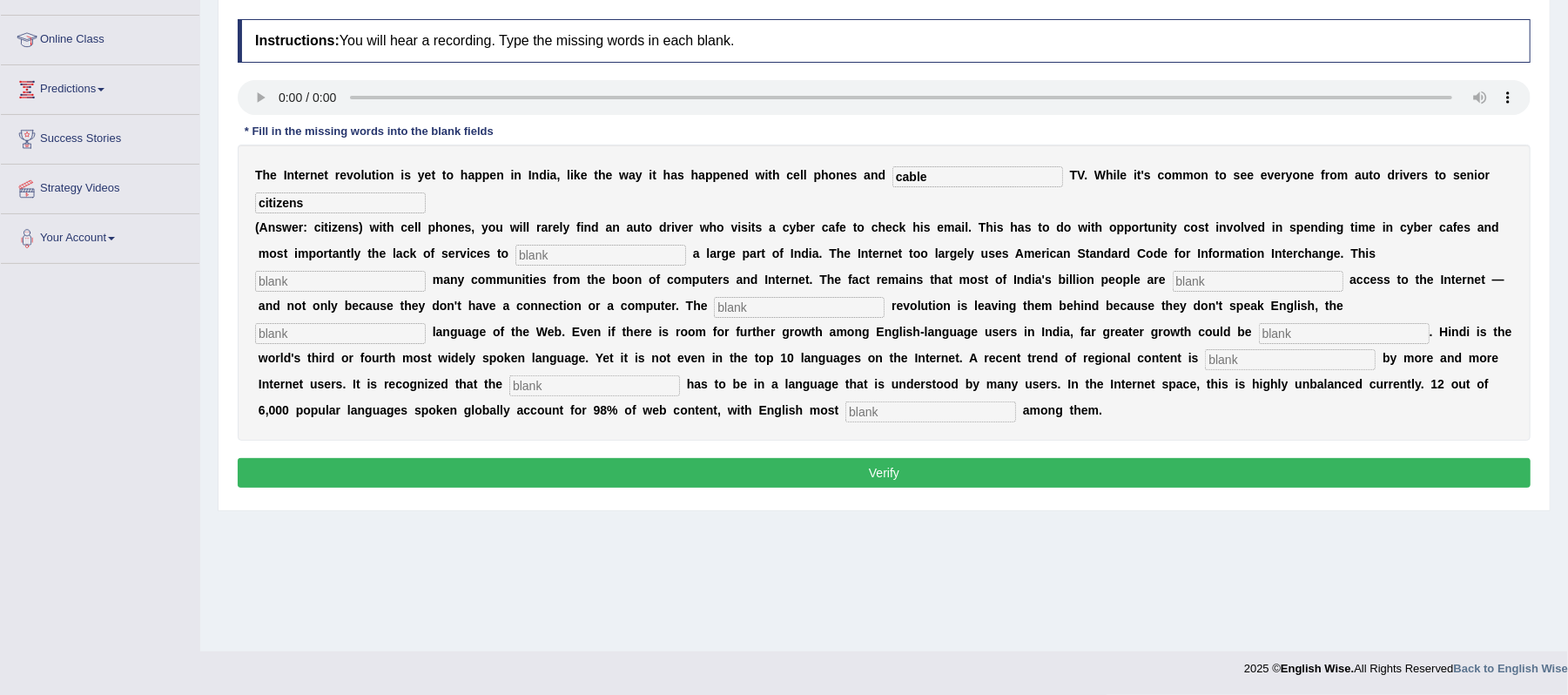
type input "y"
type input "target"
click at [409, 276] on input "text" at bounding box center [340, 282] width 170 height 21
type input "alian"
click at [756, 317] on input "text" at bounding box center [798, 308] width 170 height 21
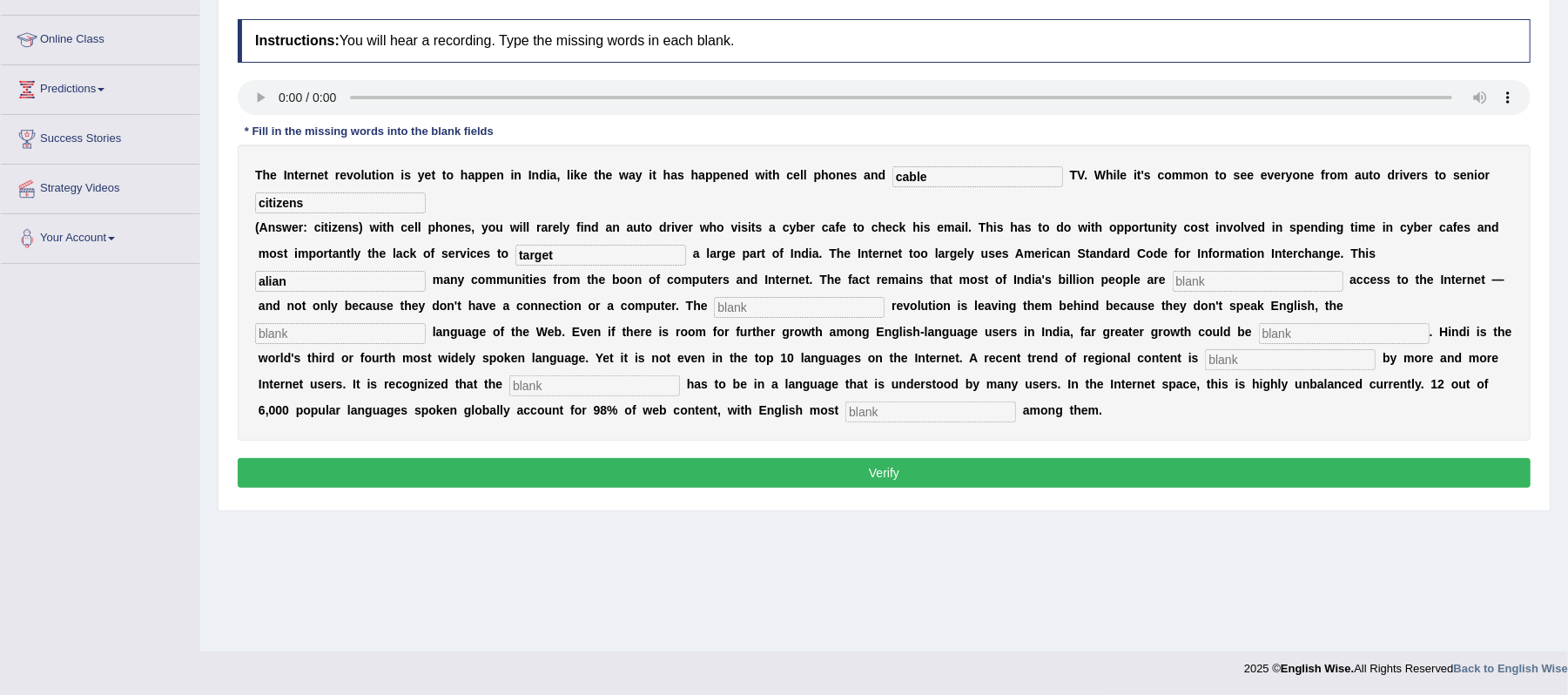
click at [1205, 279] on input "text" at bounding box center [1257, 282] width 170 height 21
type input "denied"
click at [783, 301] on input "text" at bounding box center [798, 308] width 170 height 21
type input "digital"
click at [367, 344] on input "text" at bounding box center [340, 333] width 170 height 21
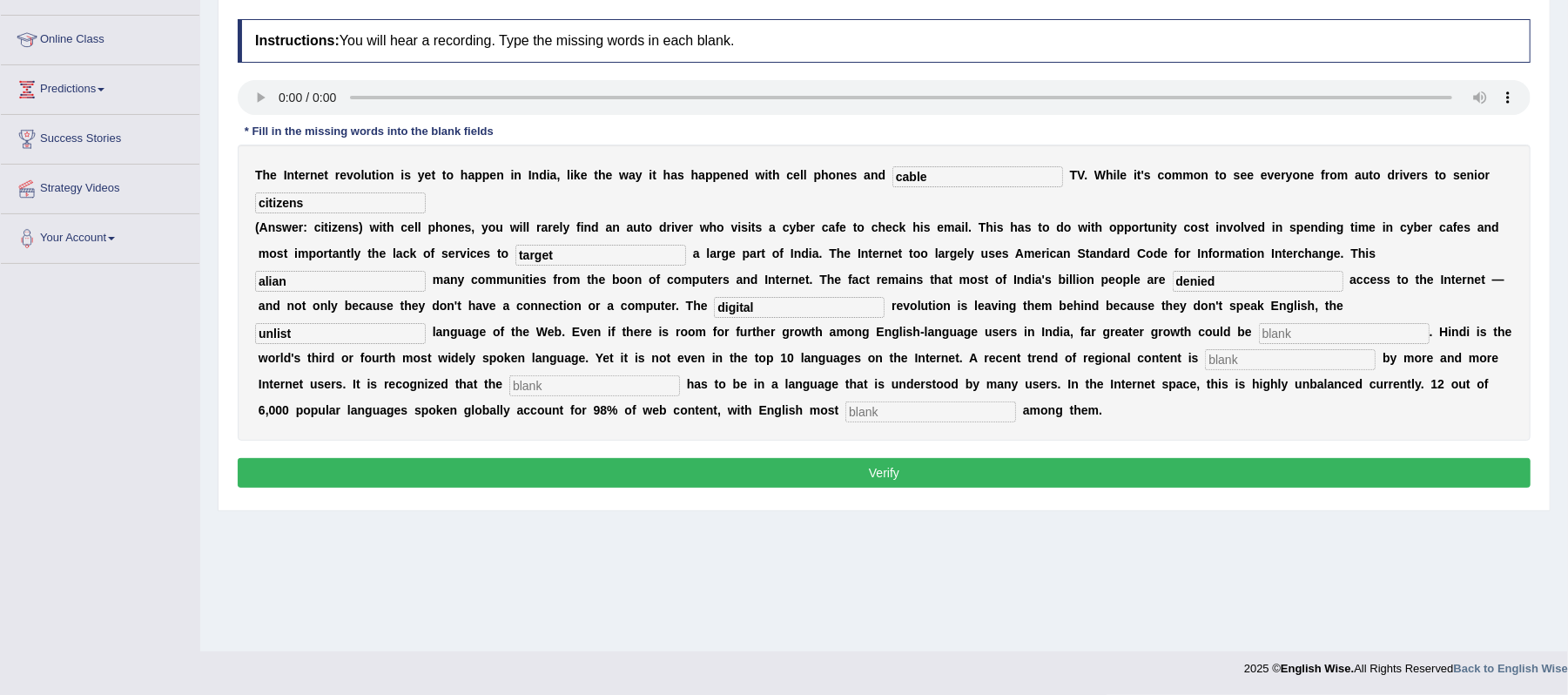
type input "unlist"
click at [1306, 336] on input "text" at bounding box center [1343, 333] width 170 height 21
type input "unlisted"
click at [322, 339] on input "unlist" at bounding box center [340, 333] width 170 height 21
type input "u"
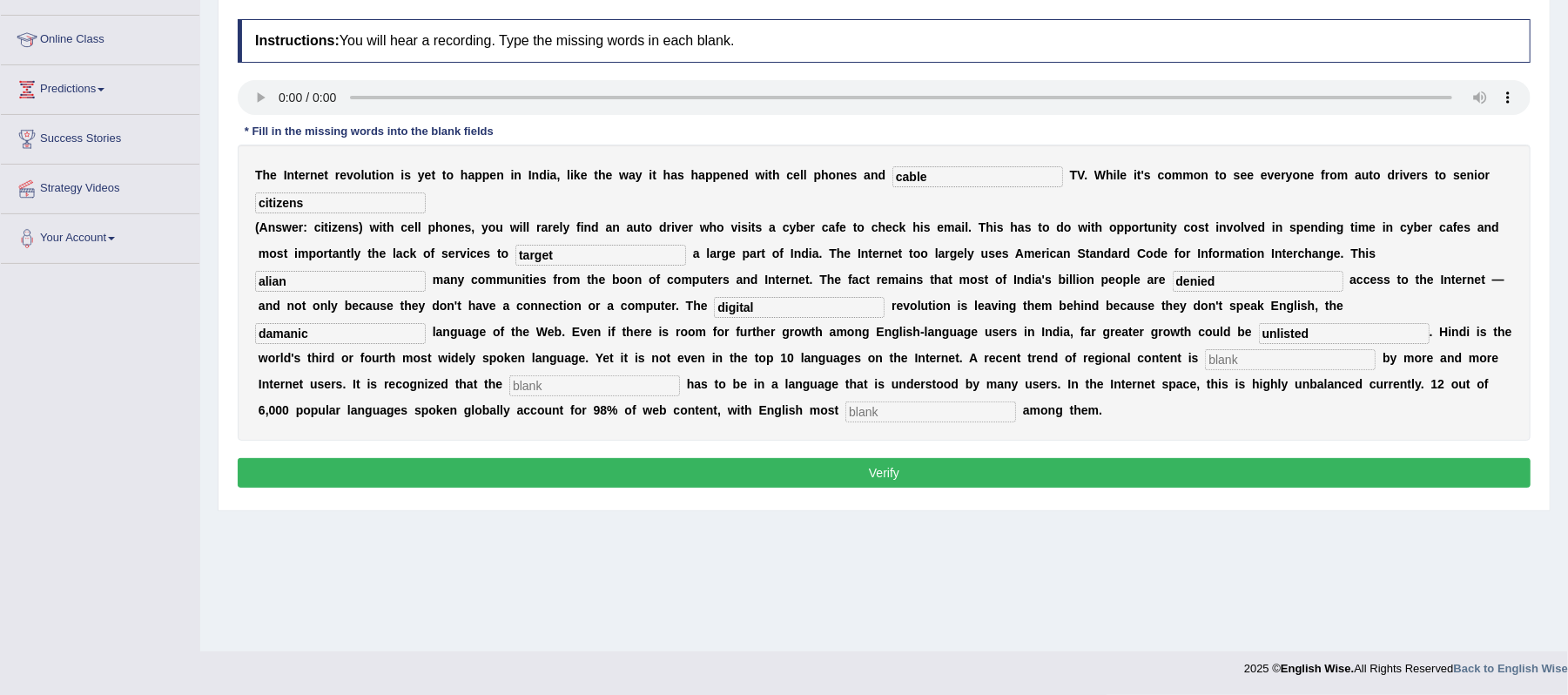
type input "damanic"
click at [615, 387] on input "text" at bounding box center [594, 386] width 170 height 21
type input "prefered"
click at [1284, 364] on input "text" at bounding box center [1289, 360] width 170 height 21
type input "prefered"
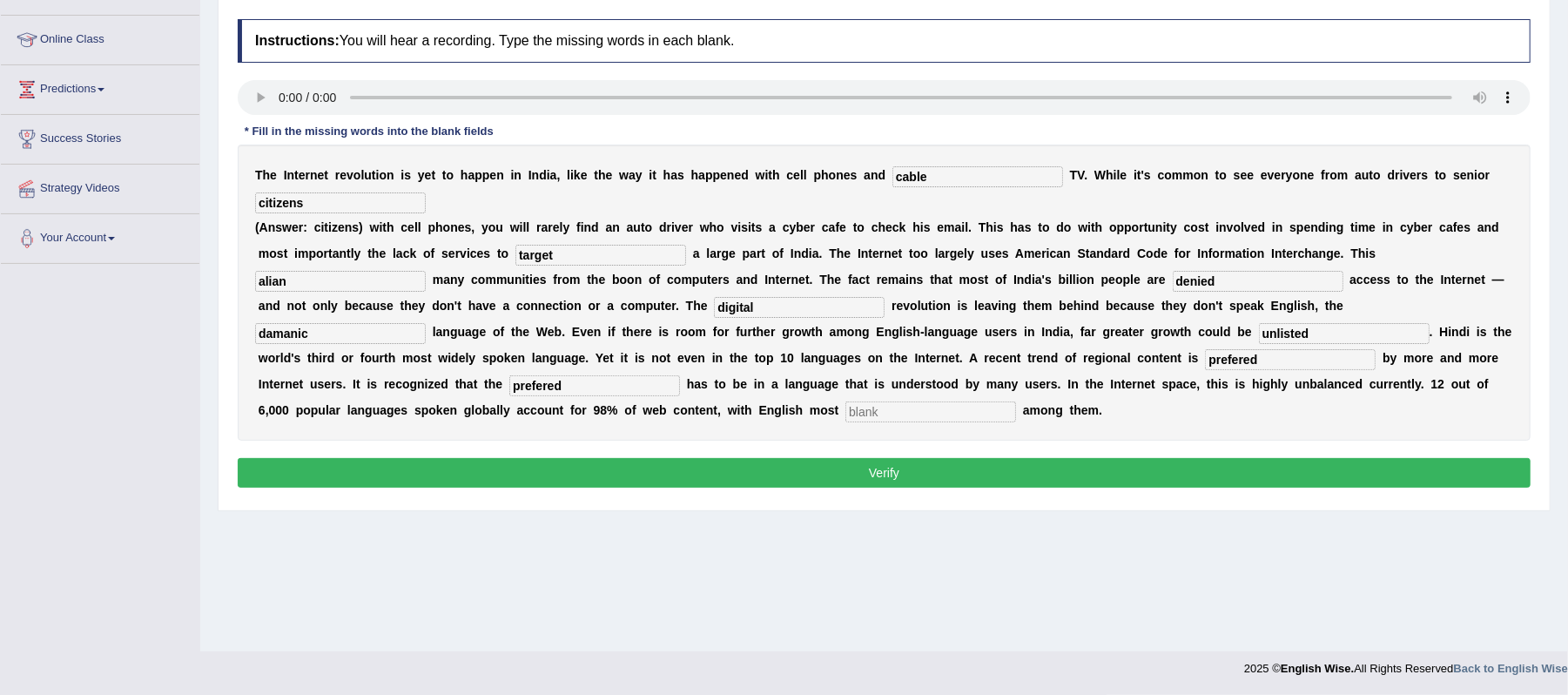
click at [639, 394] on input "prefered" at bounding box center [594, 386] width 170 height 21
type input "p"
type input "contain"
click at [892, 412] on input "text" at bounding box center [930, 412] width 170 height 21
type input "prominant"
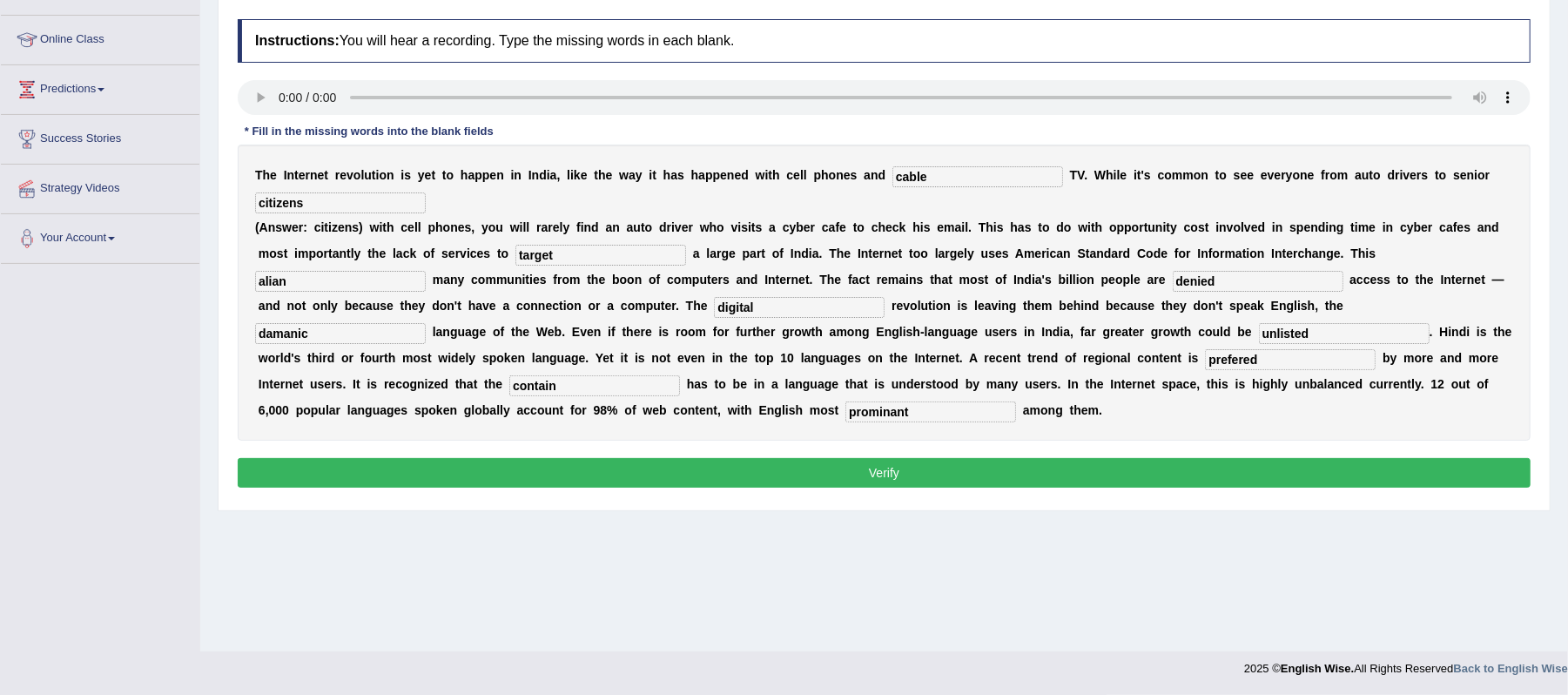
click at [912, 479] on button "Verify" at bounding box center [884, 472] width 1293 height 30
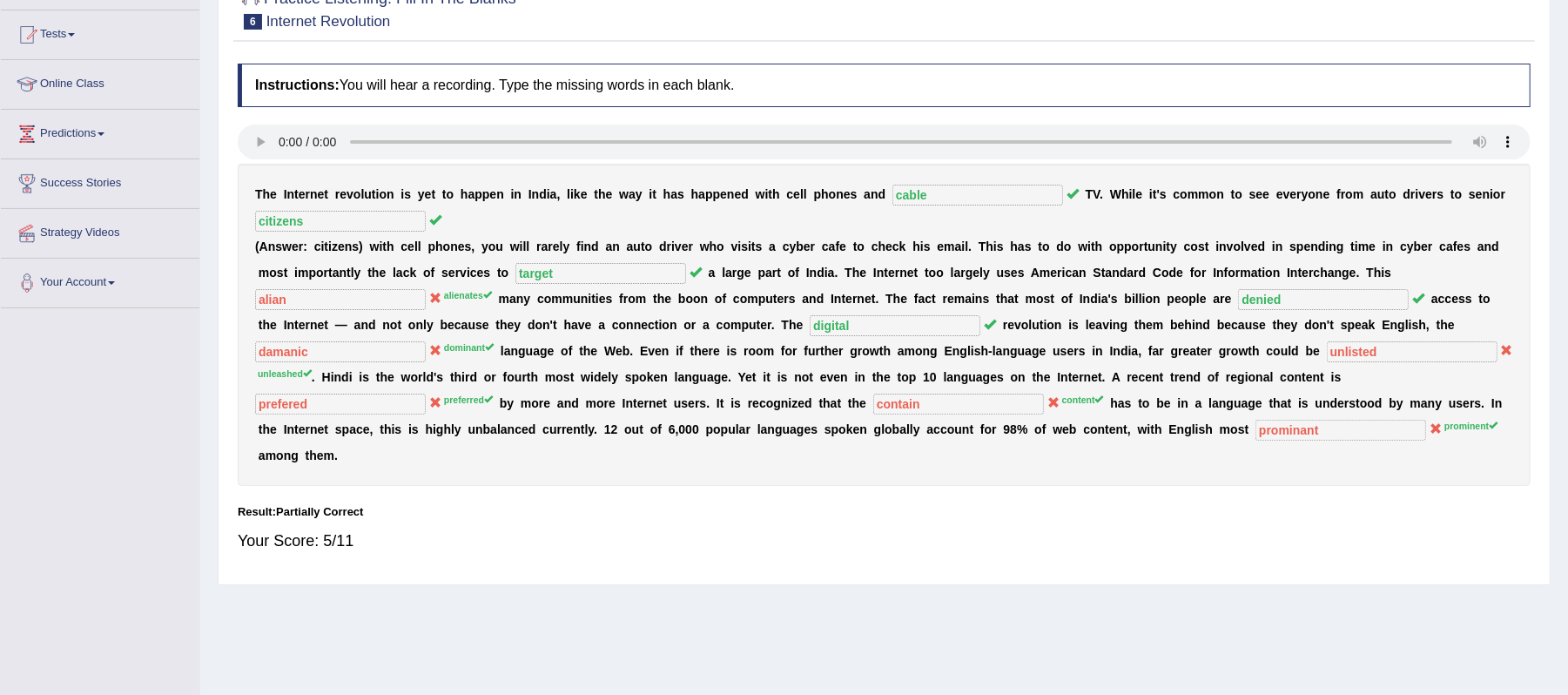
scroll to position [103, 0]
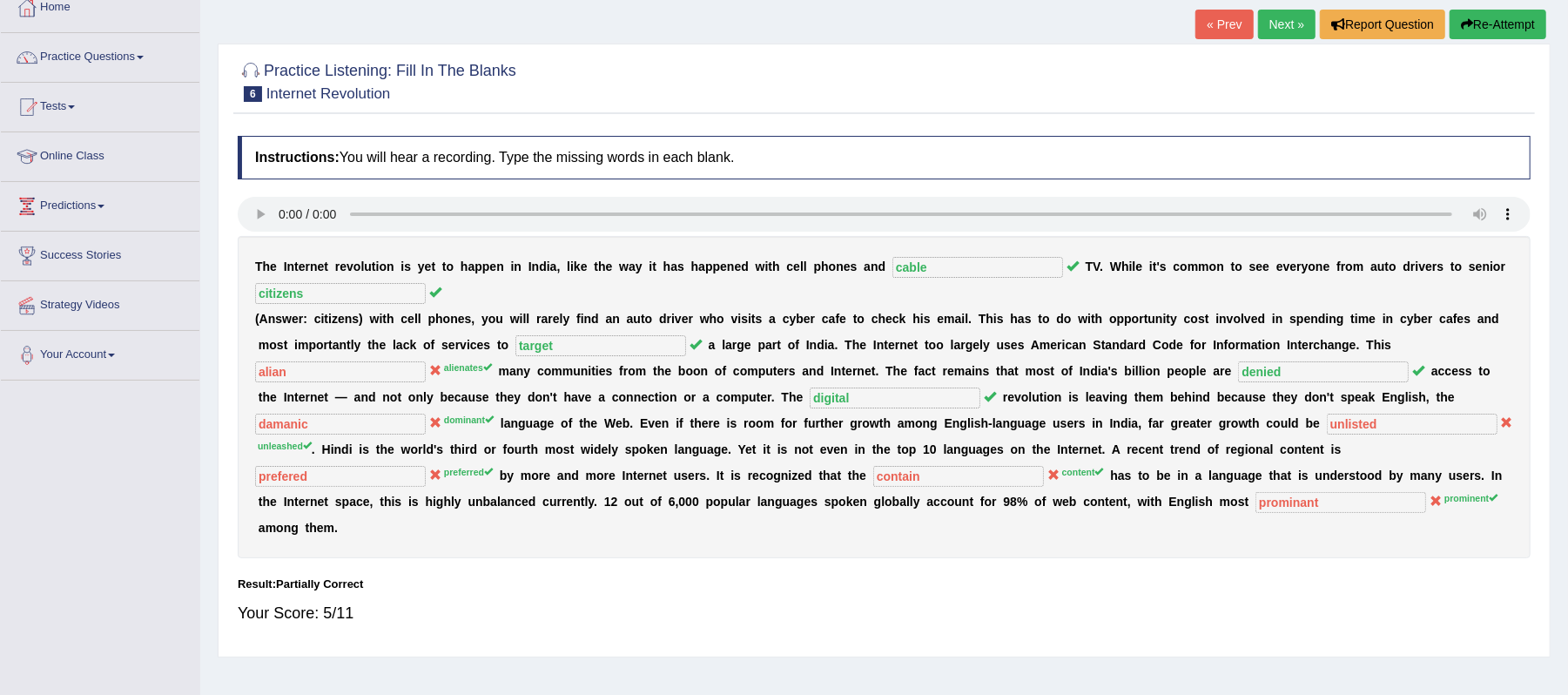
click at [1267, 31] on link "Next »" at bounding box center [1286, 24] width 57 height 30
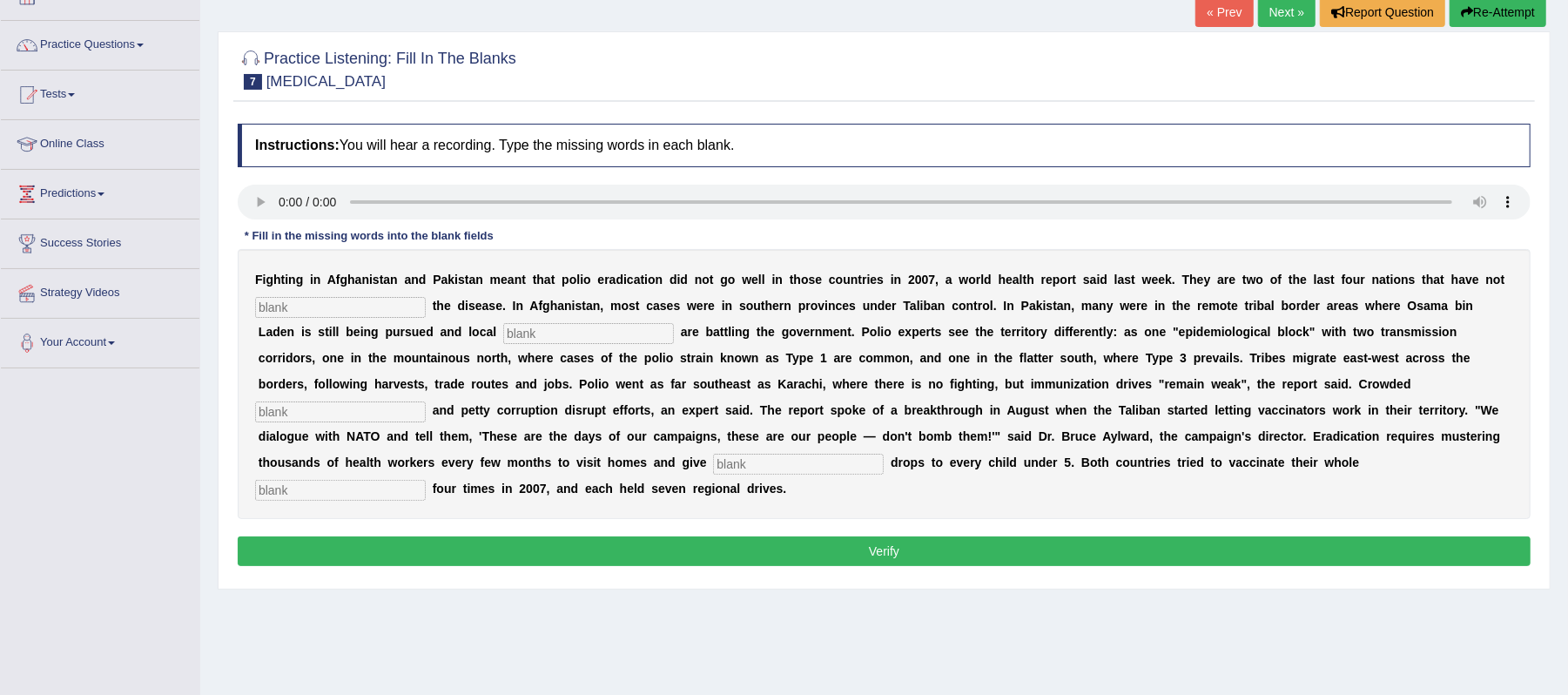
scroll to position [116, 0]
click at [328, 489] on input "text" at bounding box center [340, 489] width 170 height 21
type input "populations"
click at [735, 470] on input "text" at bounding box center [797, 464] width 170 height 21
type input "vaccines"
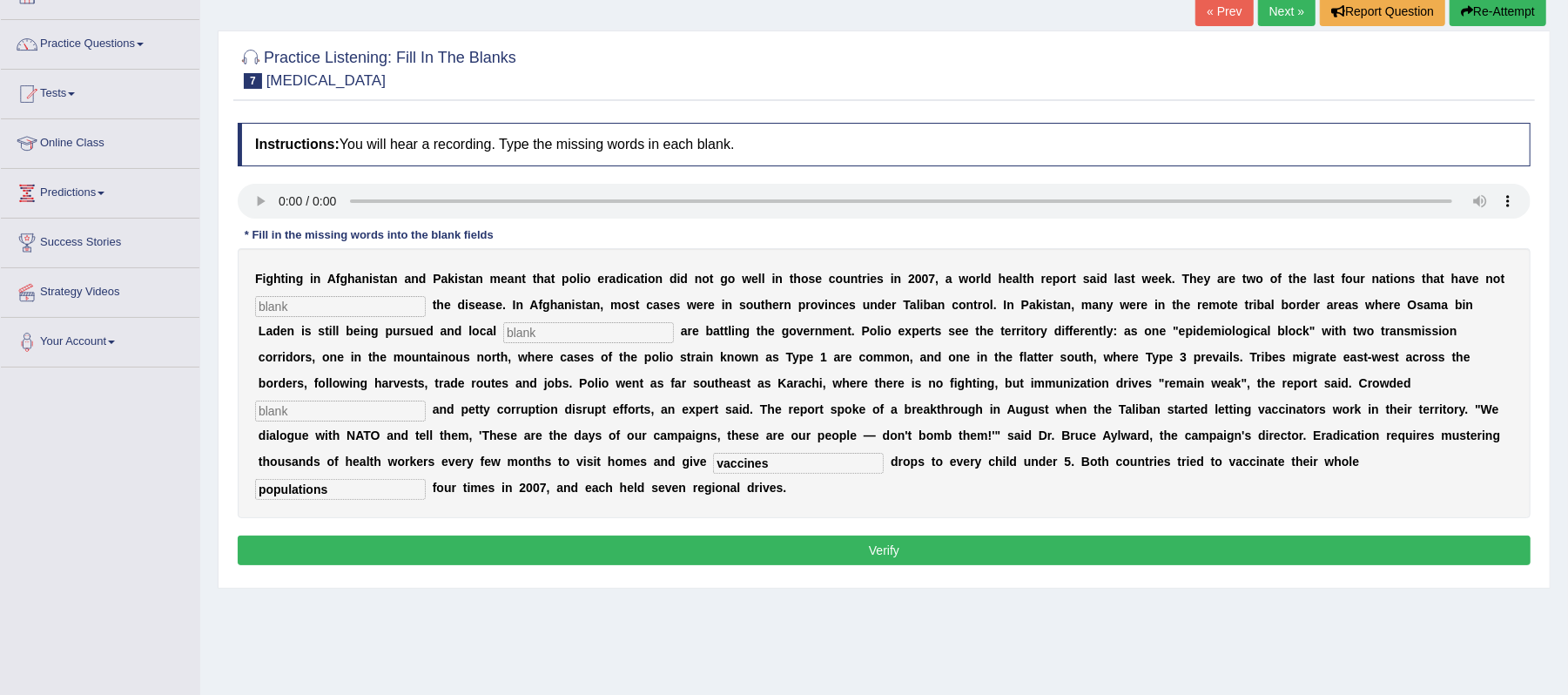
click at [416, 314] on input "text" at bounding box center [340, 307] width 170 height 21
type input "eliminated"
click at [543, 334] on input "text" at bounding box center [588, 333] width 170 height 21
type input "millitant"
click at [415, 422] on input "text" at bounding box center [340, 411] width 170 height 21
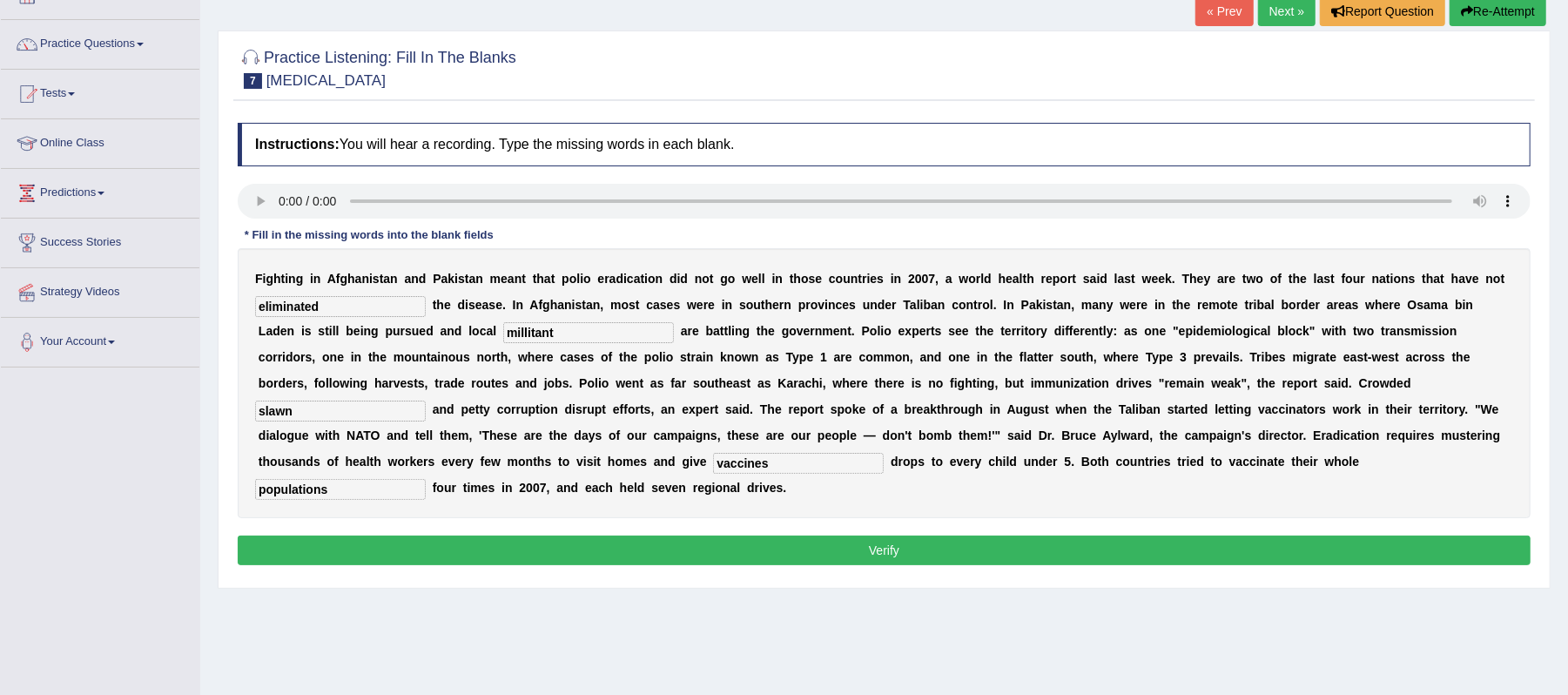
type input "slawn"
click at [868, 573] on div "Instructions: You will hear a recording. Type the missing words in each blank. …" at bounding box center [884, 347] width 1302 height 466
click at [902, 556] on button "Verify" at bounding box center [884, 550] width 1293 height 30
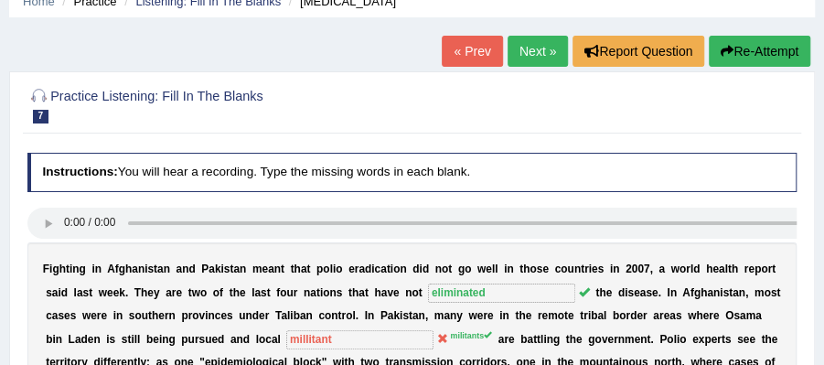
scroll to position [81, 0]
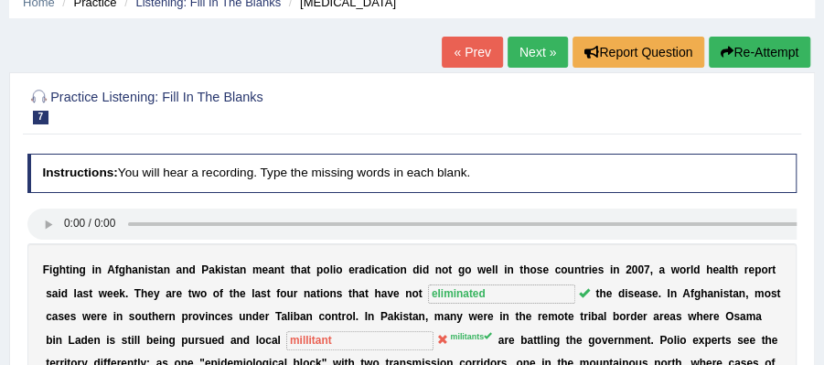
click at [537, 58] on link "Next »" at bounding box center [538, 52] width 60 height 31
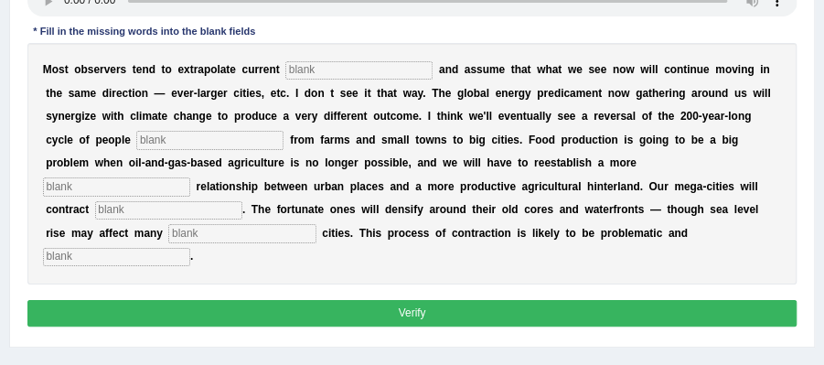
scroll to position [243, 0]
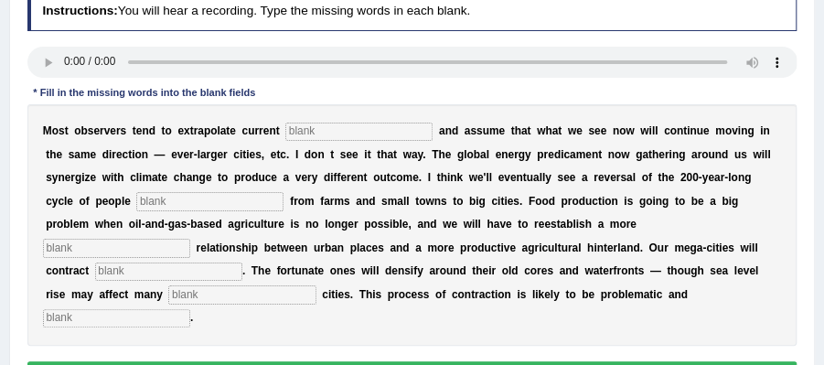
click at [362, 137] on input "text" at bounding box center [358, 132] width 147 height 18
type input "trans"
click at [219, 199] on input "text" at bounding box center [209, 201] width 147 height 18
type input "moving"
click at [178, 239] on input "text" at bounding box center [116, 248] width 147 height 18
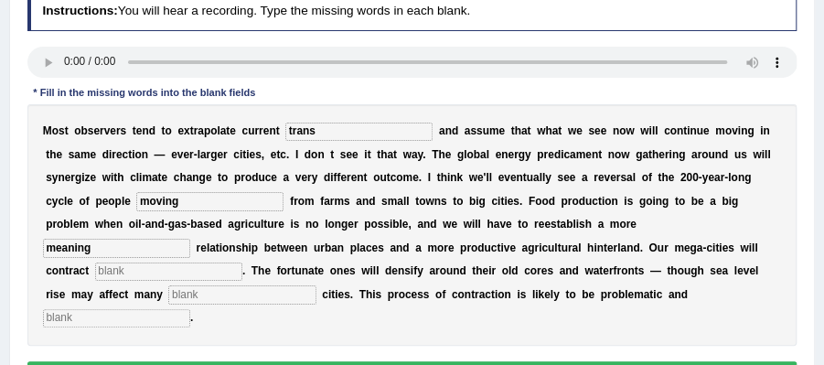
type input "meaning"
click at [154, 268] on input "text" at bounding box center [168, 272] width 147 height 18
type input "subtantially"
click at [244, 296] on input "text" at bounding box center [241, 294] width 147 height 18
type input "harbour"
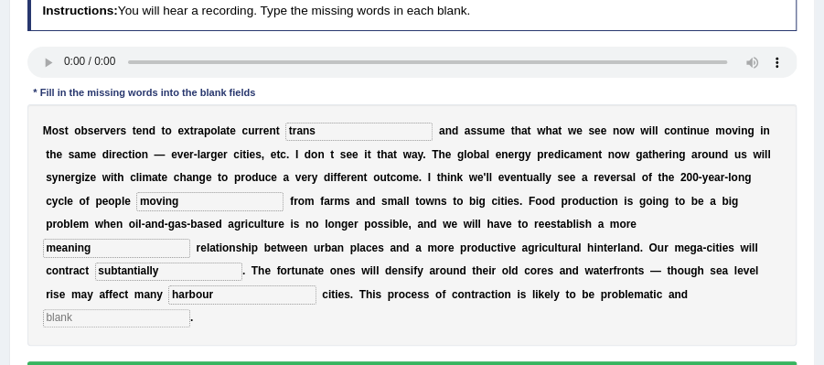
click at [148, 319] on input "text" at bounding box center [116, 318] width 147 height 18
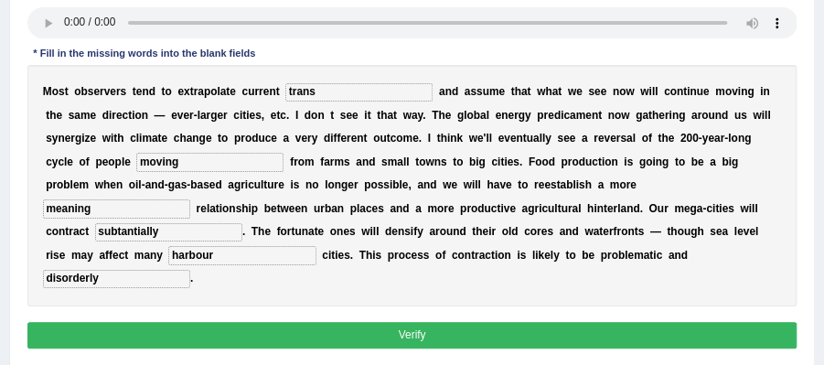
scroll to position [305, 0]
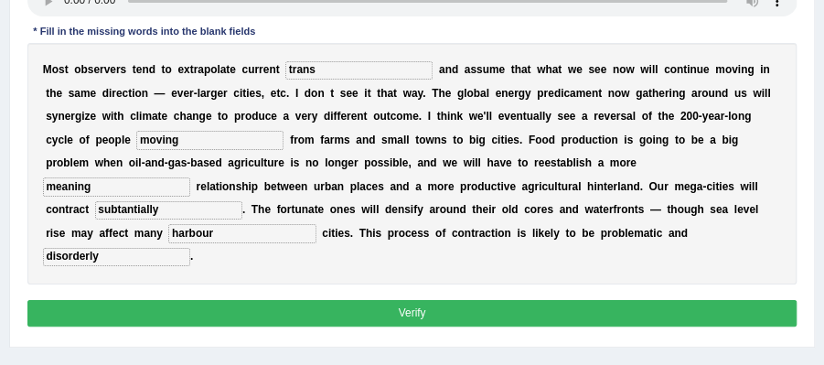
type input "disorderly"
click at [270, 316] on button "Verify" at bounding box center [412, 313] width 770 height 27
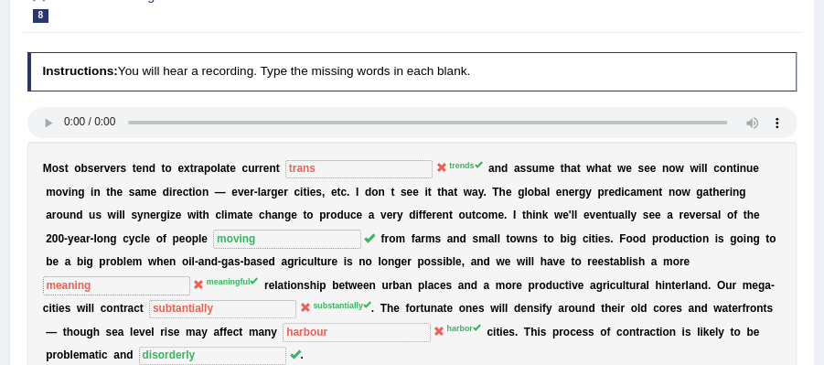
scroll to position [122, 0]
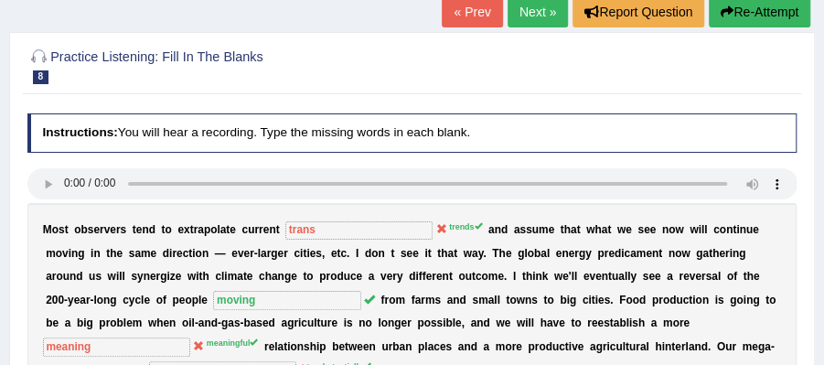
click at [538, 5] on link "Next »" at bounding box center [538, 11] width 60 height 31
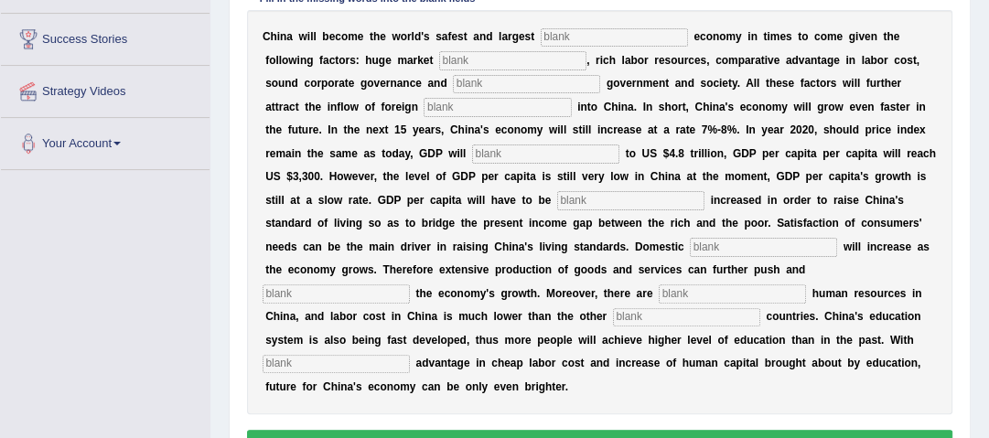
scroll to position [293, 0]
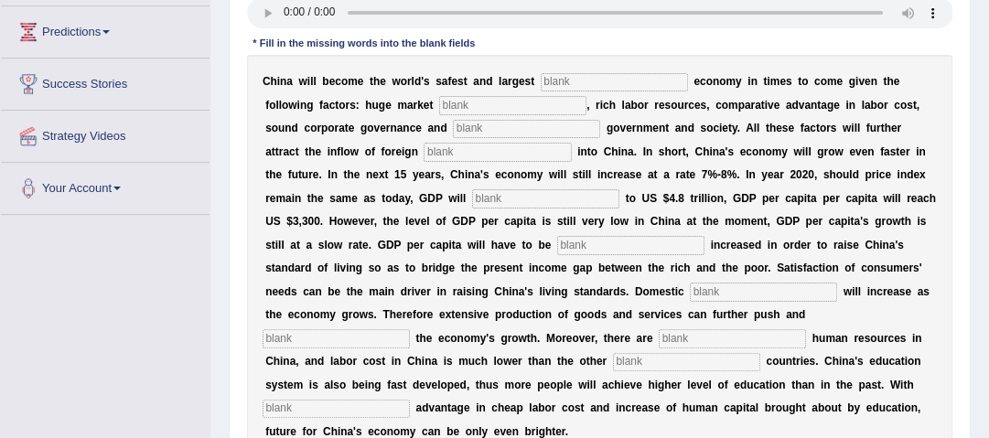
click at [571, 86] on input "text" at bounding box center [614, 82] width 147 height 18
type input "investment"
click at [487, 103] on input "text" at bounding box center [512, 105] width 147 height 18
type input "potential"
click at [526, 129] on input "text" at bounding box center [526, 129] width 147 height 18
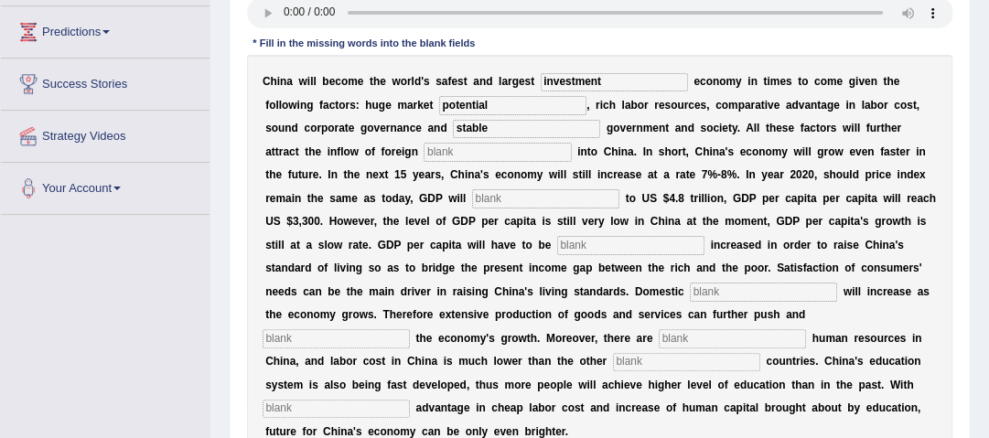
type input "stable"
click at [493, 148] on input "text" at bounding box center [497, 152] width 147 height 18
type input "capital"
click at [510, 198] on input "text" at bounding box center [545, 198] width 147 height 18
type input "amount"
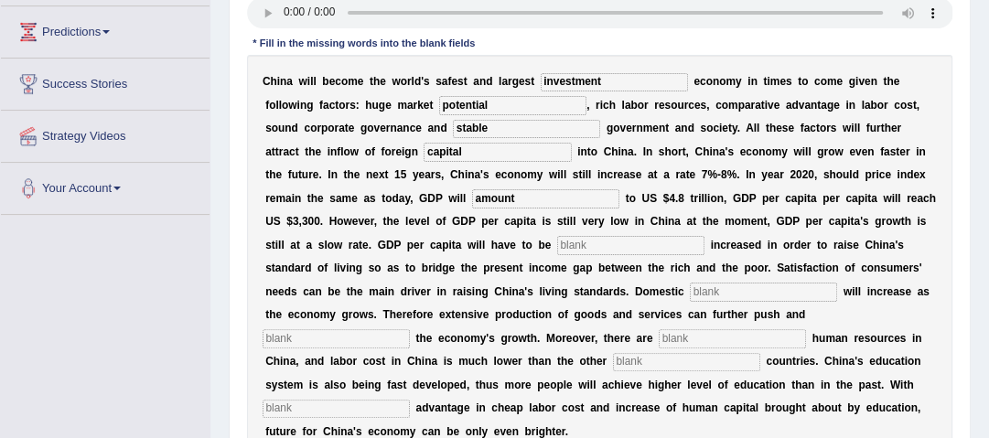
click at [672, 245] on input "text" at bounding box center [630, 245] width 147 height 18
type input "further"
click at [804, 279] on div "C h i n a w i l l b e c o m e t h e w o r l d ' s s a f e s t a n d l a r g e s…" at bounding box center [600, 257] width 706 height 404
click at [794, 293] on input "text" at bounding box center [763, 292] width 147 height 18
type input "demand"
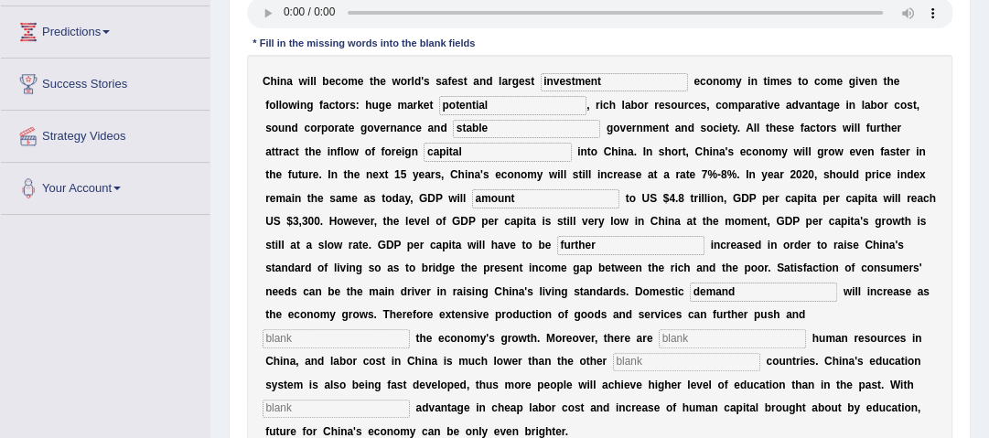
click at [383, 345] on input "text" at bounding box center [336, 338] width 147 height 18
type input "sustain"
click at [698, 339] on input "text" at bounding box center [732, 338] width 147 height 18
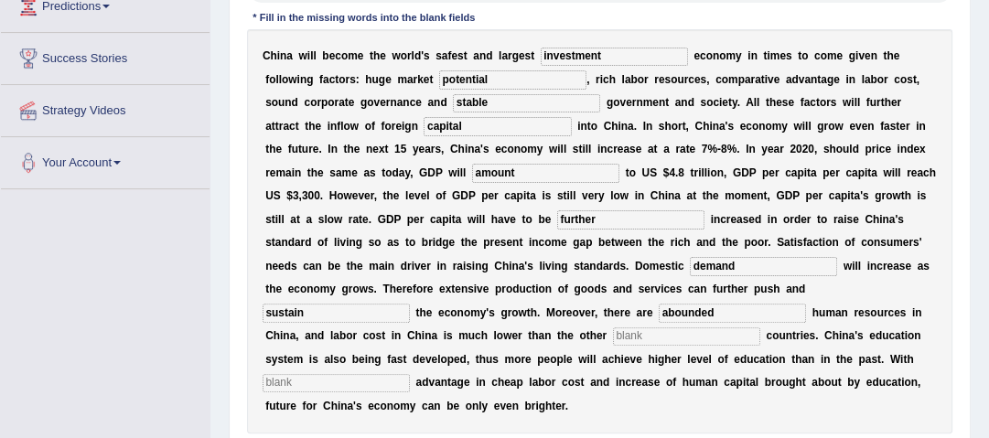
scroll to position [366, 0]
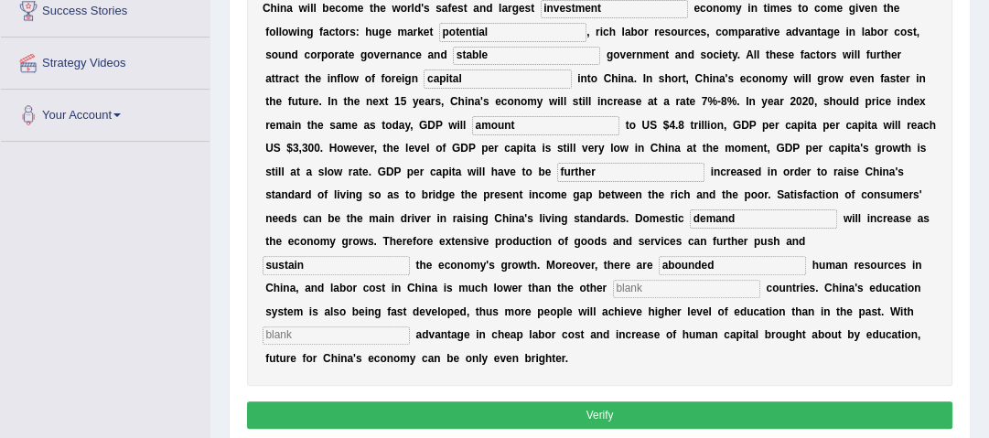
type input "abounded"
click at [358, 333] on input "text" at bounding box center [336, 336] width 147 height 18
type input "comparetive"
click at [639, 289] on input "text" at bounding box center [686, 289] width 147 height 18
type input "foreign"
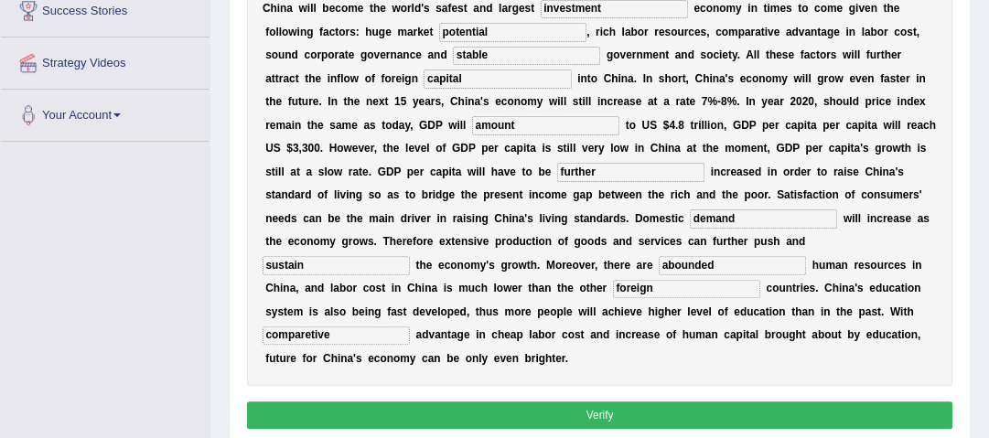
click at [615, 364] on button "Verify" at bounding box center [600, 415] width 706 height 27
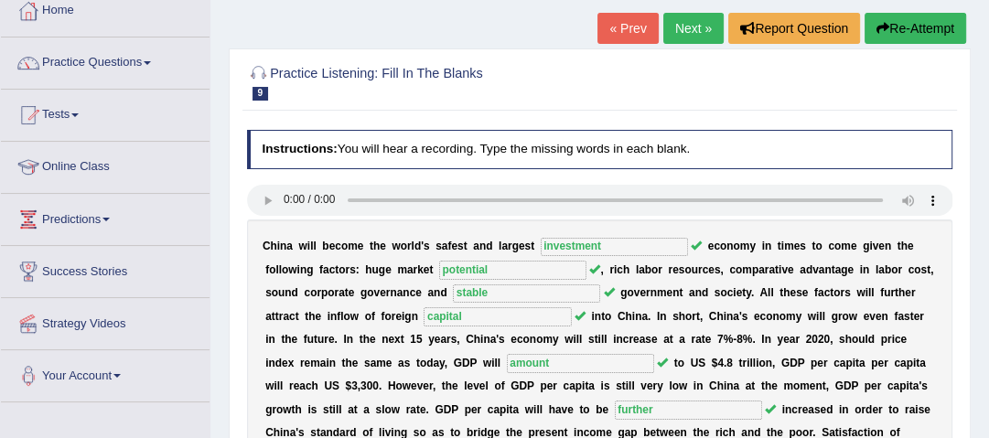
scroll to position [73, 0]
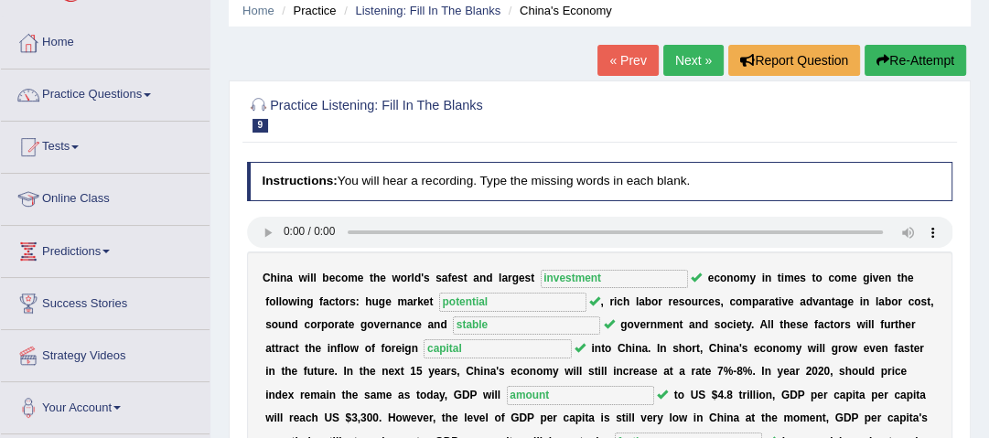
click at [686, 57] on link "Next »" at bounding box center [693, 60] width 60 height 31
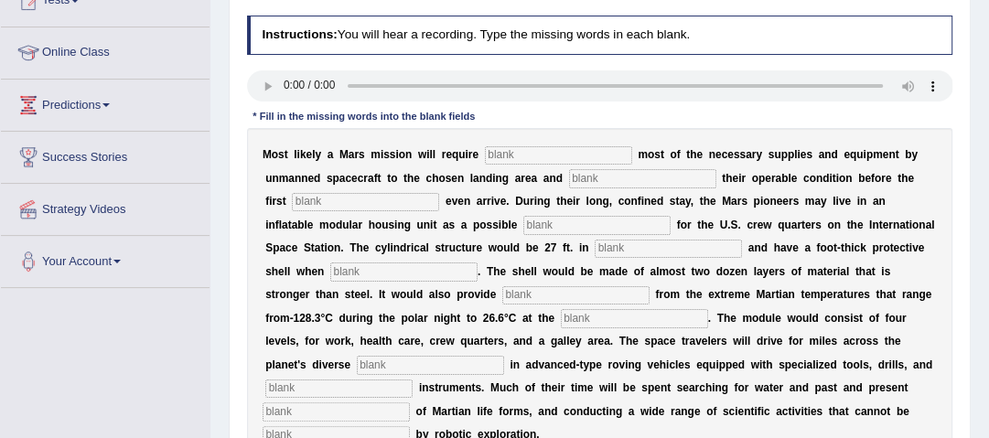
scroll to position [293, 0]
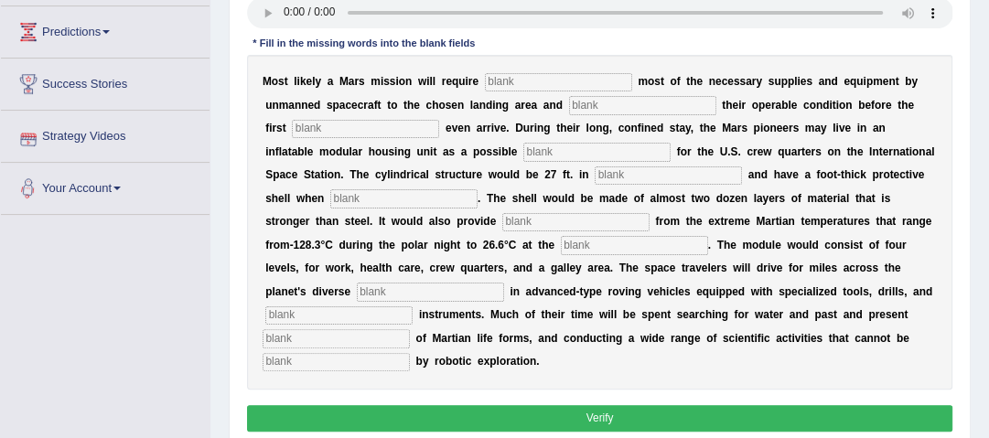
click at [548, 83] on input "text" at bounding box center [558, 82] width 147 height 18
type input "transporting"
click at [608, 95] on div "M o s t l i k e l y a M a r s m i s s i o n w i l l r e q u i r e transporting …" at bounding box center [600, 222] width 706 height 335
click at [601, 109] on input "text" at bounding box center [642, 105] width 147 height 18
type input "s"
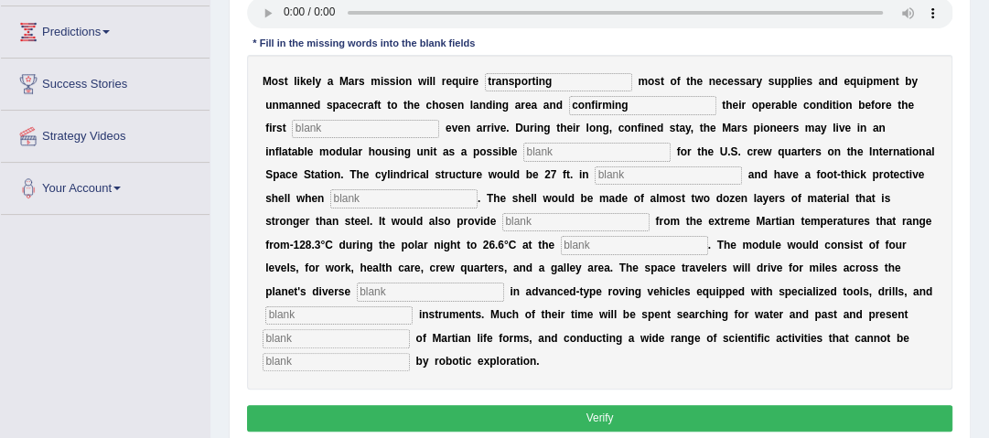
type input "confirming"
click at [403, 132] on input "text" at bounding box center [365, 129] width 147 height 18
type input "astronet"
click at [561, 156] on input "text" at bounding box center [596, 152] width 147 height 18
type input "replacement"
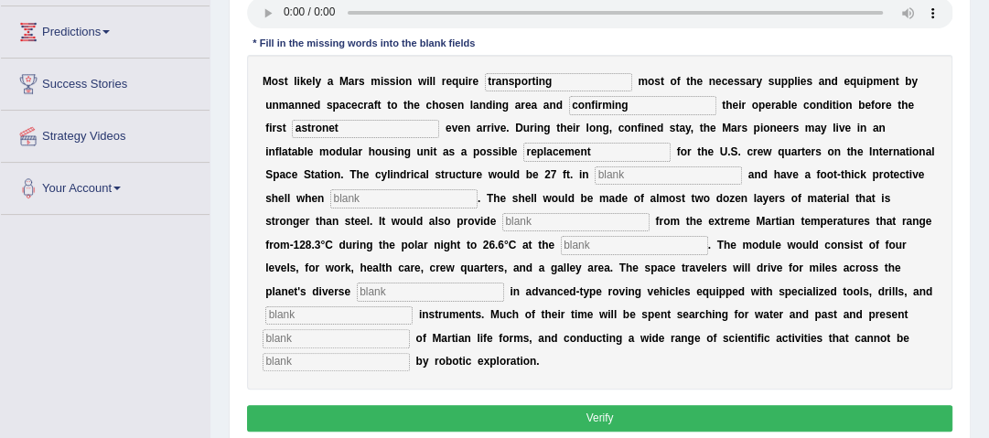
click at [708, 173] on input "text" at bounding box center [668, 176] width 147 height 18
type input "dyameter"
click at [478, 198] on input "text" at bounding box center [403, 198] width 147 height 18
type input "influted"
click at [606, 222] on input "text" at bounding box center [575, 222] width 147 height 18
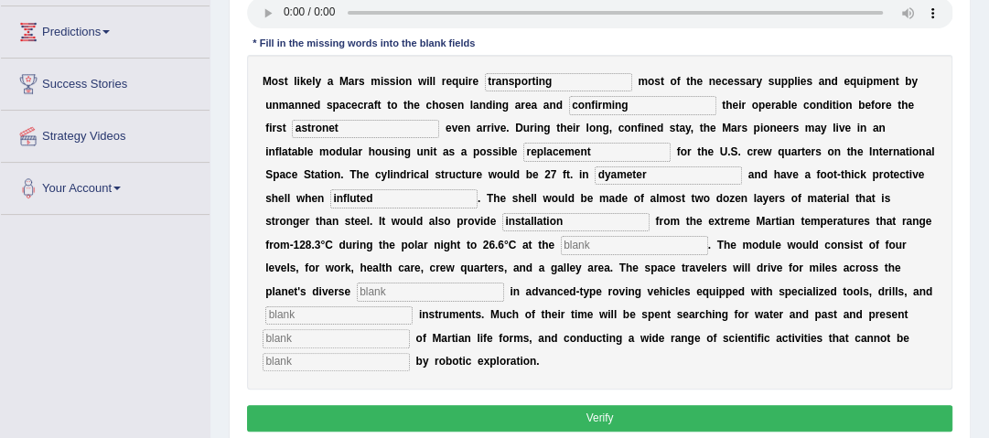
type input "installation"
click at [708, 253] on input "text" at bounding box center [634, 245] width 147 height 18
type input "equiter"
click at [491, 296] on input "text" at bounding box center [430, 292] width 147 height 18
type input "to run"
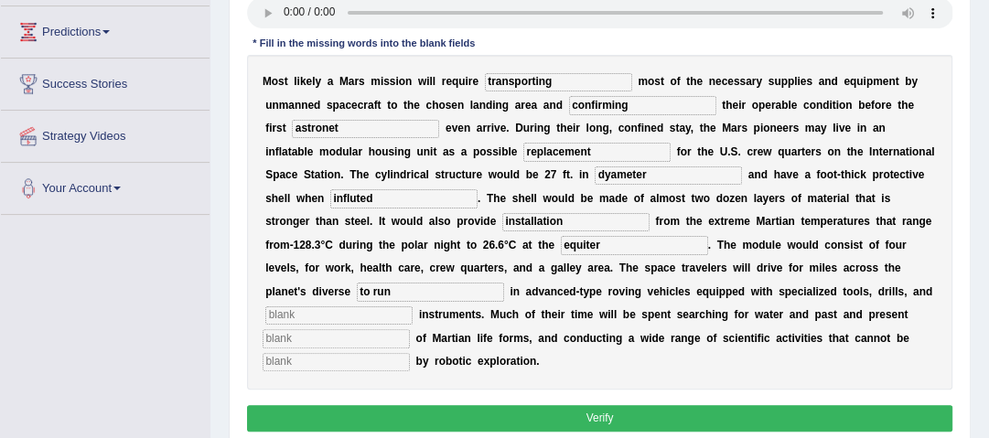
click at [413, 308] on input "text" at bounding box center [338, 316] width 147 height 18
type input "anlutical"
click at [410, 340] on input "text" at bounding box center [336, 338] width 147 height 18
type input "evidence"
click at [390, 358] on input "text" at bounding box center [336, 362] width 147 height 18
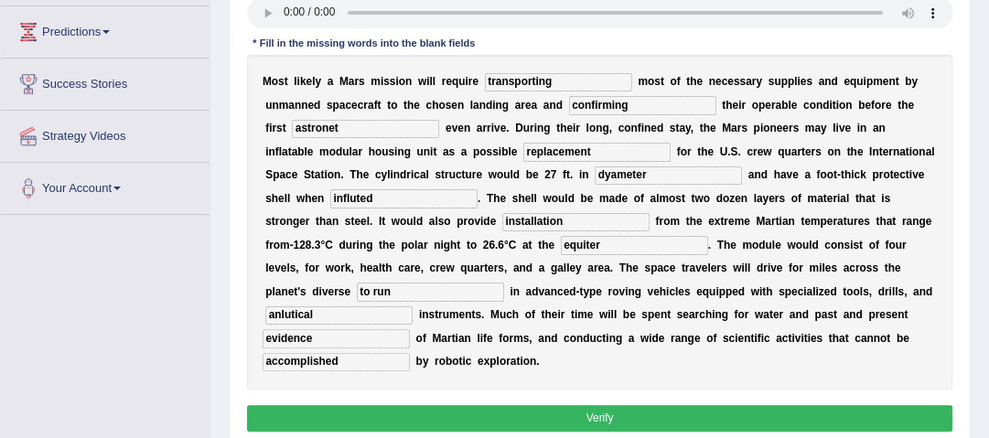
type input "accomplished"
click at [520, 418] on button "Verify" at bounding box center [600, 418] width 706 height 27
